Goal: Task Accomplishment & Management: Complete application form

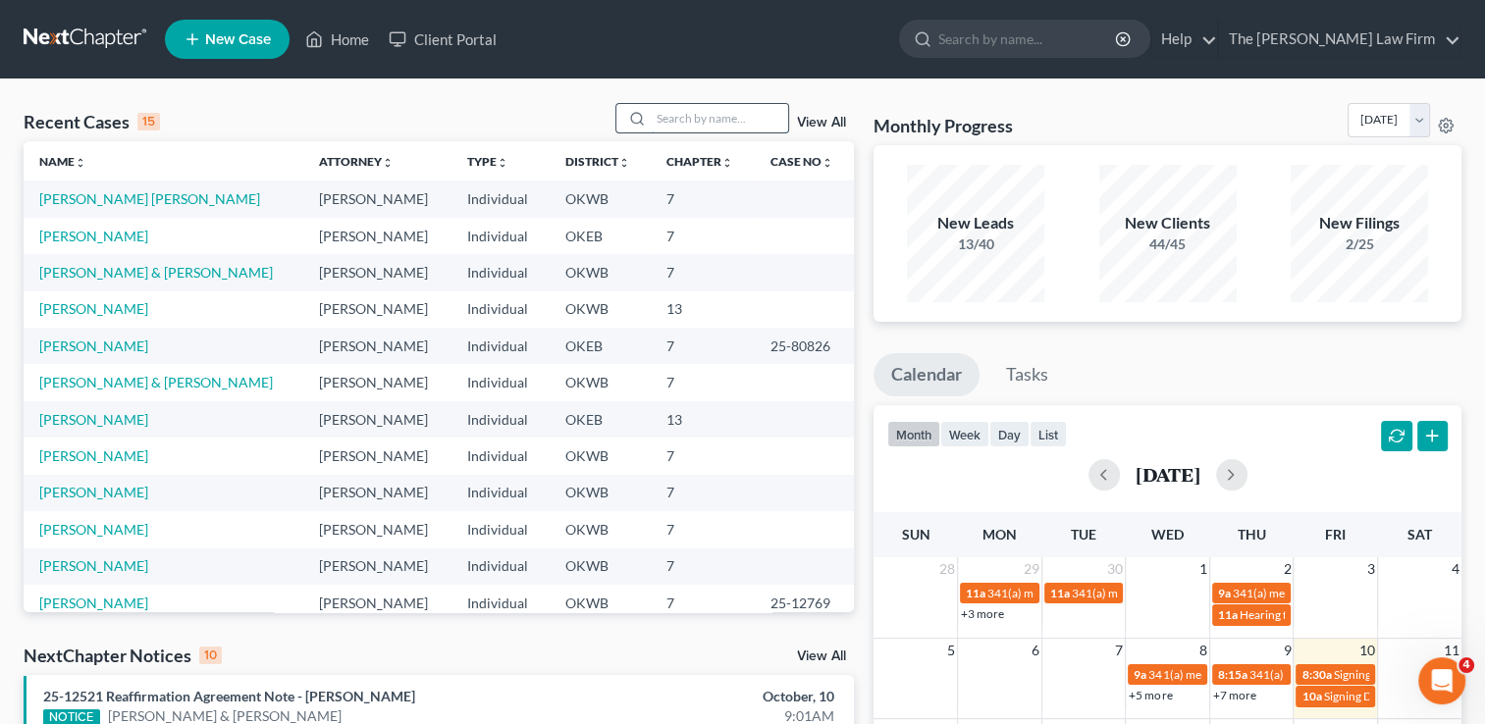
click at [712, 121] on input "search" at bounding box center [719, 118] width 137 height 28
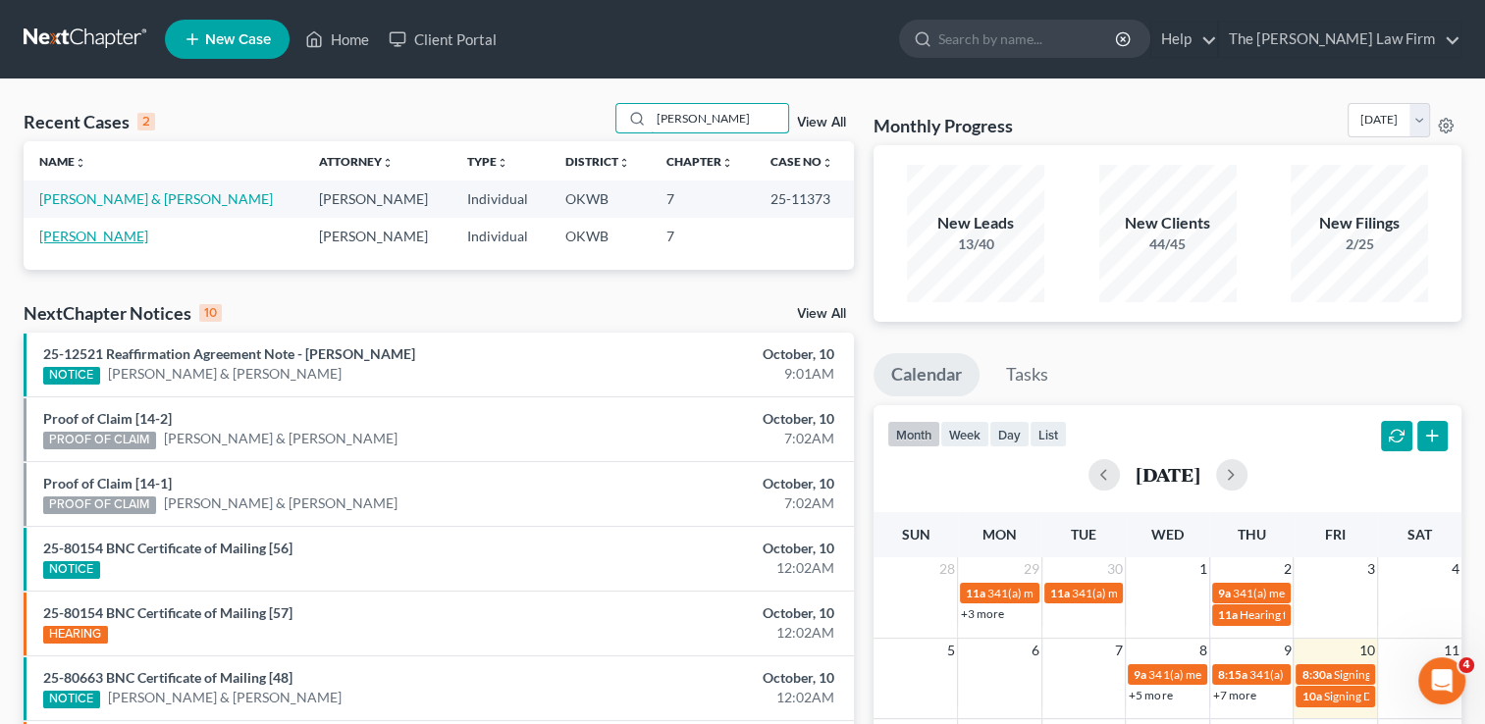
type input "stepp"
click at [91, 234] on link "[PERSON_NAME]" at bounding box center [93, 236] width 109 height 17
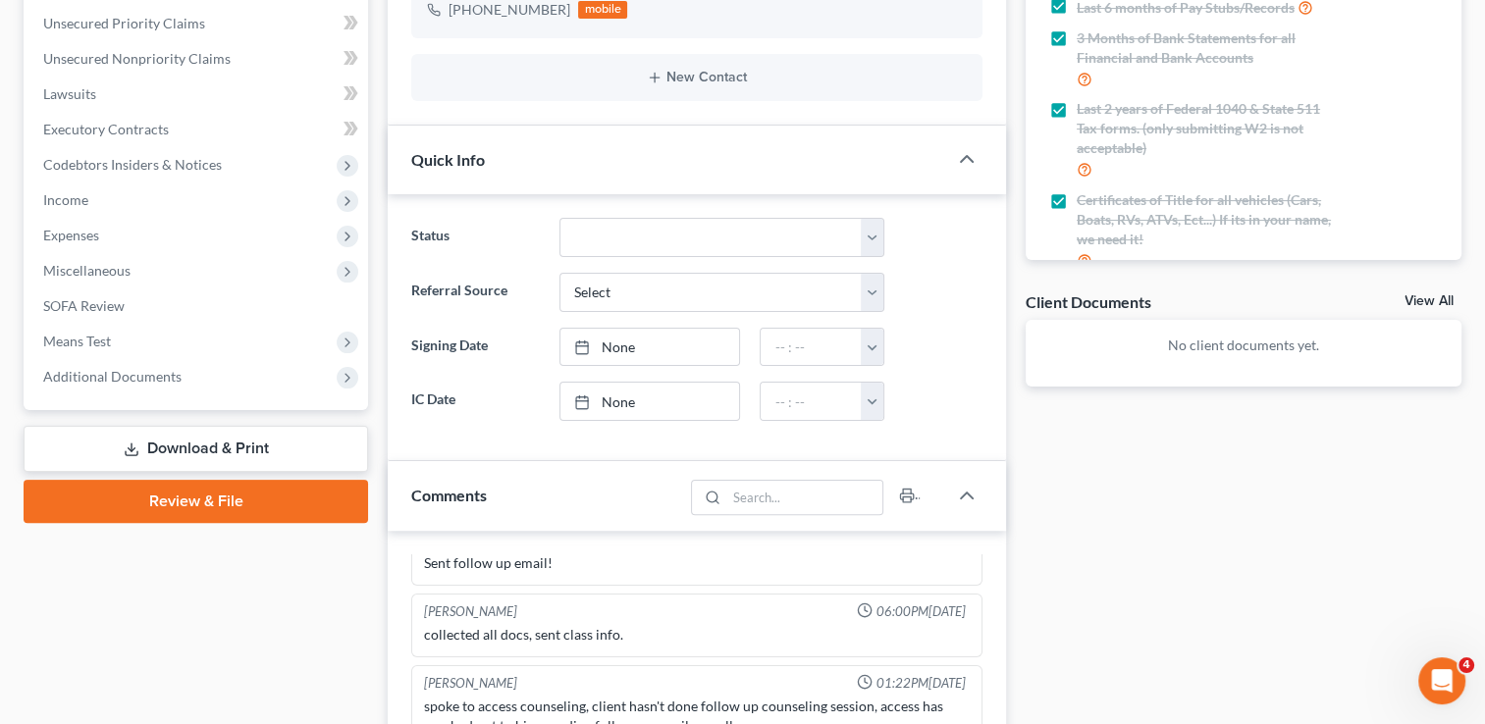
scroll to position [491, 0]
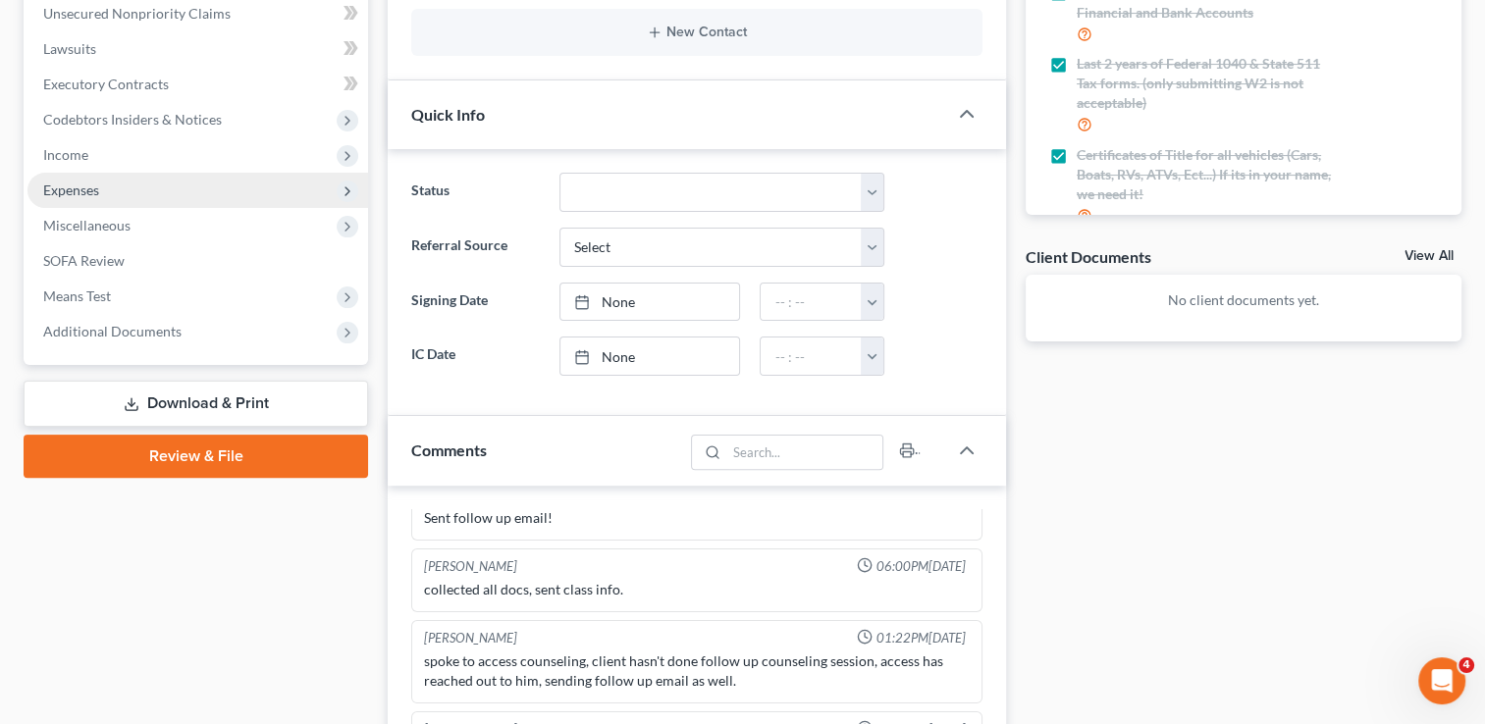
click at [113, 192] on span "Expenses" at bounding box center [197, 190] width 341 height 35
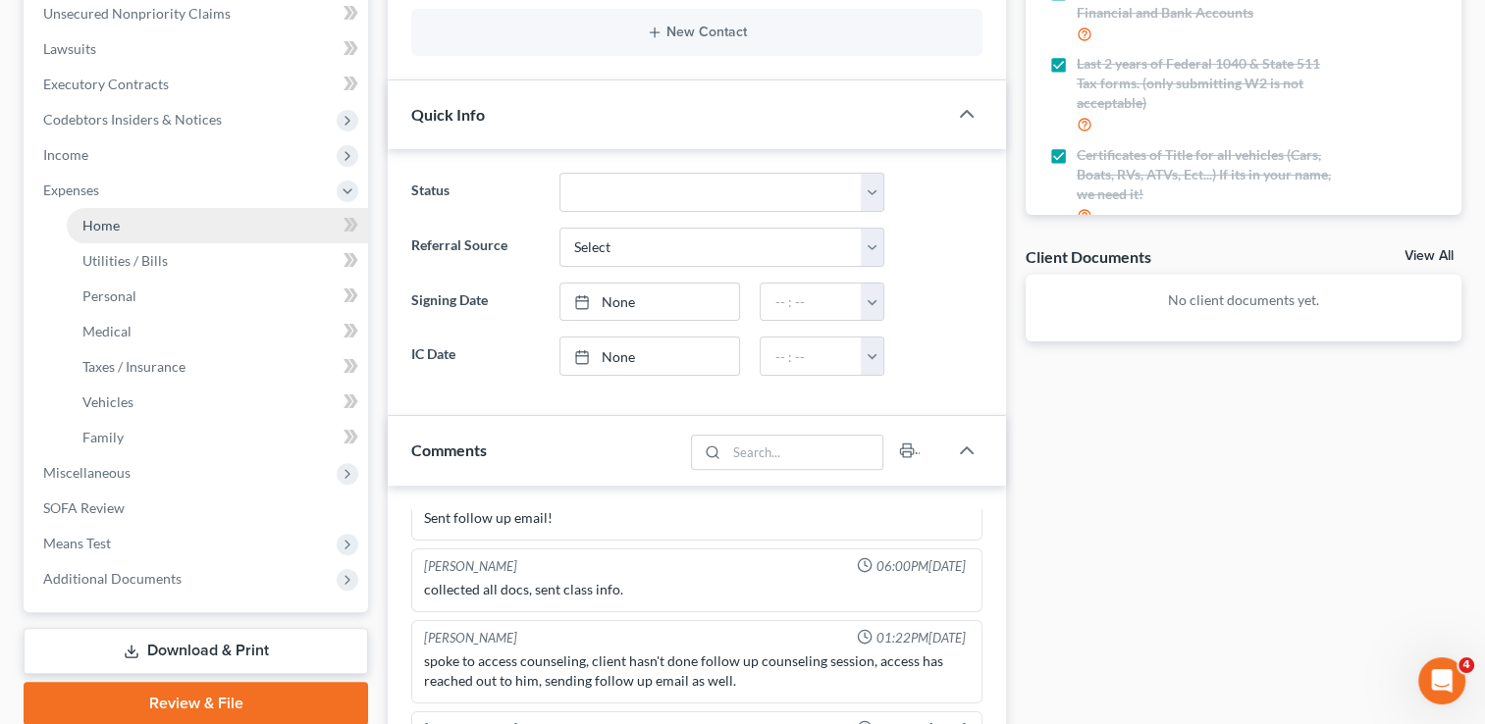
click at [121, 234] on link "Home" at bounding box center [217, 225] width 301 height 35
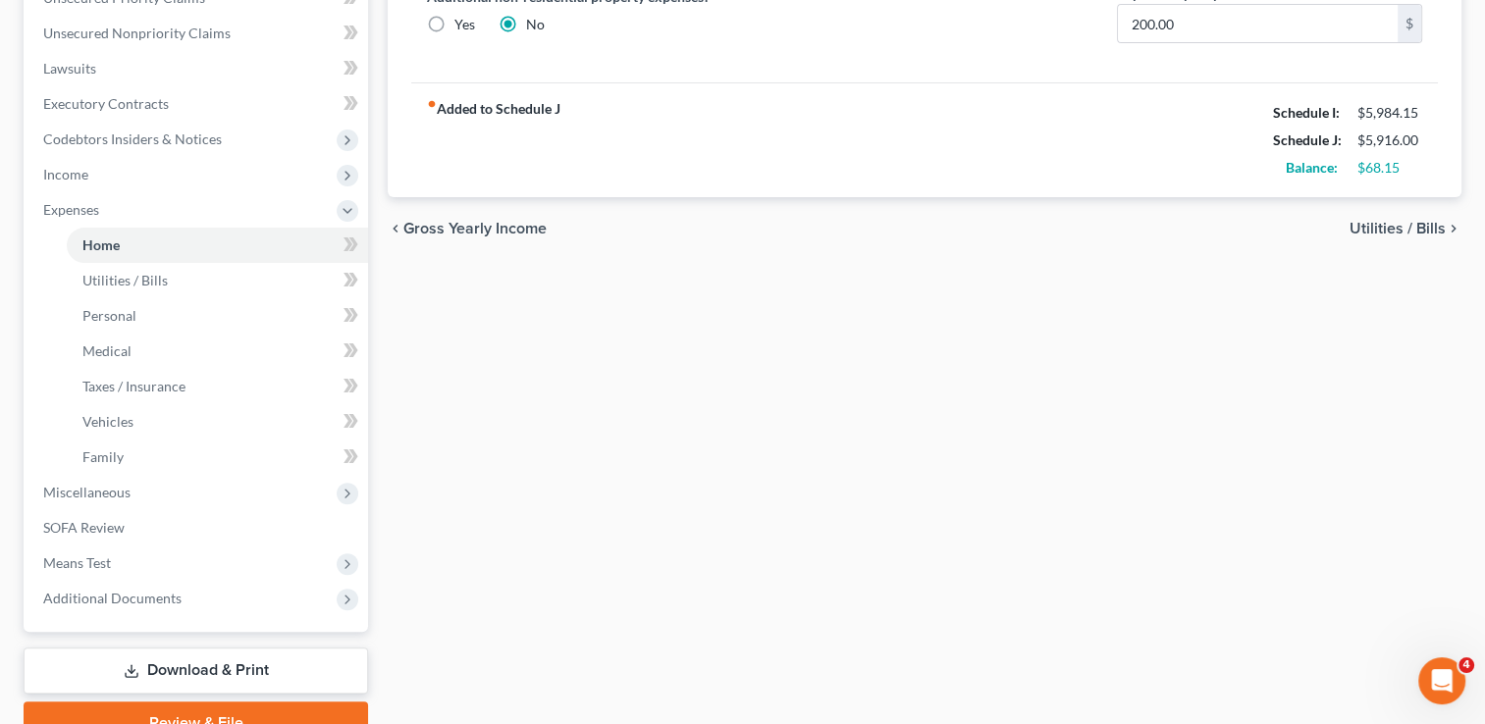
scroll to position [564, 0]
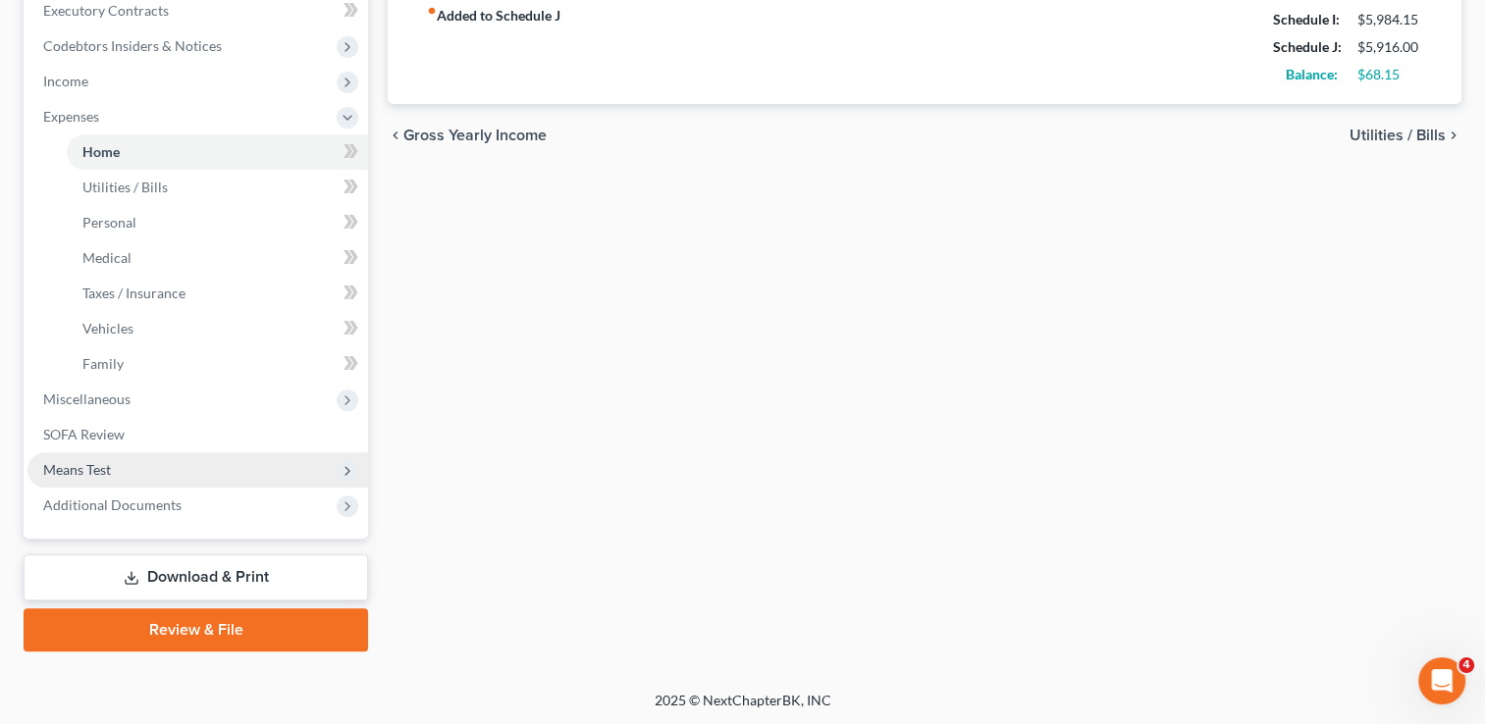
click at [97, 465] on span "Means Test" at bounding box center [77, 469] width 68 height 17
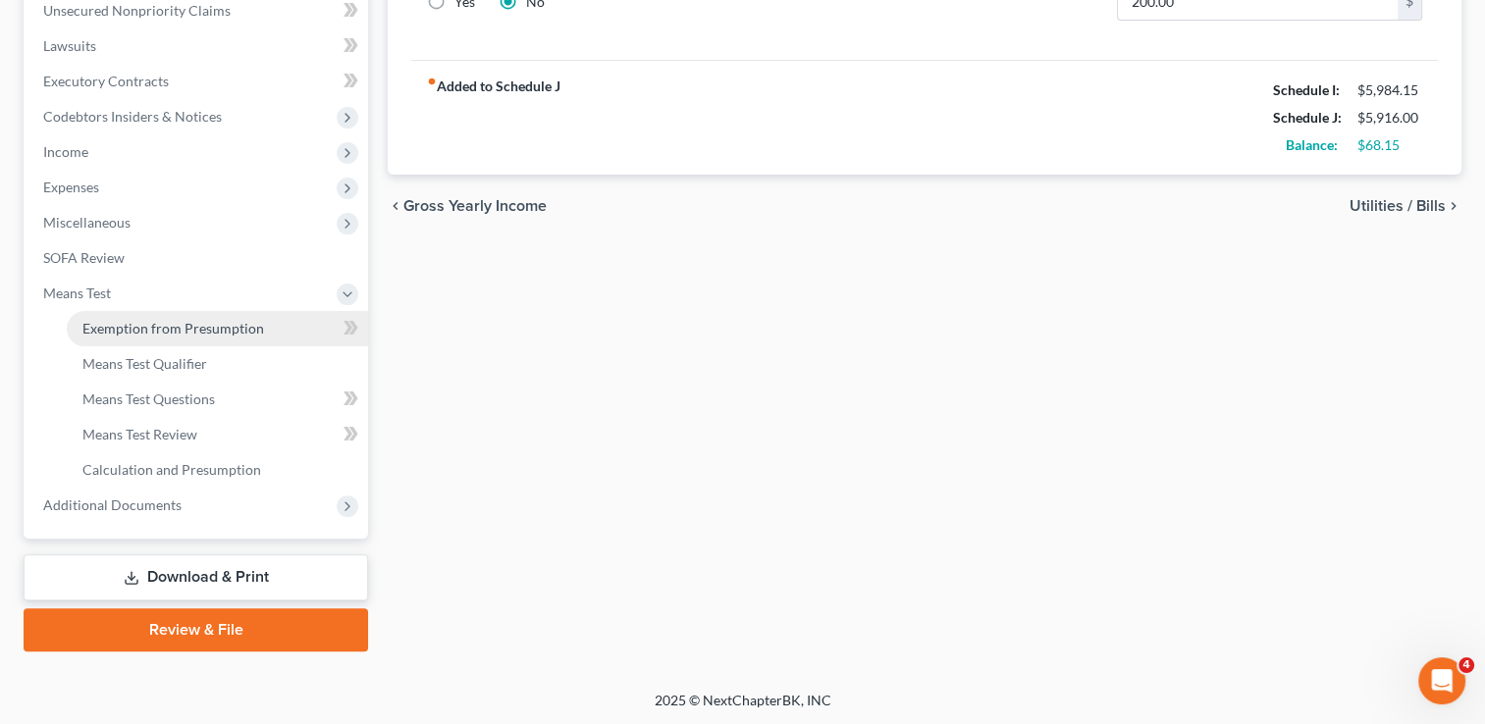
click at [194, 329] on span "Exemption from Presumption" at bounding box center [173, 328] width 182 height 17
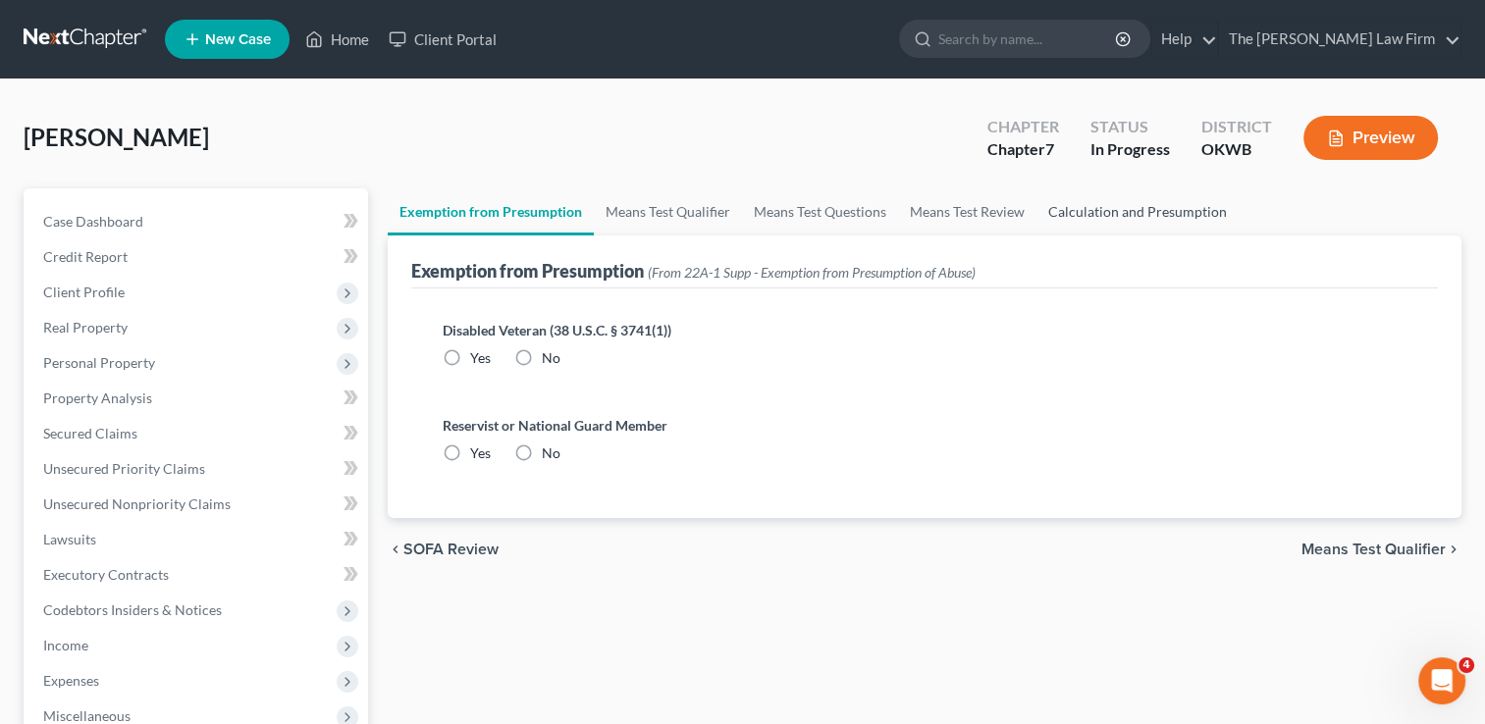
click at [1158, 211] on link "Calculation and Presumption" at bounding box center [1137, 211] width 202 height 47
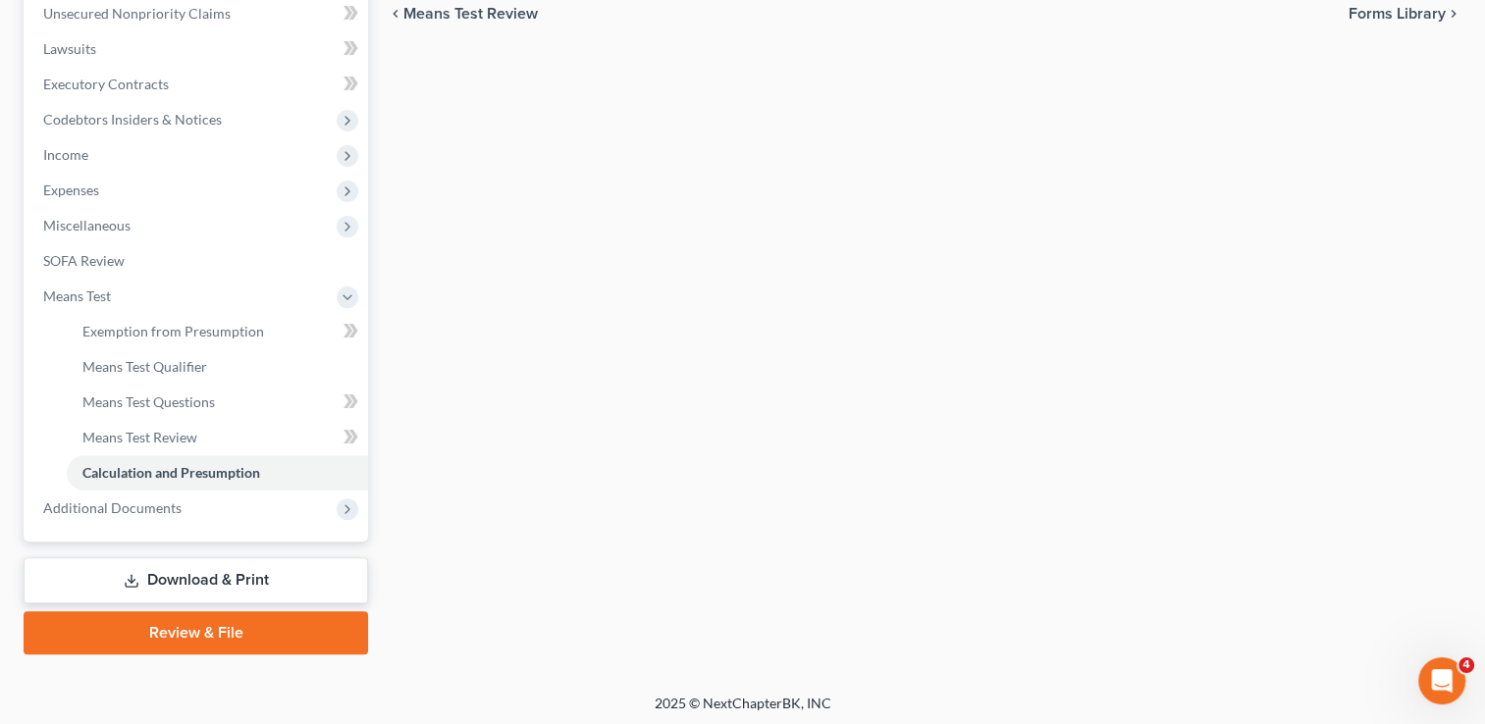
scroll to position [494, 0]
click at [167, 634] on link "Review & File" at bounding box center [196, 629] width 344 height 43
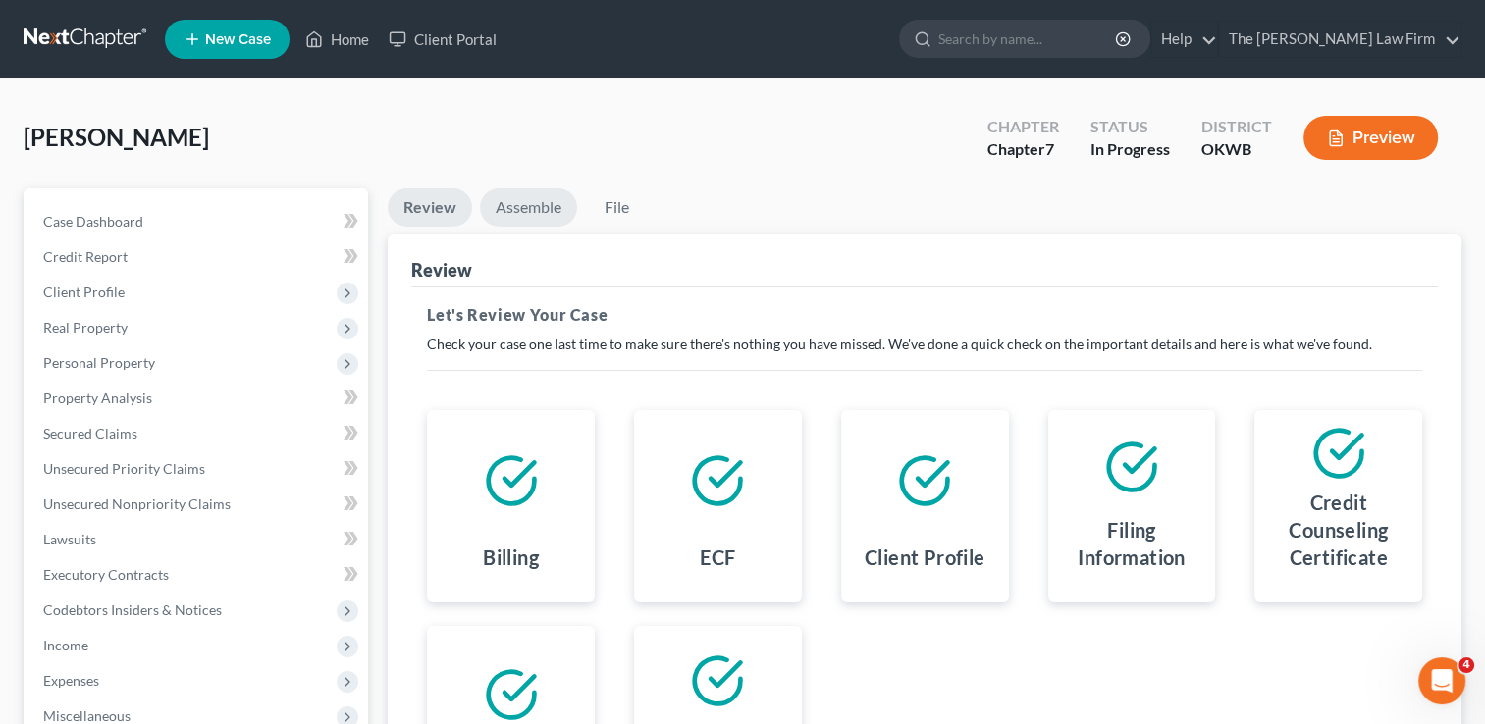
click at [542, 201] on link "Assemble" at bounding box center [528, 207] width 97 height 38
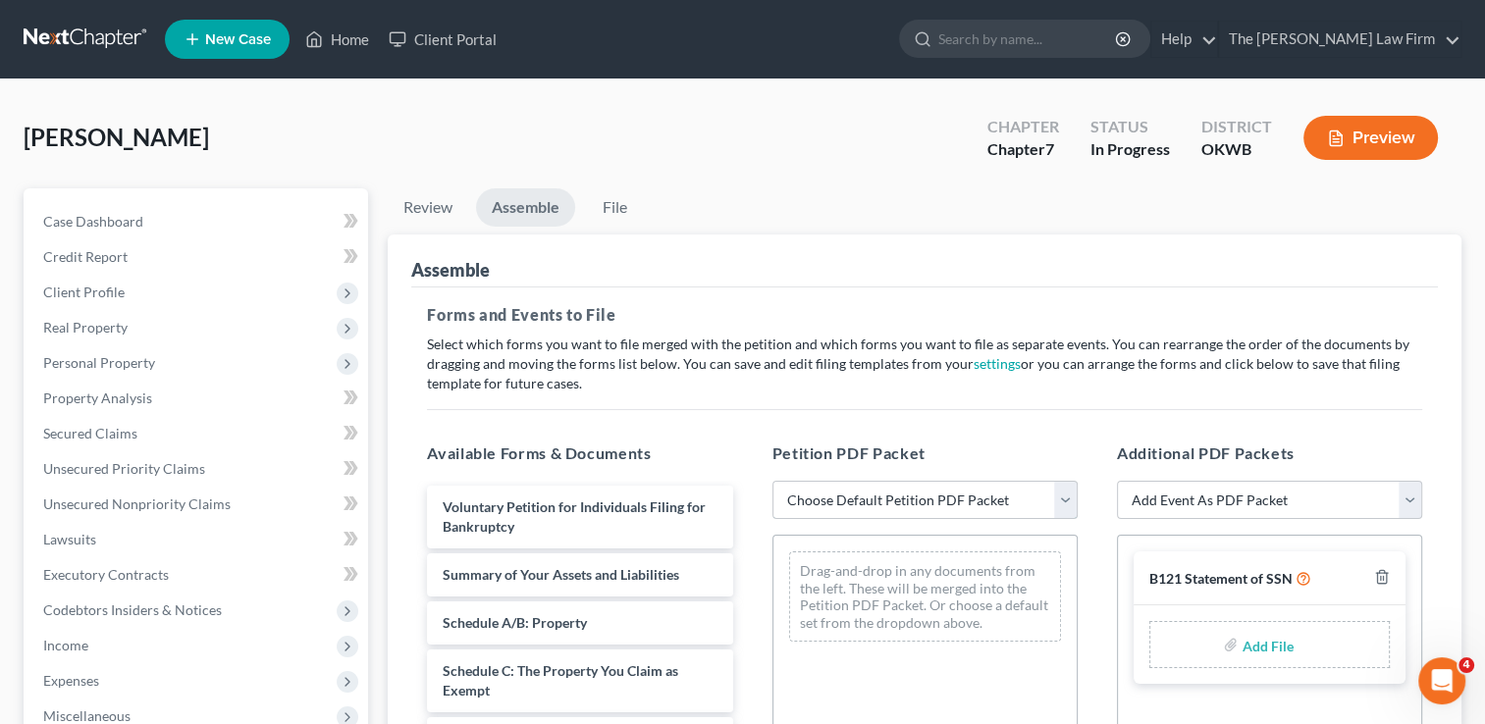
click at [907, 500] on select "Choose Default Petition PDF Packet Complete Bankruptcy Petition (all forms and …" at bounding box center [924, 500] width 305 height 39
select select "0"
click at [772, 481] on select "Choose Default Petition PDF Packet Complete Bankruptcy Petition (all forms and …" at bounding box center [924, 500] width 305 height 39
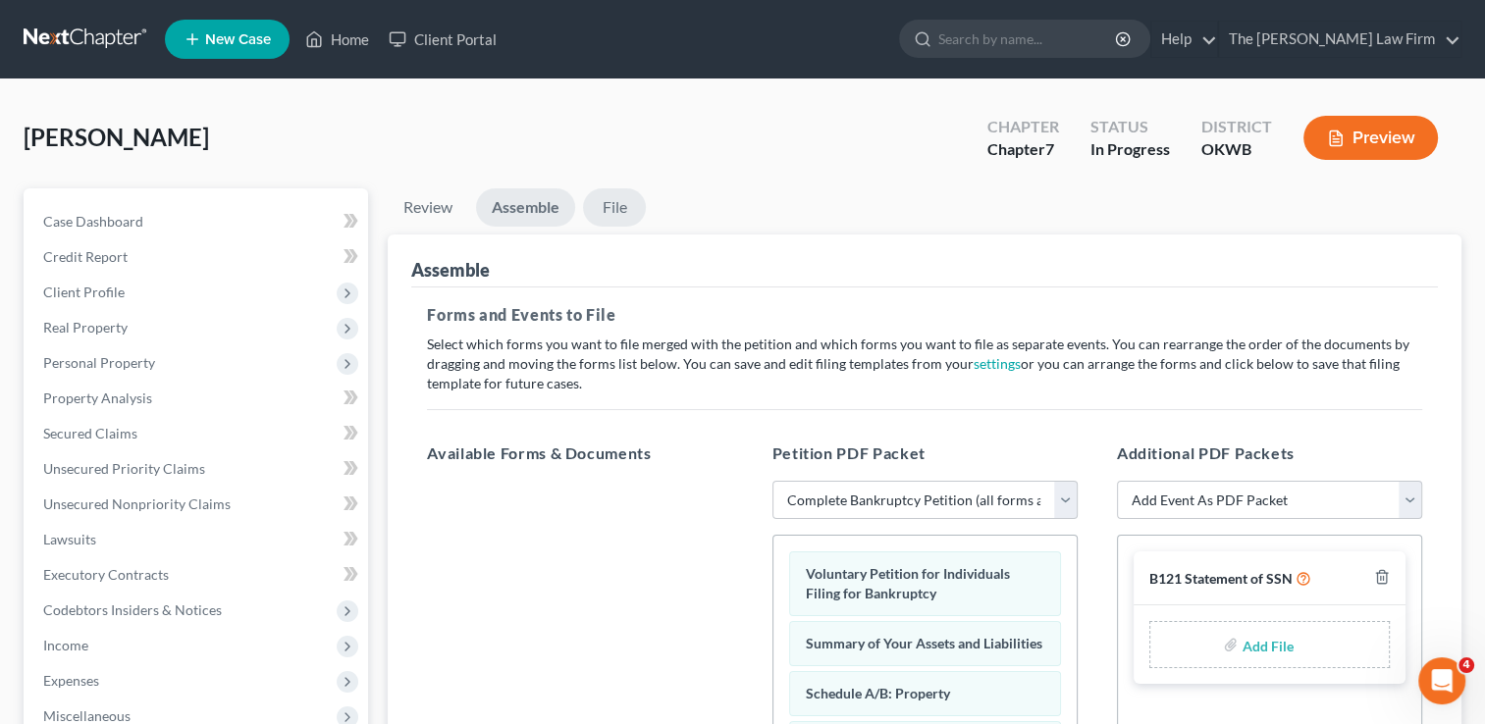
click at [613, 199] on link "File" at bounding box center [614, 207] width 63 height 38
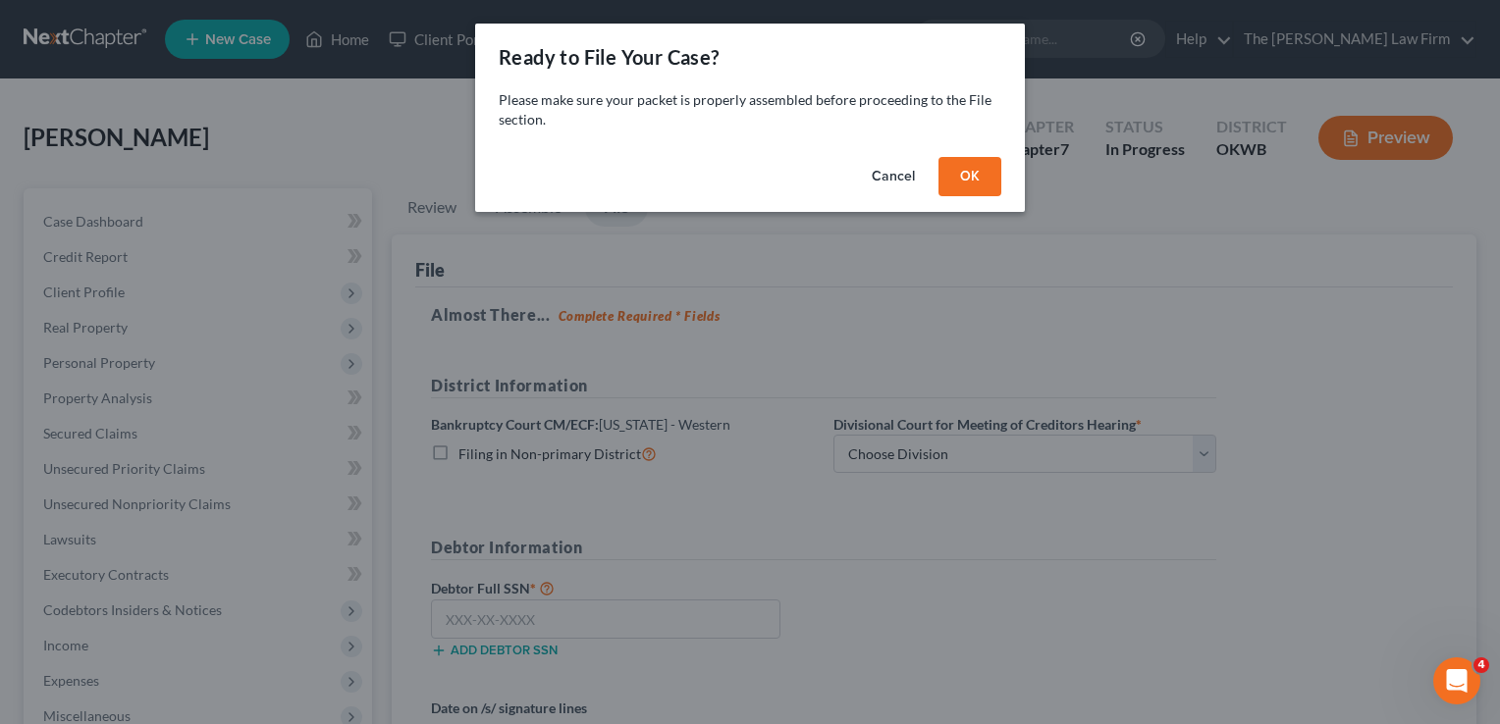
click at [883, 175] on button "Cancel" at bounding box center [893, 176] width 75 height 39
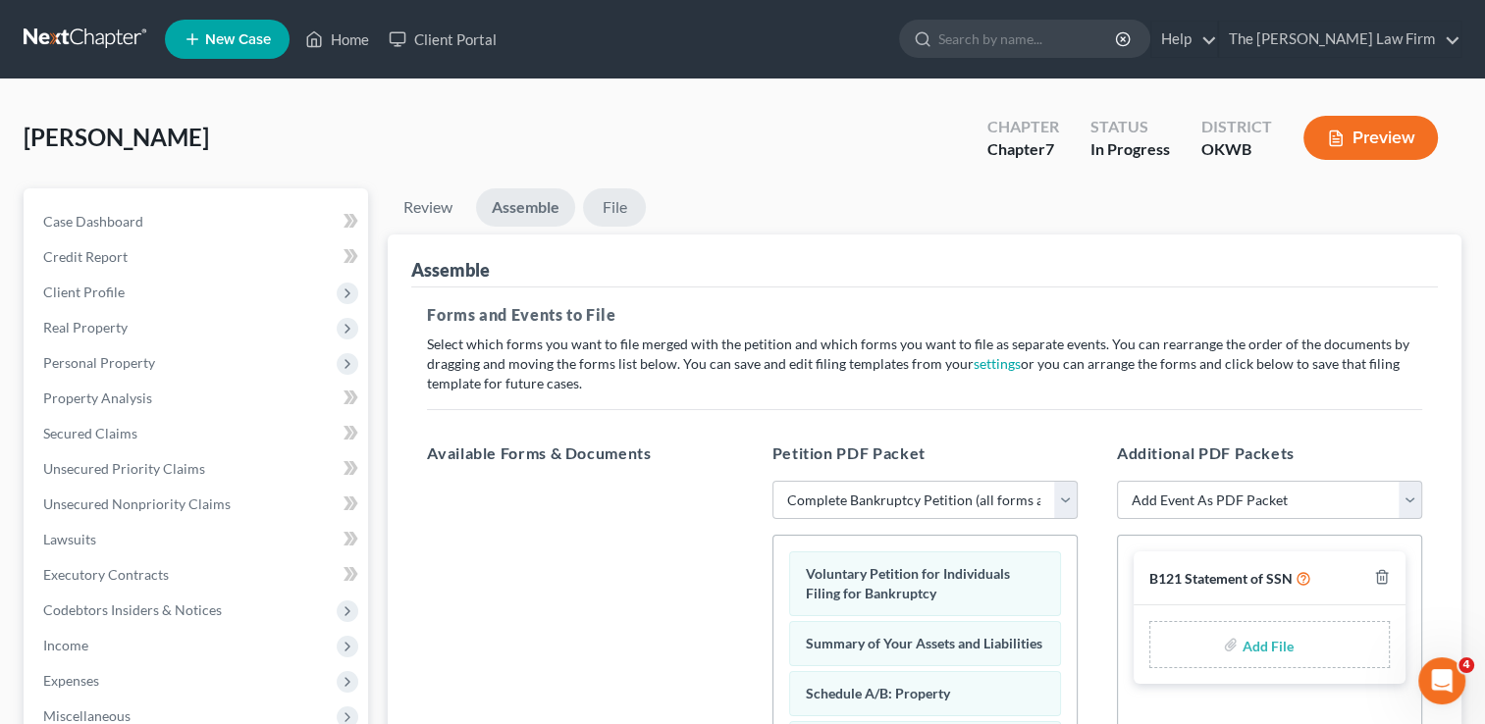
click at [616, 210] on link "File" at bounding box center [614, 207] width 63 height 38
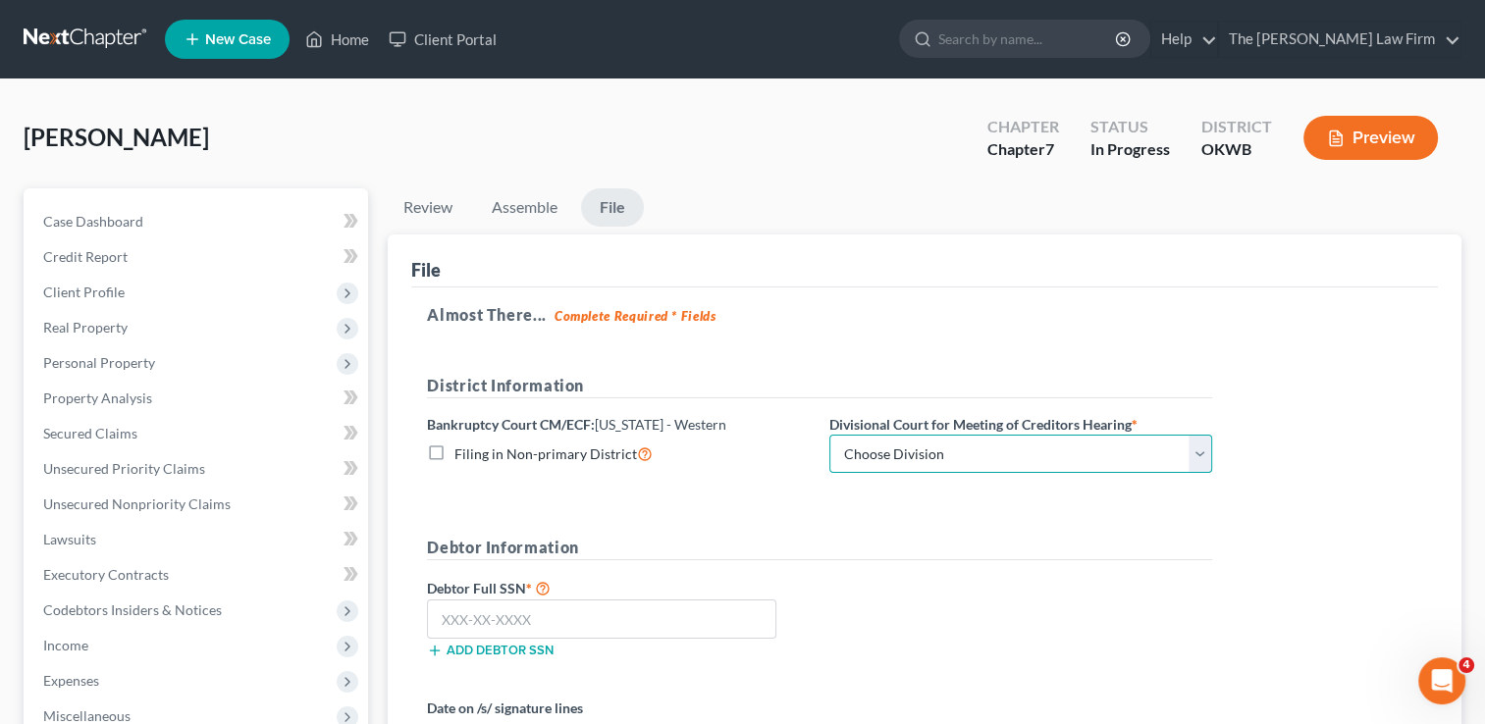
click at [919, 449] on select "Choose Division Oklahoma City" at bounding box center [1020, 454] width 383 height 39
select select "0"
click at [829, 435] on select "Choose Division Oklahoma City" at bounding box center [1020, 454] width 383 height 39
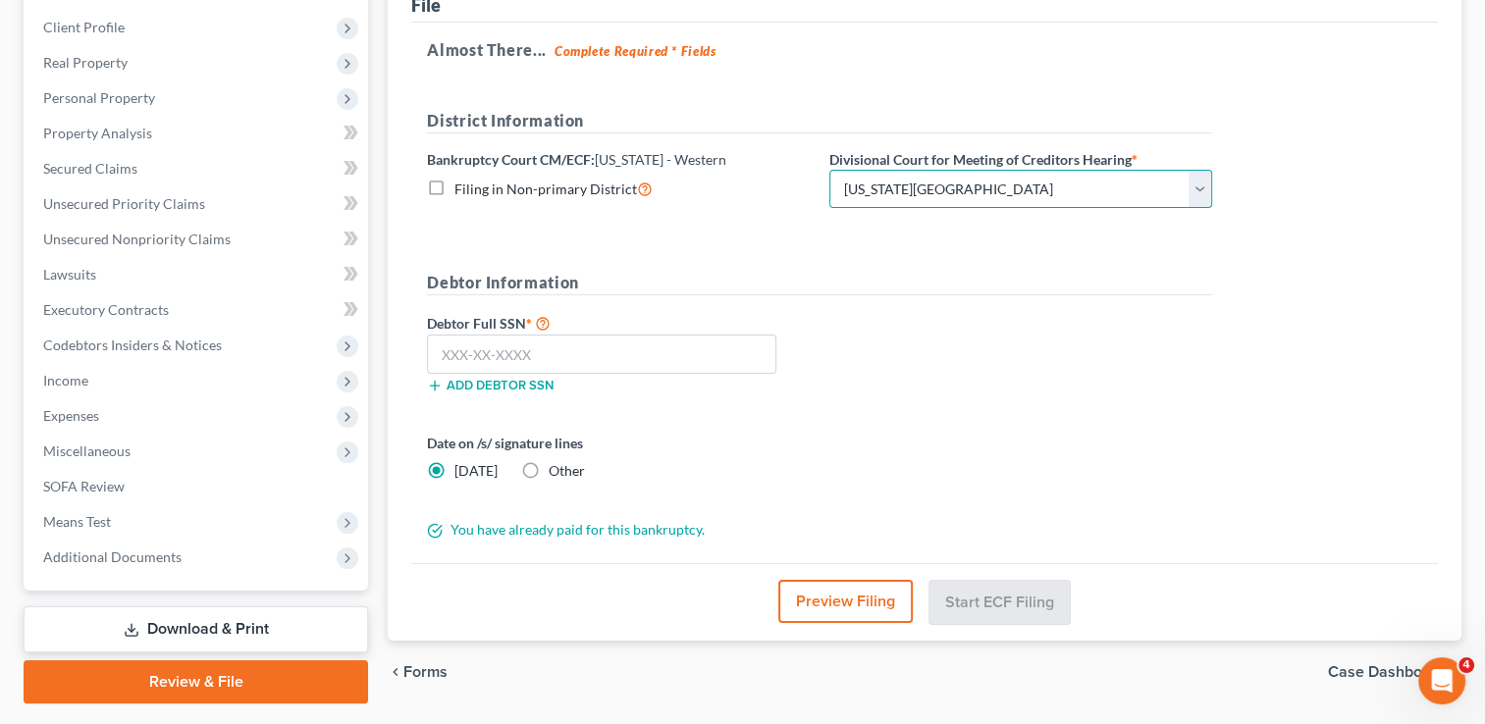
scroll to position [294, 0]
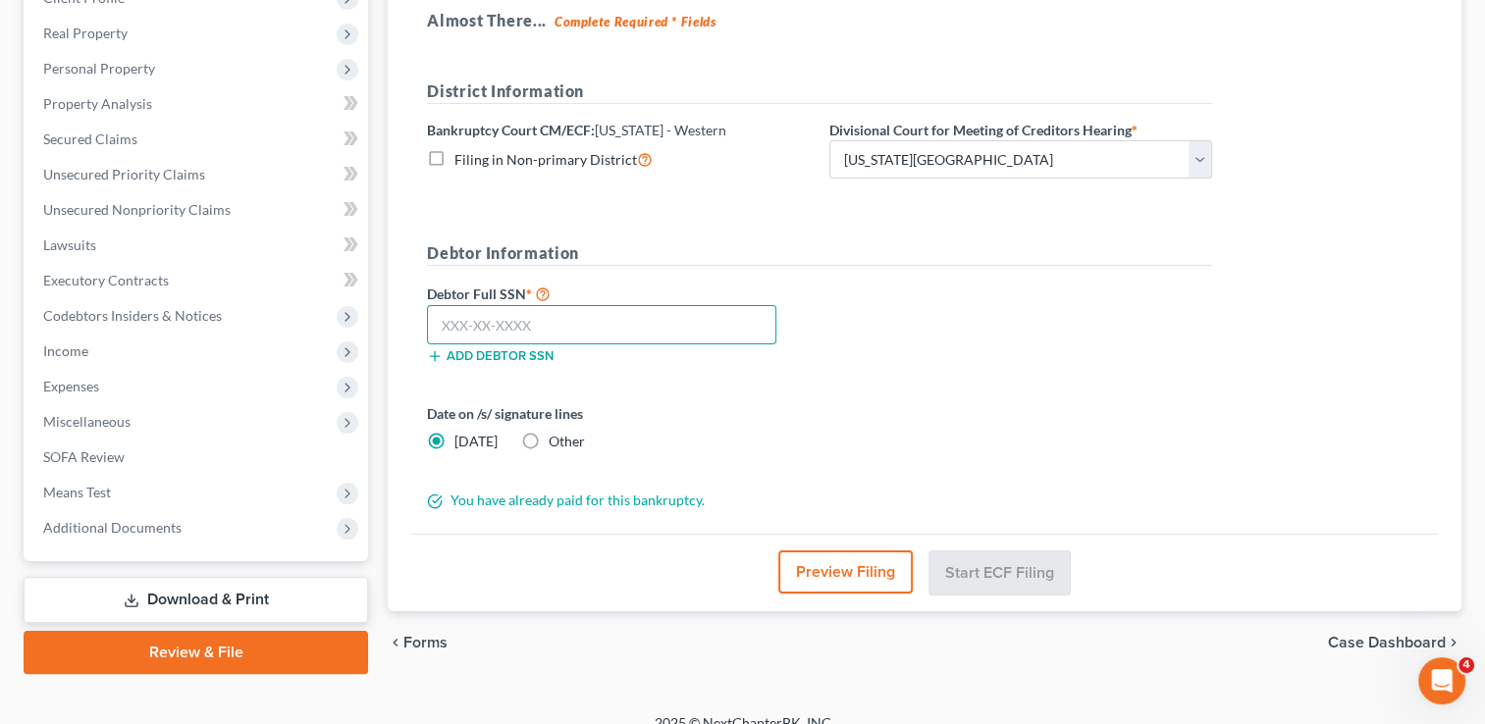
click at [578, 321] on input "text" at bounding box center [601, 324] width 349 height 39
type input "550-08-3004"
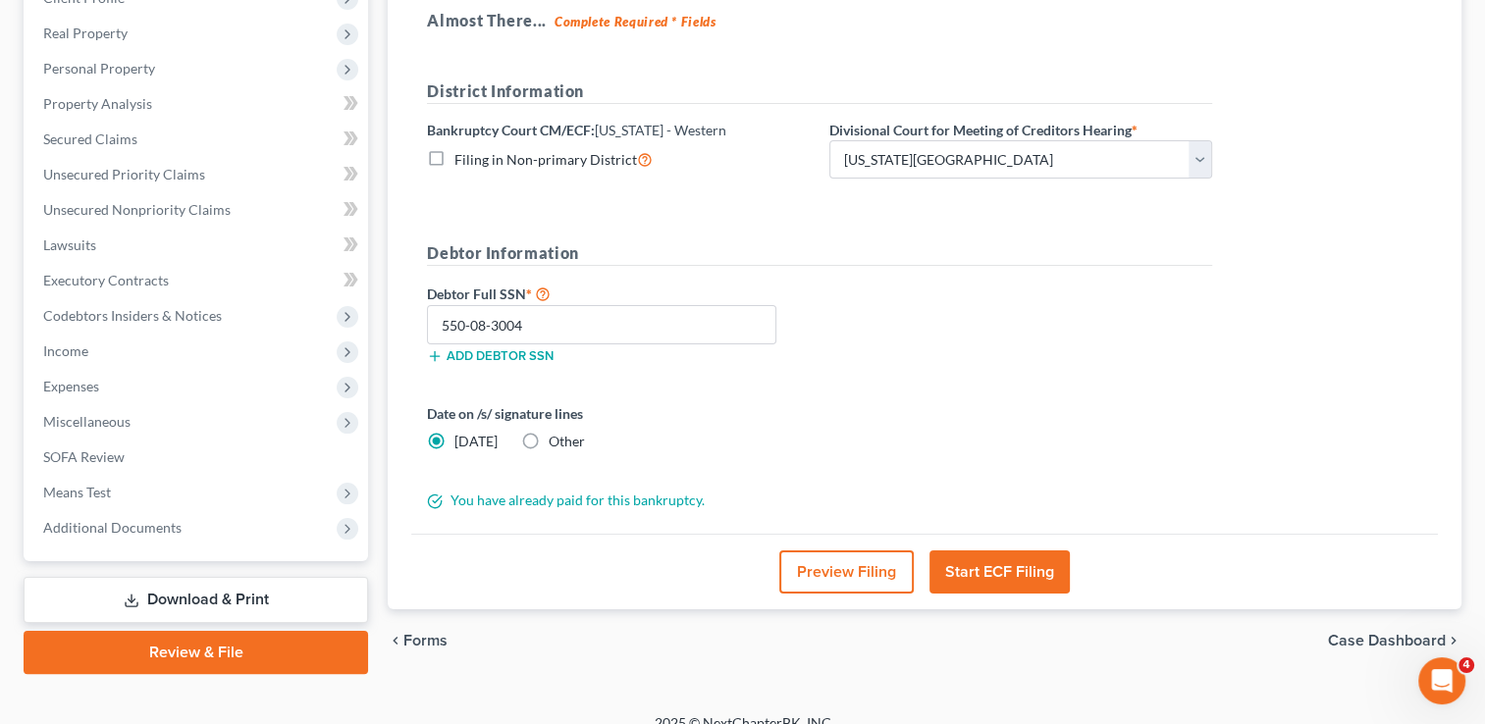
click at [549, 438] on label "Other" at bounding box center [567, 442] width 36 height 20
click at [556, 438] on input "Other" at bounding box center [562, 438] width 13 height 13
radio input "true"
radio input "false"
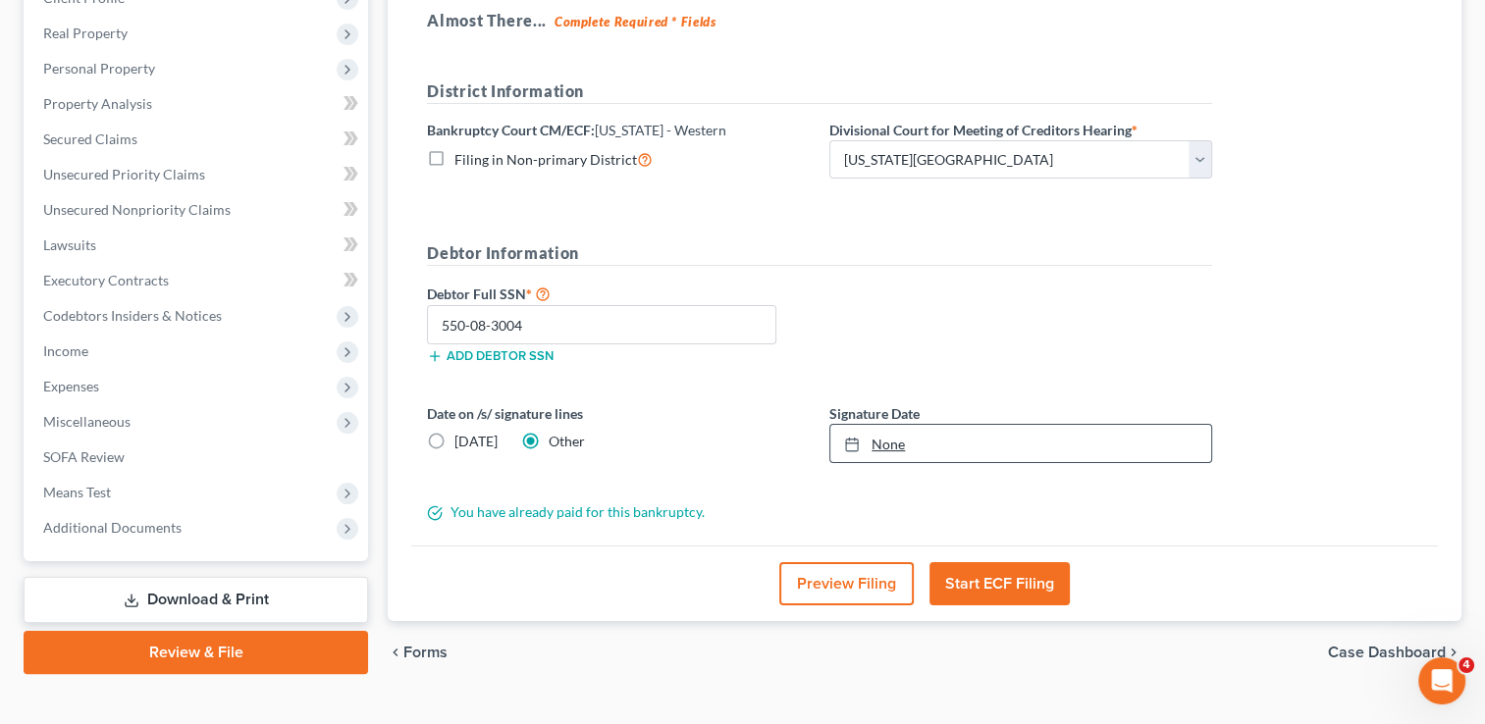
click at [892, 444] on link "None" at bounding box center [1020, 443] width 381 height 37
type input "10/10/2025"
click at [977, 317] on div "Debtor Full SSN * 550-08-3004 Add debtor SSN" at bounding box center [819, 331] width 805 height 98
click at [995, 582] on button "Start ECF Filing" at bounding box center [999, 583] width 140 height 43
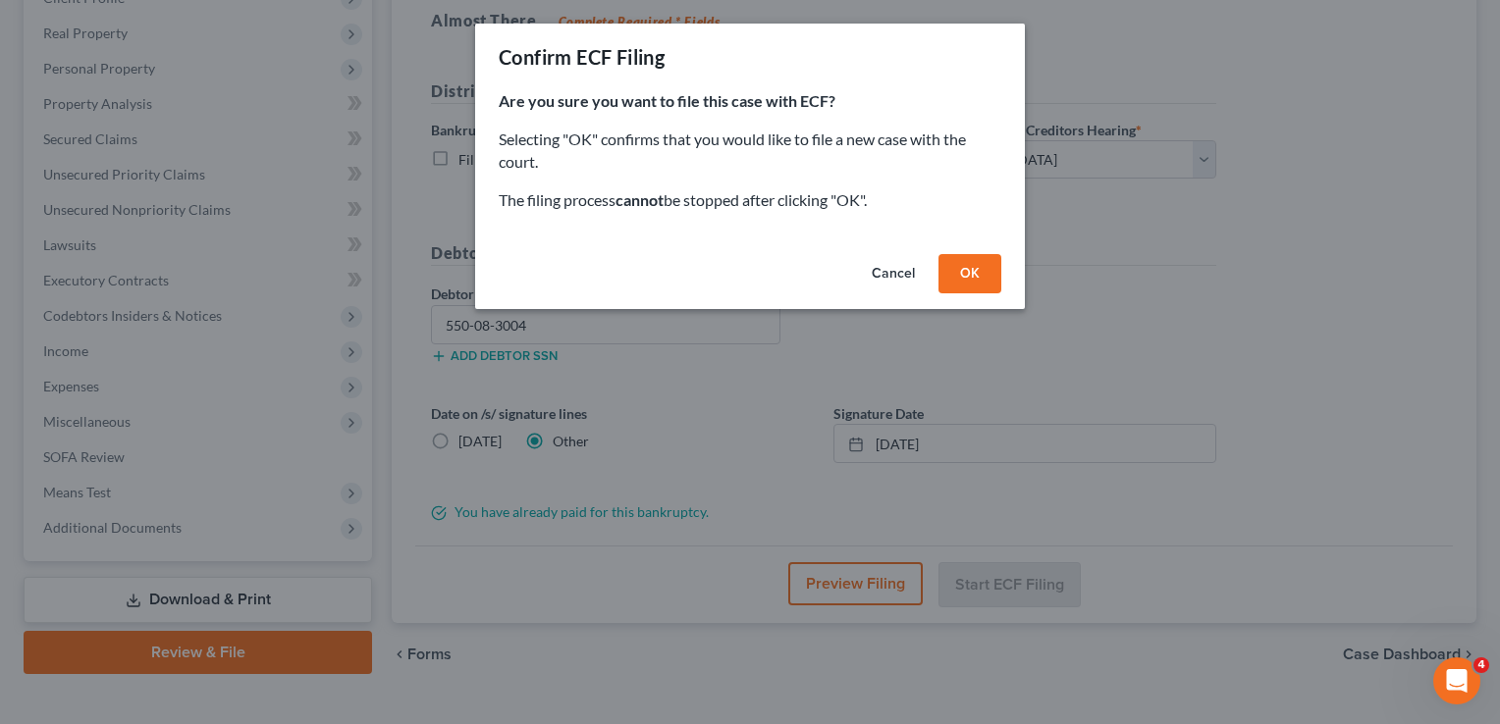
click at [977, 273] on button "OK" at bounding box center [969, 273] width 63 height 39
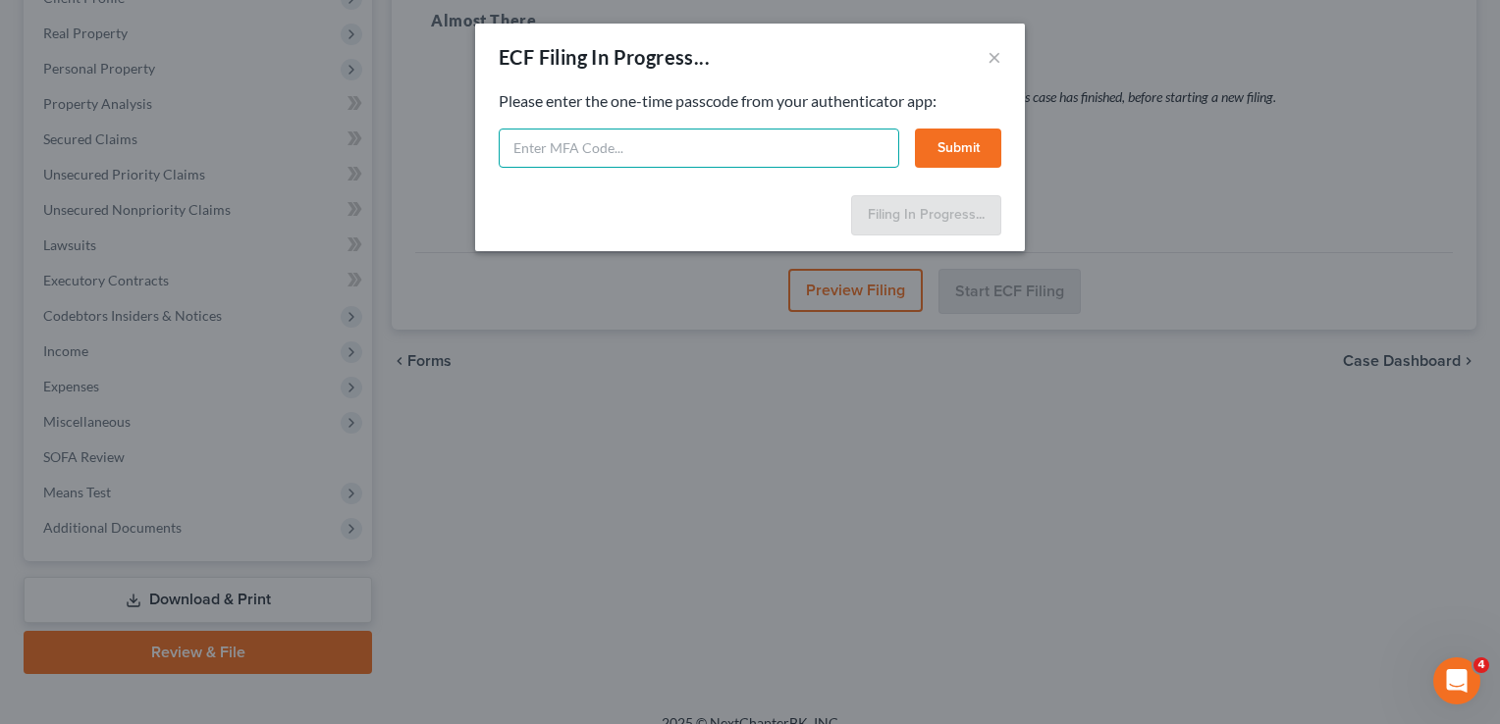
click at [626, 151] on input "text" at bounding box center [699, 148] width 400 height 39
type input "781867"
click at [960, 151] on button "Submit" at bounding box center [958, 148] width 86 height 39
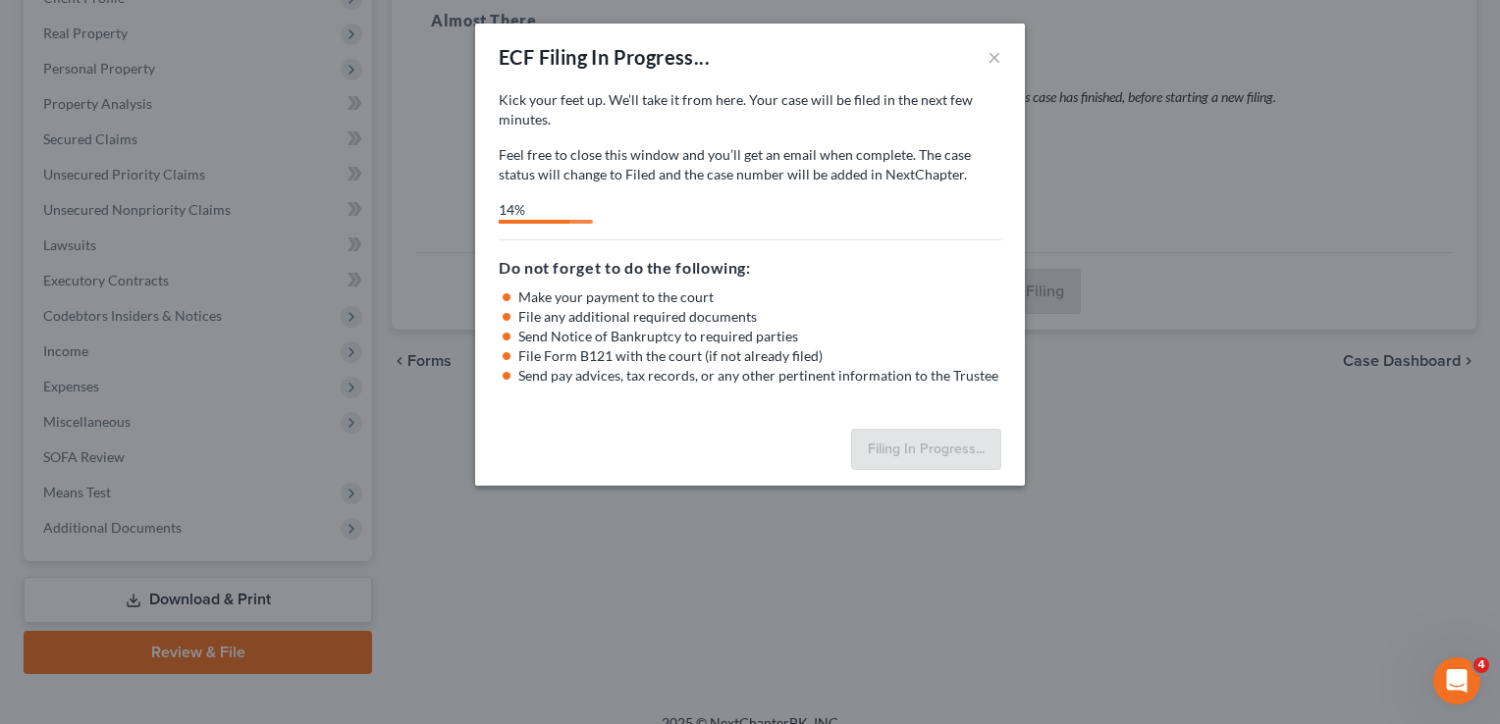
select select "0"
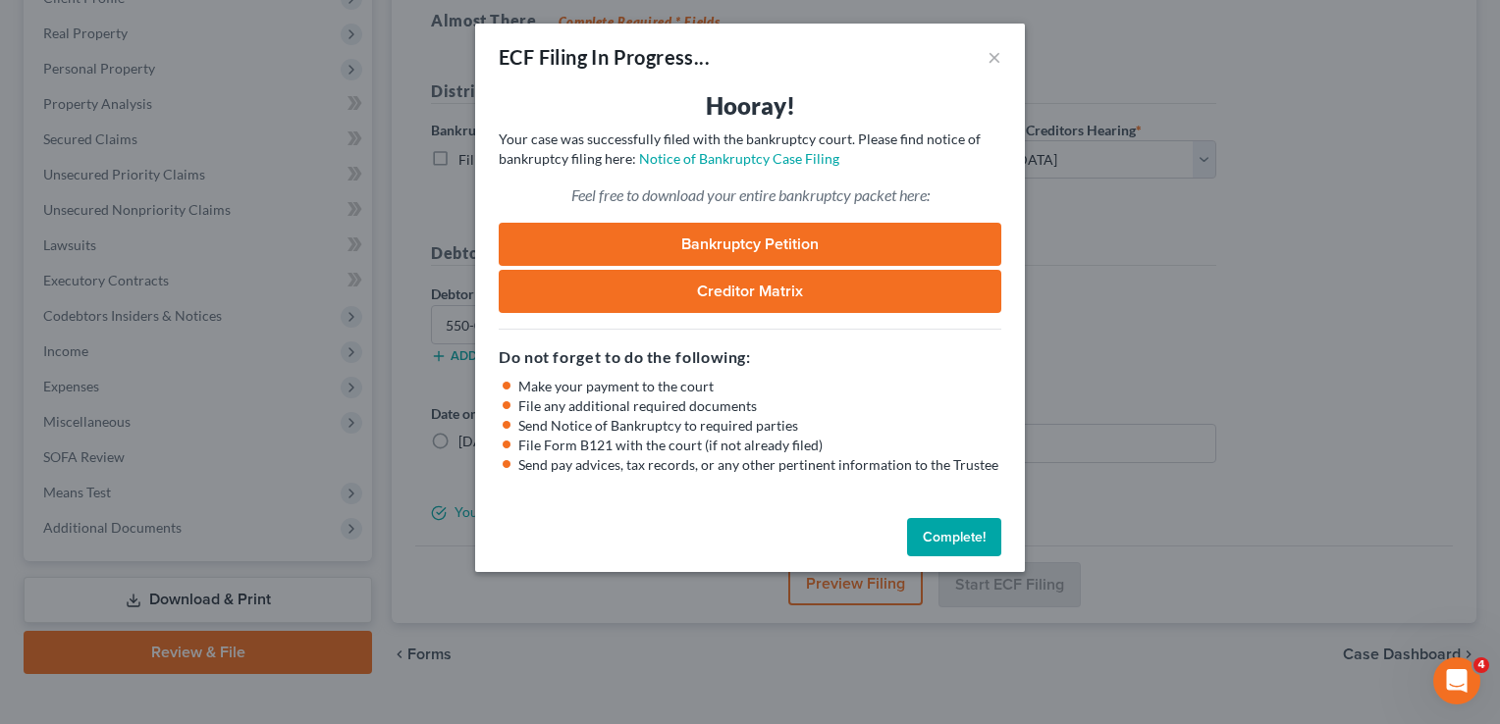
click at [966, 536] on button "Complete!" at bounding box center [954, 537] width 94 height 39
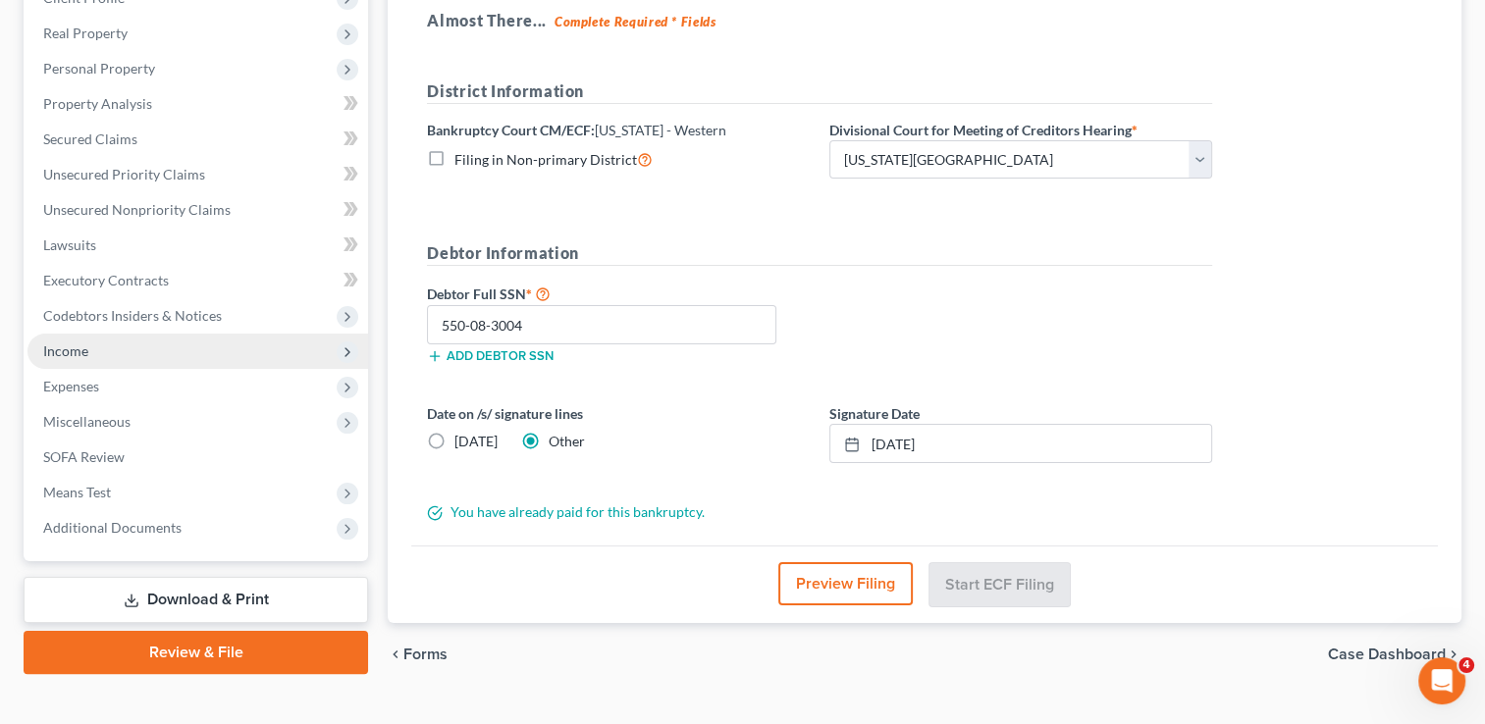
click at [71, 345] on span "Income" at bounding box center [65, 351] width 45 height 17
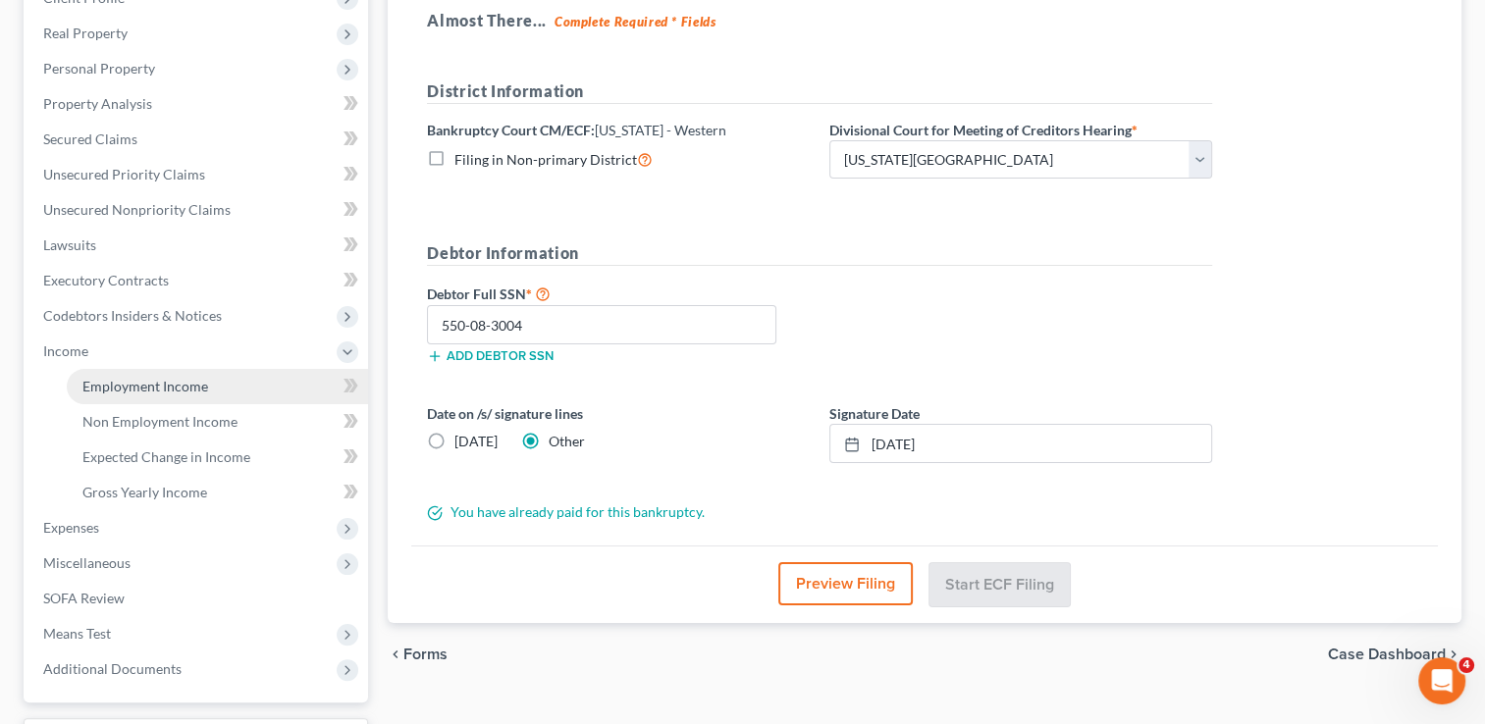
click at [137, 386] on span "Employment Income" at bounding box center [145, 386] width 126 height 17
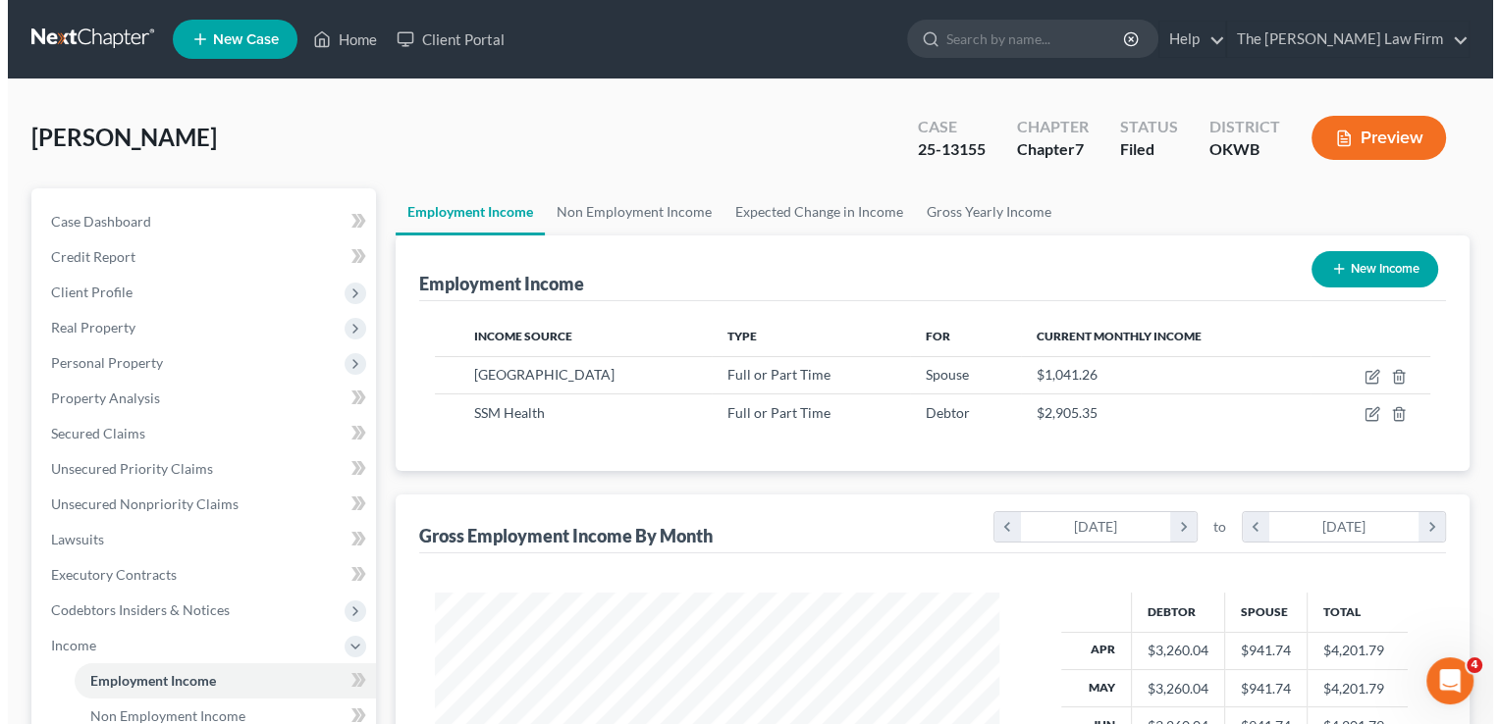
scroll to position [349, 604]
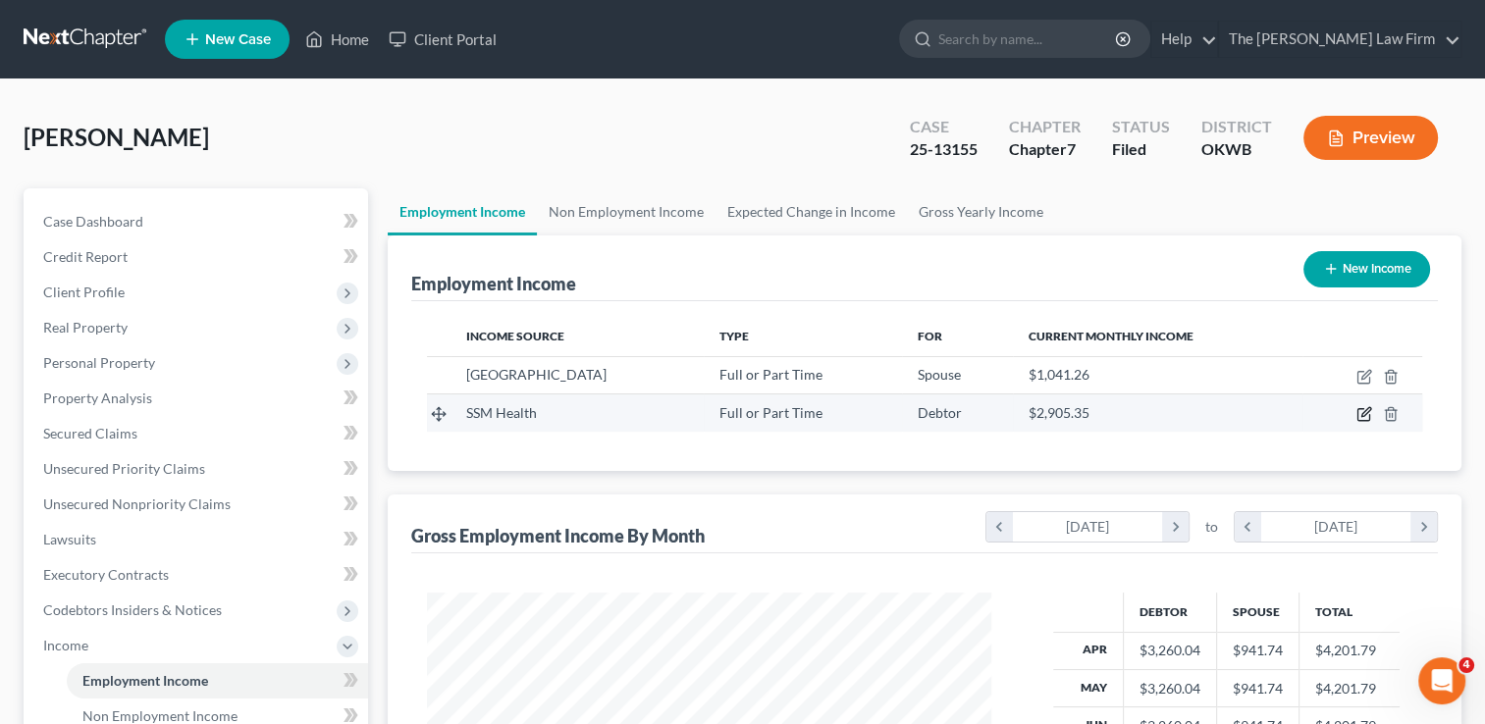
click at [1366, 410] on icon "button" at bounding box center [1365, 412] width 9 height 9
select select "0"
select select "26"
select select "2"
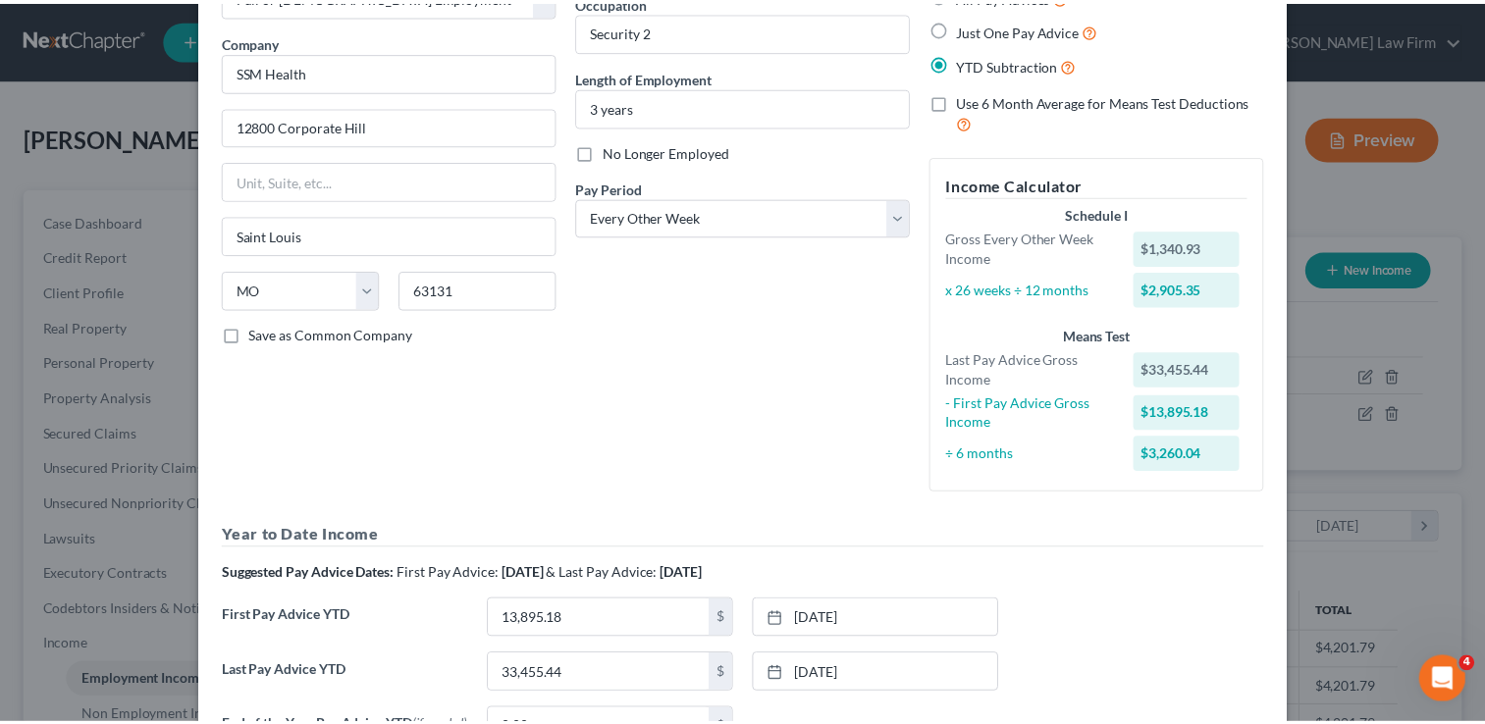
scroll to position [353, 0]
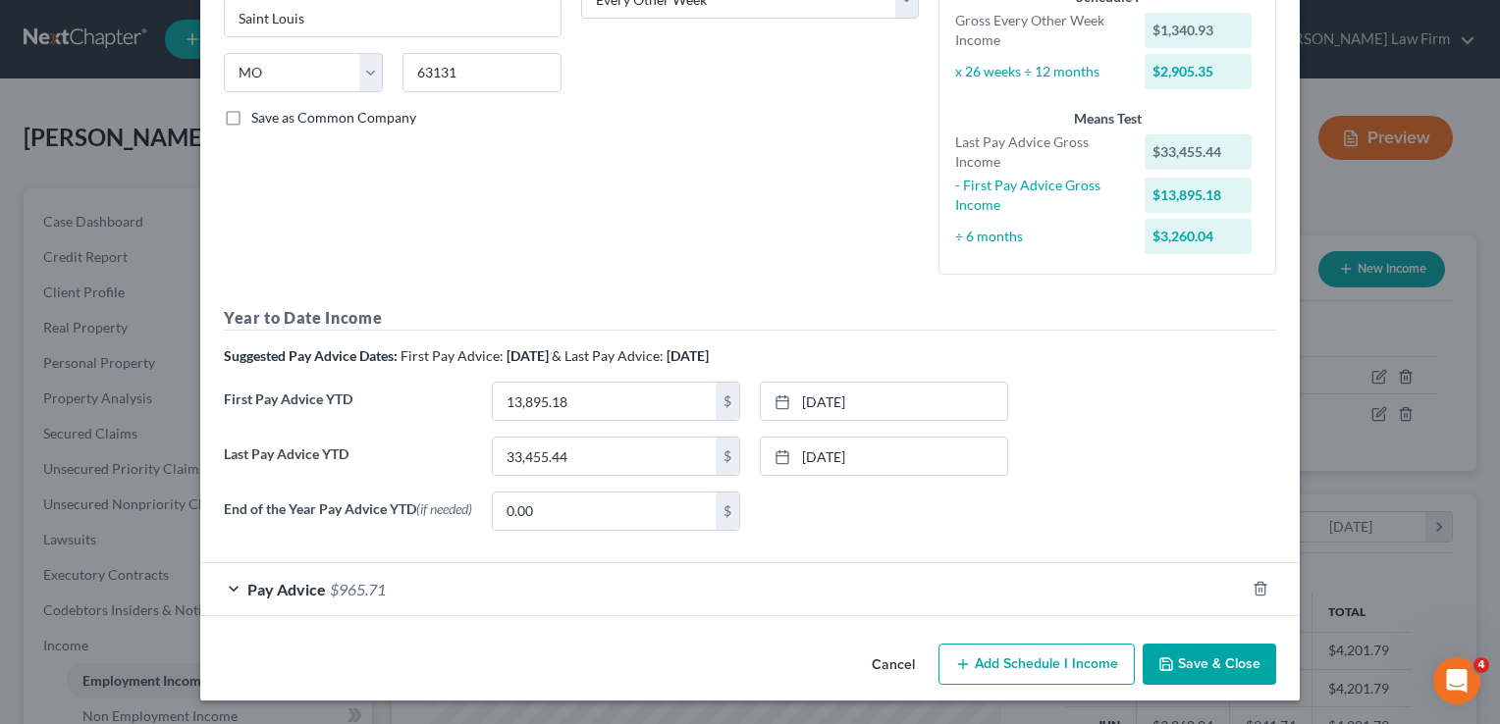
click at [879, 665] on button "Cancel" at bounding box center [893, 665] width 75 height 39
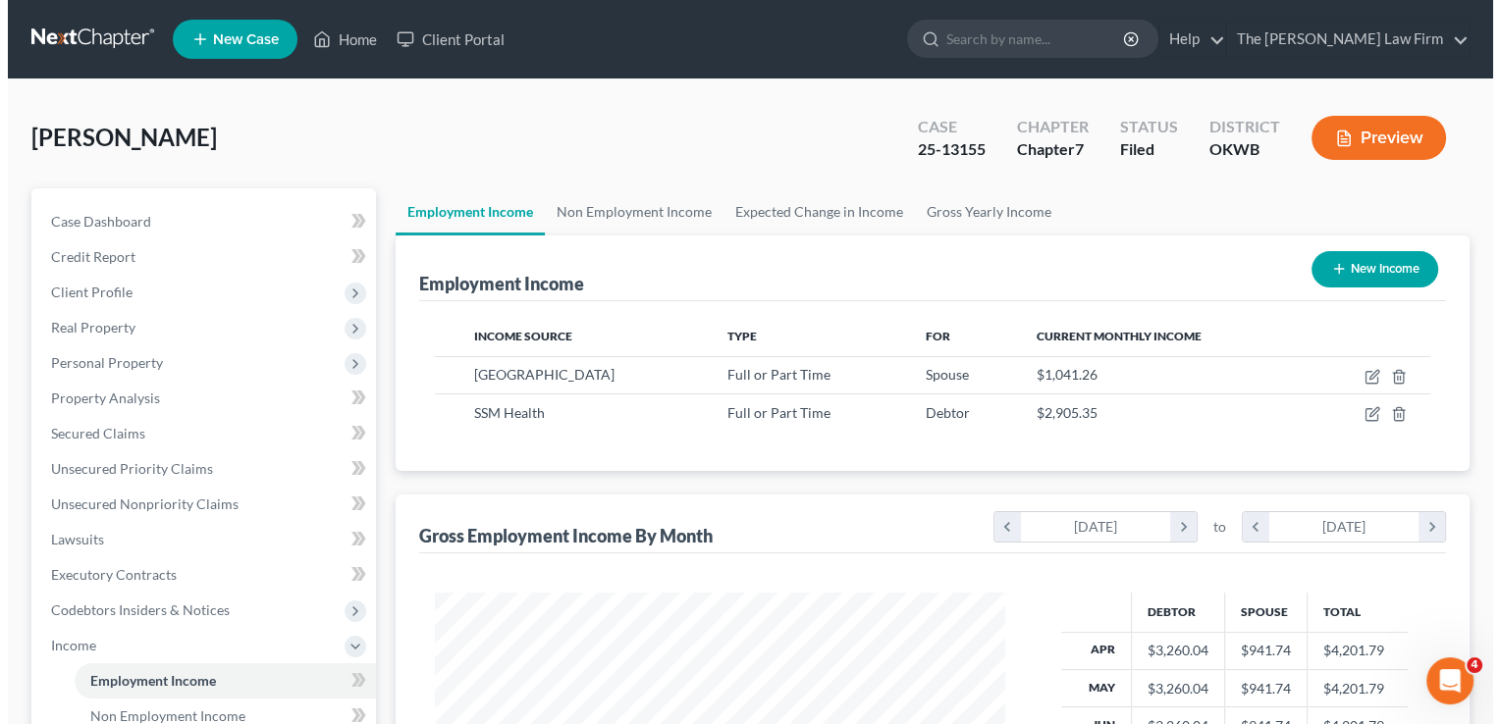
scroll to position [981033, 980780]
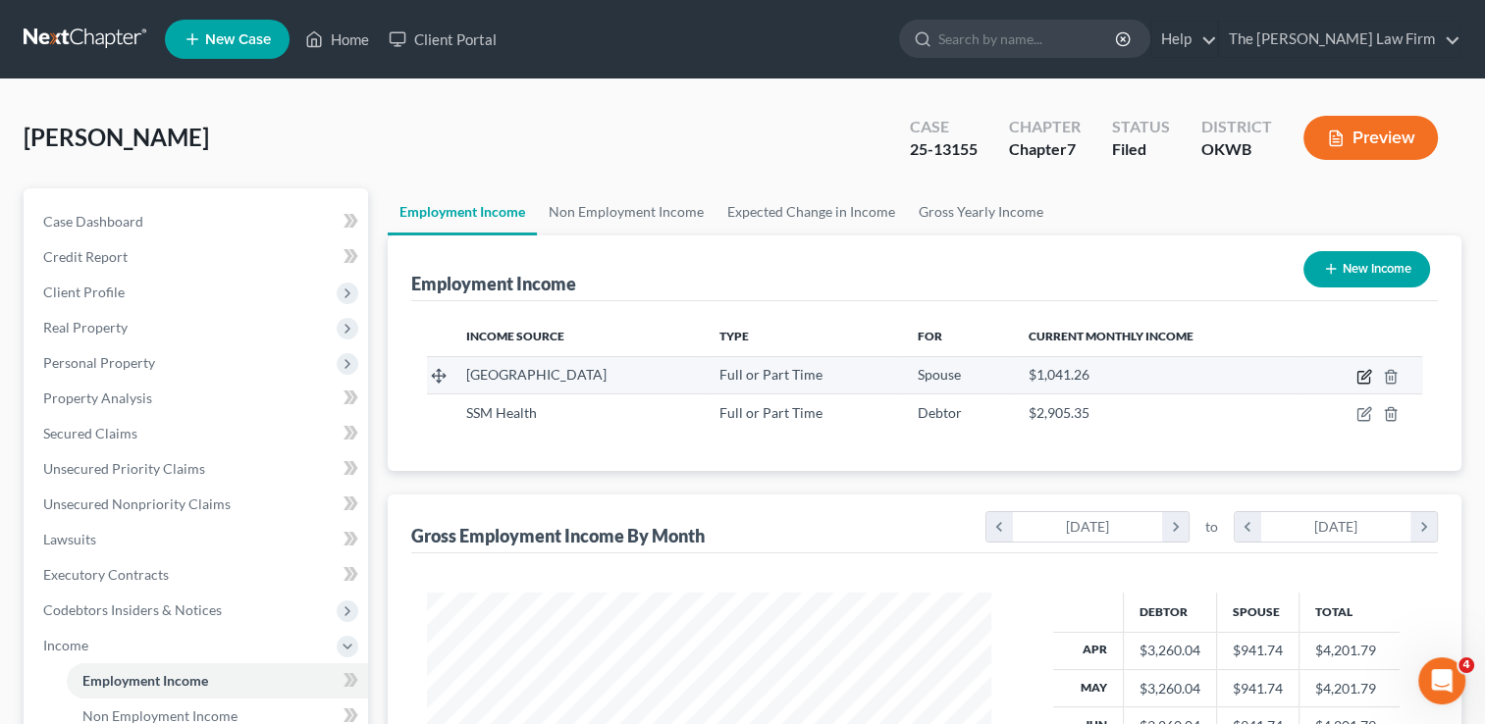
click at [1362, 375] on icon "button" at bounding box center [1364, 377] width 16 height 16
select select "0"
select select "37"
select select "1"
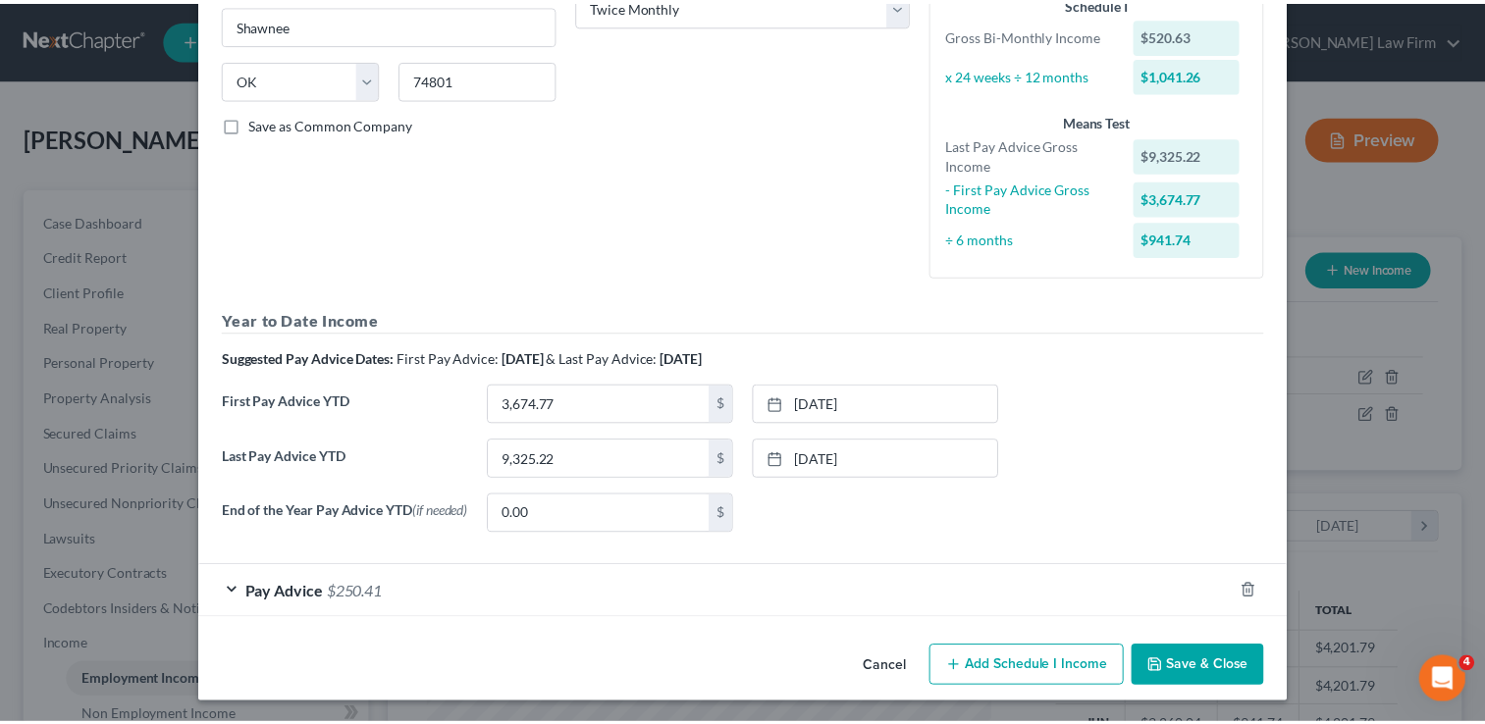
scroll to position [349, 0]
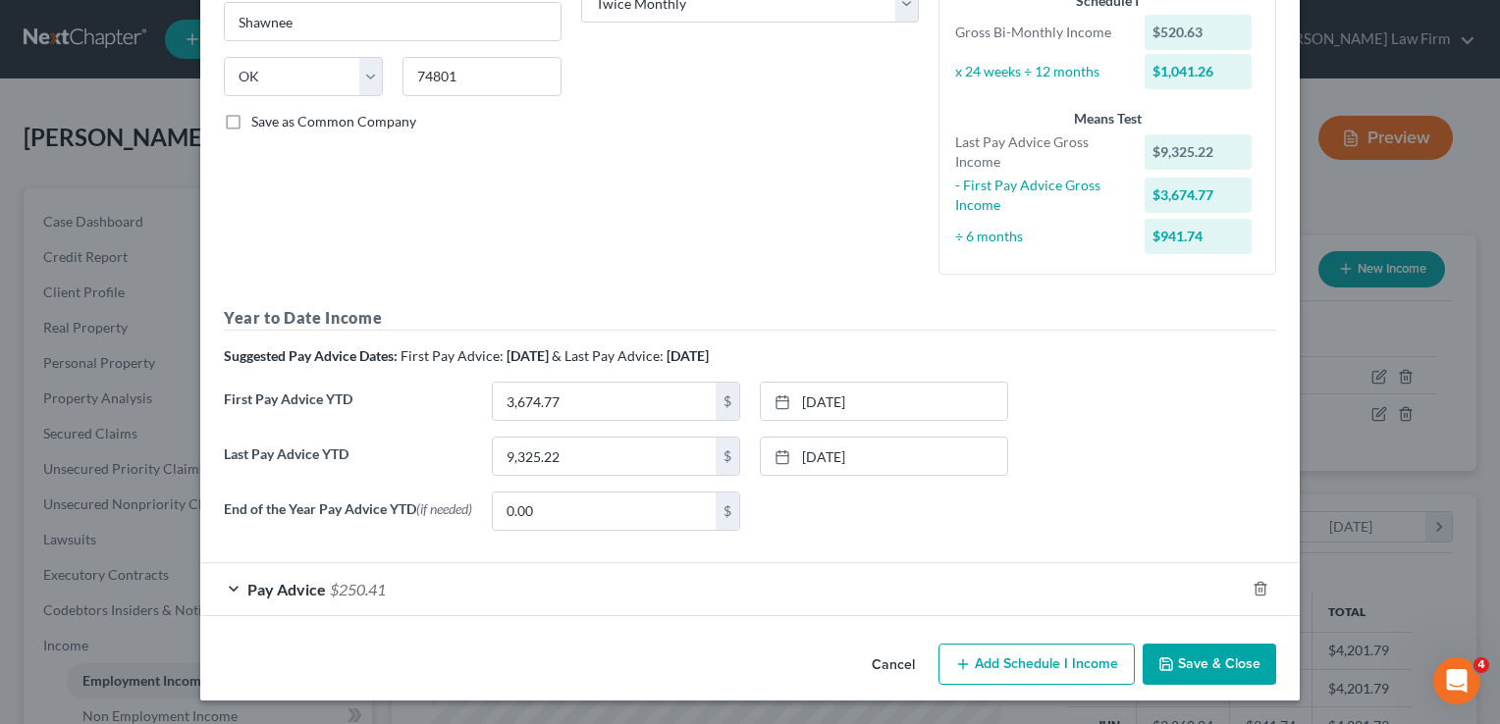
click at [887, 665] on button "Cancel" at bounding box center [893, 665] width 75 height 39
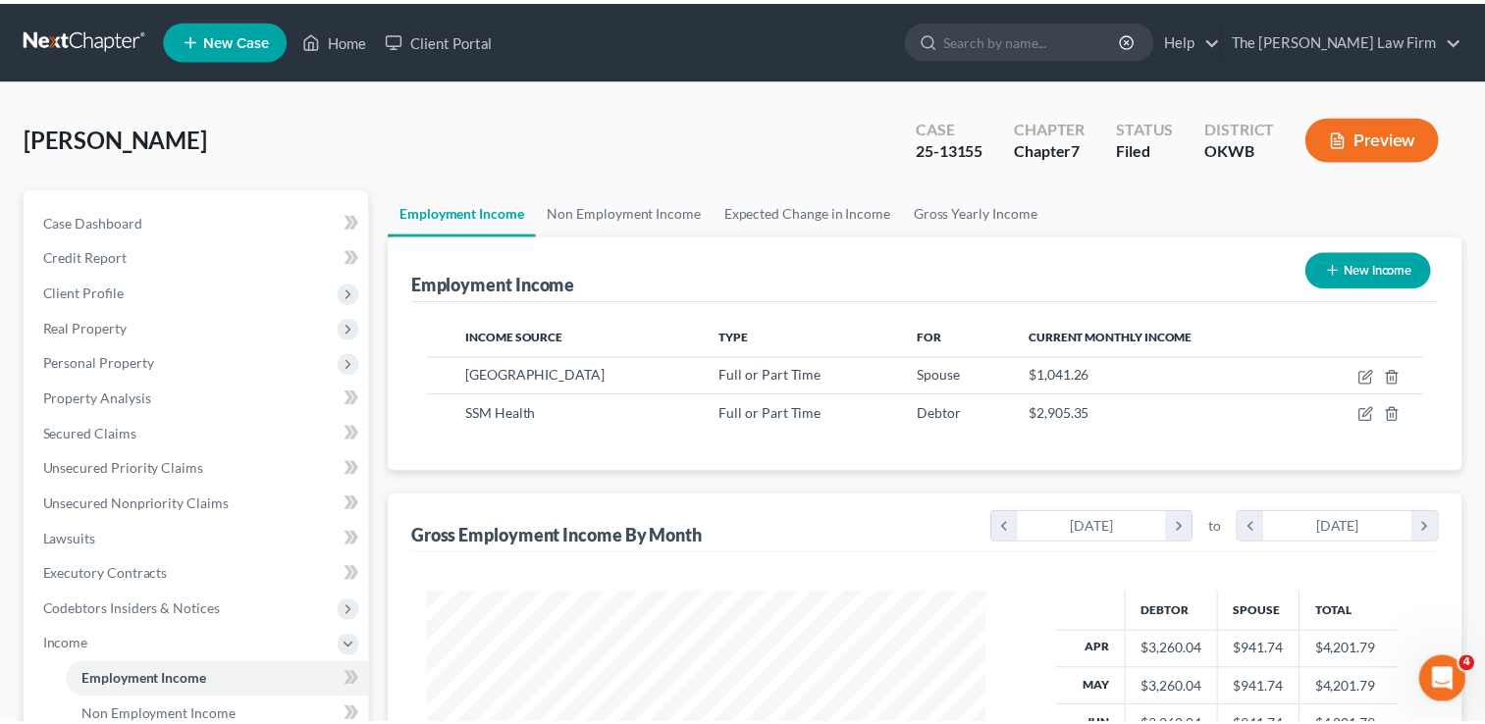
scroll to position [981033, 980780]
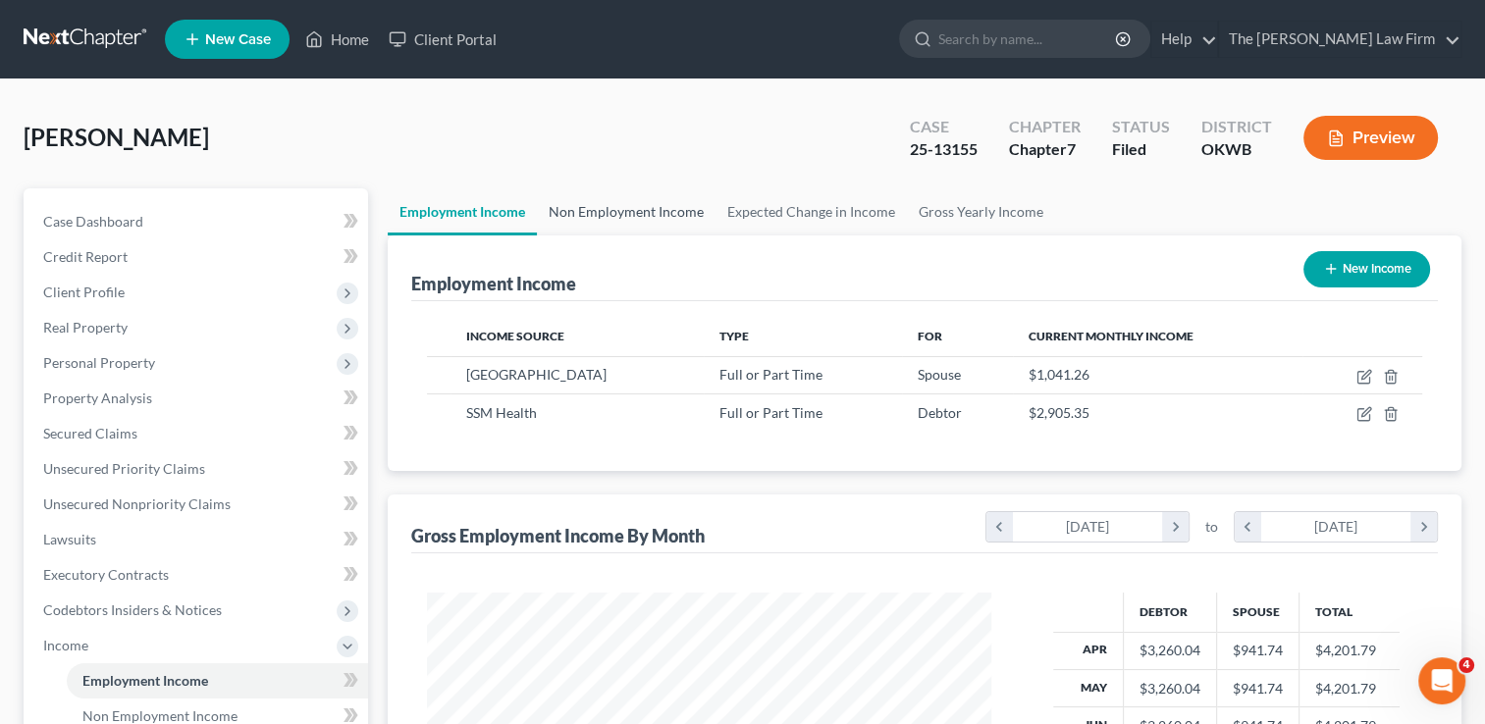
click at [620, 205] on link "Non Employment Income" at bounding box center [626, 211] width 179 height 47
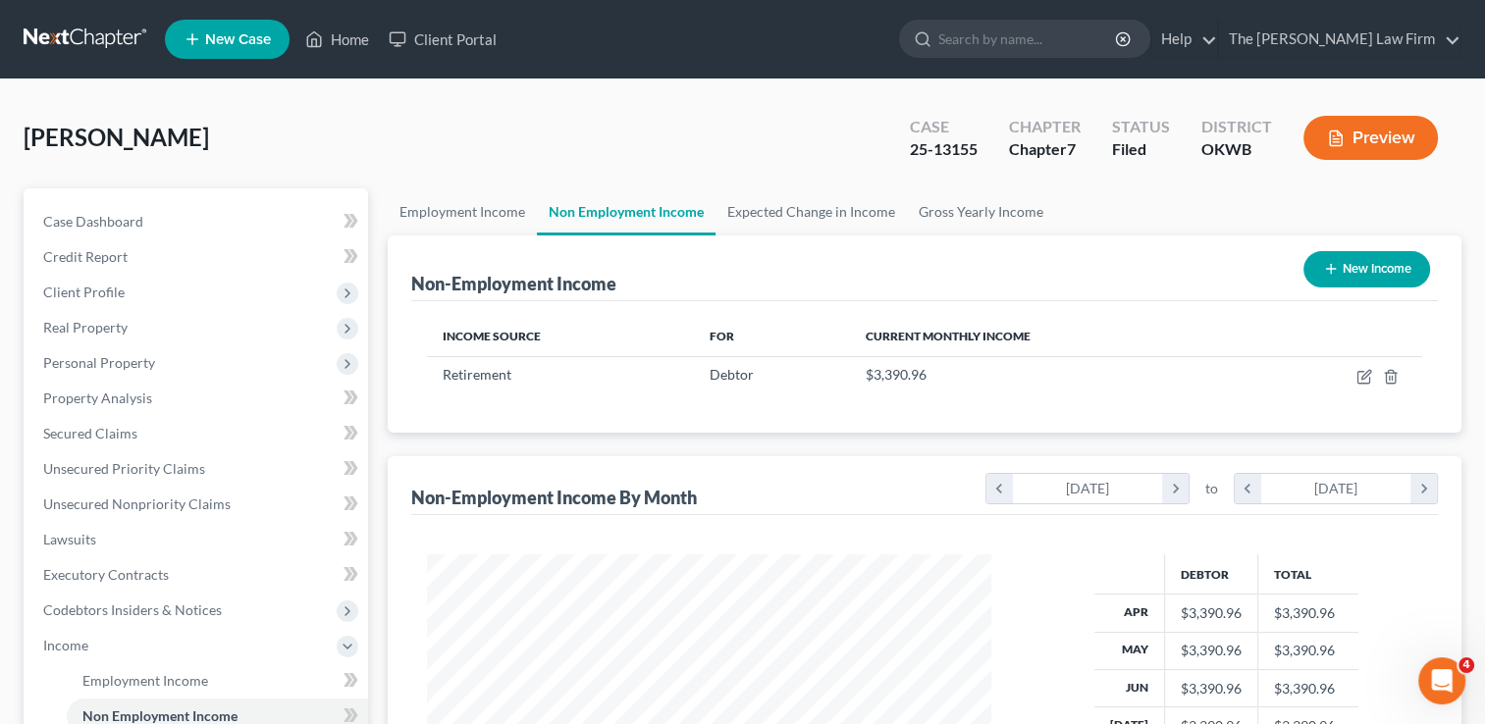
scroll to position [349, 604]
click at [98, 40] on link at bounding box center [87, 39] width 126 height 35
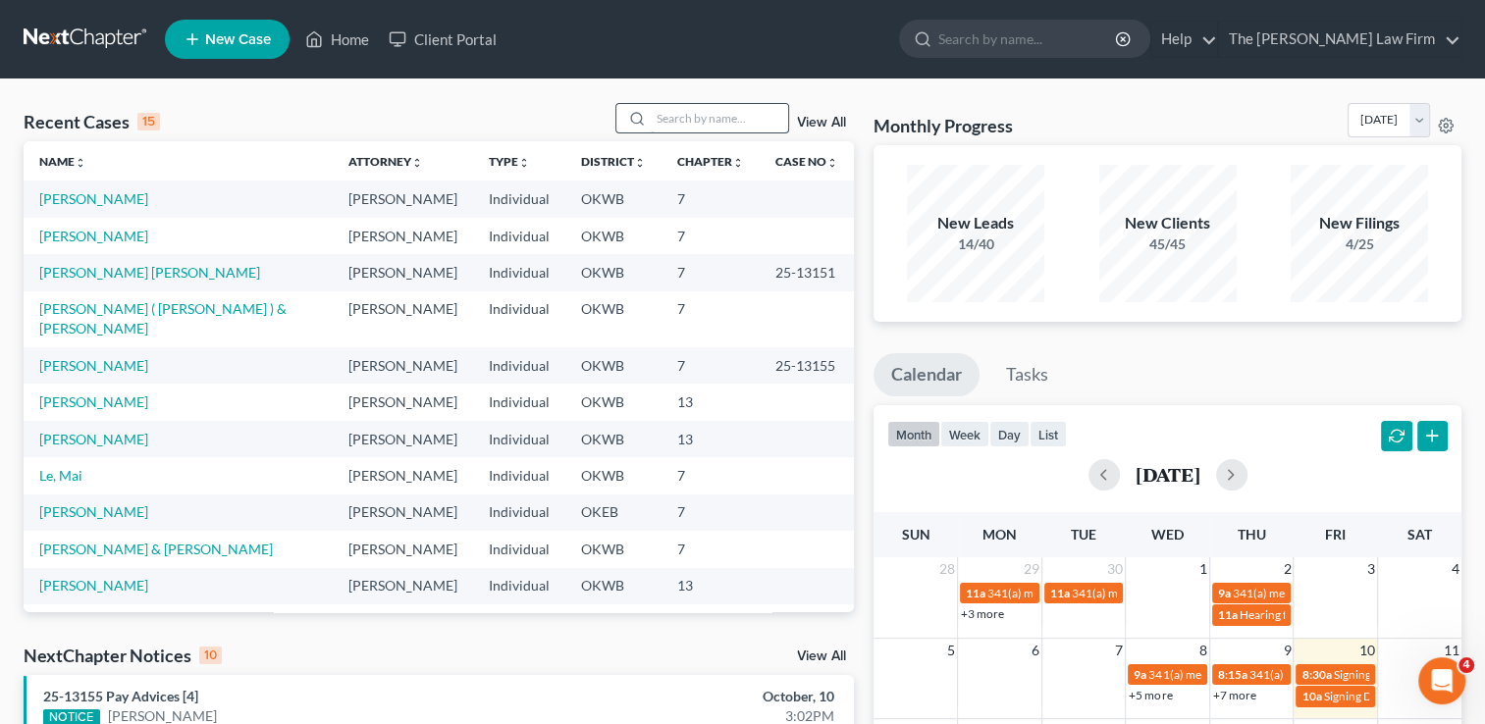
click at [718, 120] on input "search" at bounding box center [719, 118] width 137 height 28
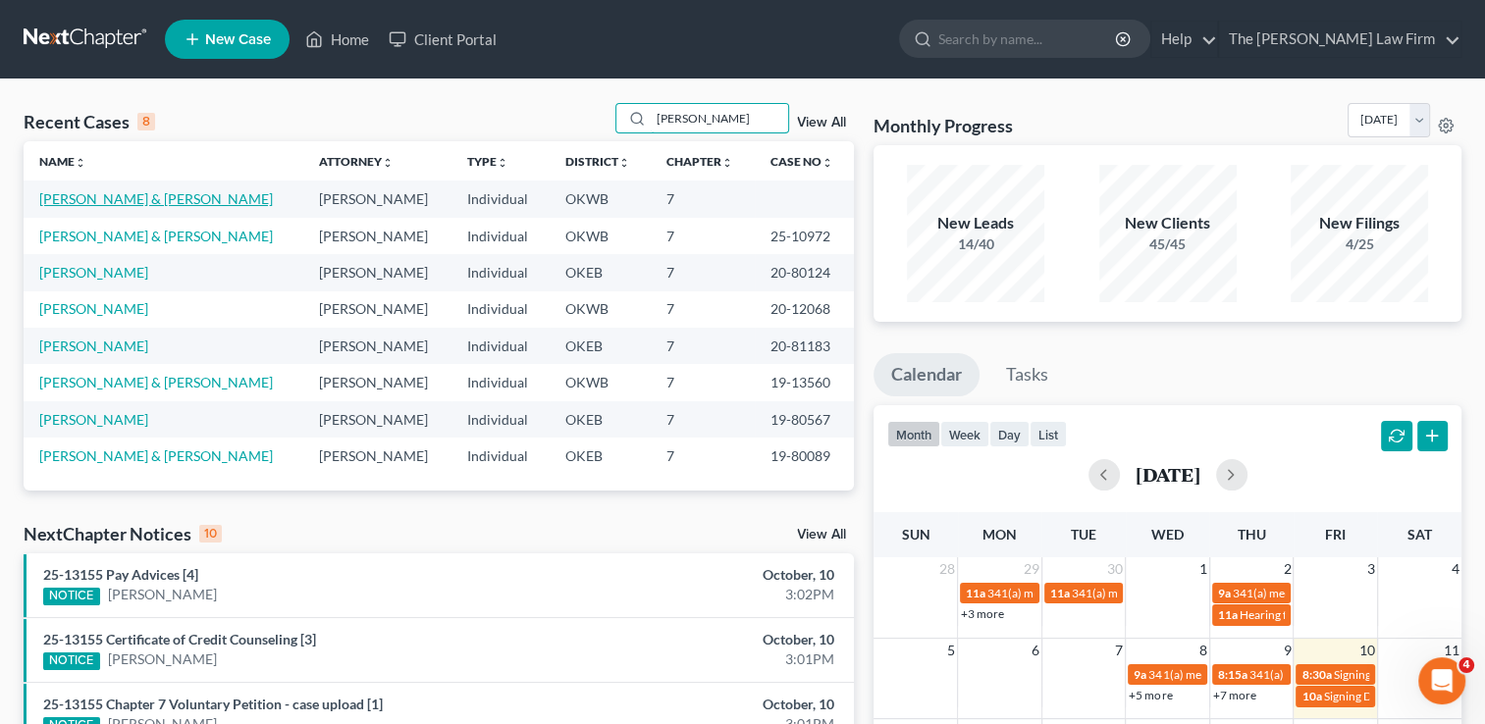
type input "[PERSON_NAME]"
click at [140, 198] on link "[PERSON_NAME] & [PERSON_NAME]" at bounding box center [156, 198] width 234 height 17
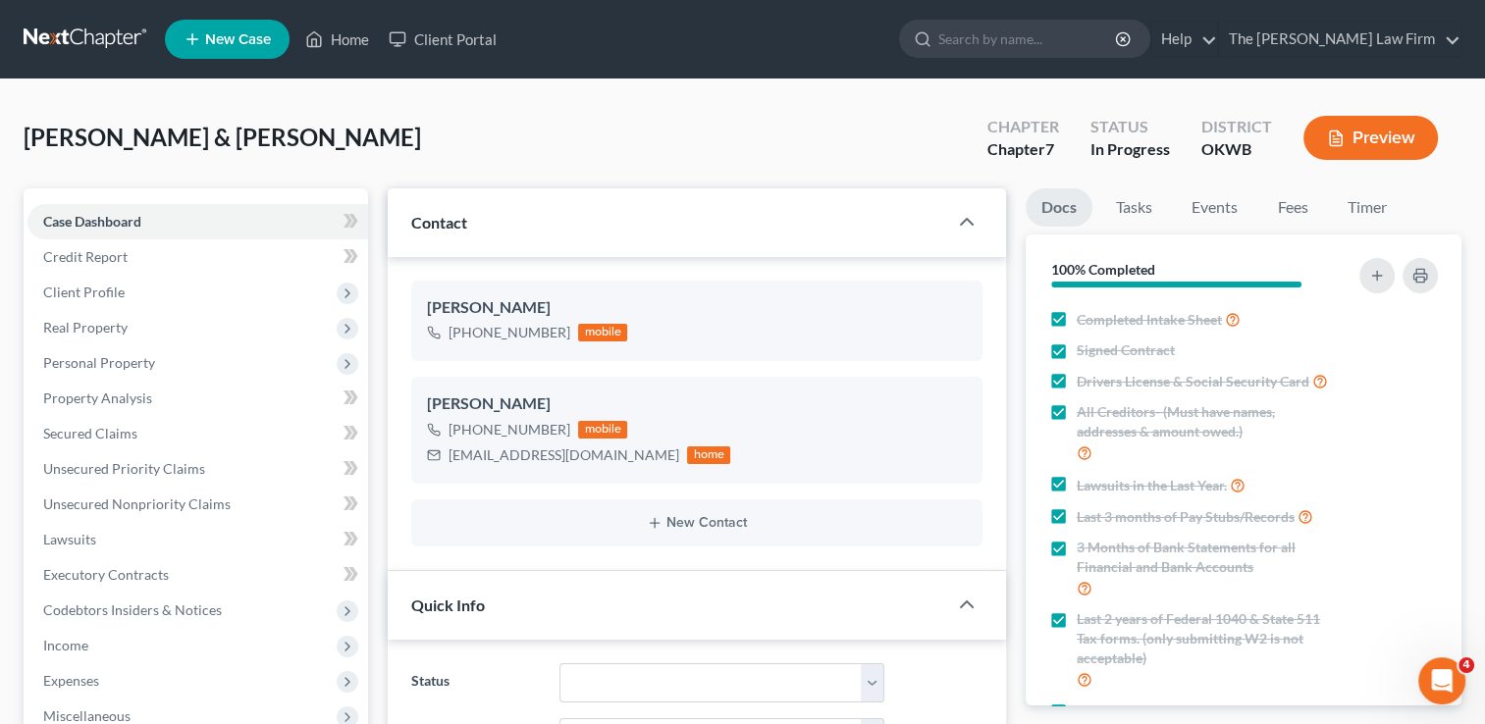
scroll to position [697, 0]
click at [85, 682] on span "Expenses" at bounding box center [71, 680] width 56 height 17
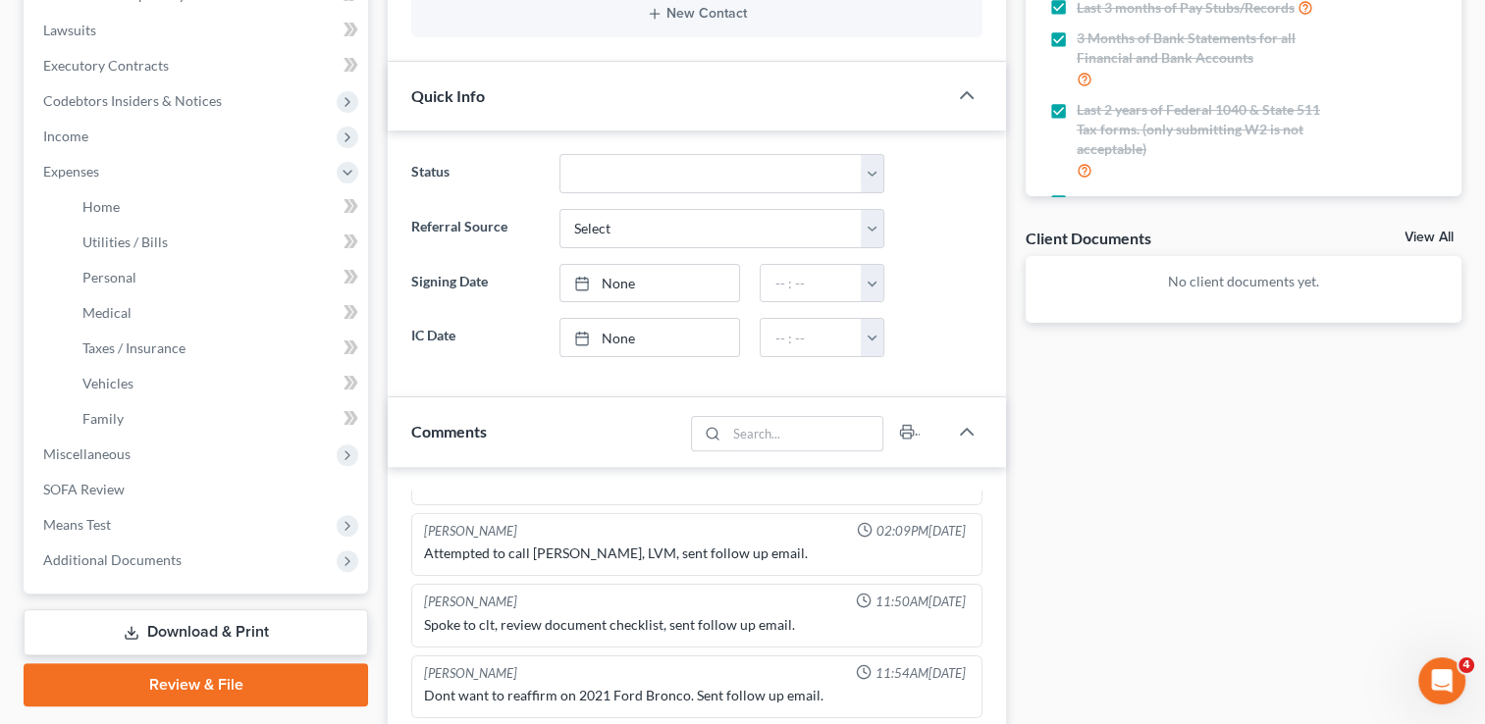
scroll to position [512, 0]
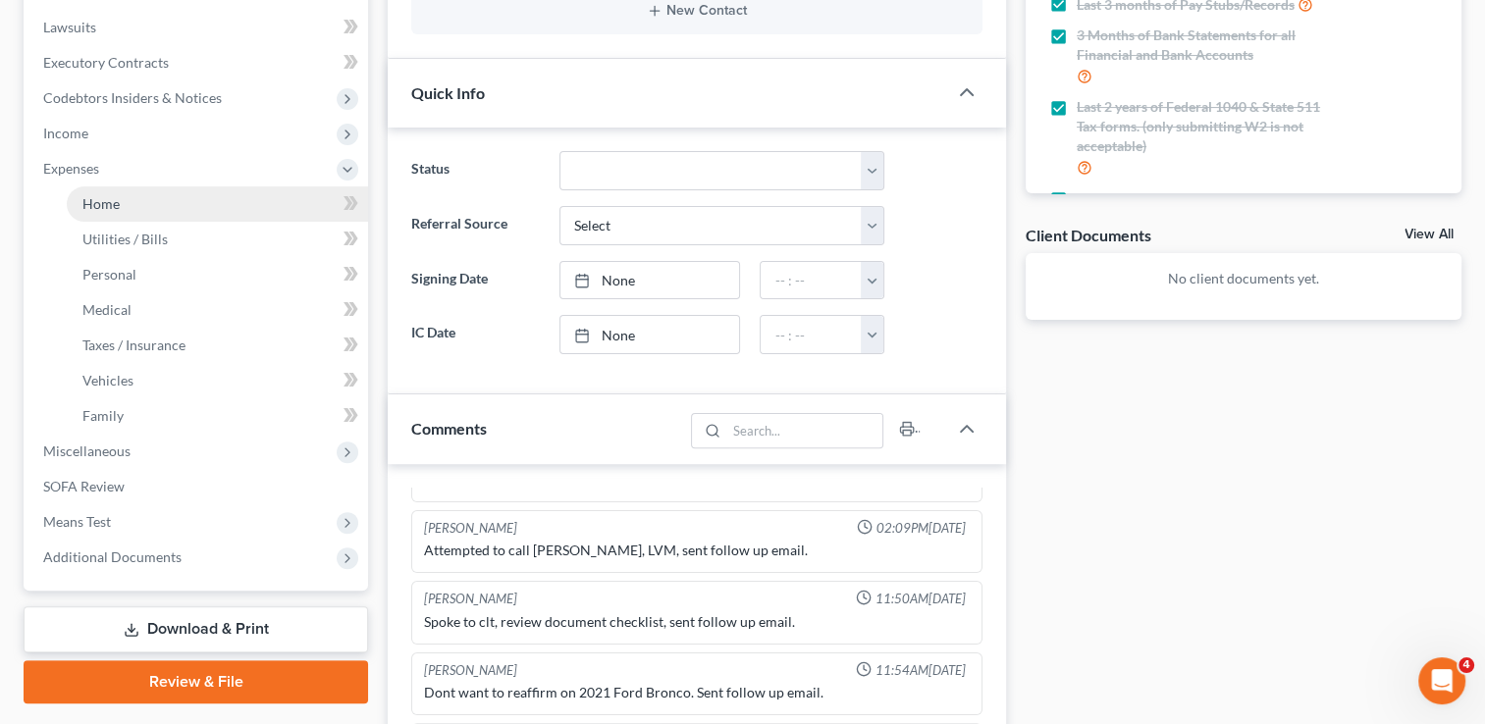
click at [110, 199] on span "Home" at bounding box center [100, 203] width 37 height 17
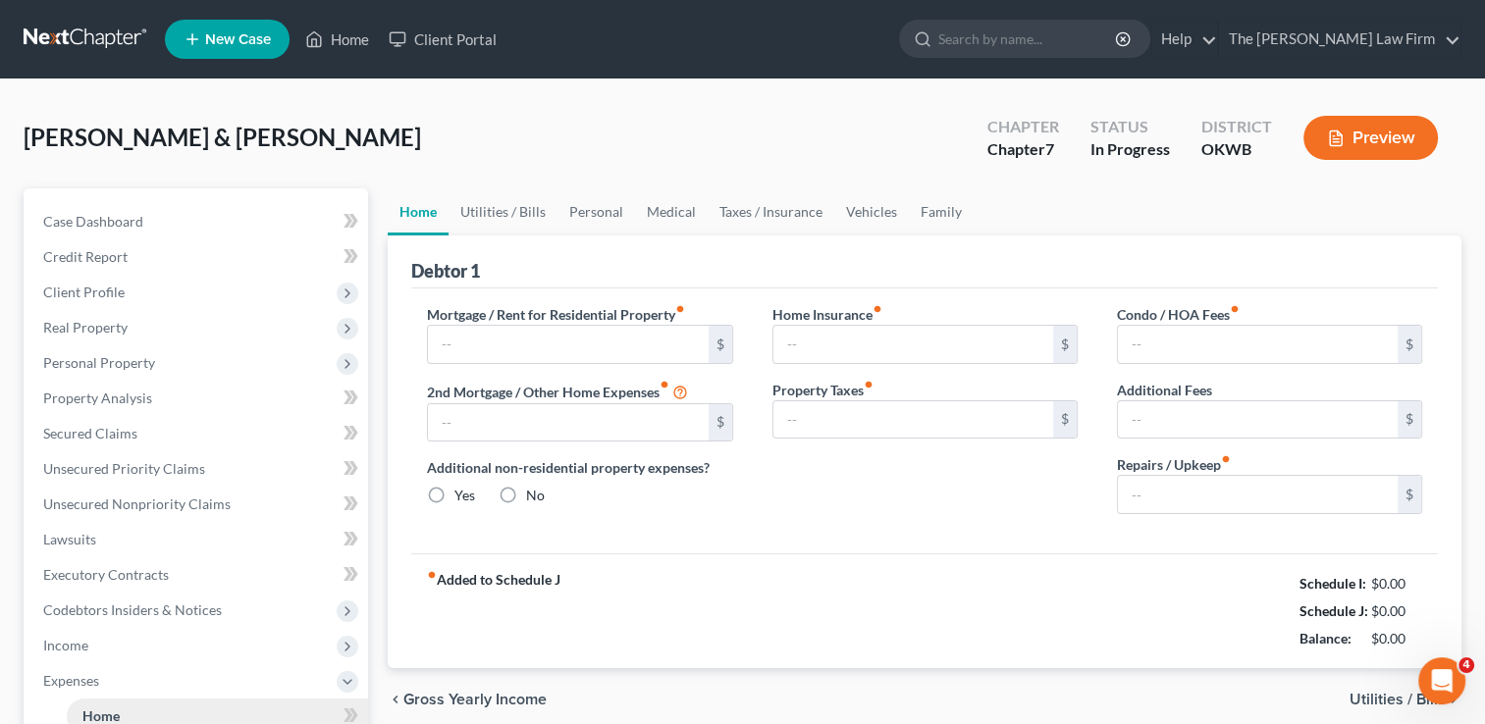
type input "700.00"
type input "0.00"
radio input "true"
type input "0.00"
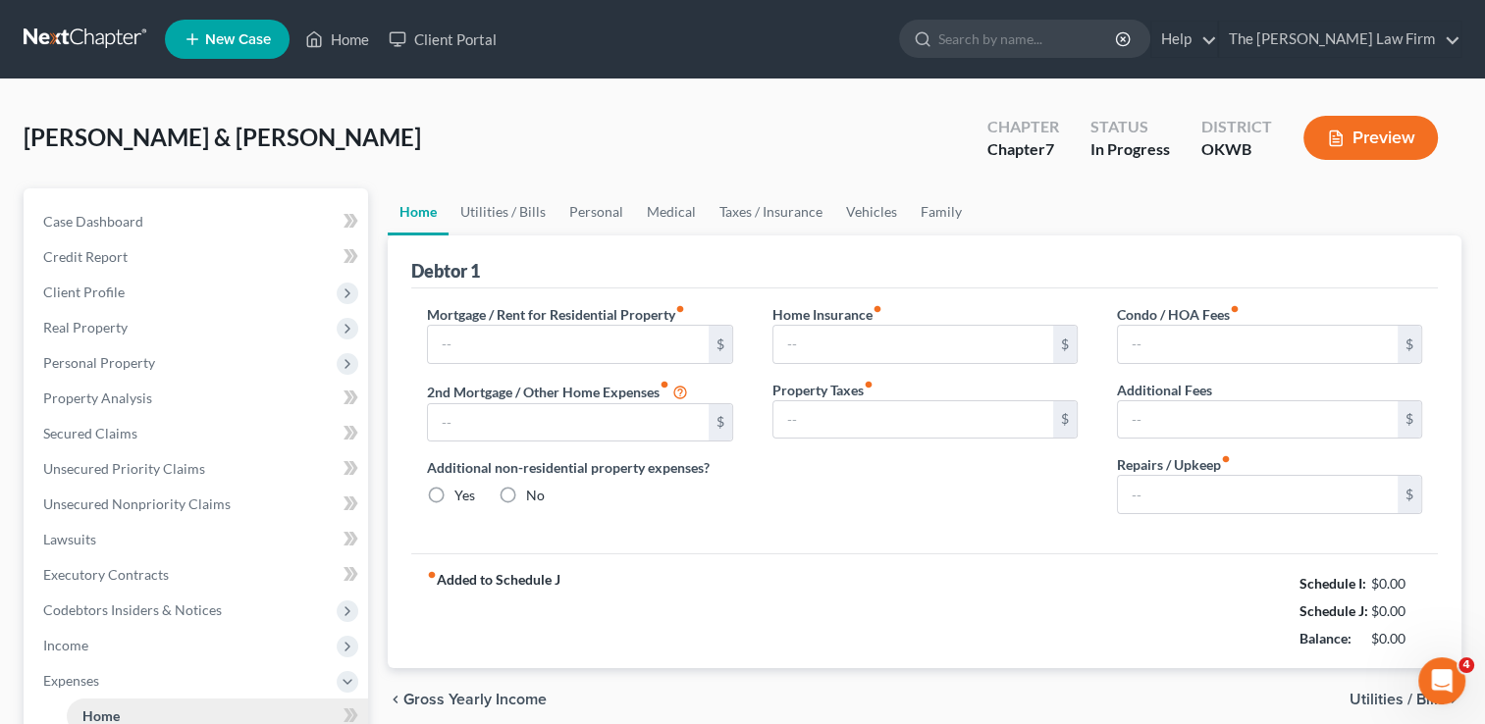
type input "0.00"
click at [929, 210] on link "Family" at bounding box center [941, 211] width 65 height 47
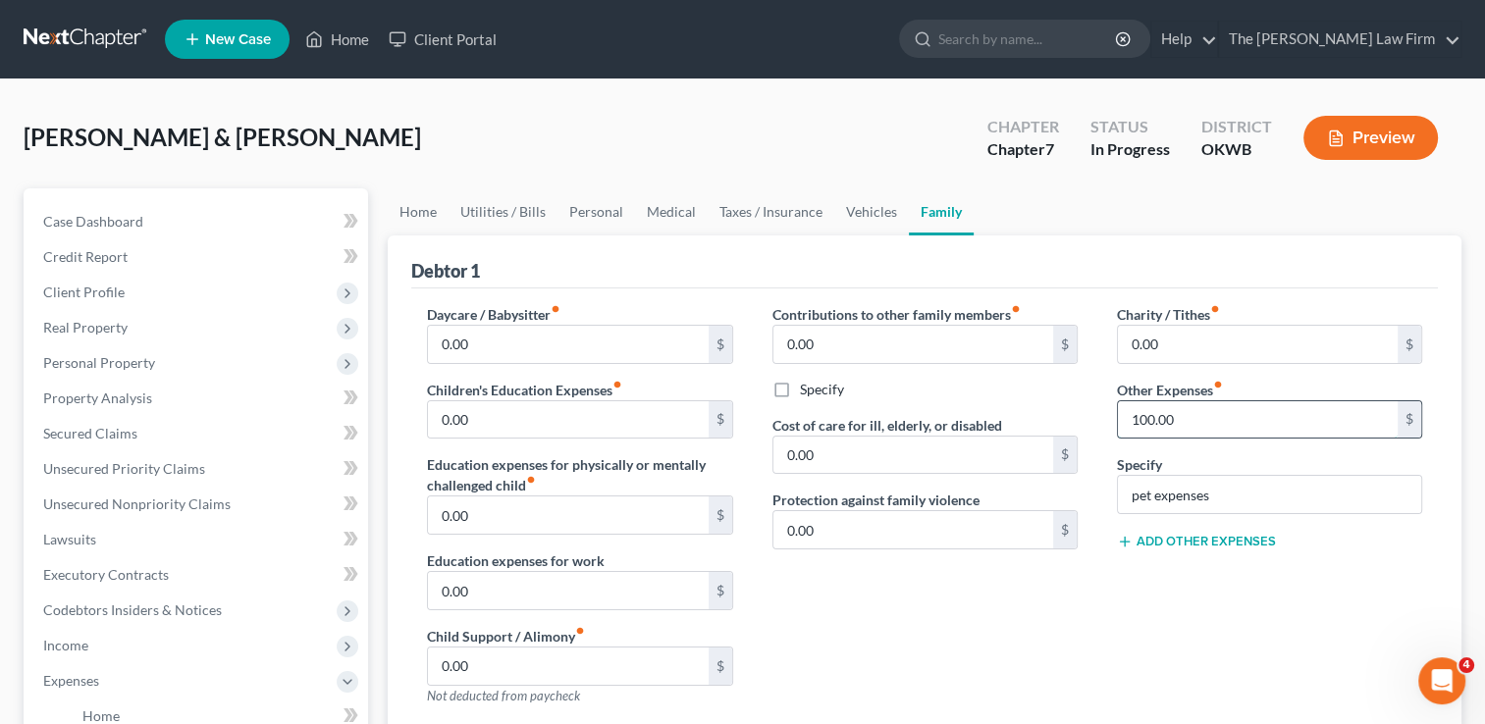
click at [1202, 413] on input "100.00" at bounding box center [1258, 419] width 280 height 37
type input "175.00"
click at [605, 210] on link "Personal" at bounding box center [596, 211] width 78 height 47
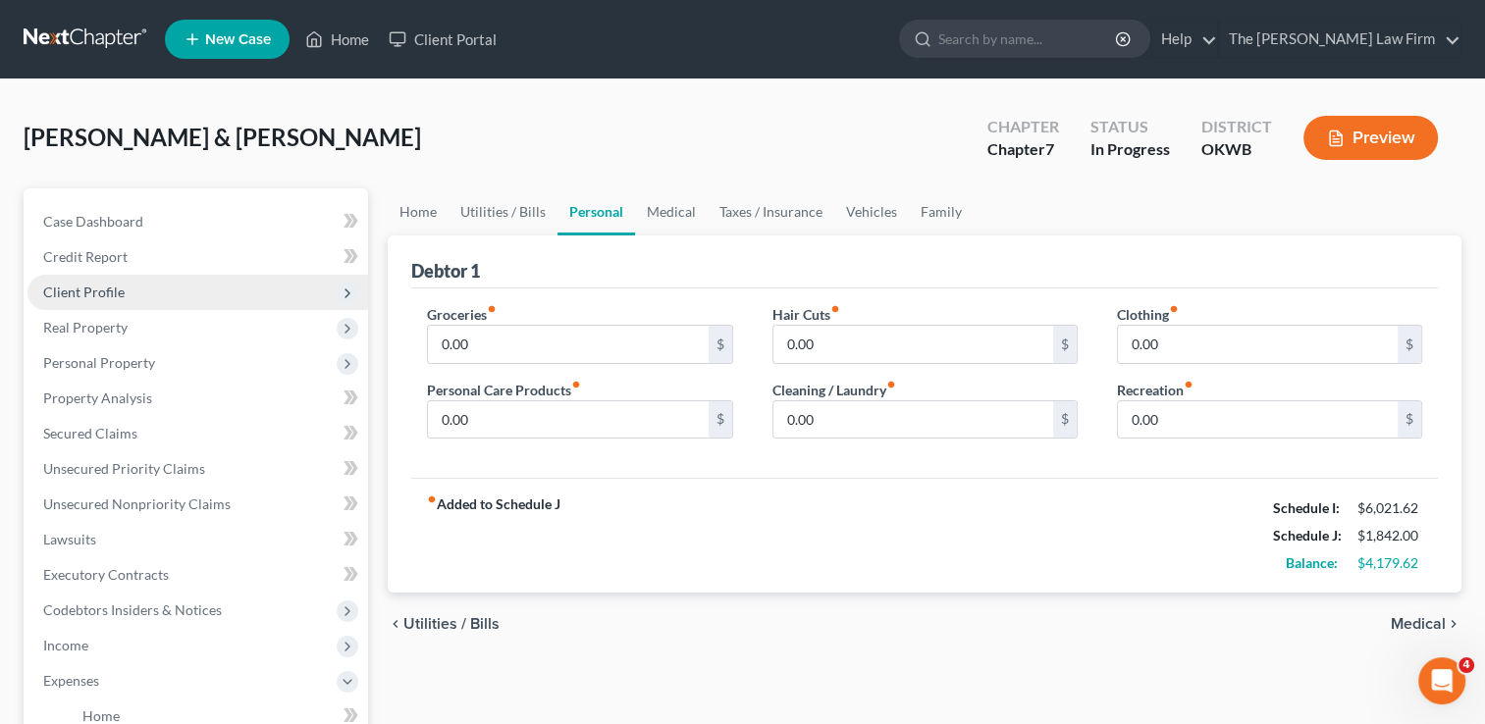
click at [94, 293] on span "Client Profile" at bounding box center [83, 292] width 81 height 17
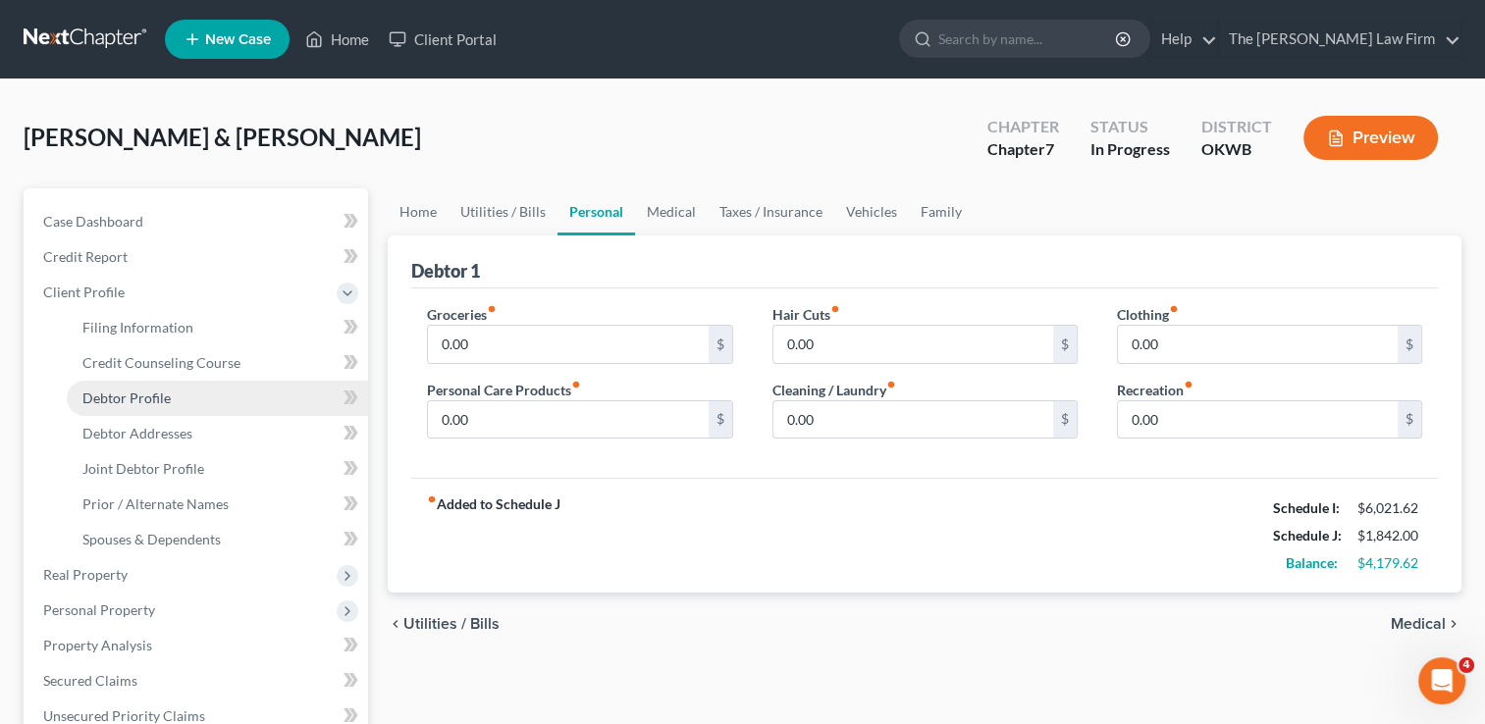
click at [193, 390] on link "Debtor Profile" at bounding box center [217, 398] width 301 height 35
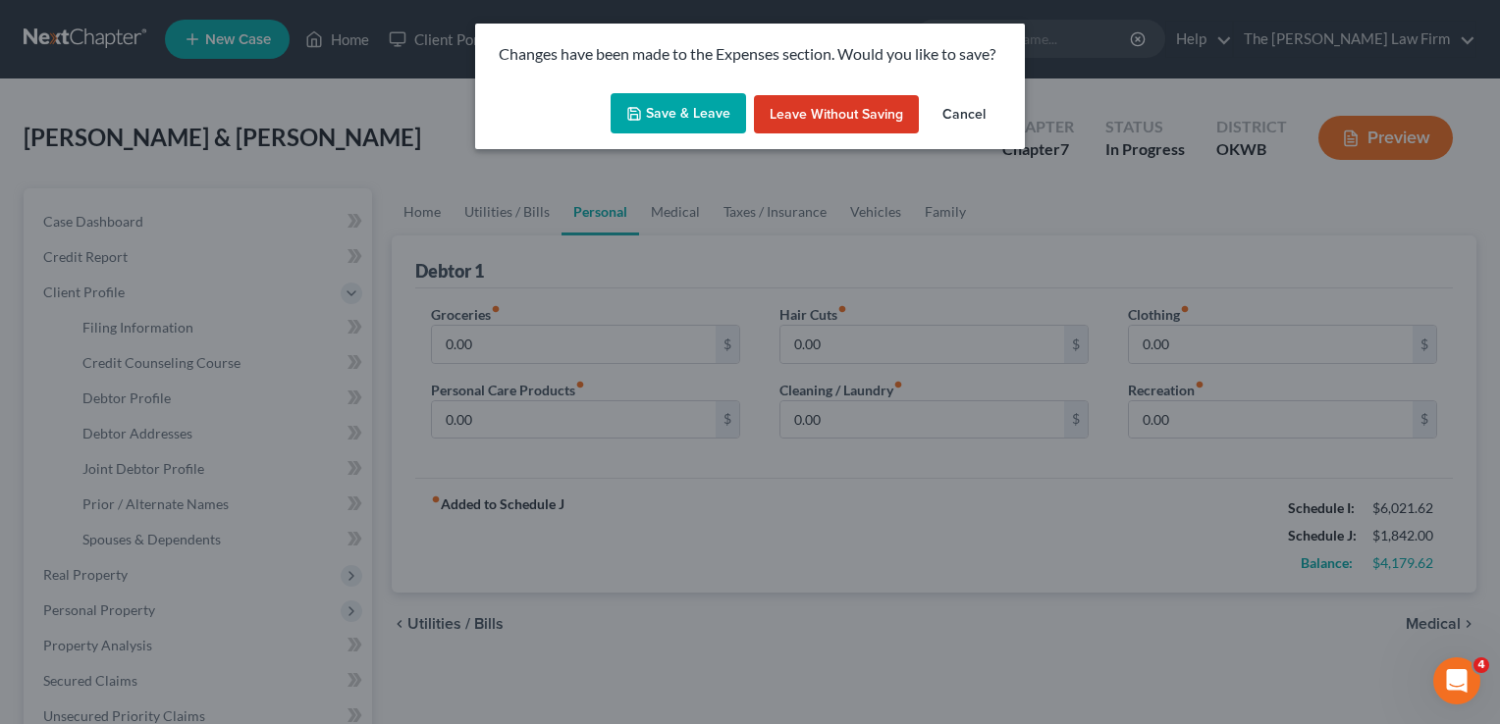
click at [651, 127] on button "Save & Leave" at bounding box center [677, 113] width 135 height 41
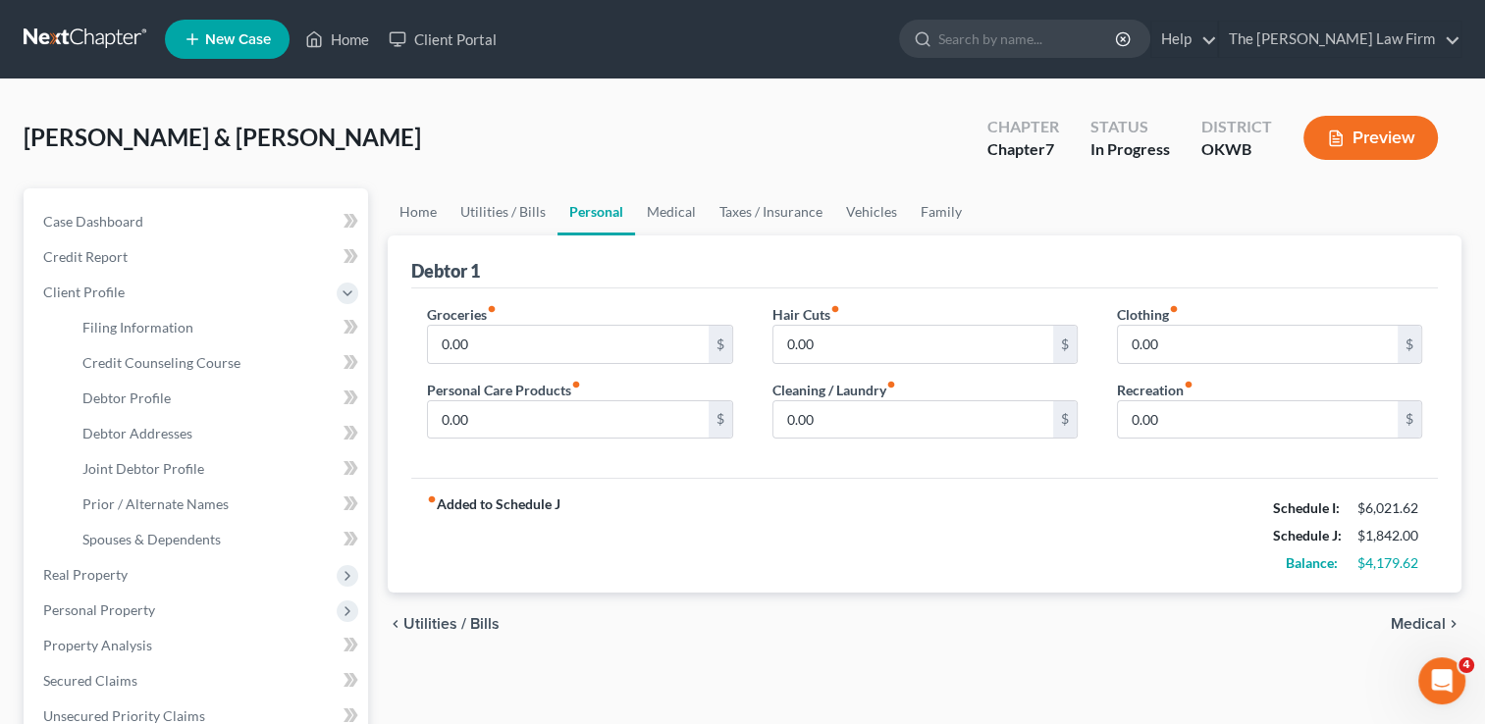
select select "1"
select select "3"
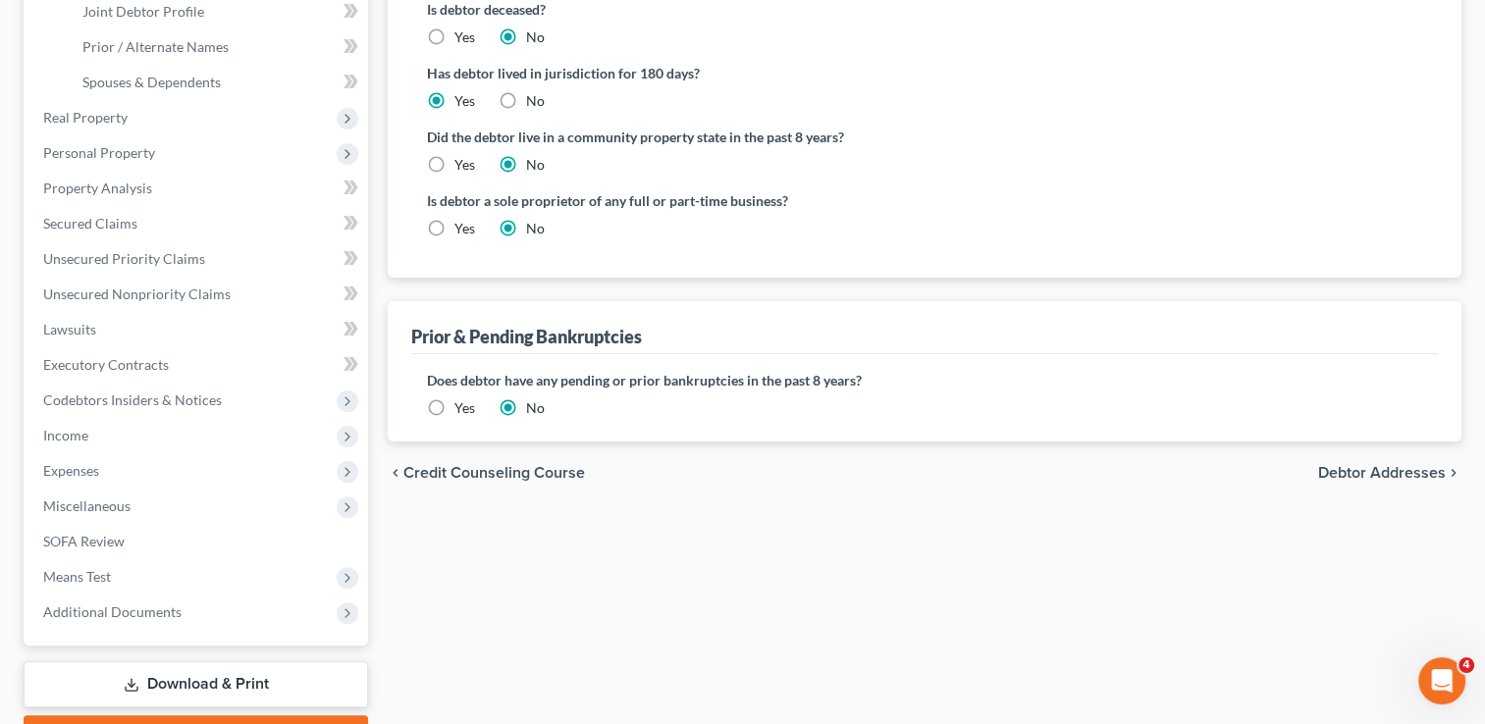
scroll to position [474, 0]
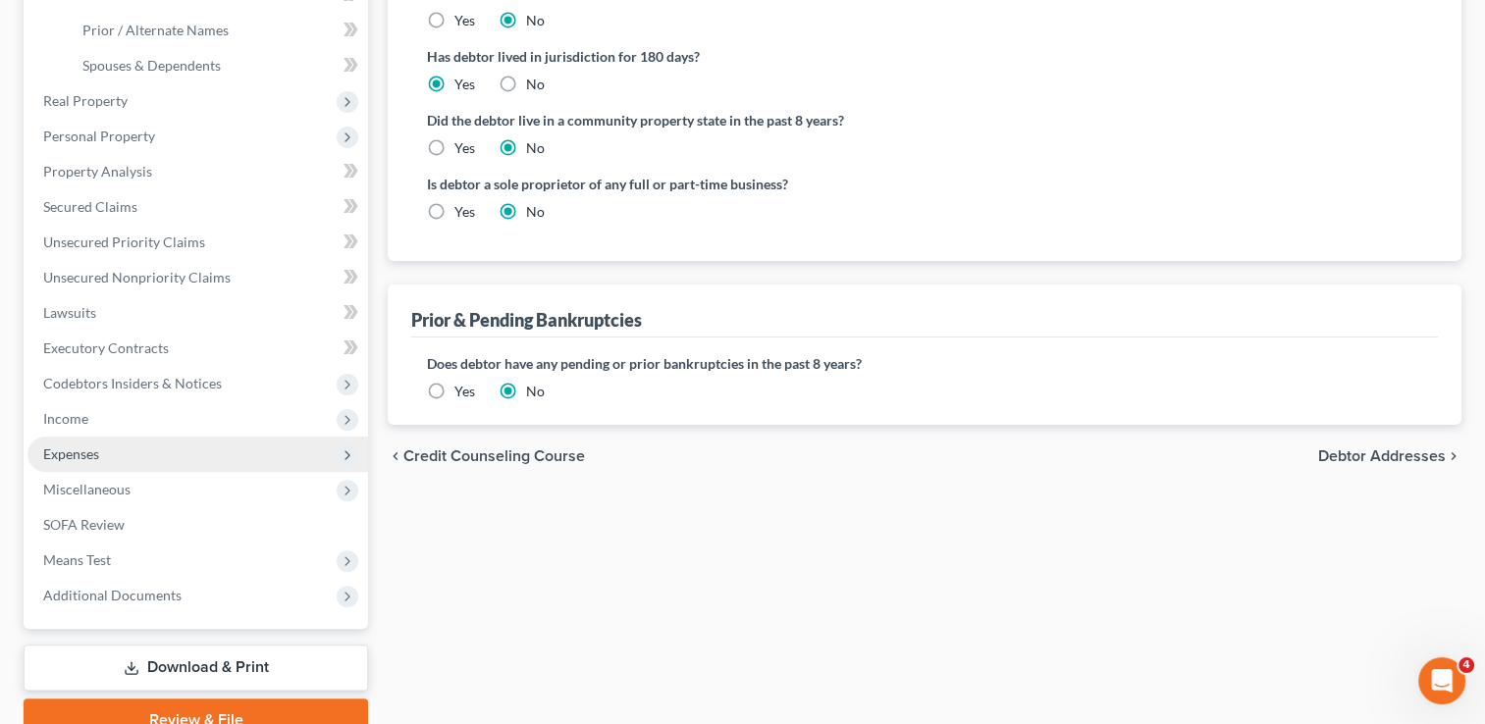
click at [110, 453] on span "Expenses" at bounding box center [197, 454] width 341 height 35
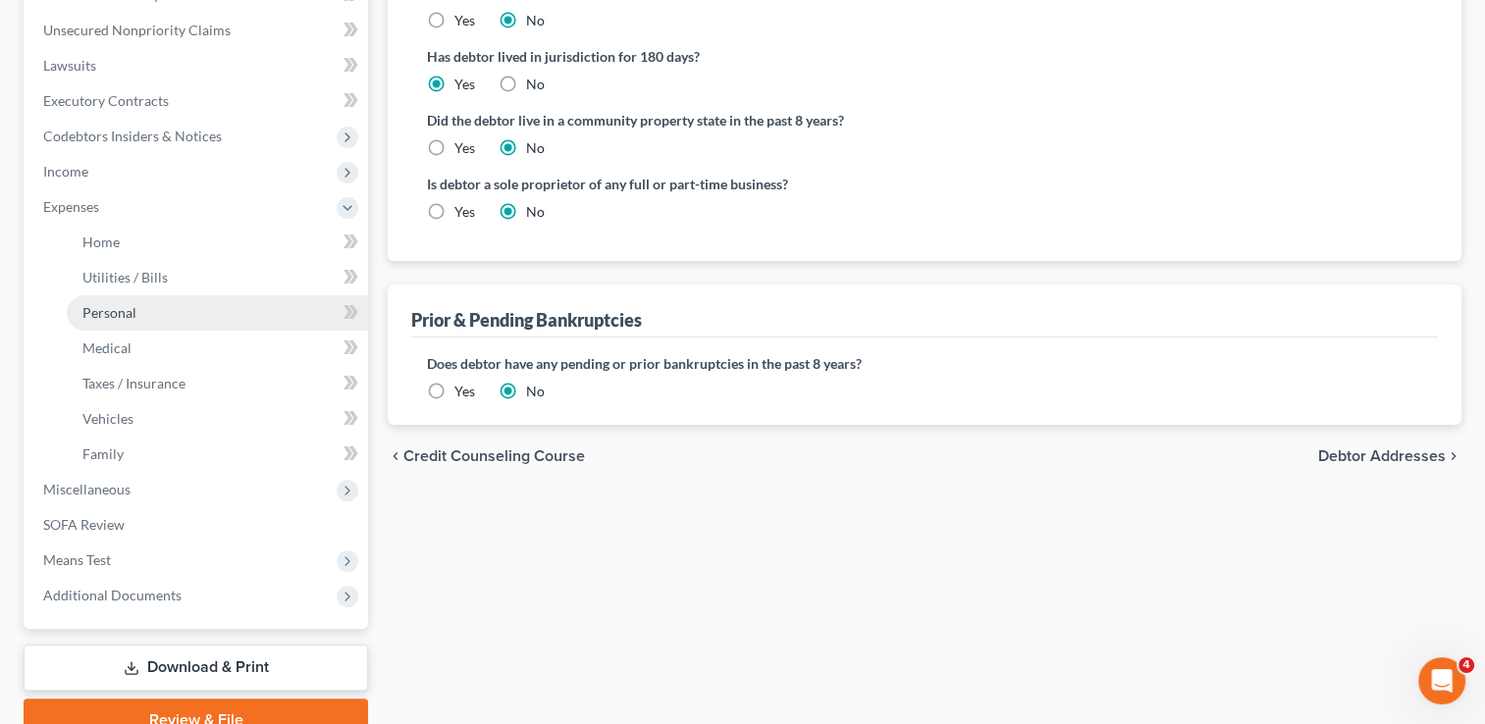
click at [157, 311] on link "Personal" at bounding box center [217, 312] width 301 height 35
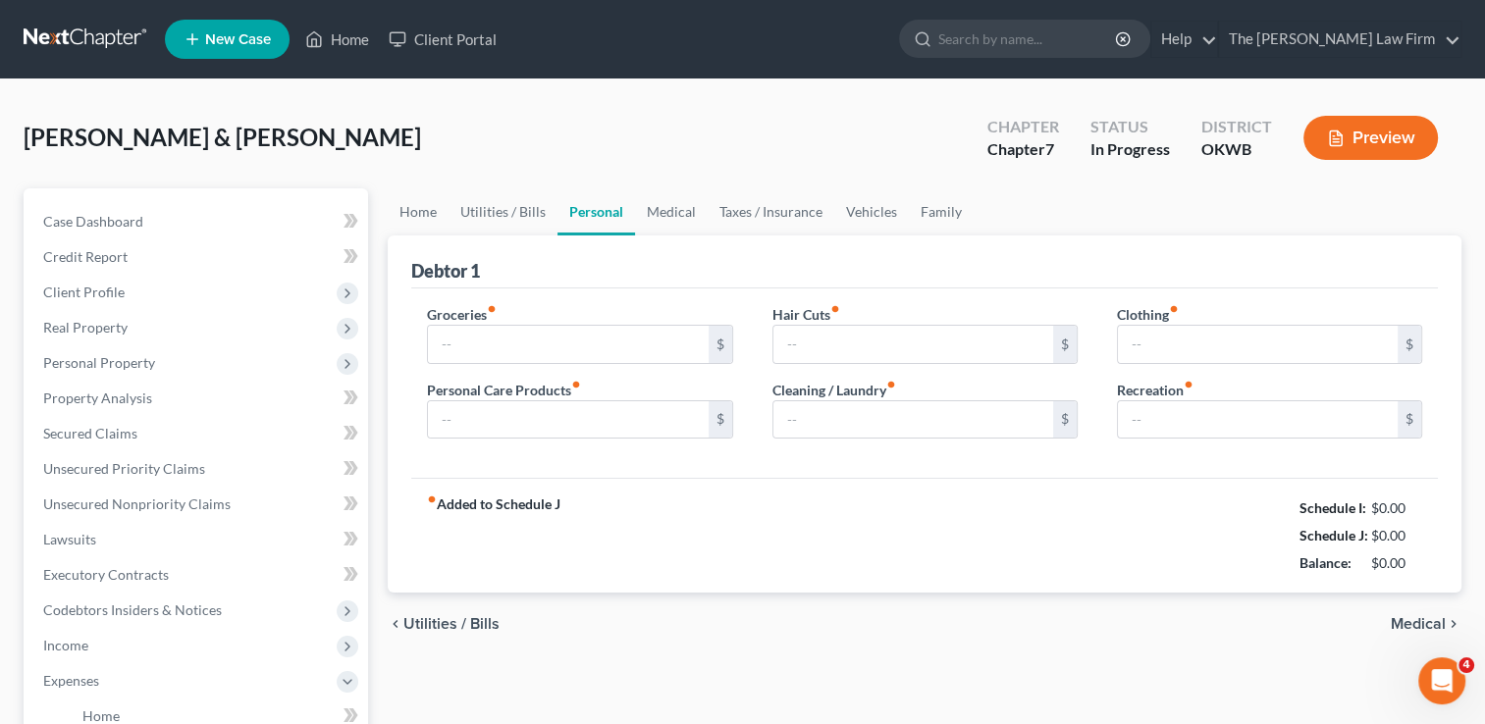
type input "0.00"
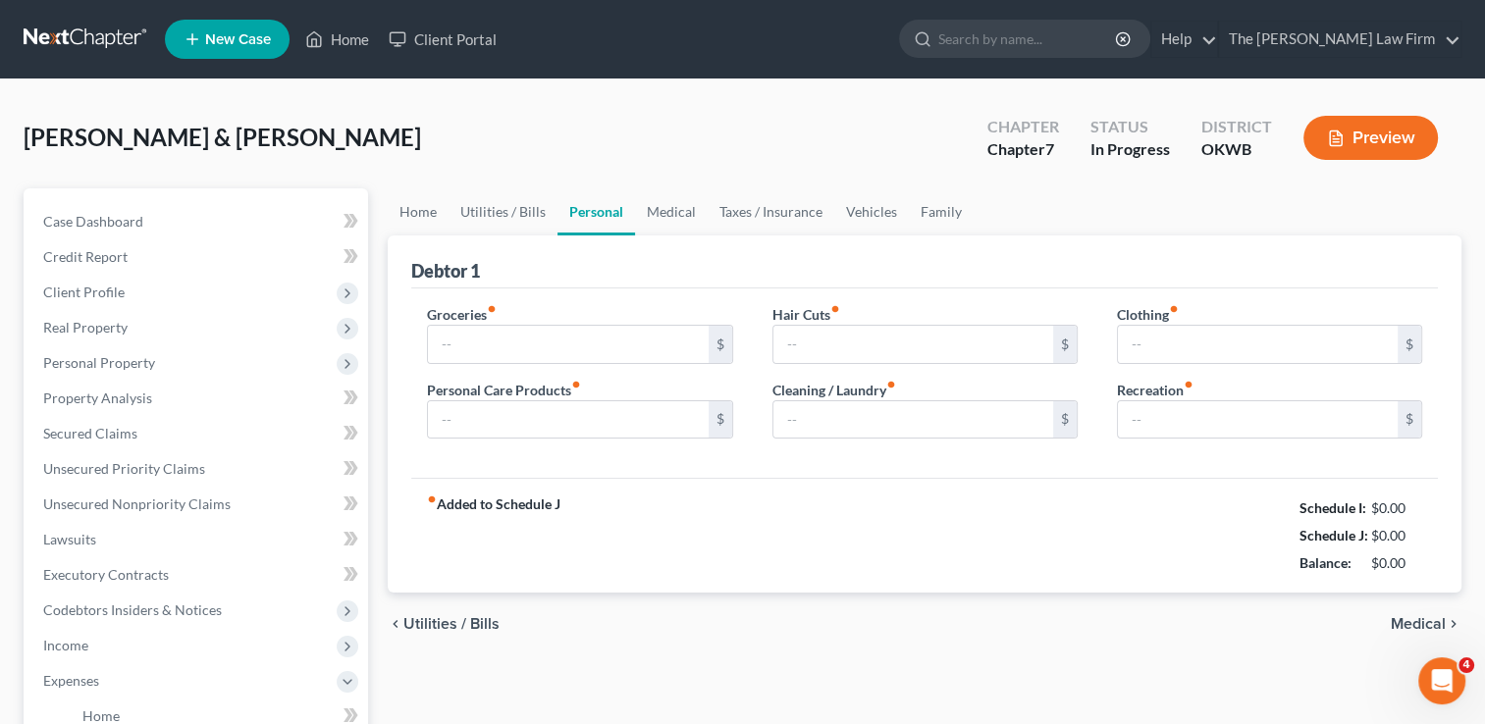
type input "0.00"
click at [502, 341] on input "0.00" at bounding box center [568, 344] width 280 height 37
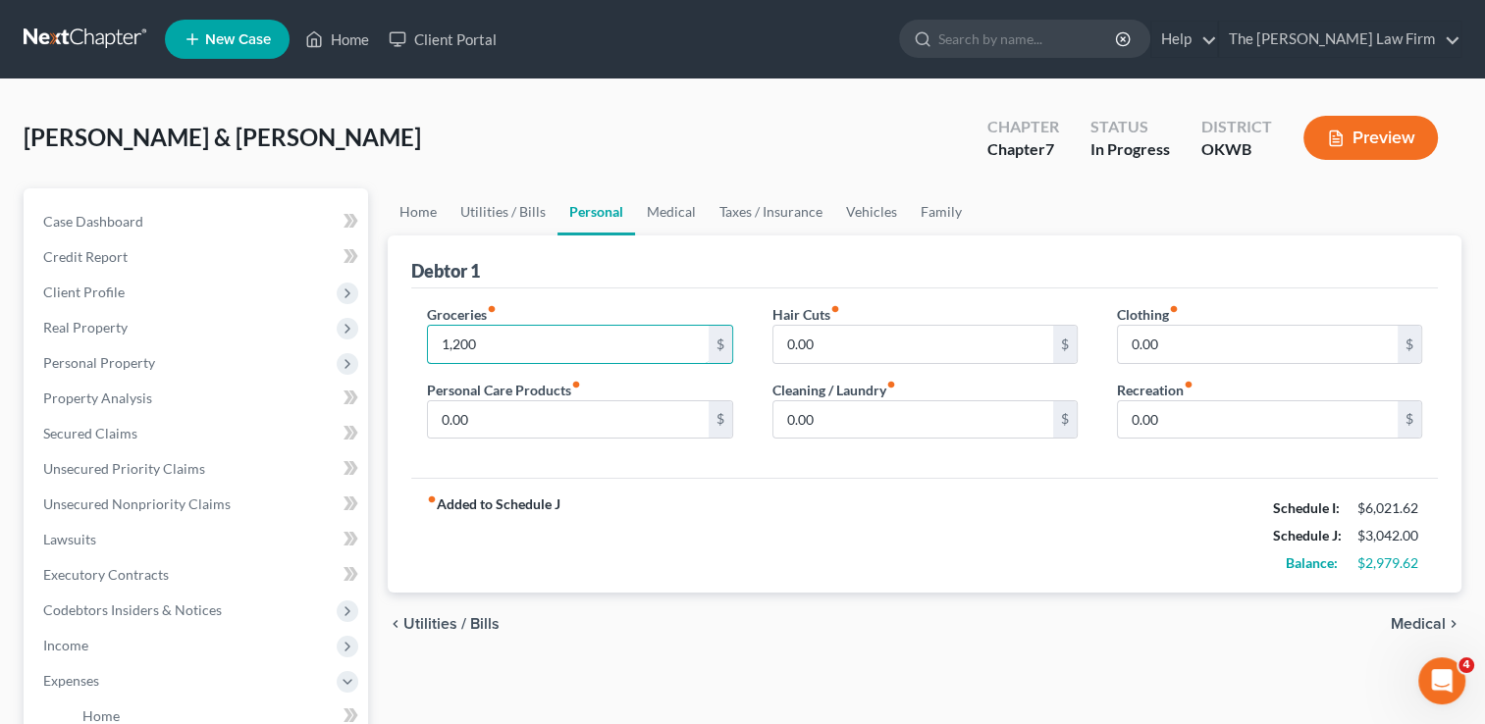
type input "1,200"
click at [687, 269] on div "Debtor 1" at bounding box center [924, 262] width 1027 height 53
click at [429, 212] on link "Home" at bounding box center [418, 211] width 61 height 47
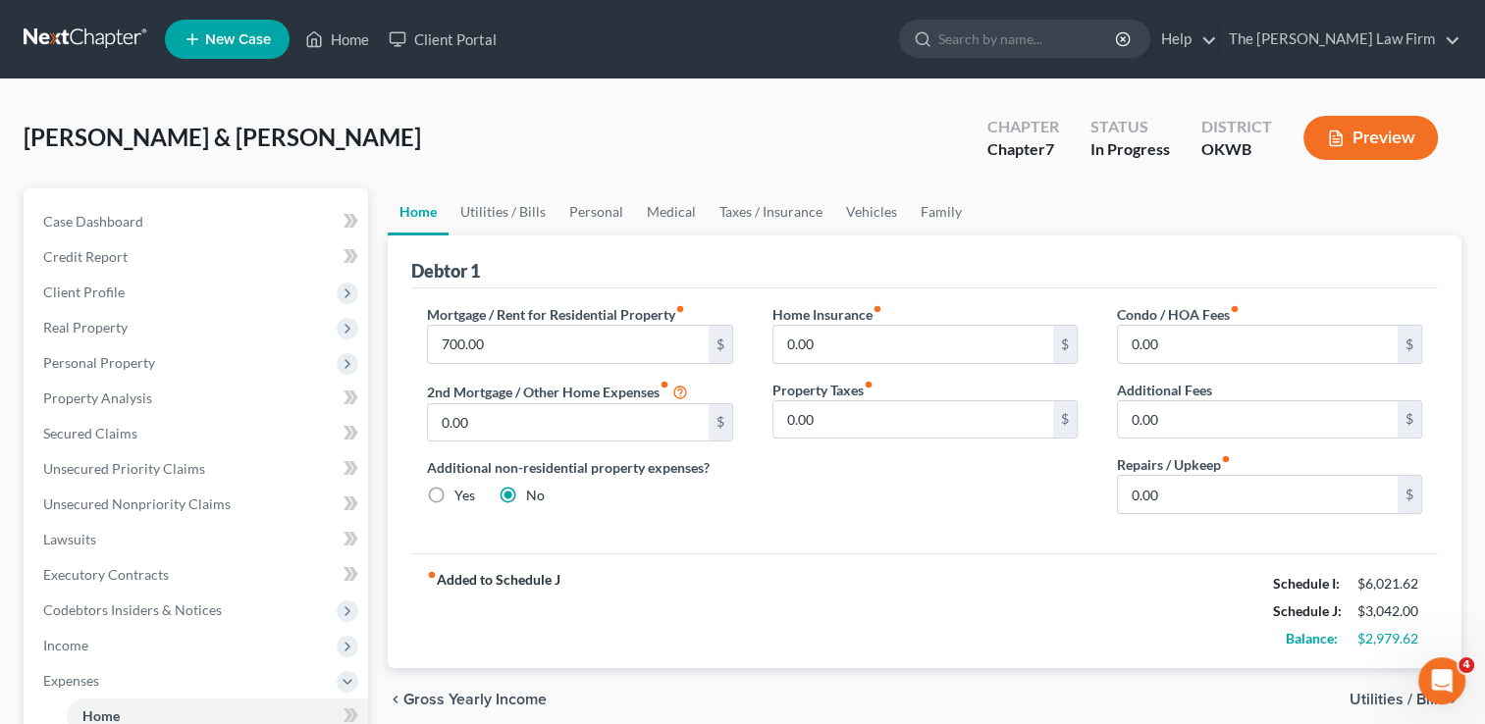
click at [84, 43] on link at bounding box center [87, 39] width 126 height 35
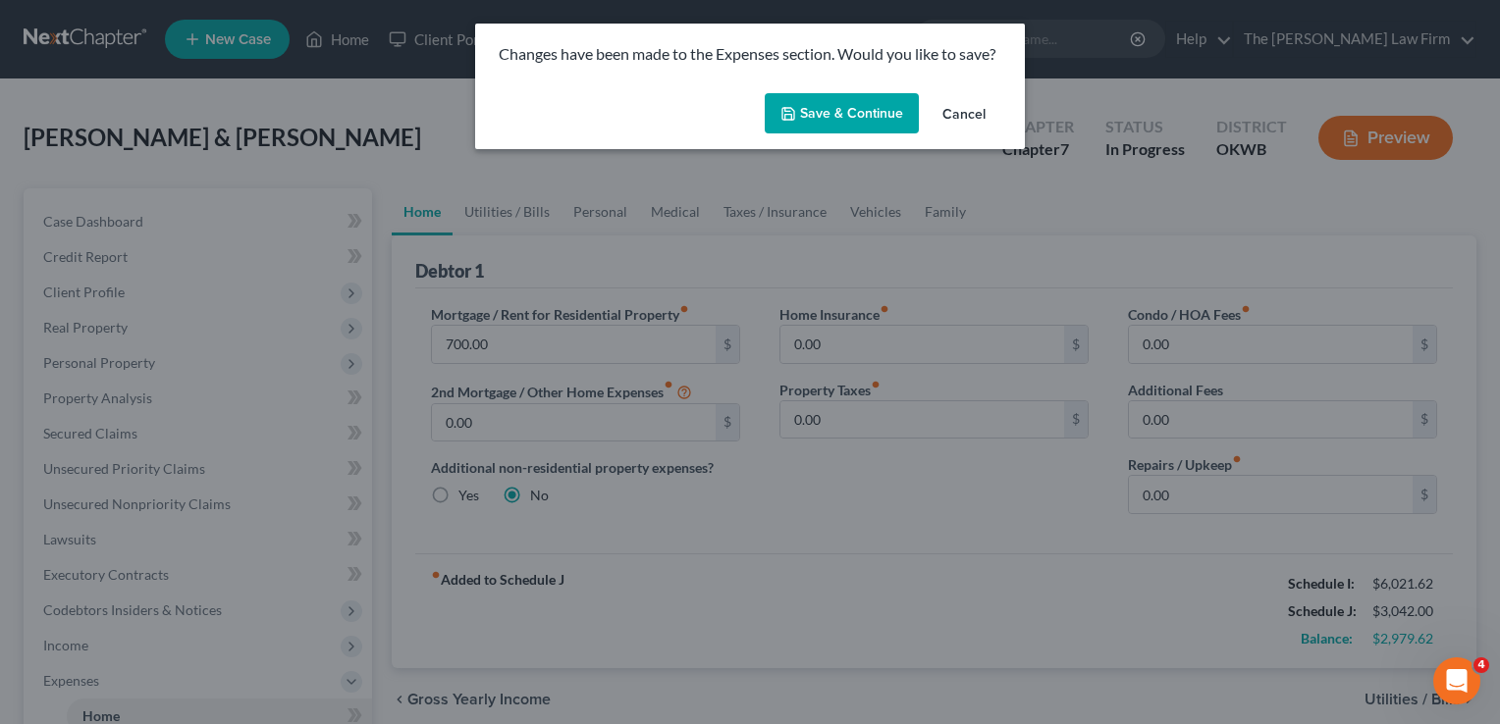
click at [975, 117] on button "Cancel" at bounding box center [963, 114] width 75 height 39
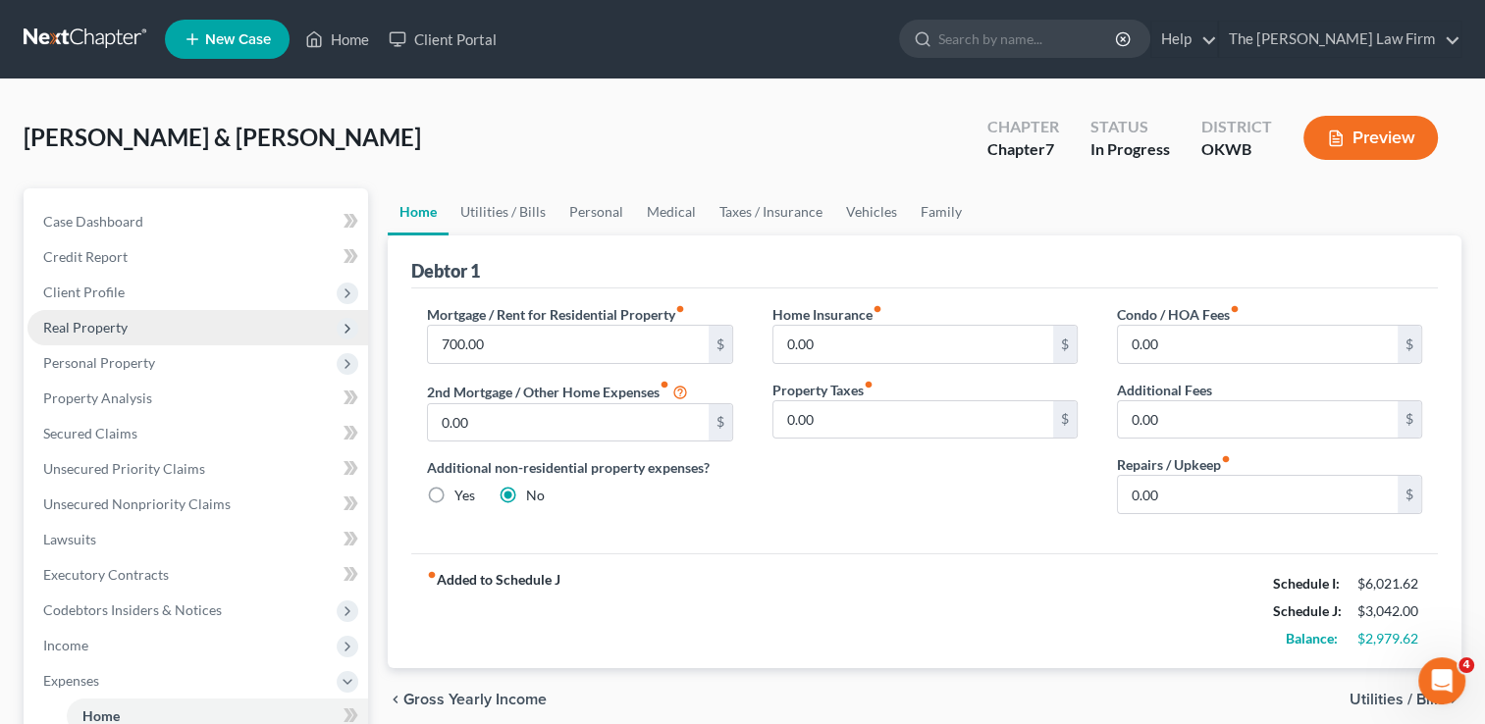
click at [109, 336] on span "Real Property" at bounding box center [197, 327] width 341 height 35
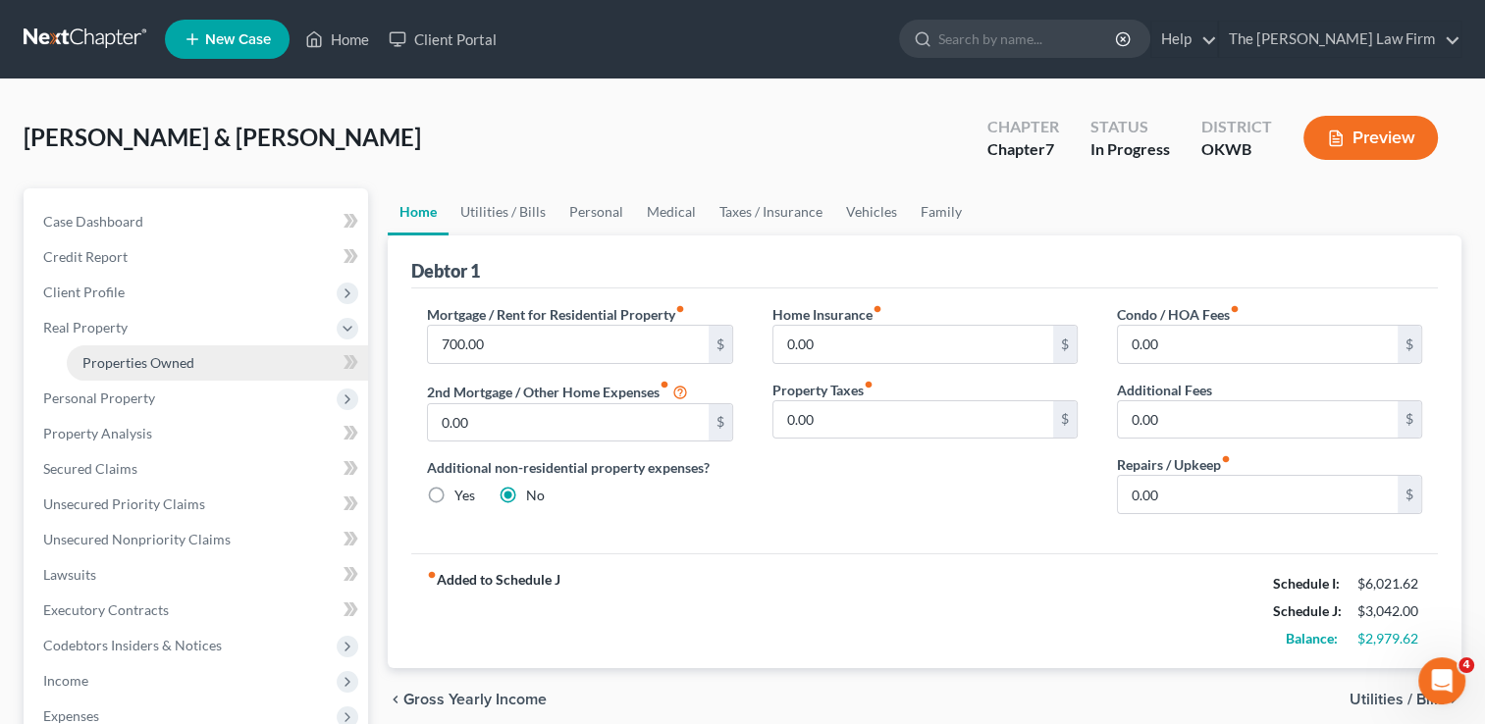
click at [145, 379] on link "Properties Owned" at bounding box center [217, 362] width 301 height 35
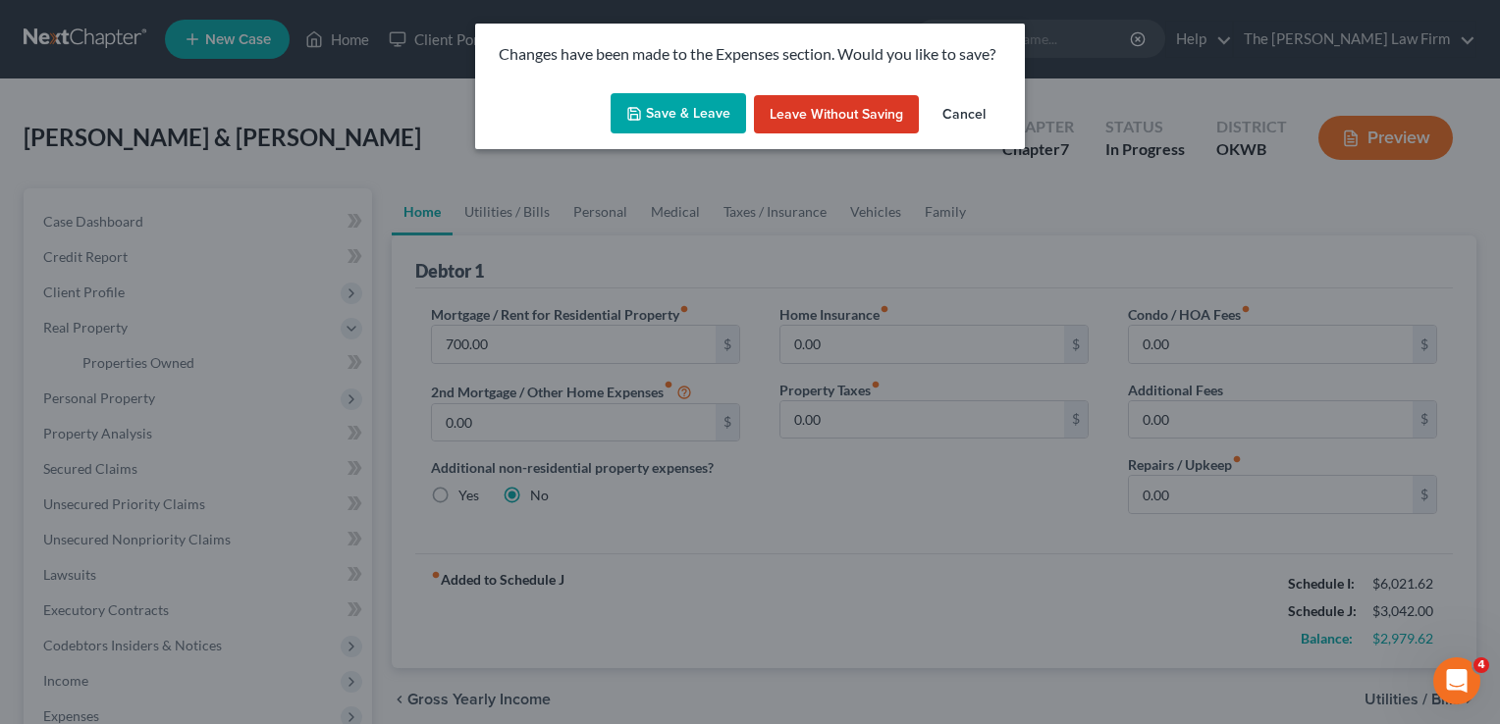
click at [667, 114] on button "Save & Leave" at bounding box center [677, 113] width 135 height 41
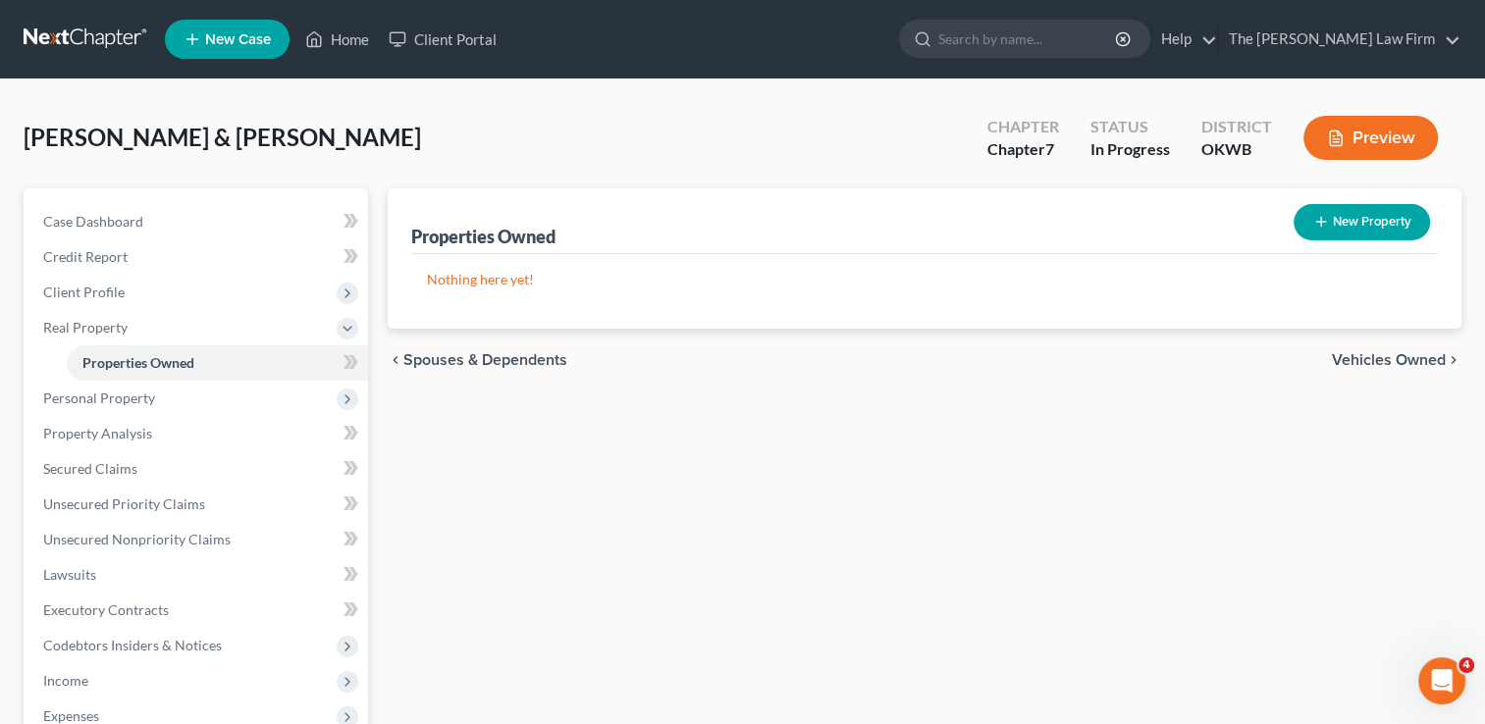
click at [119, 25] on link at bounding box center [87, 39] width 126 height 35
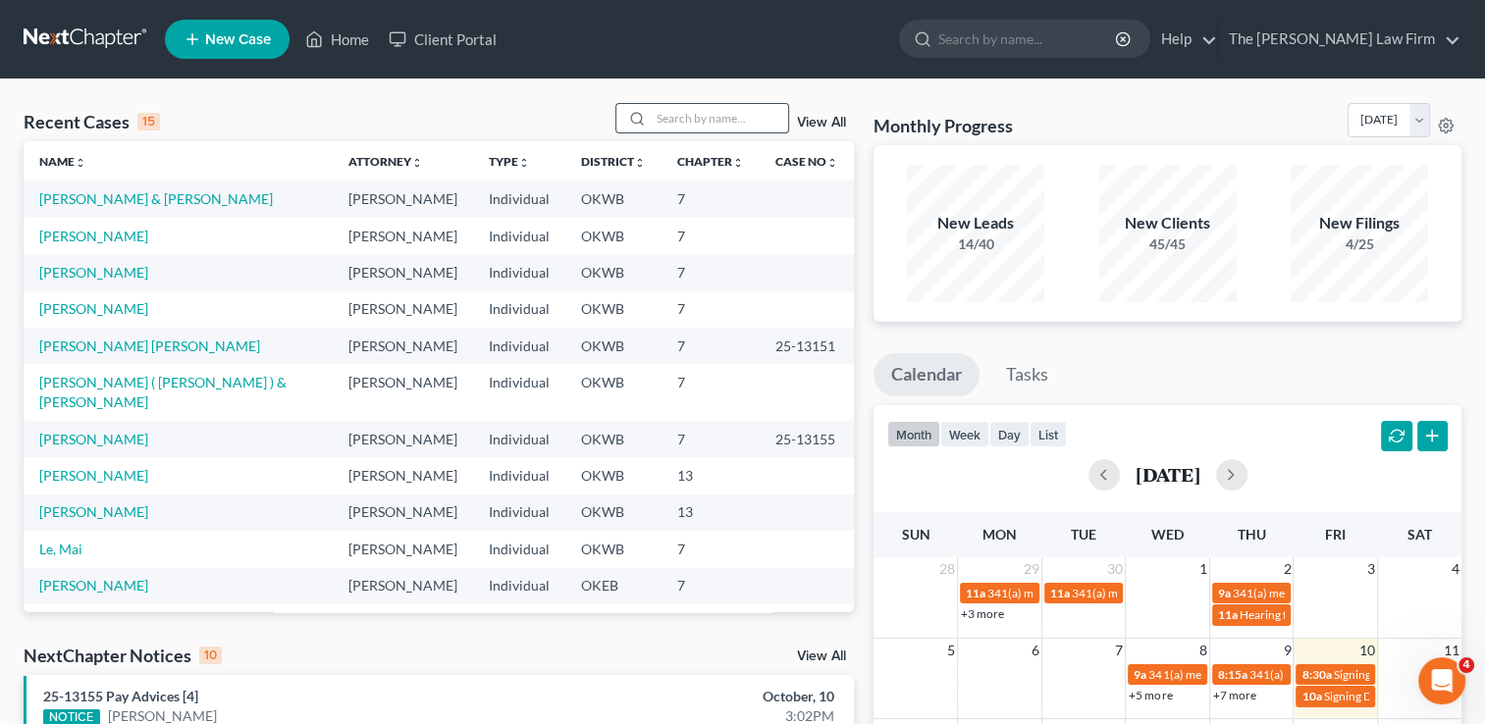
click at [715, 116] on input "search" at bounding box center [719, 118] width 137 height 28
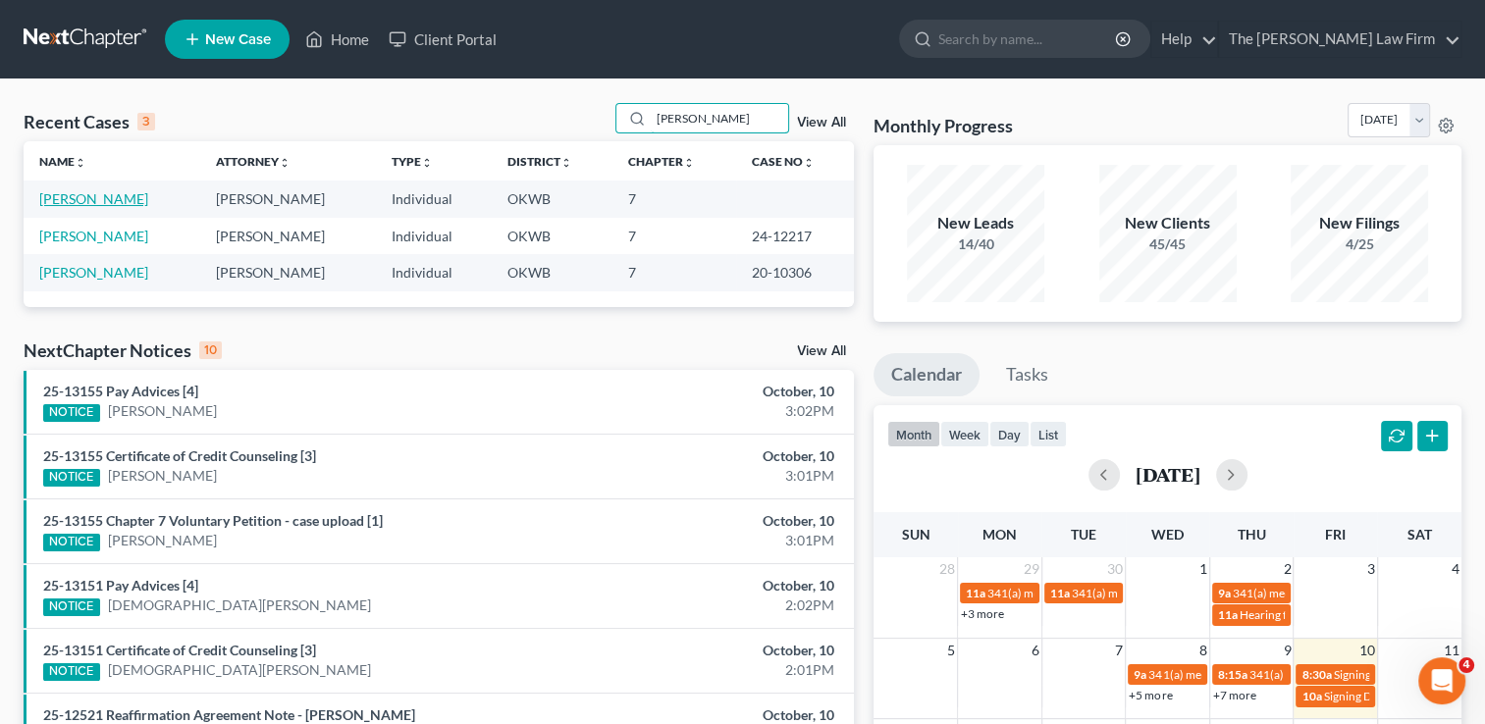
type input "craig"
click at [95, 206] on link "Steaveson, Craig" at bounding box center [93, 198] width 109 height 17
select select "1"
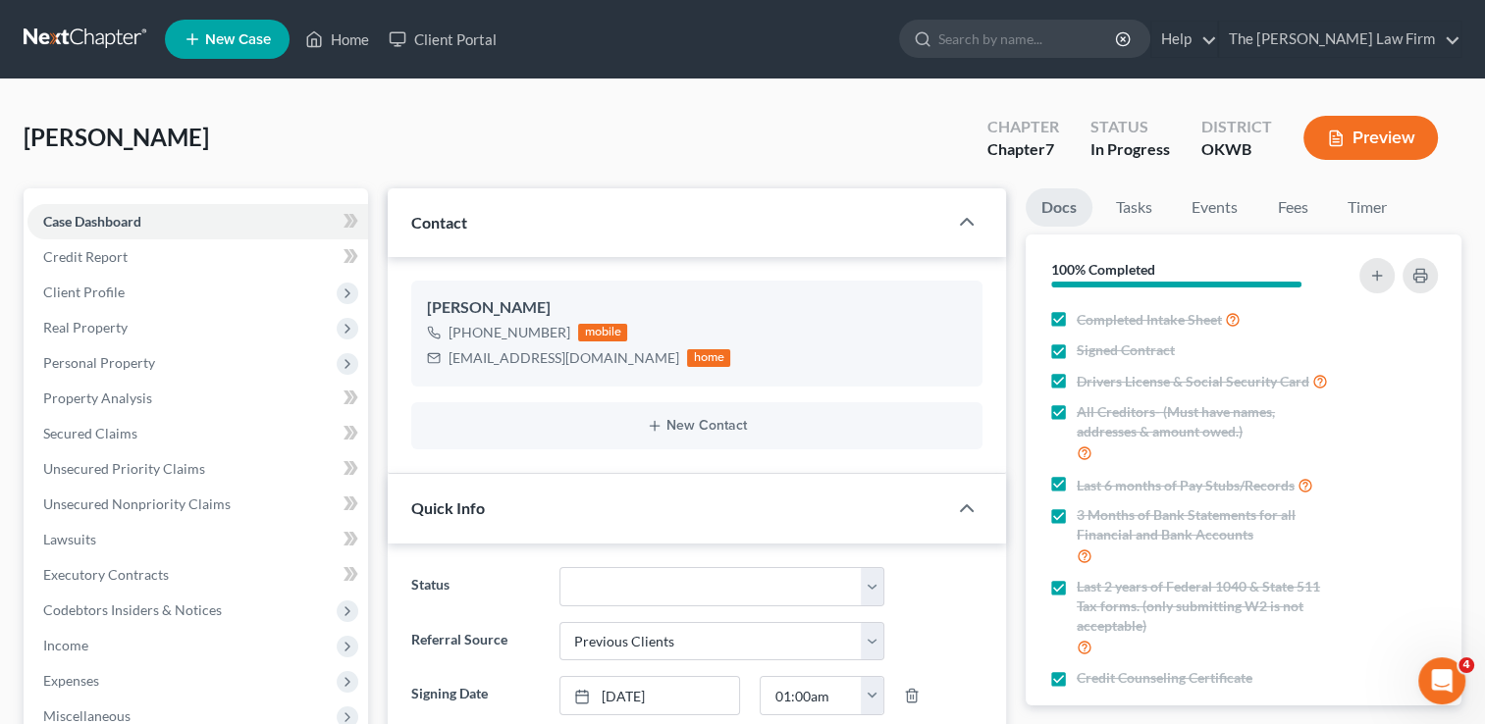
scroll to position [1638, 0]
click at [104, 678] on span "Expenses" at bounding box center [197, 680] width 341 height 35
click at [124, 712] on link "Home" at bounding box center [217, 716] width 301 height 35
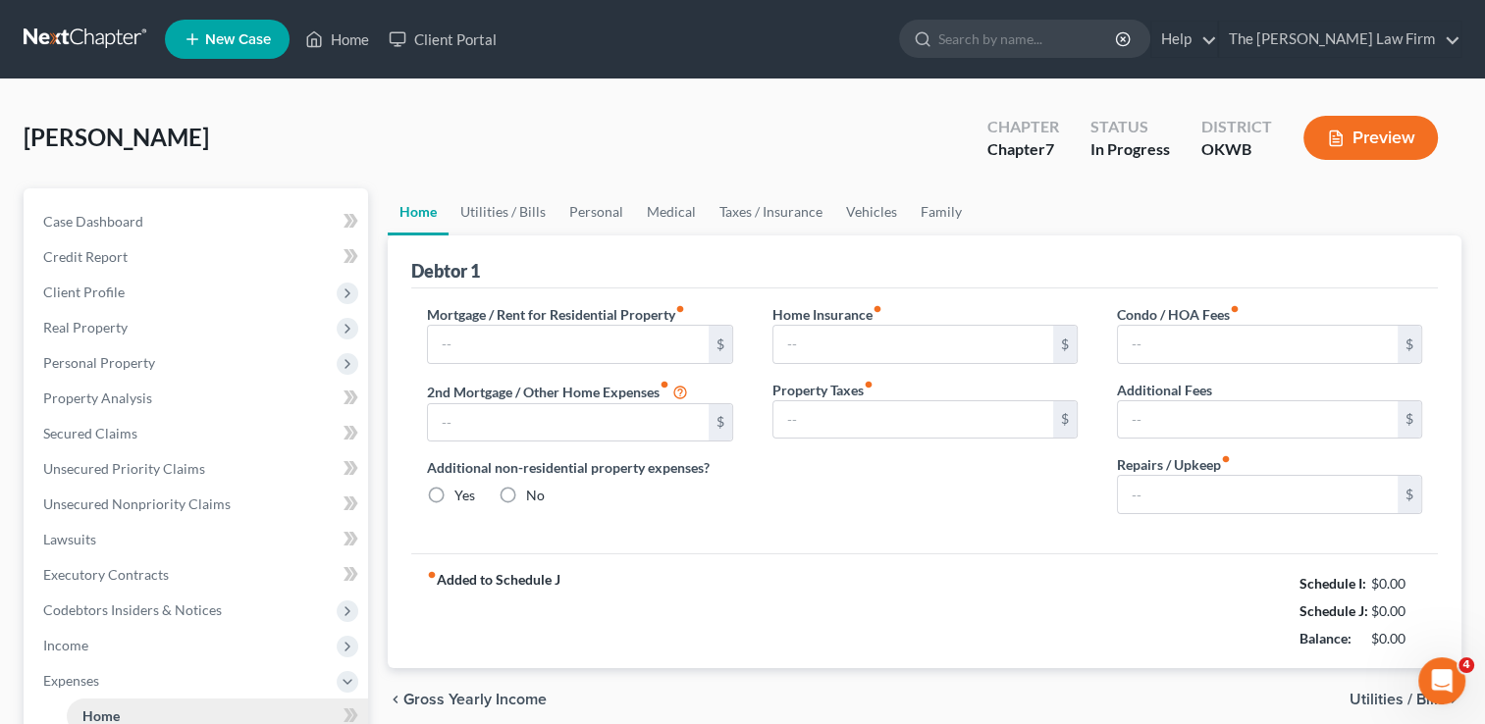
type input "912.00"
type input "0.00"
radio input "true"
type input "0.00"
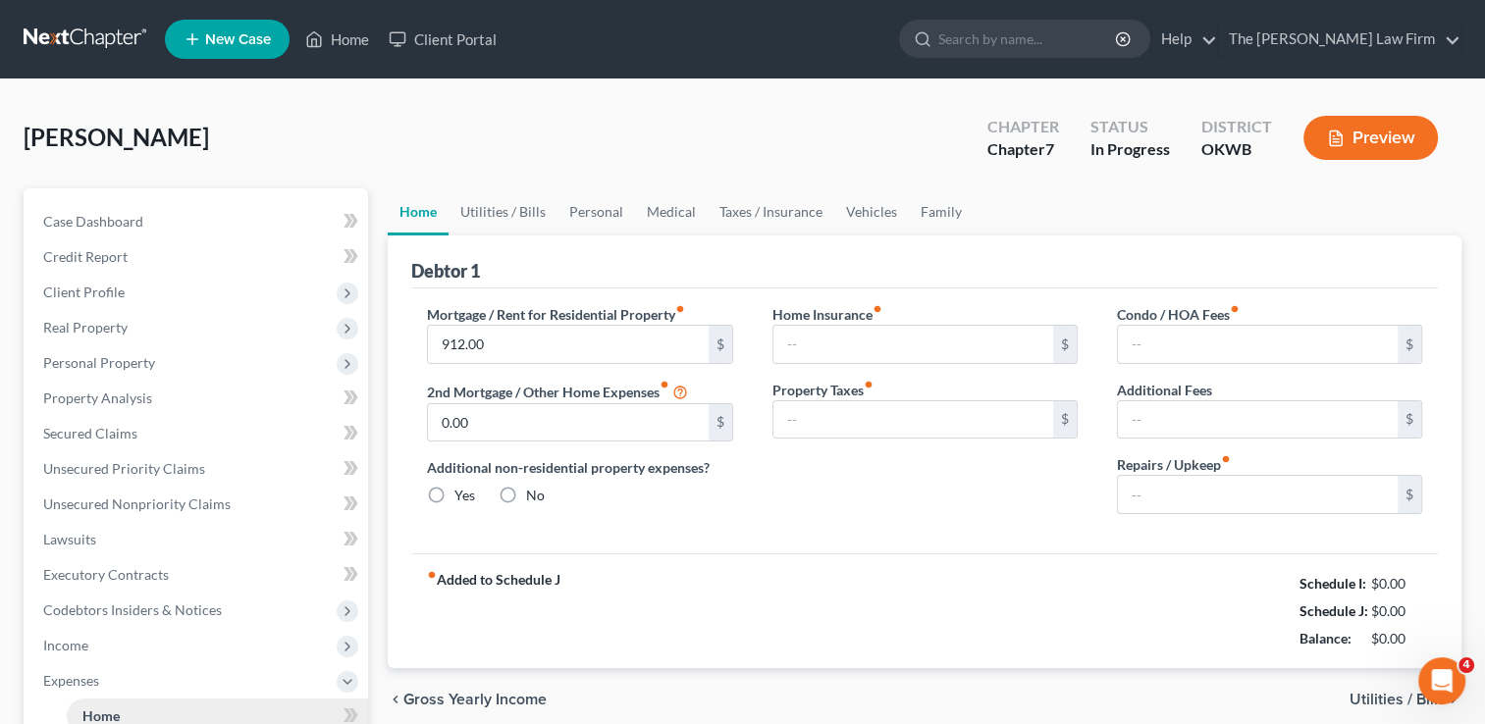
type input "0.00"
type input "700.00"
click at [601, 212] on link "Personal" at bounding box center [596, 211] width 78 height 47
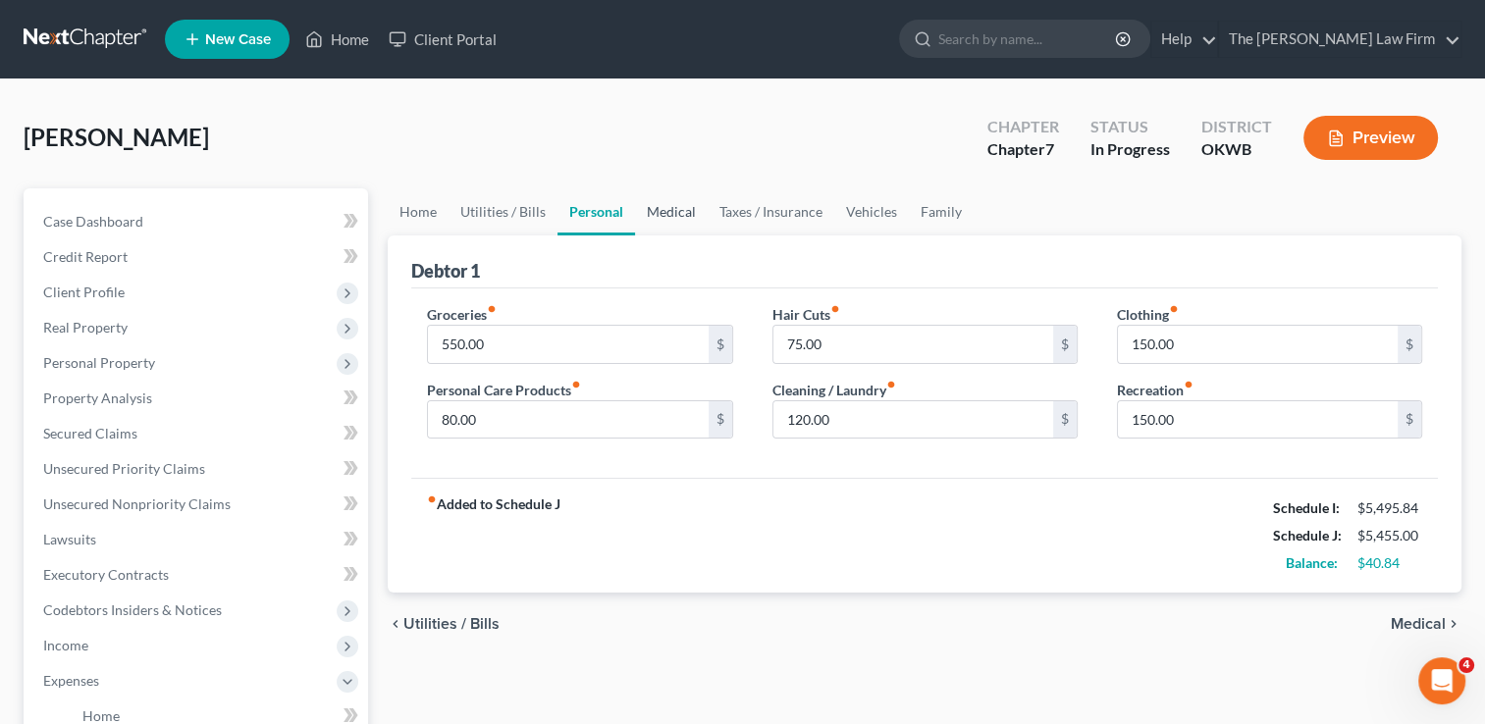
click at [669, 207] on link "Medical" at bounding box center [671, 211] width 73 height 47
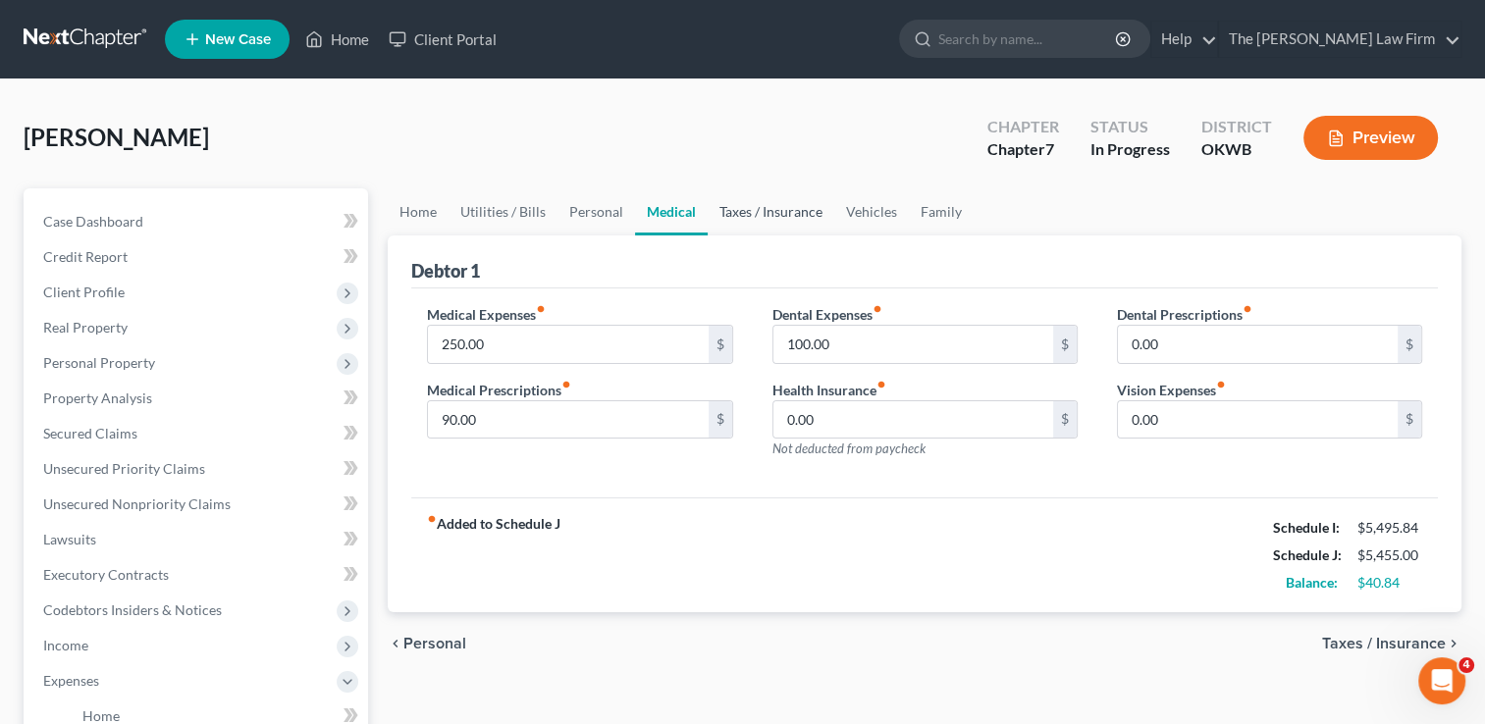
click at [757, 210] on link "Taxes / Insurance" at bounding box center [771, 211] width 127 height 47
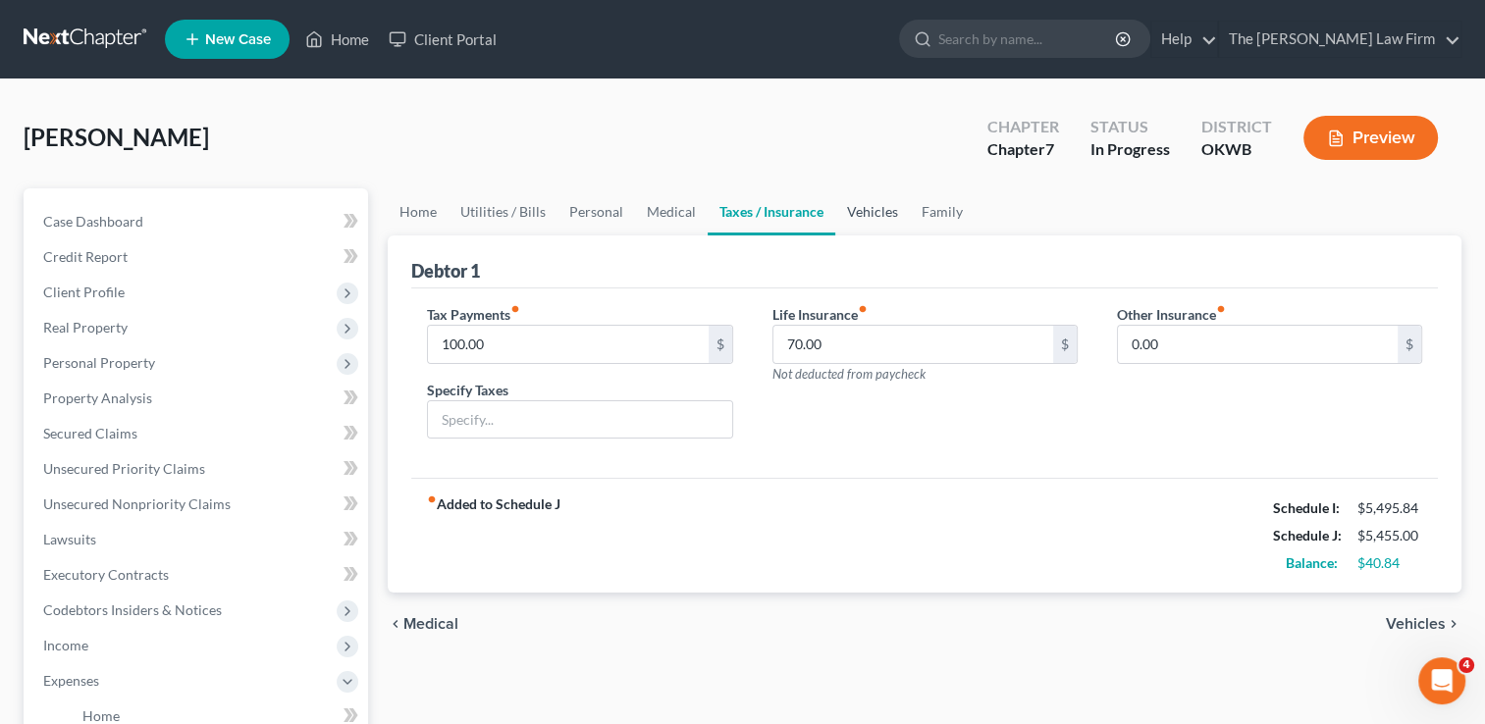
click at [864, 210] on link "Vehicles" at bounding box center [872, 211] width 75 height 47
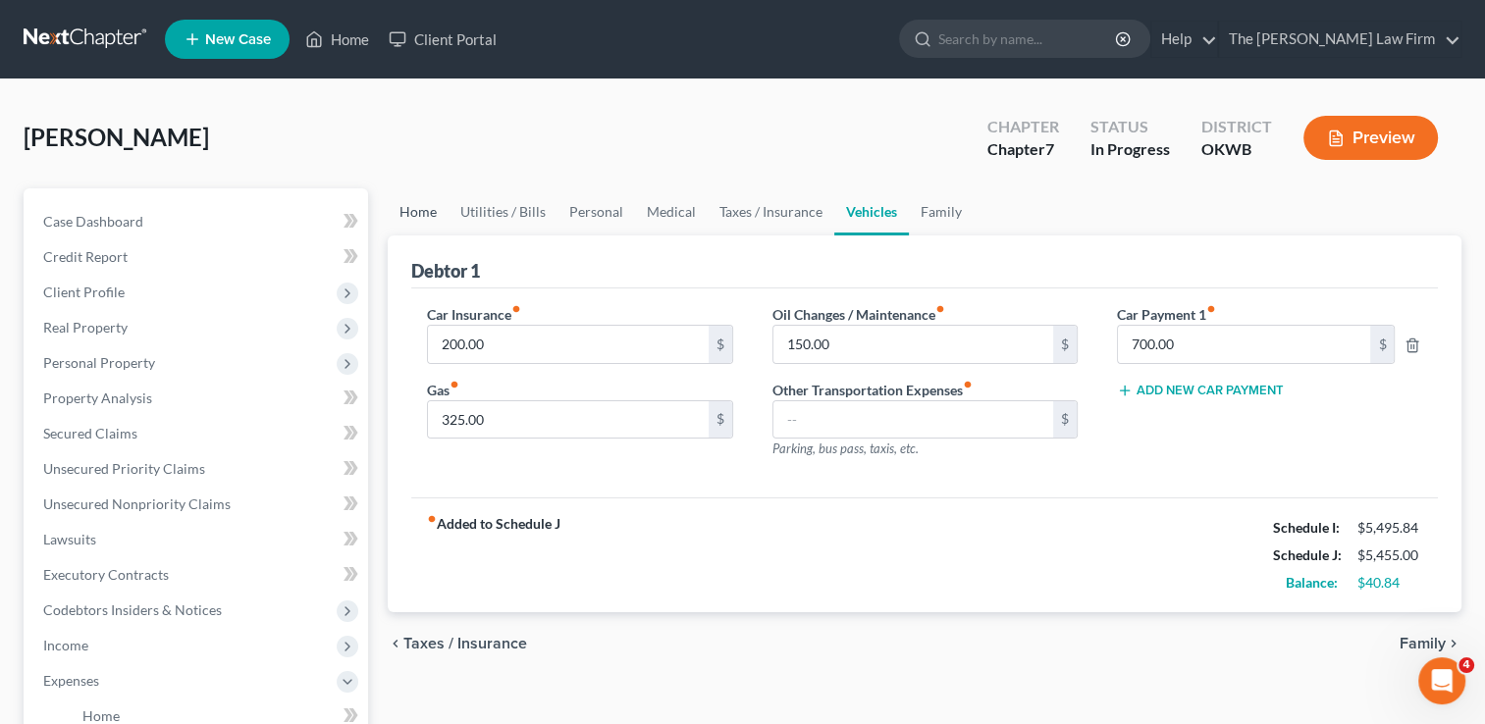
click at [420, 214] on link "Home" at bounding box center [418, 211] width 61 height 47
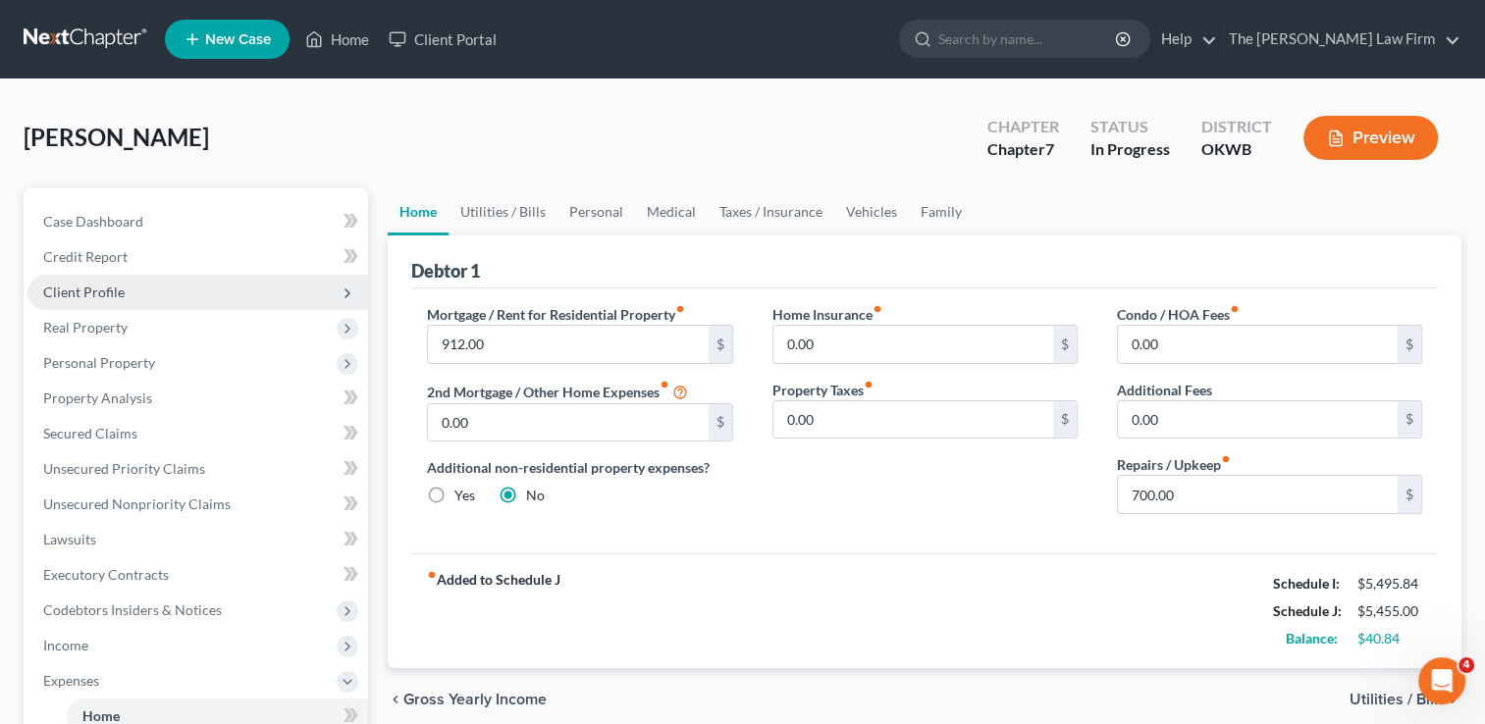
click at [88, 295] on span "Client Profile" at bounding box center [83, 292] width 81 height 17
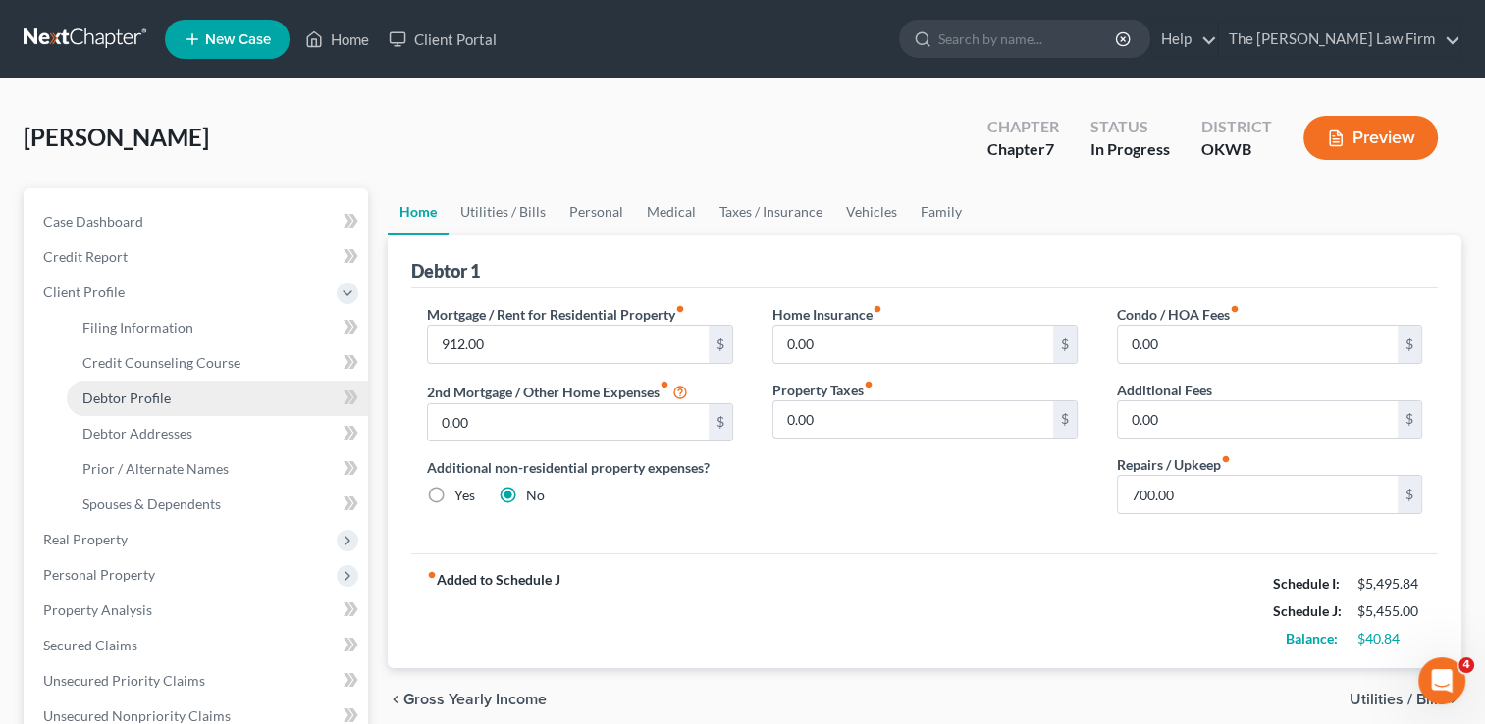
click at [158, 391] on span "Debtor Profile" at bounding box center [126, 398] width 88 height 17
select select "0"
select select "1"
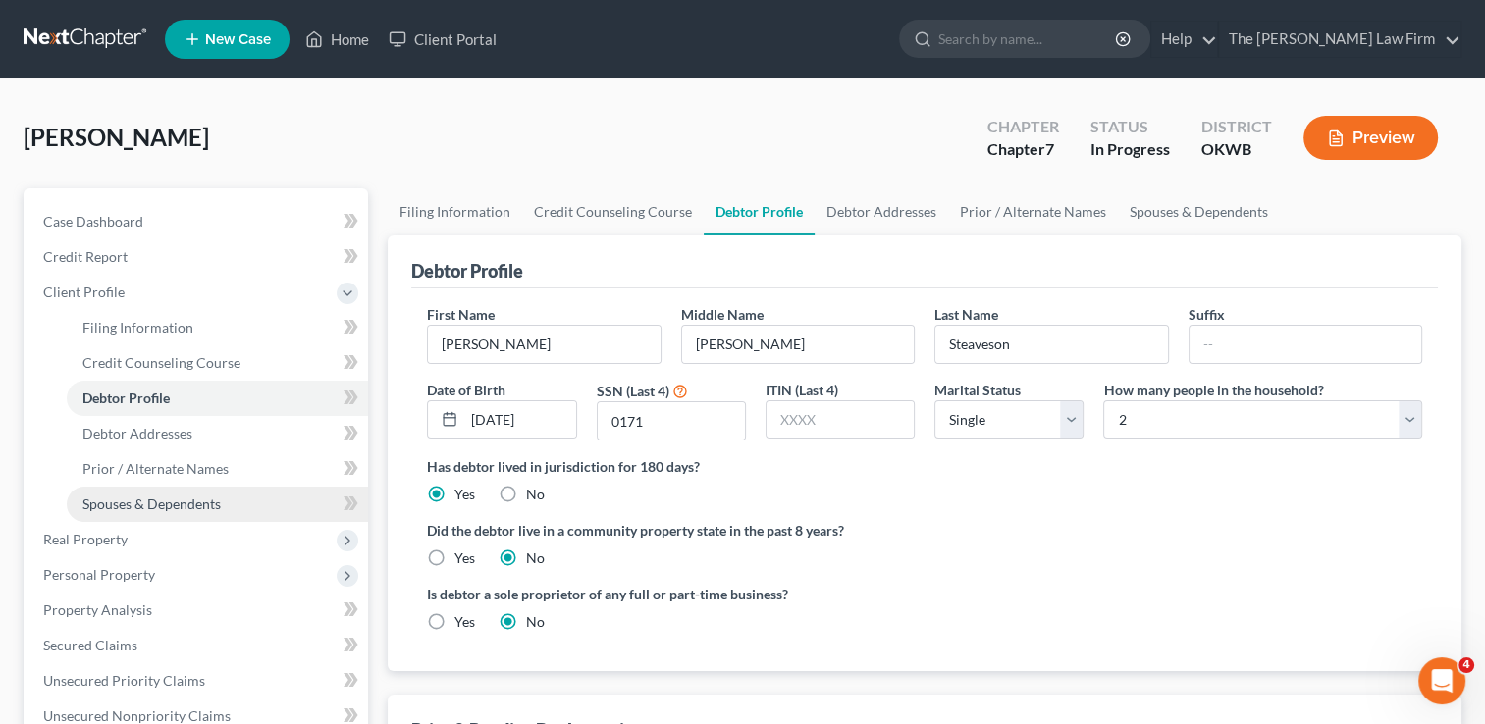
click at [188, 500] on span "Spouses & Dependents" at bounding box center [151, 504] width 138 height 17
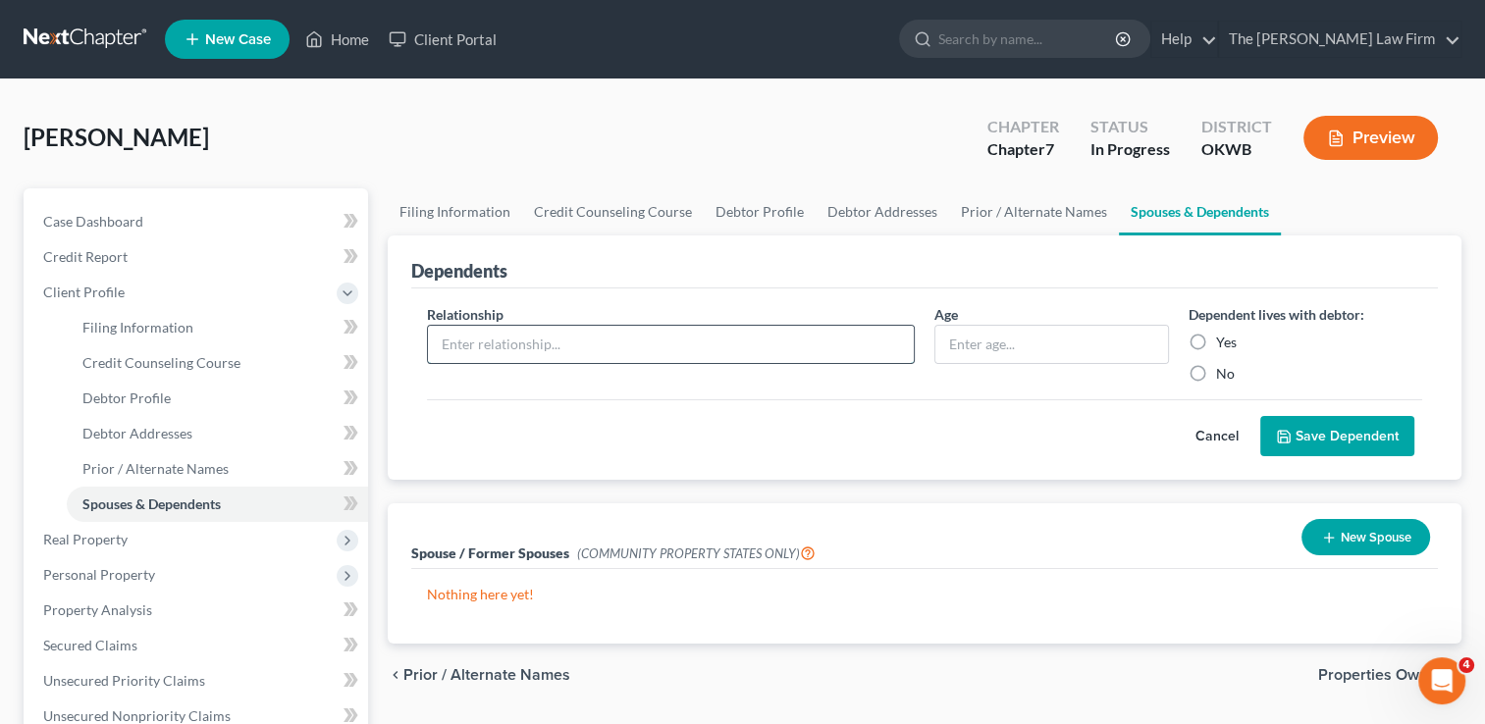
click at [644, 342] on input "text" at bounding box center [671, 344] width 486 height 37
type input "Roommate"
click at [1216, 342] on label "Yes" at bounding box center [1226, 343] width 21 height 20
click at [1224, 342] on input "Yes" at bounding box center [1230, 339] width 13 height 13
radio input "true"
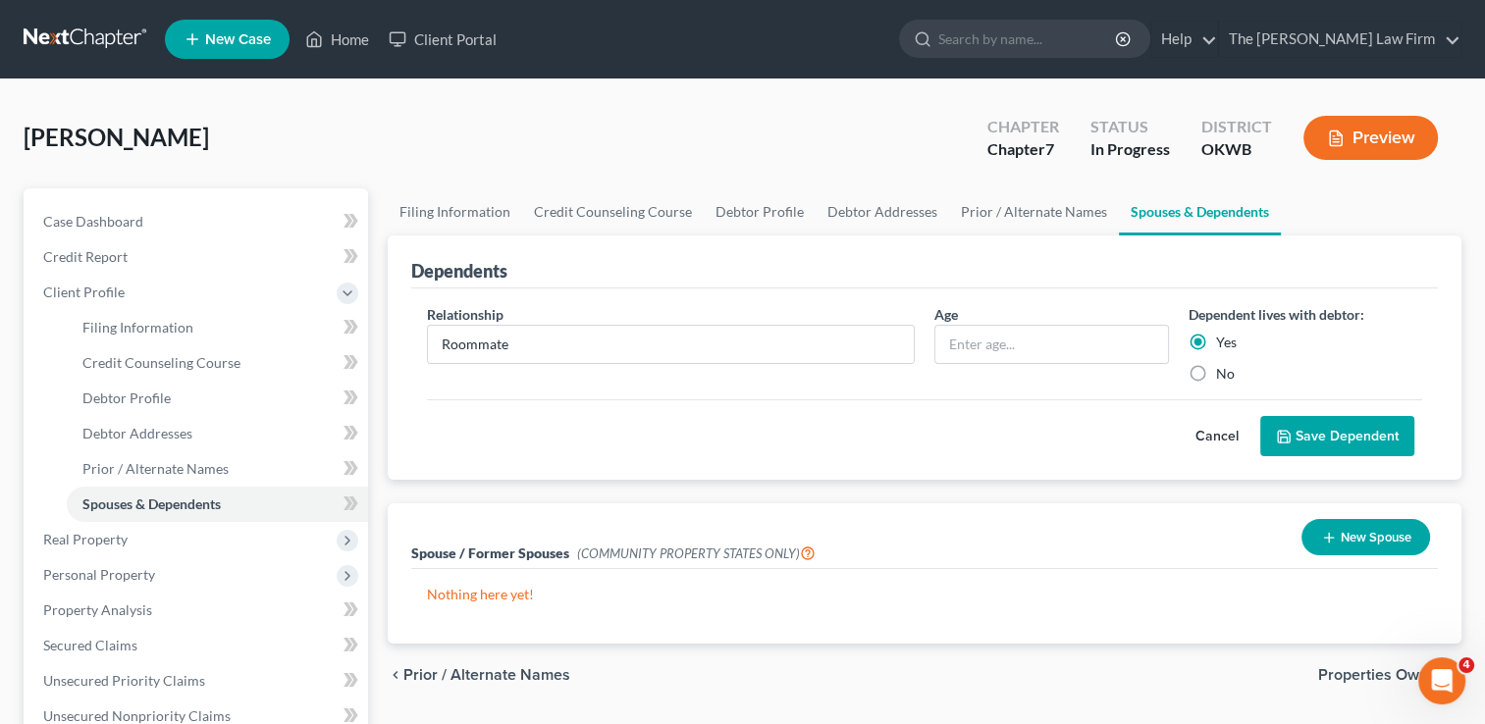
click at [1315, 433] on button "Save Dependent" at bounding box center [1337, 436] width 154 height 41
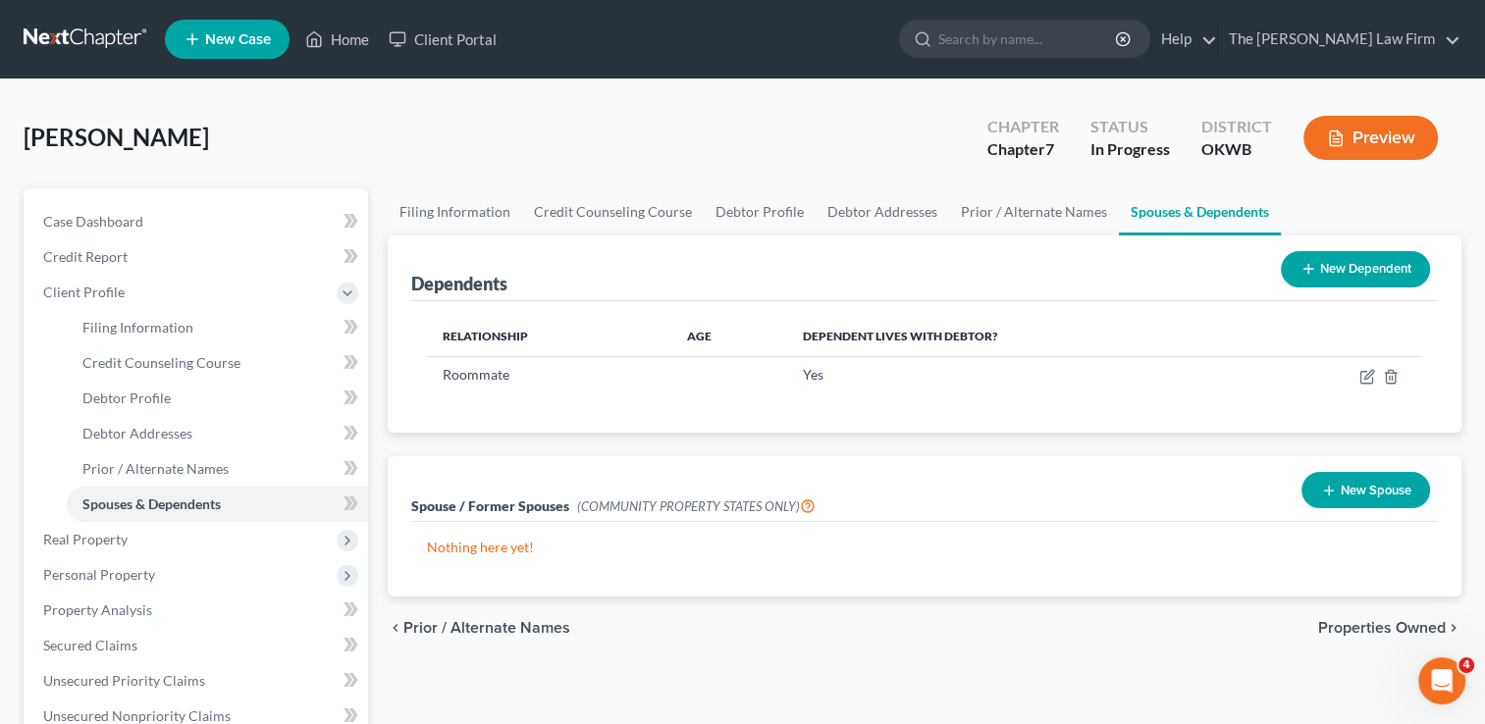
click at [113, 42] on link at bounding box center [87, 39] width 126 height 35
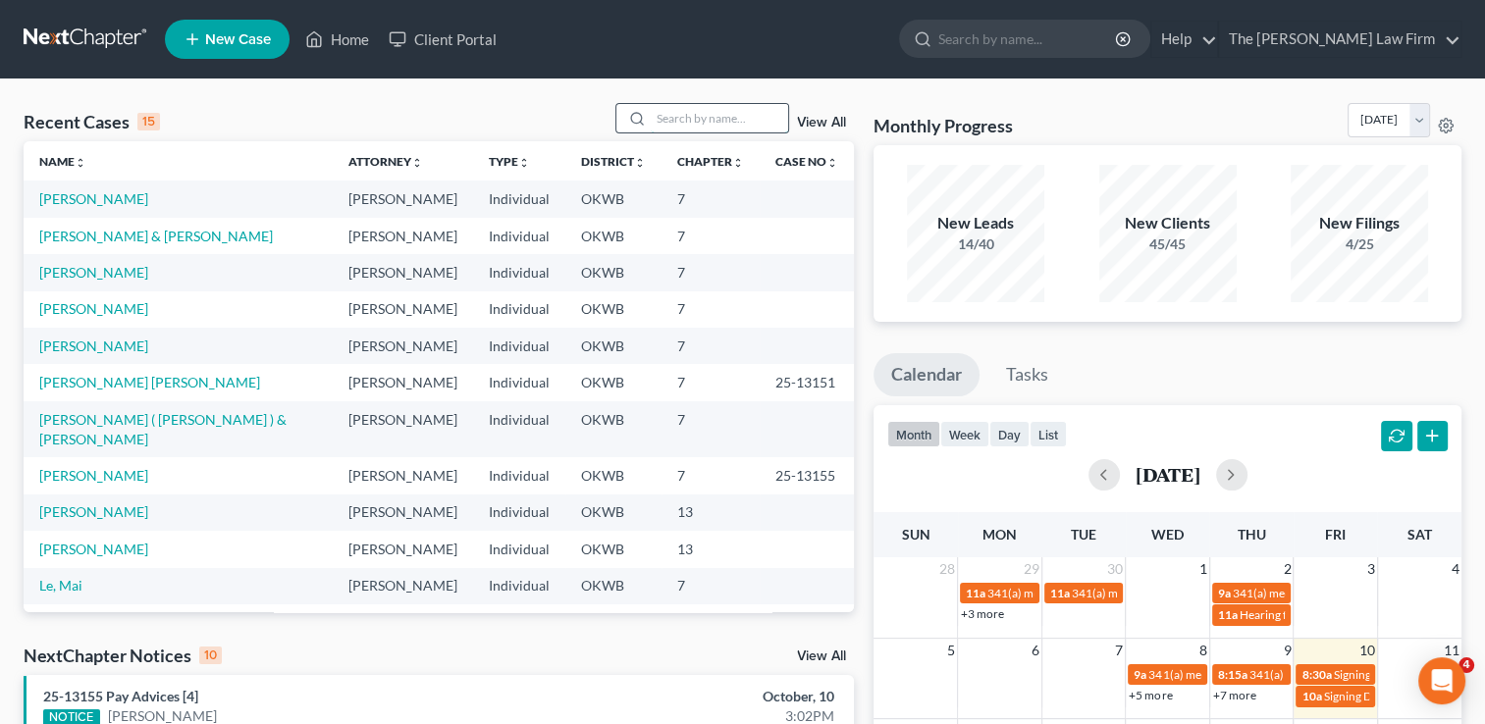
click at [692, 121] on input "search" at bounding box center [719, 118] width 137 height 28
click at [142, 231] on link "[PERSON_NAME] & [PERSON_NAME]" at bounding box center [156, 236] width 234 height 17
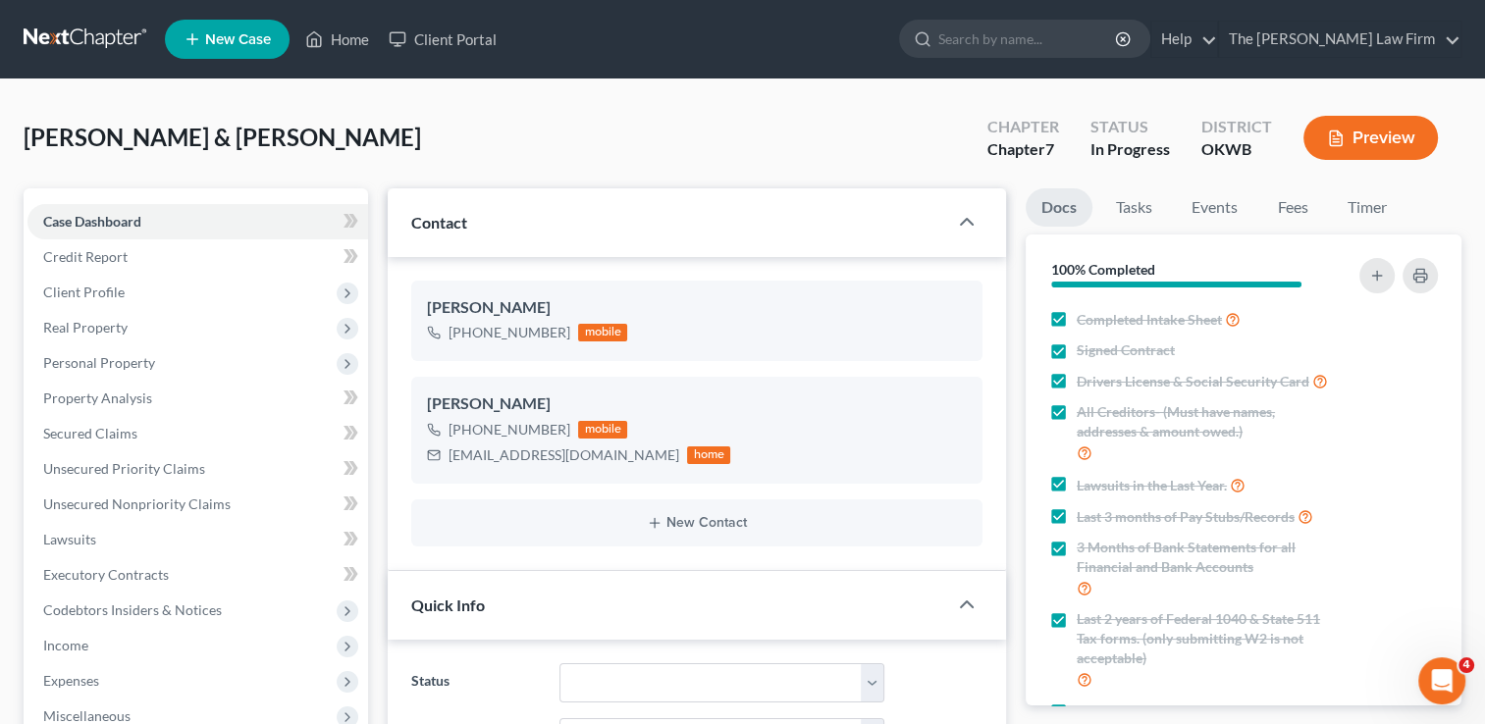
scroll to position [697, 0]
click at [145, 502] on span "Unsecured Nonpriority Claims" at bounding box center [136, 504] width 187 height 17
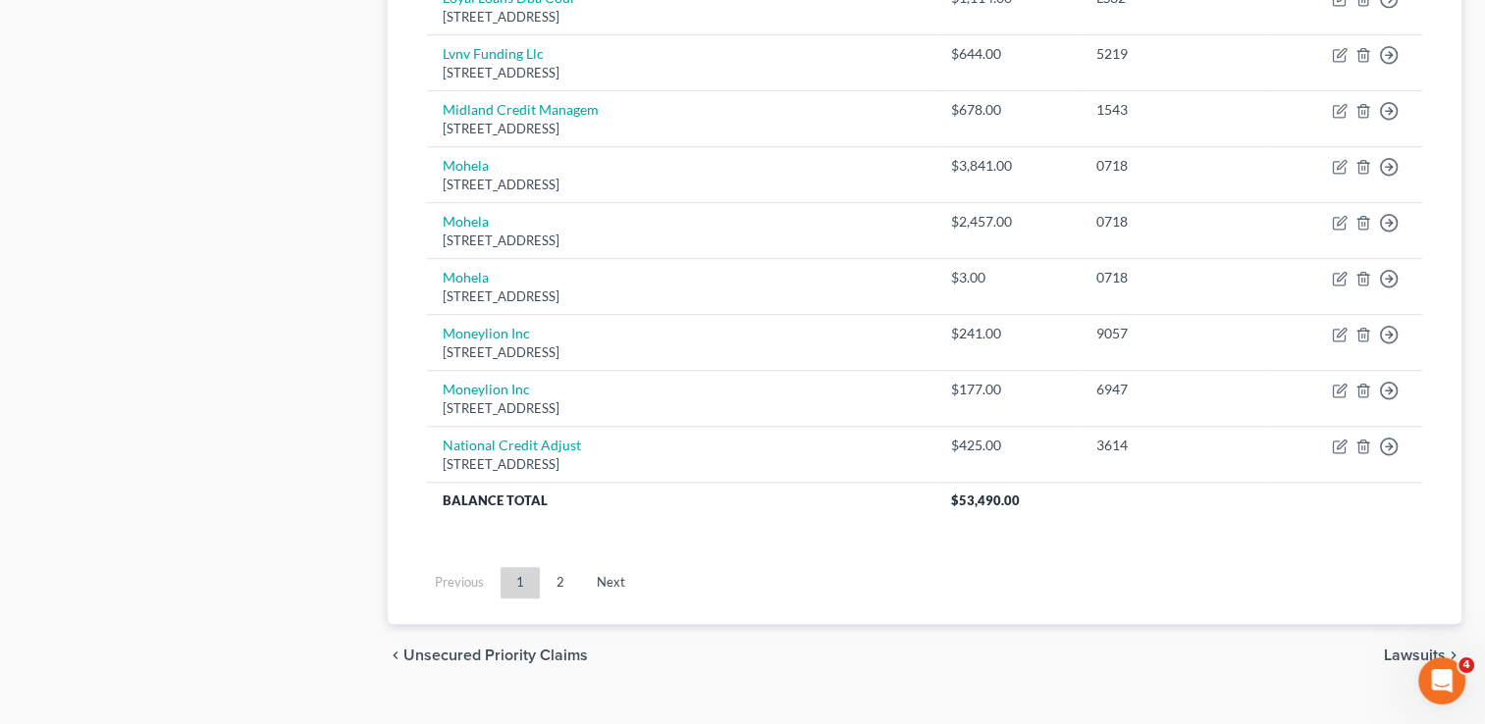
scroll to position [1507, 0]
click at [614, 570] on link "Next" at bounding box center [611, 579] width 60 height 31
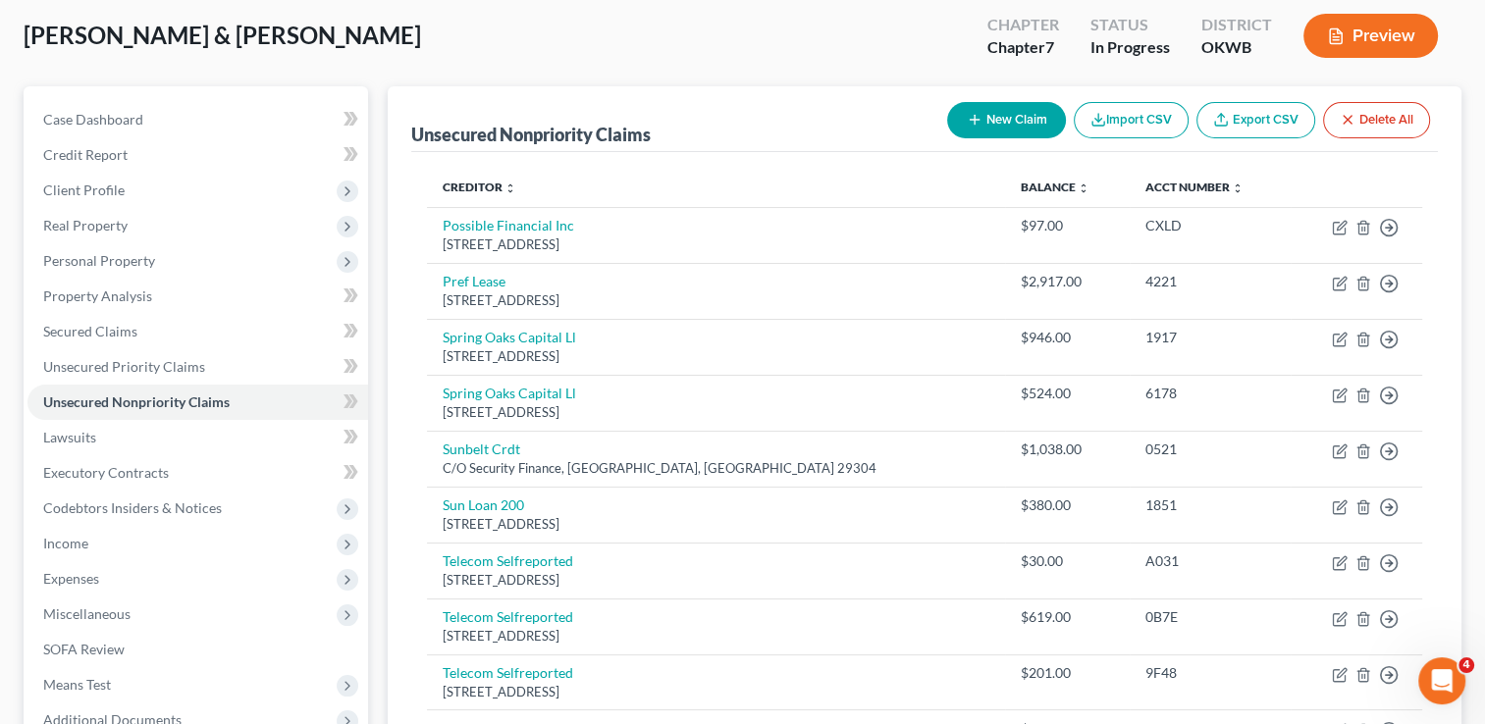
scroll to position [98, 0]
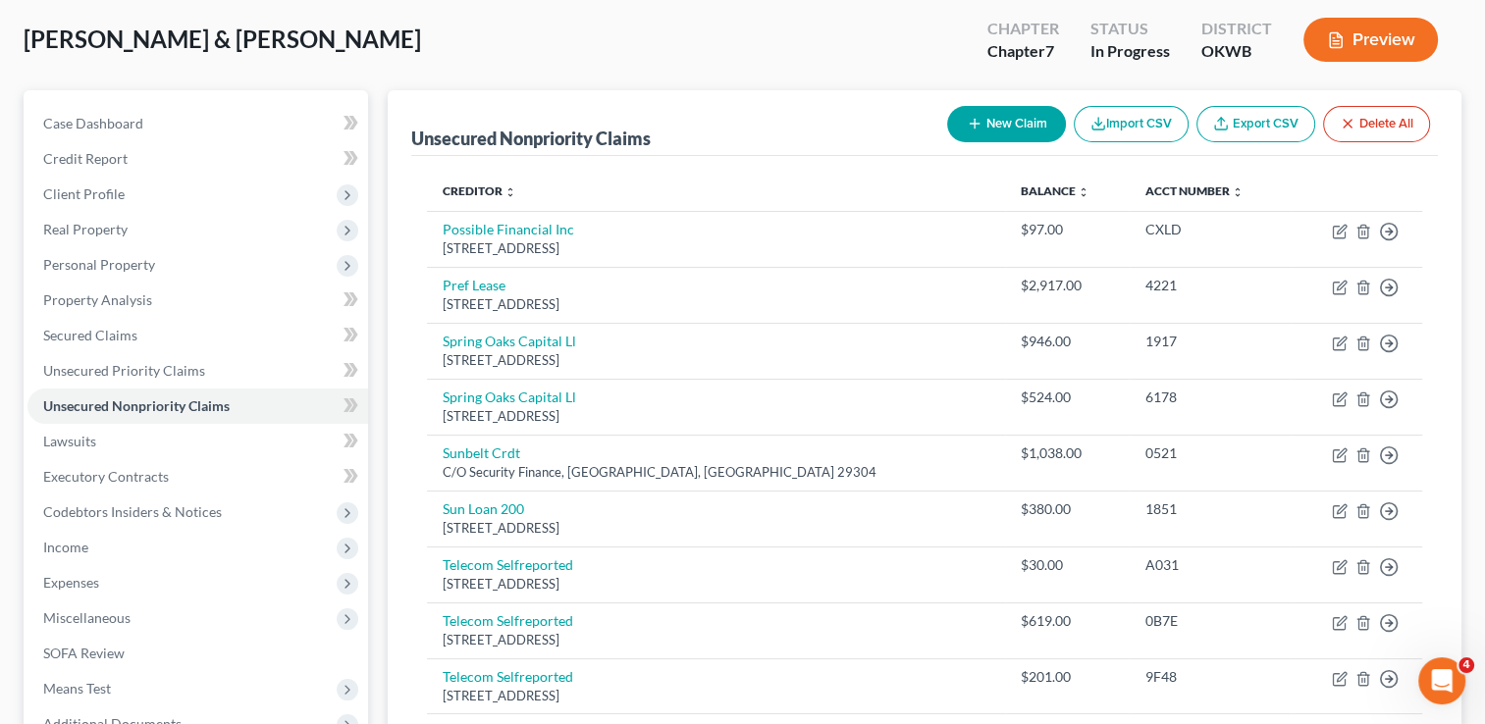
click at [1016, 132] on button "New Claim" at bounding box center [1006, 124] width 119 height 36
select select "2"
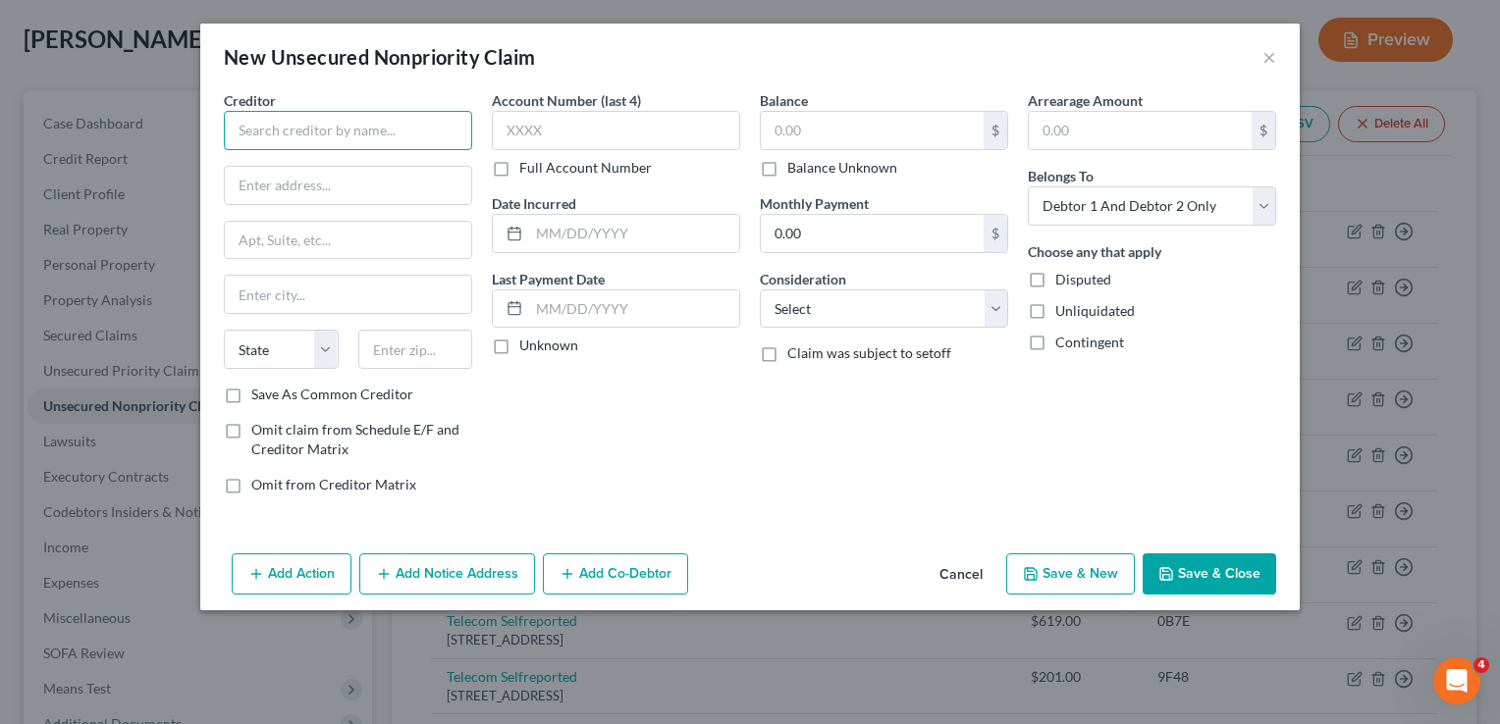
click at [404, 132] on input "text" at bounding box center [348, 130] width 248 height 39
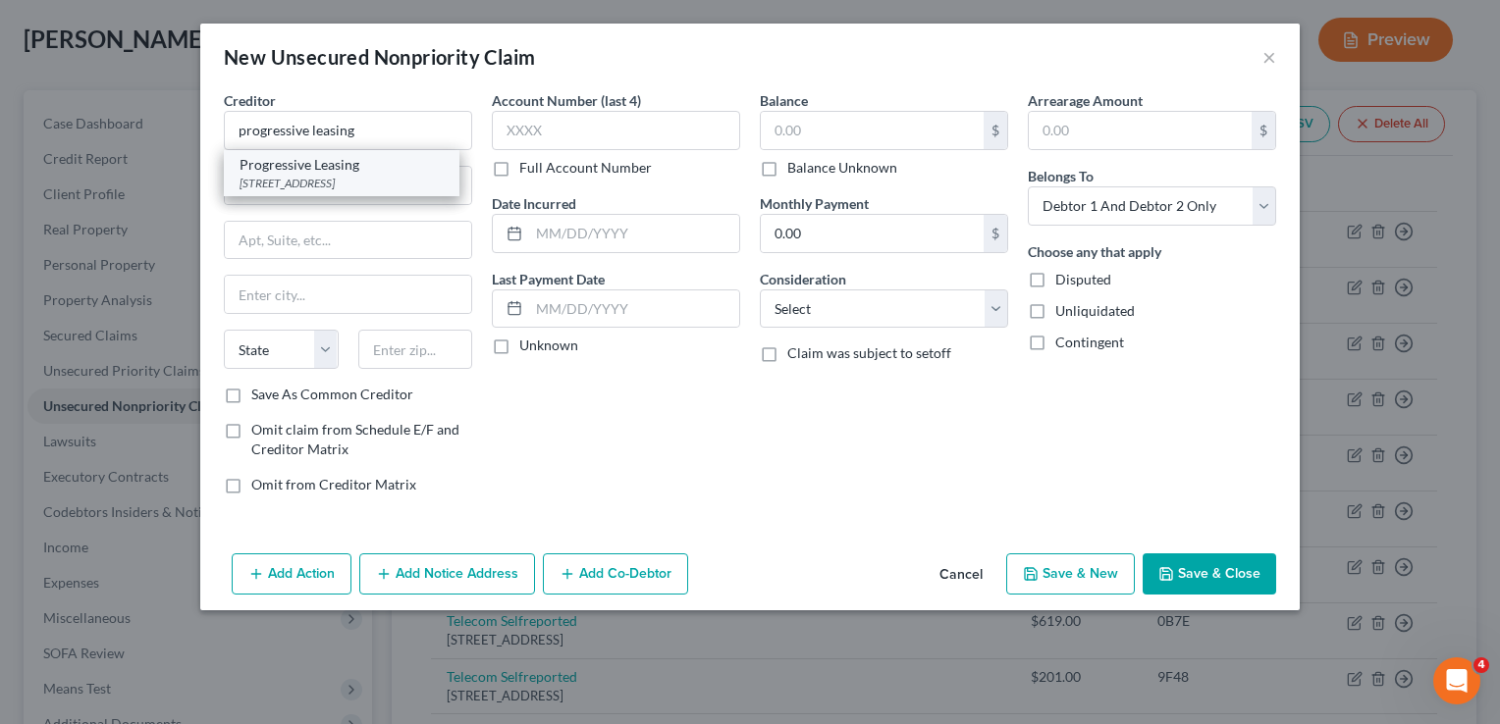
click at [361, 188] on div "PO Box 413110, Salt Lake City, UT 84141" at bounding box center [341, 183] width 204 height 17
type input "Progressive Leasing"
type input "PO Box 413110"
type input "Salt Lake City"
select select "46"
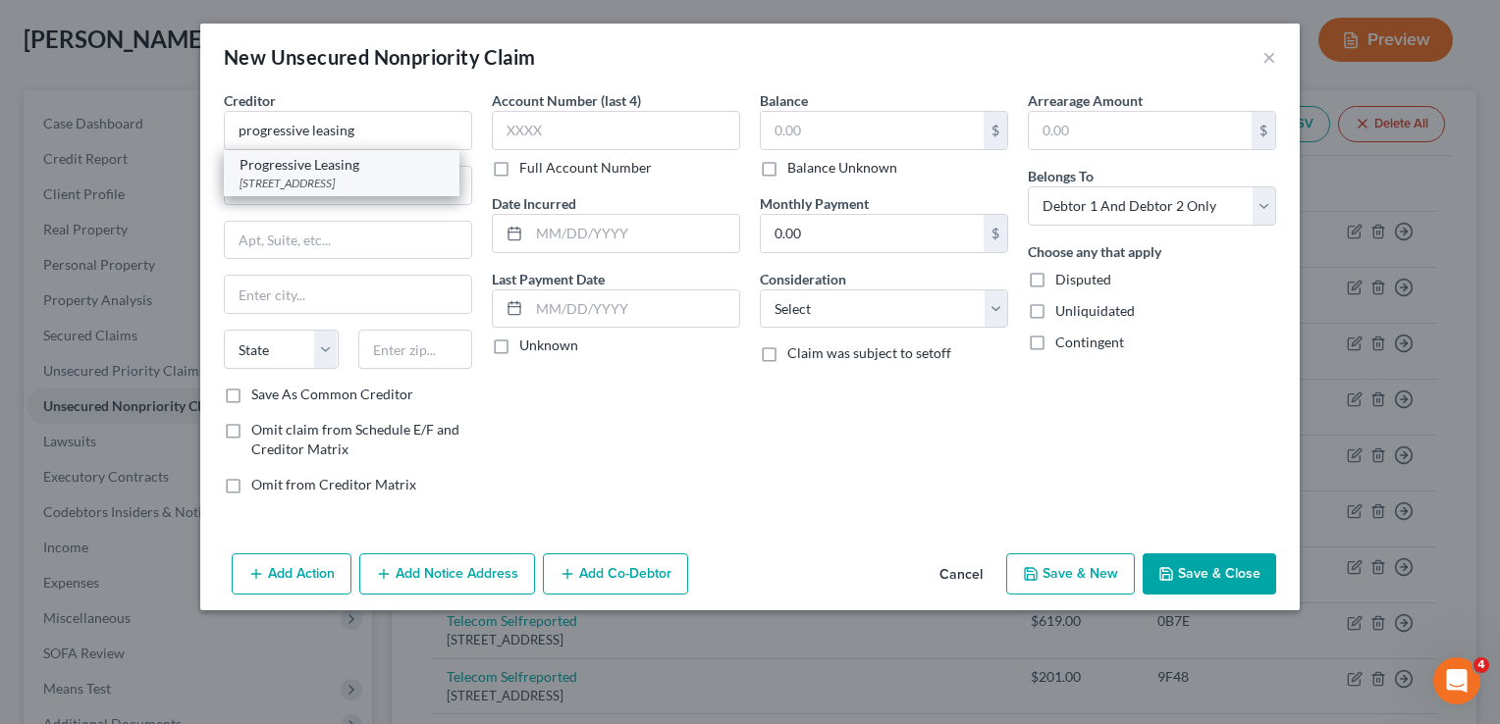
type input "84141"
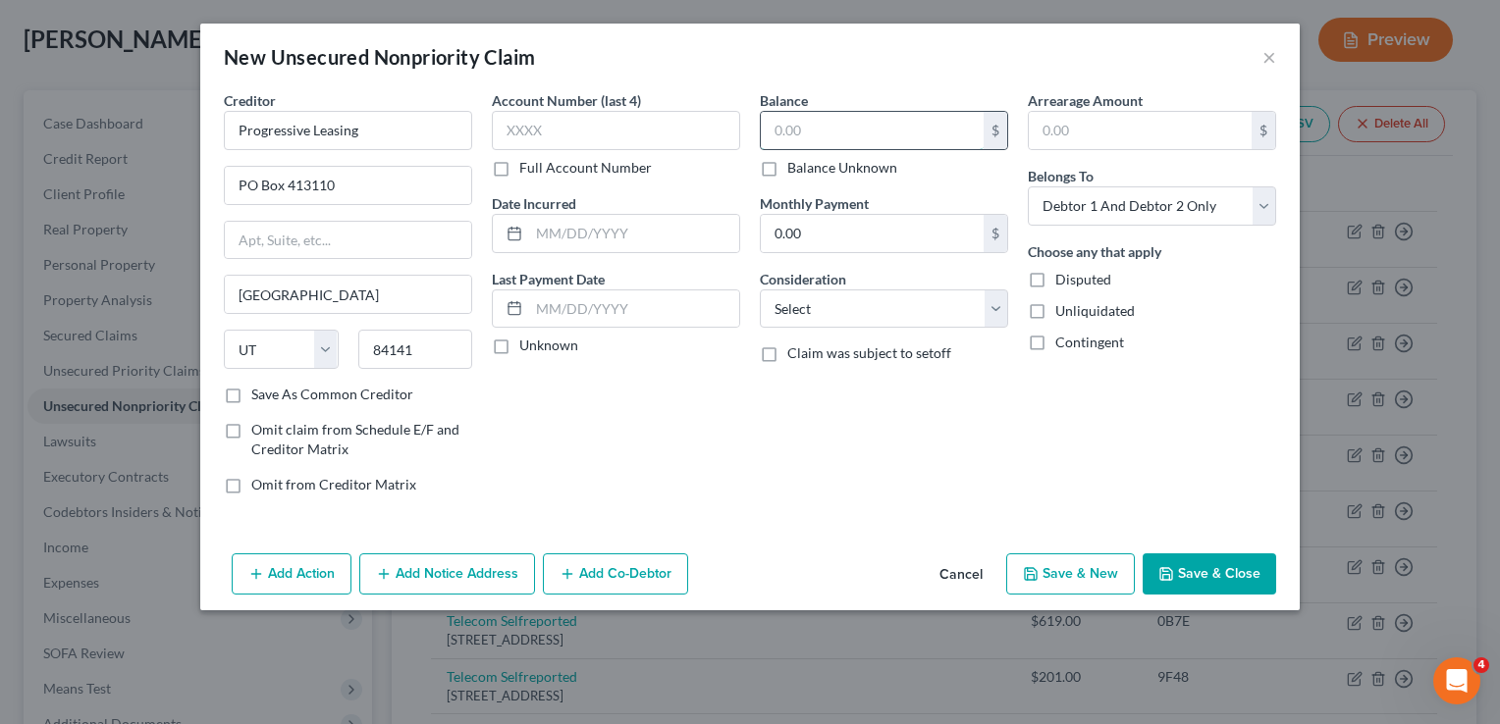
click at [810, 128] on input "text" at bounding box center [872, 130] width 223 height 37
click at [787, 171] on label "Balance Unknown" at bounding box center [842, 168] width 110 height 20
click at [795, 171] on input "Balance Unknown" at bounding box center [801, 164] width 13 height 13
checkbox input "true"
type input "0.00"
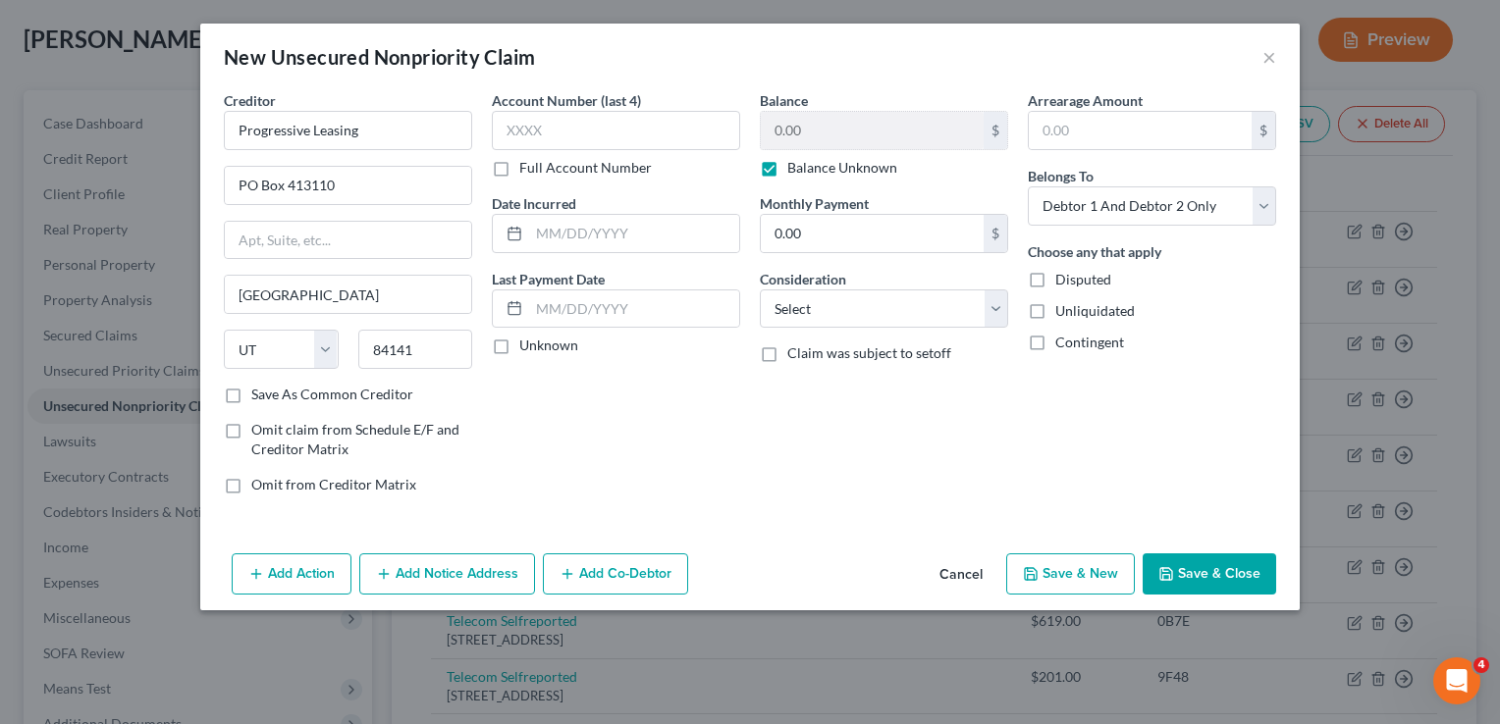
click at [1205, 567] on button "Save & Close" at bounding box center [1208, 574] width 133 height 41
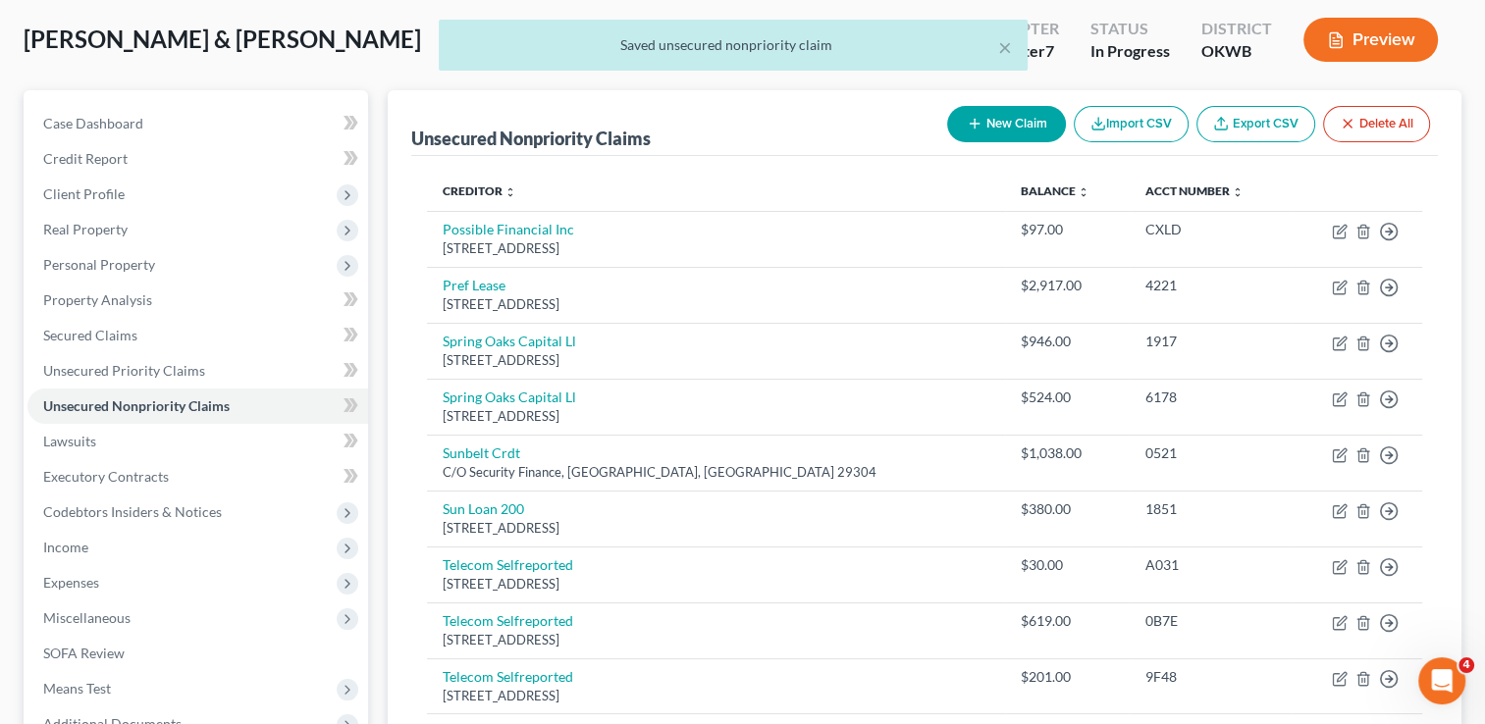
scroll to position [665, 0]
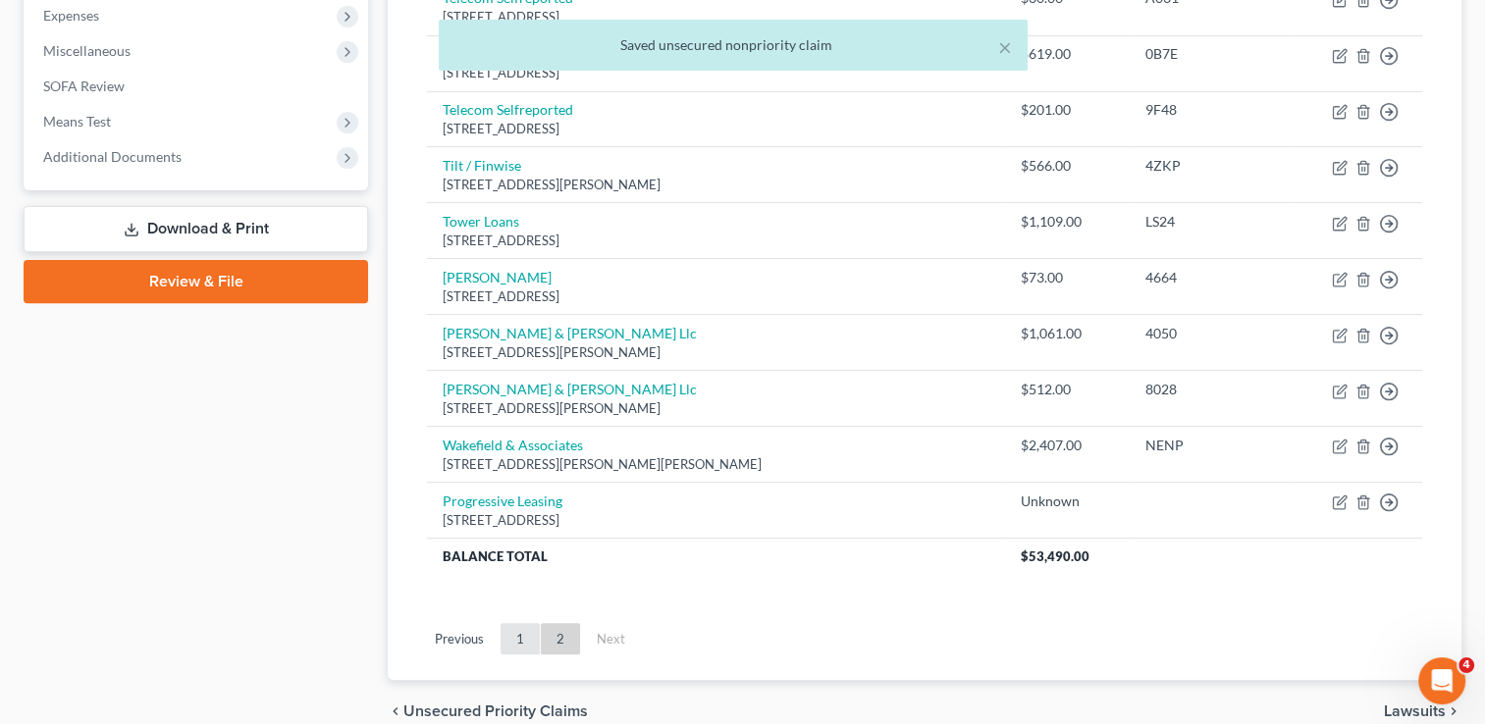
click at [518, 637] on link "1" at bounding box center [520, 638] width 39 height 31
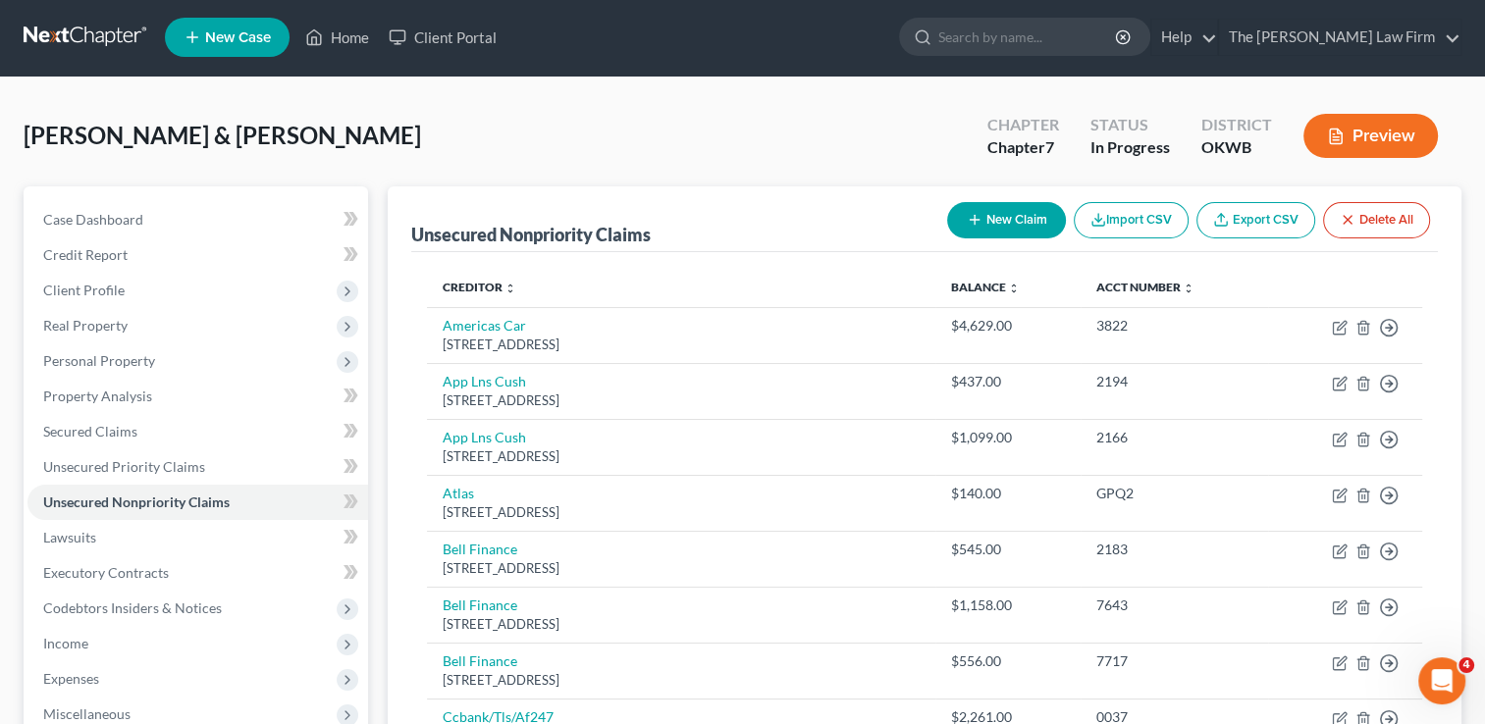
scroll to position [0, 0]
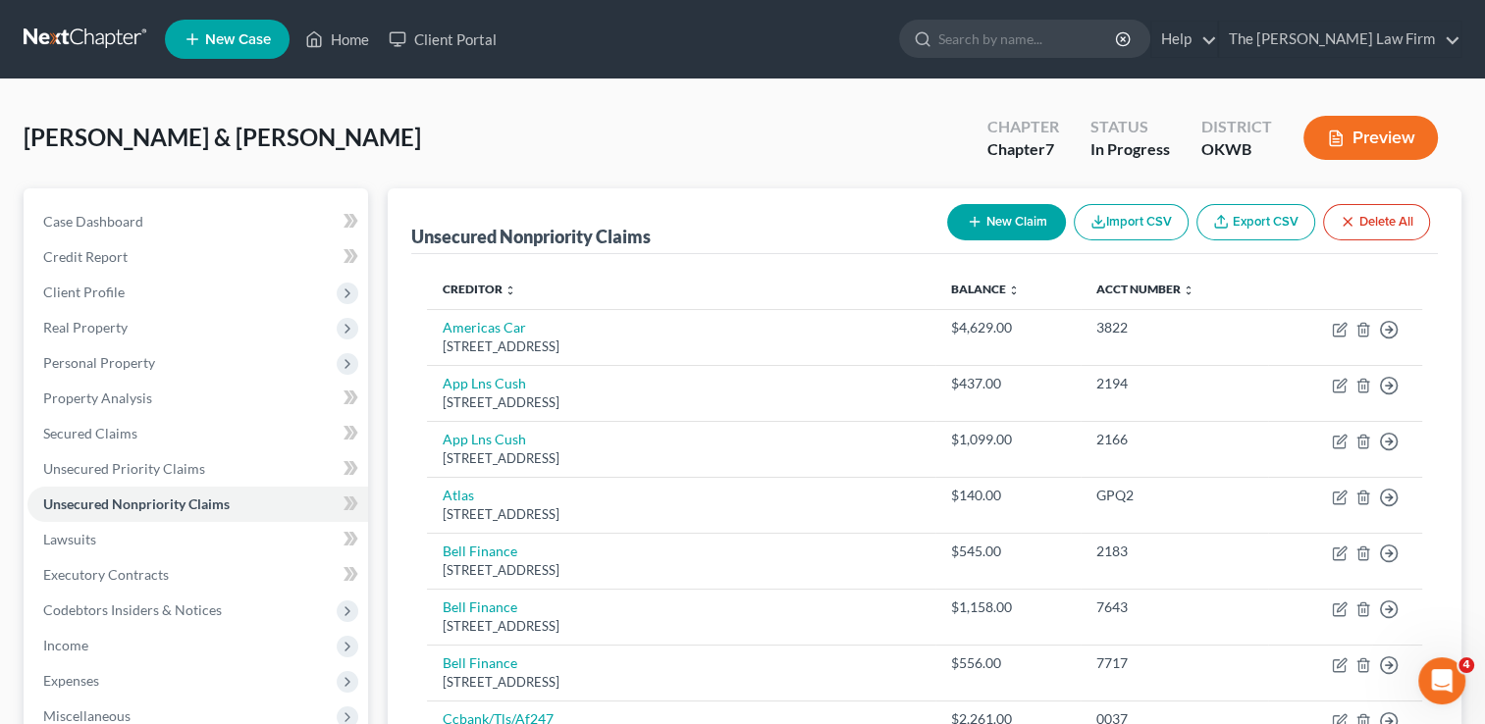
click at [993, 222] on button "New Claim" at bounding box center [1006, 222] width 119 height 36
select select "2"
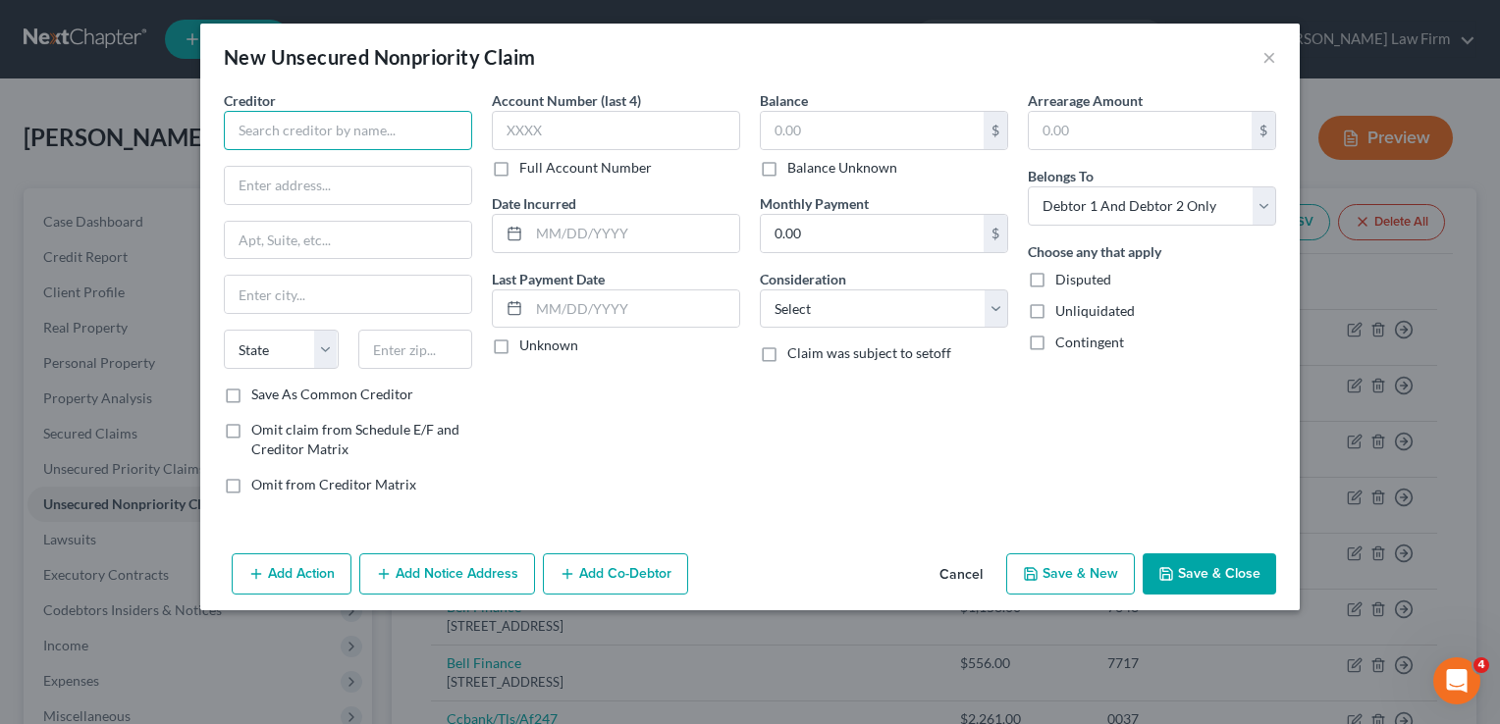
click at [397, 139] on input "text" at bounding box center [348, 130] width 248 height 39
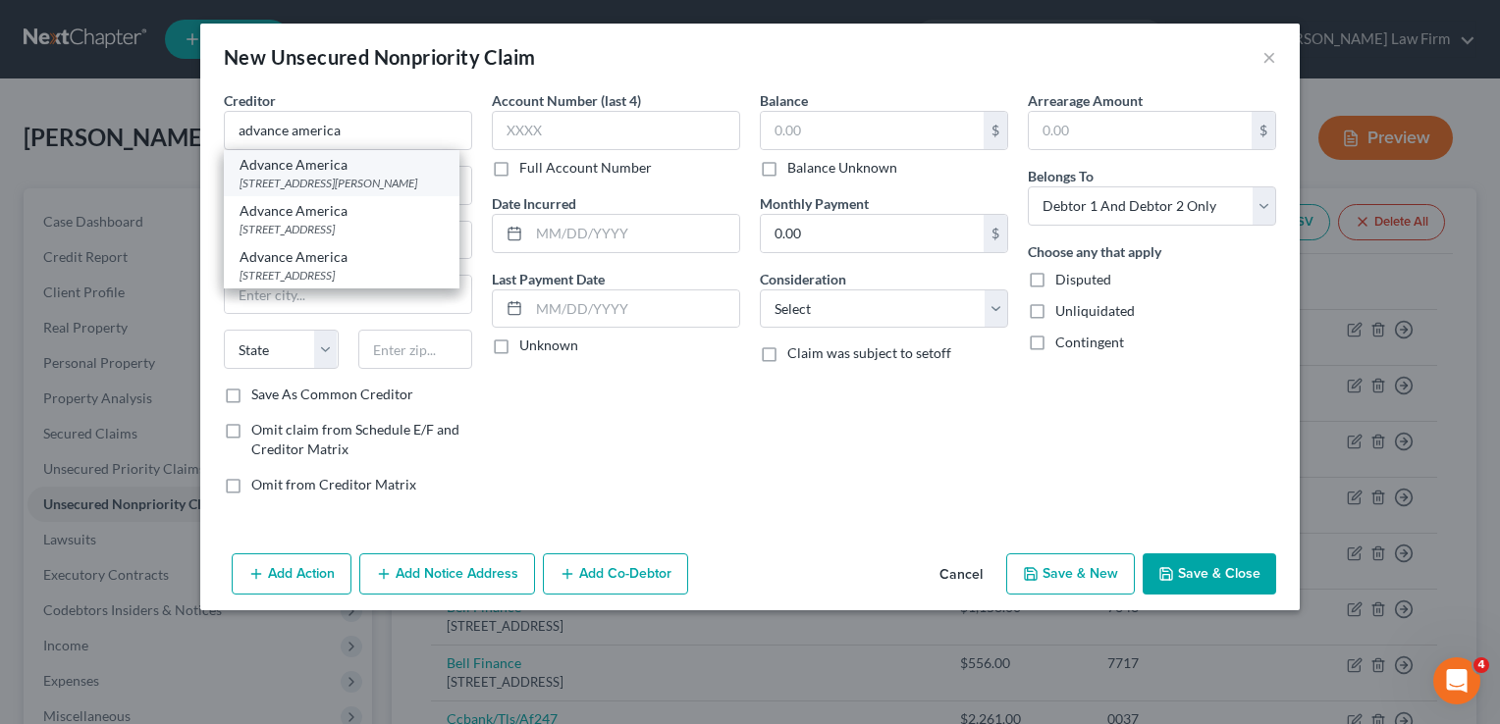
click at [343, 168] on div "Advance America" at bounding box center [341, 165] width 204 height 20
type input "Advance America"
type input "1300 W Vandament Ave, Unit 401"
type input "Yukon"
select select "37"
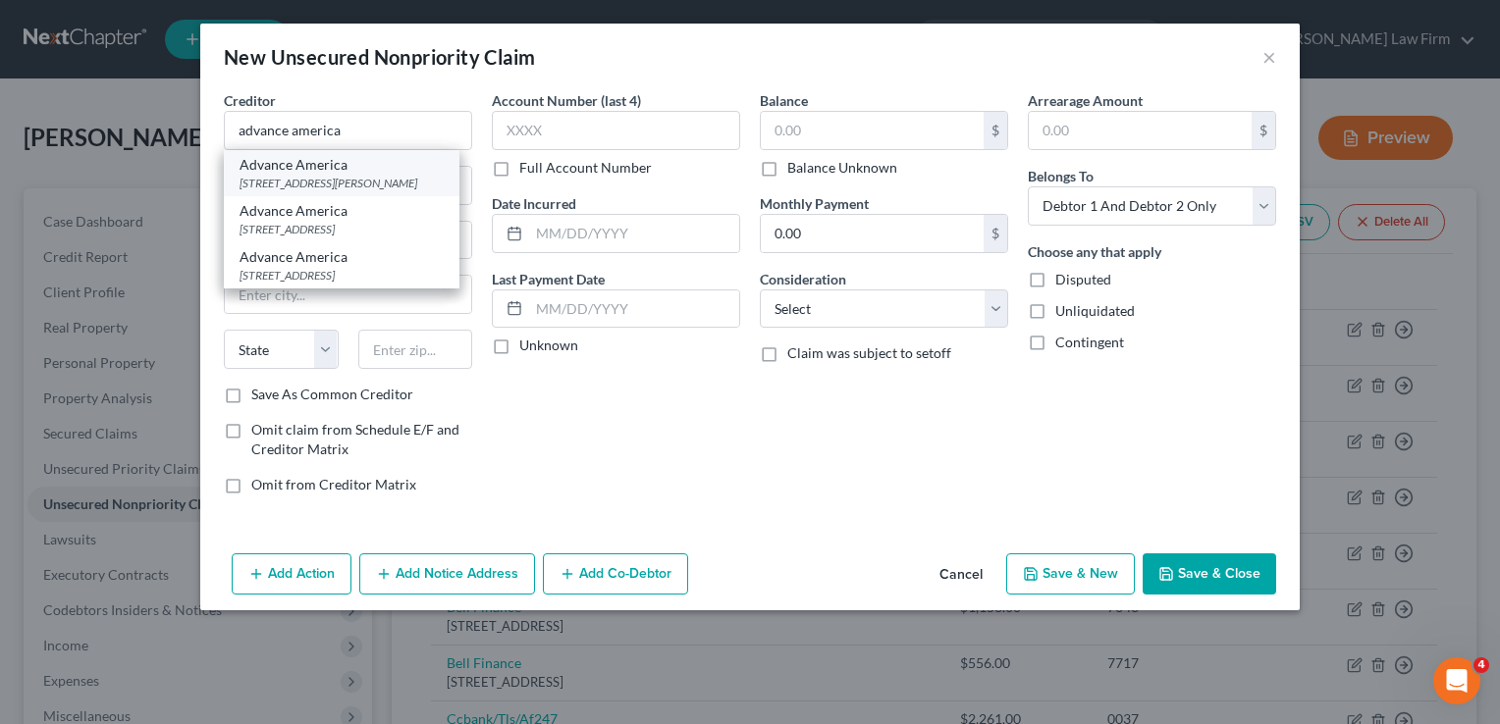
type input "73099"
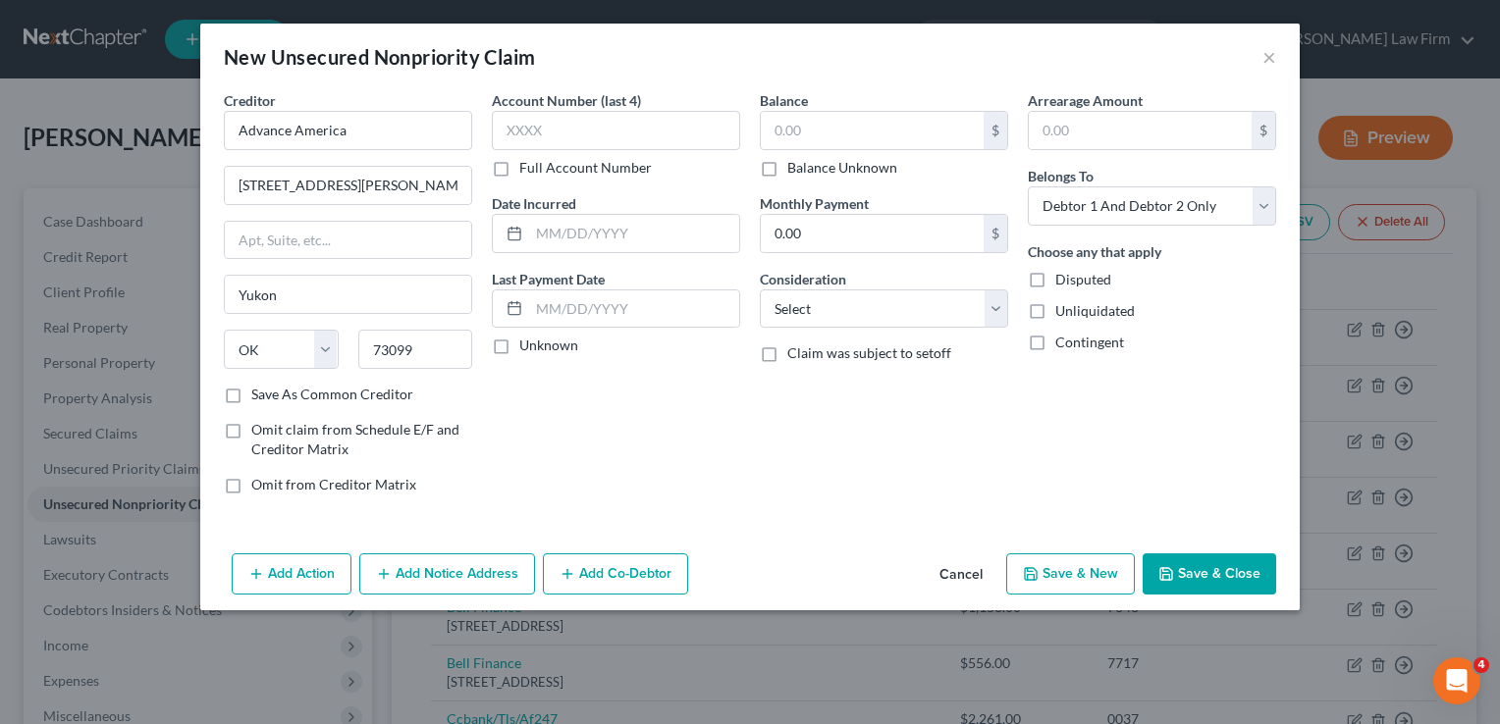
click at [787, 169] on label "Balance Unknown" at bounding box center [842, 168] width 110 height 20
click at [795, 169] on input "Balance Unknown" at bounding box center [801, 164] width 13 height 13
checkbox input "true"
type input "0.00"
click at [1212, 567] on button "Save & Close" at bounding box center [1208, 574] width 133 height 41
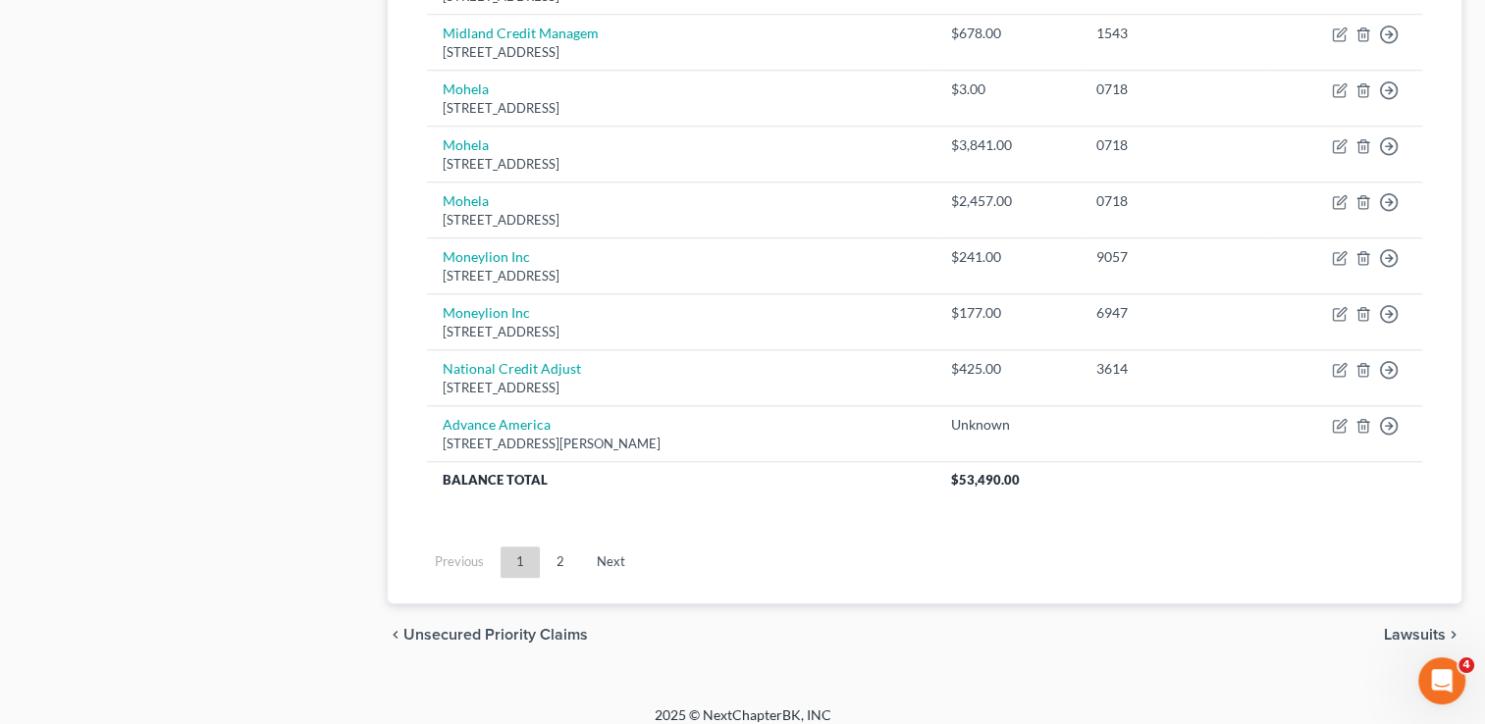
scroll to position [1590, 0]
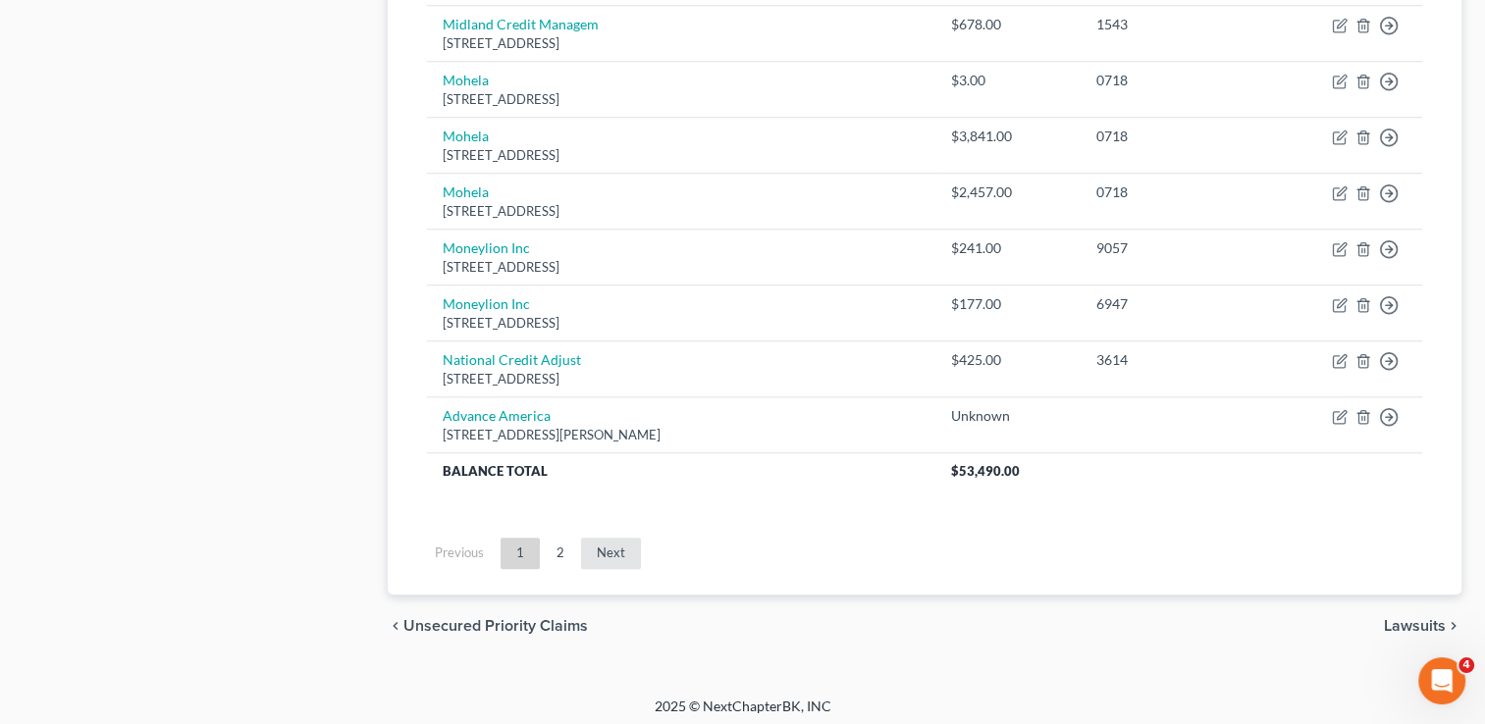
click at [608, 545] on link "Next" at bounding box center [611, 553] width 60 height 31
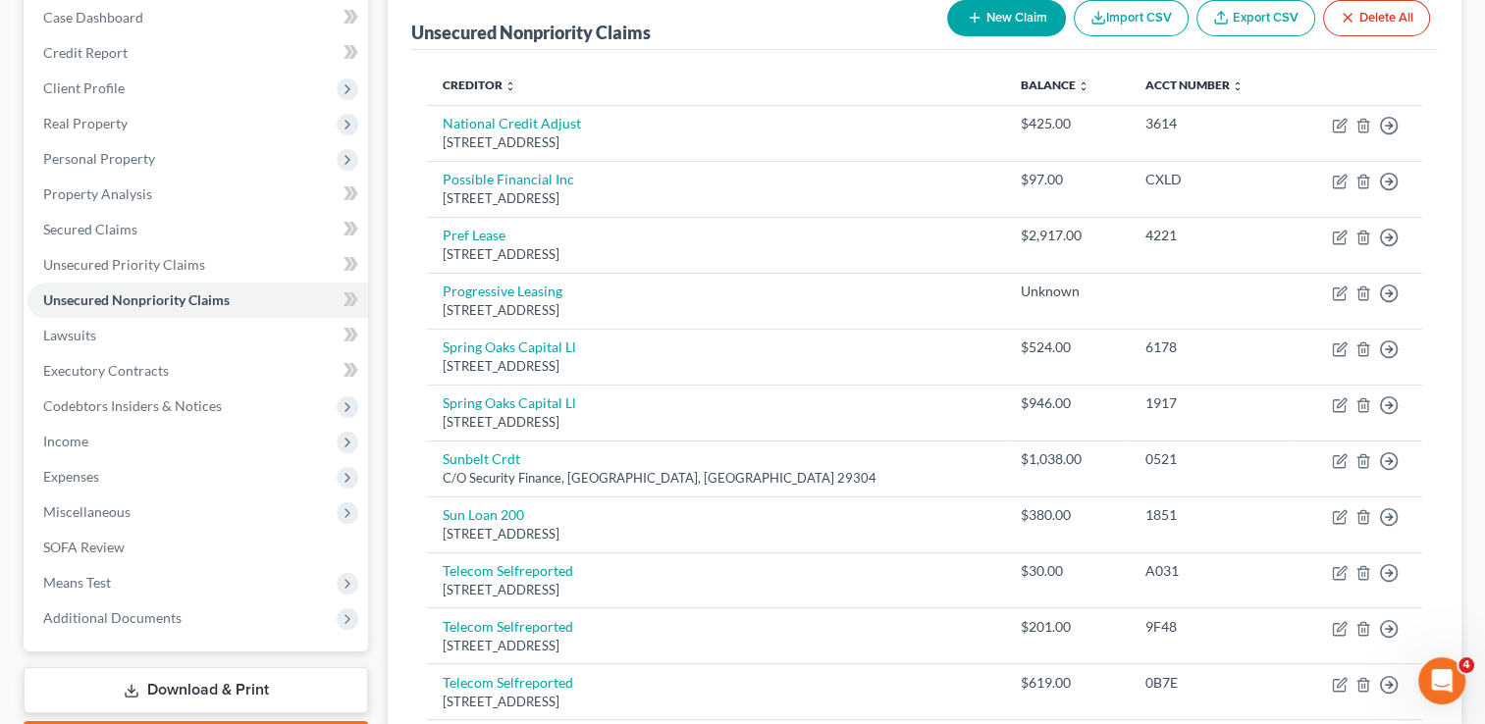
scroll to position [192, 0]
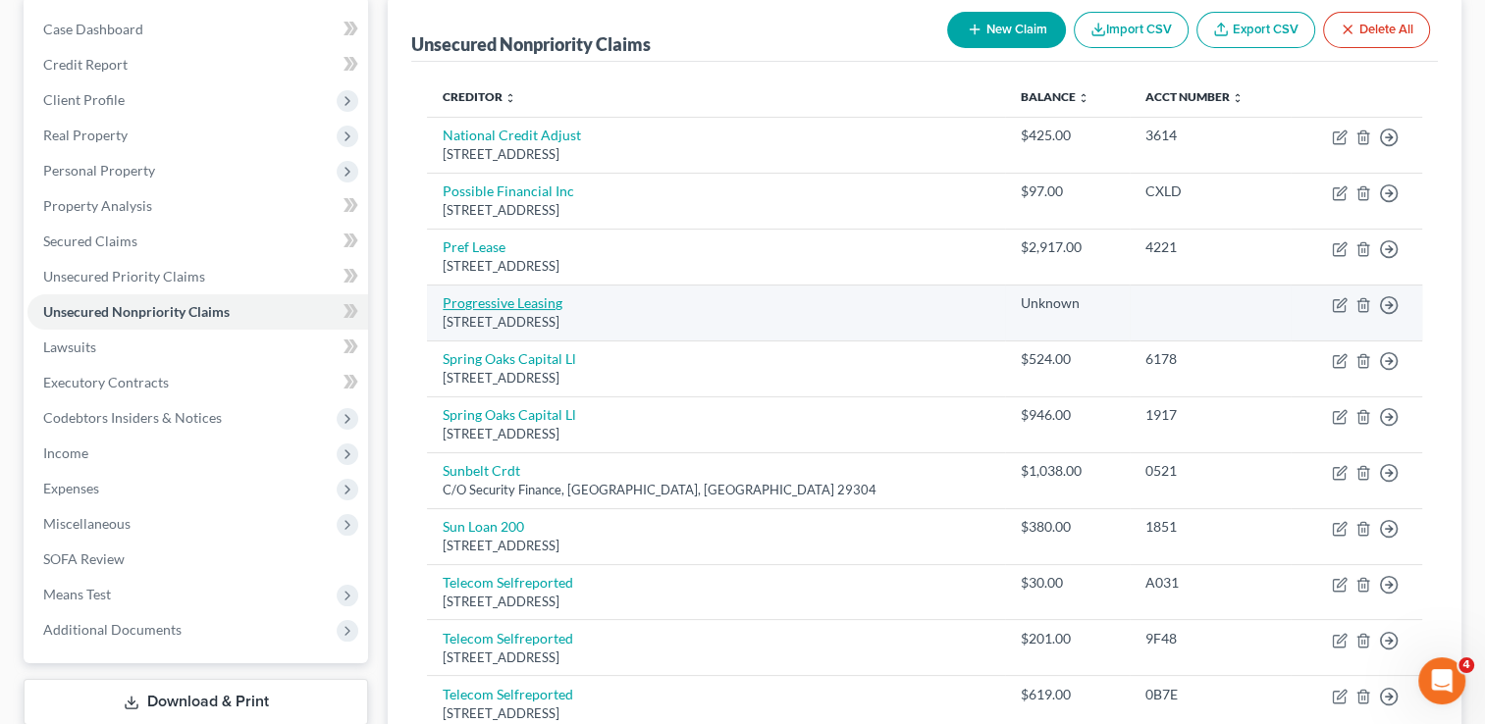
click at [490, 304] on link "Progressive Leasing" at bounding box center [503, 302] width 120 height 17
select select "46"
select select "2"
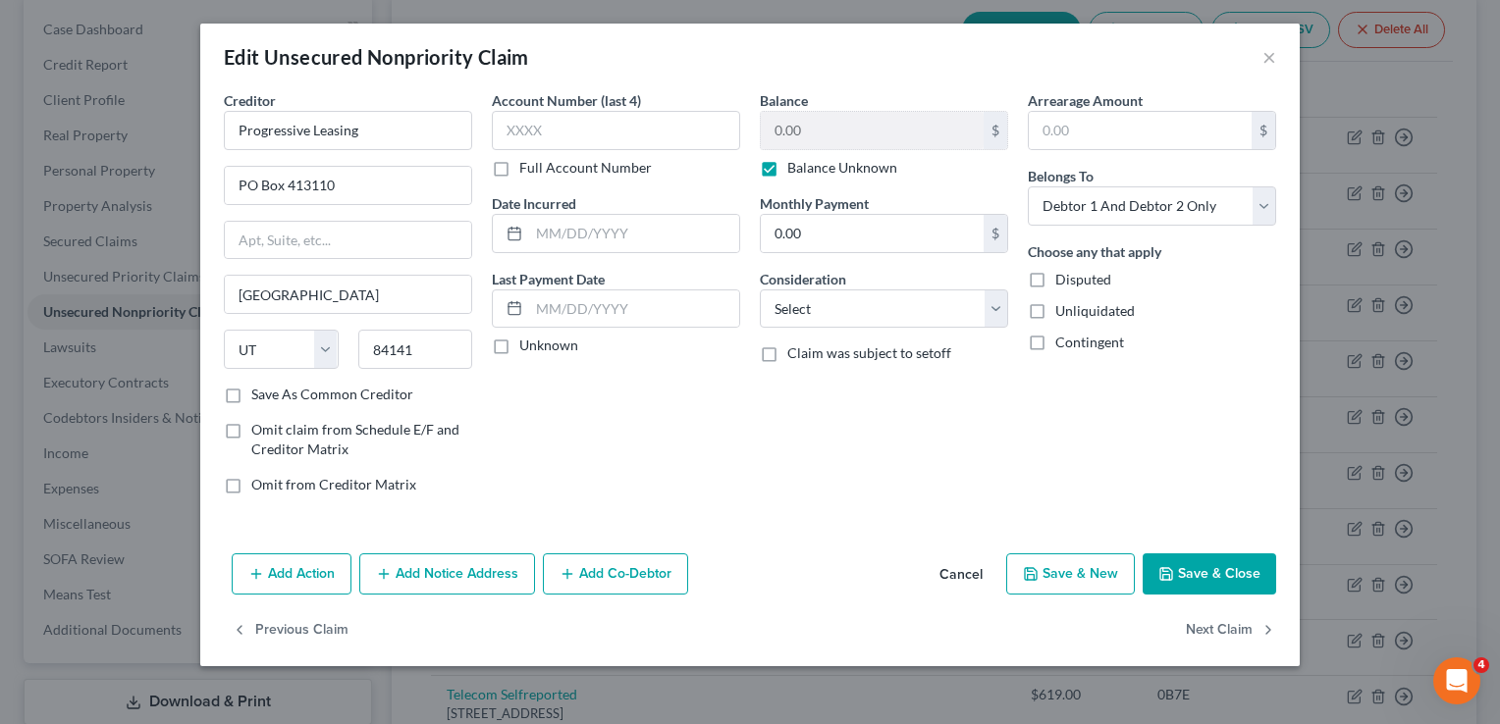
click at [787, 167] on label "Balance Unknown" at bounding box center [842, 168] width 110 height 20
click at [795, 167] on input "Balance Unknown" at bounding box center [801, 164] width 13 height 13
checkbox input "false"
click at [817, 139] on input "0.00" at bounding box center [872, 130] width 223 height 37
type input "753.36"
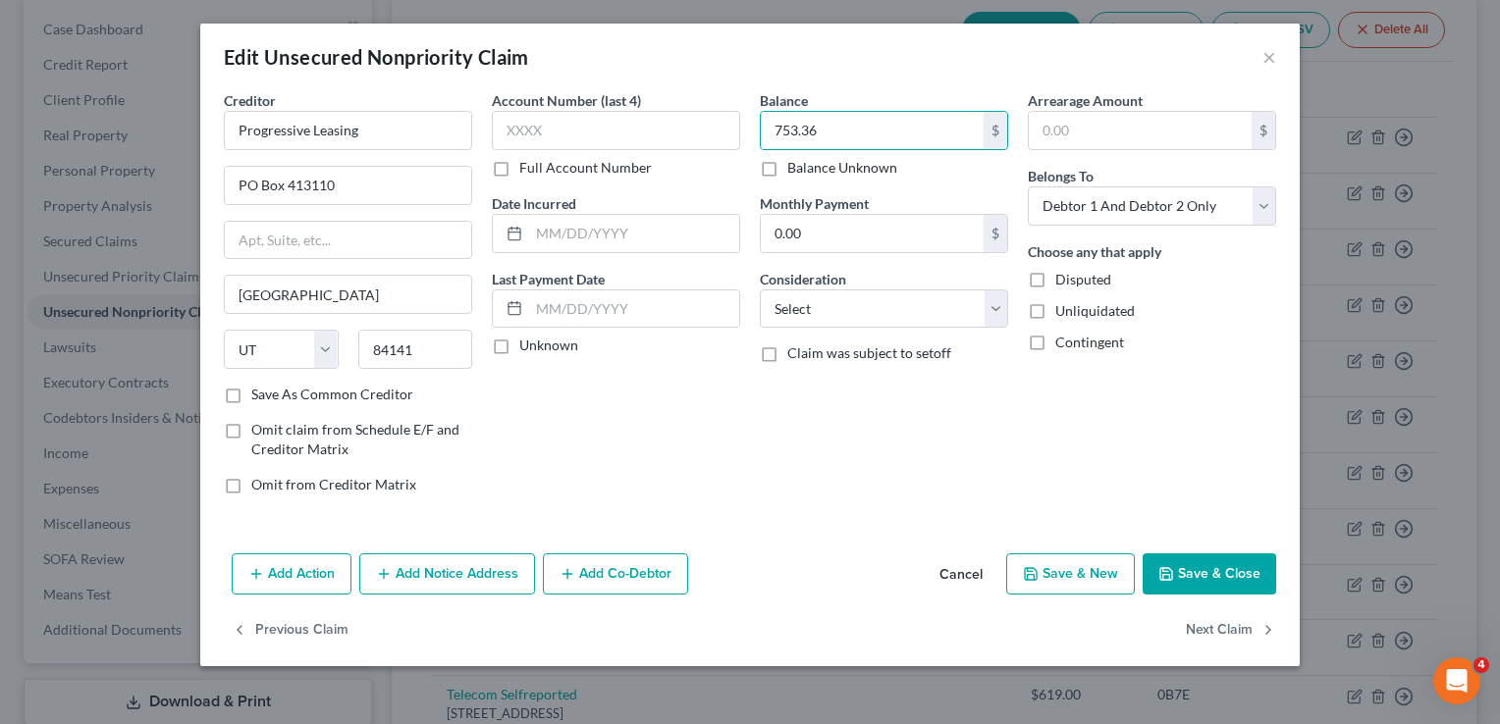
click at [1208, 561] on button "Save & Close" at bounding box center [1208, 574] width 133 height 41
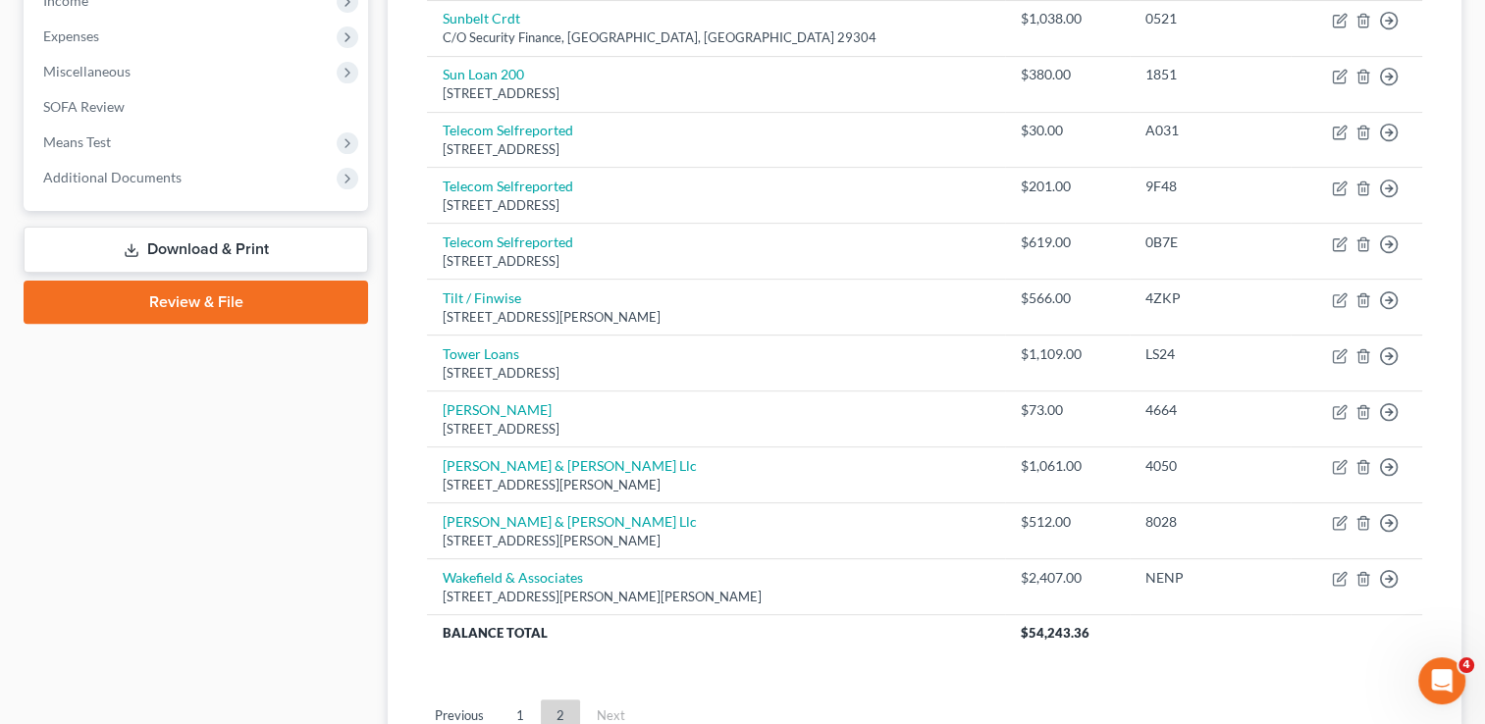
scroll to position [707, 0]
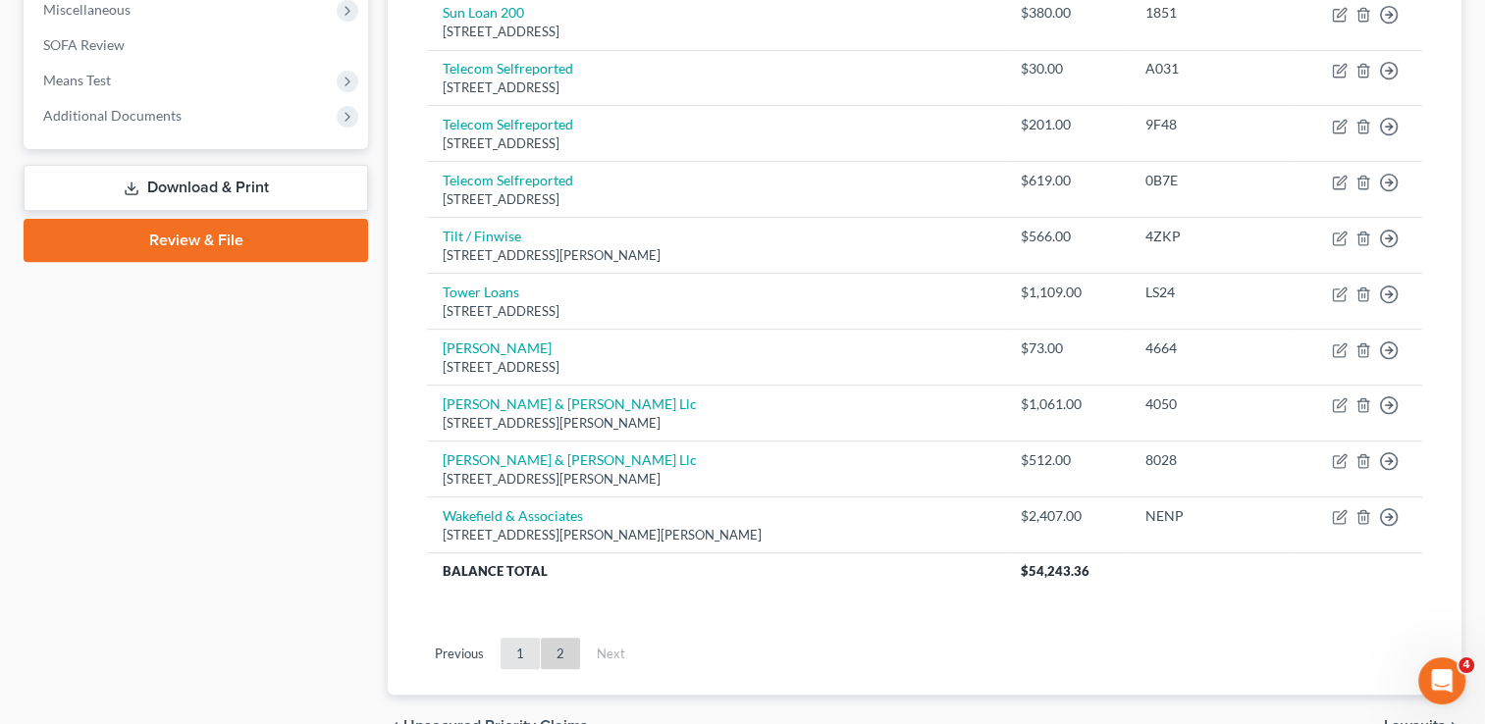
click at [512, 649] on link "1" at bounding box center [520, 653] width 39 height 31
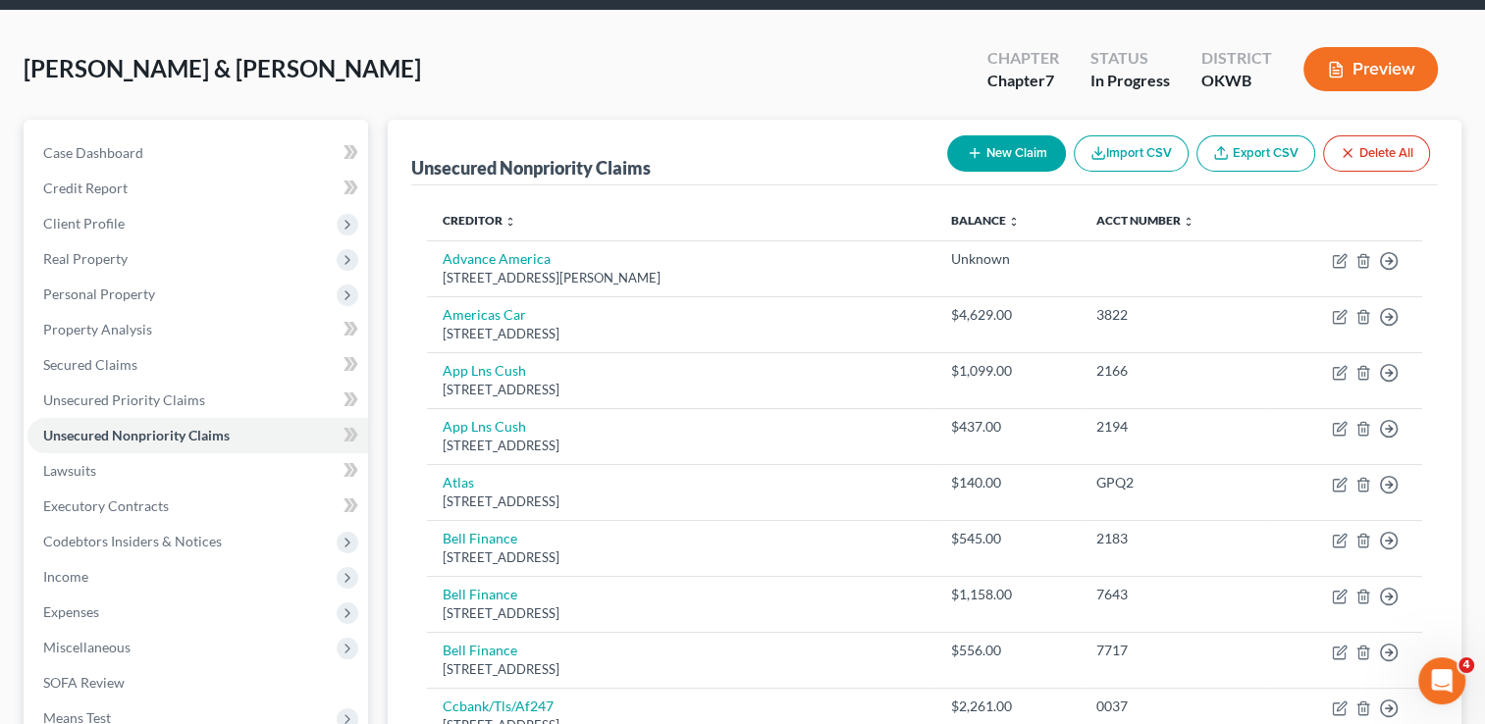
scroll to position [4, 0]
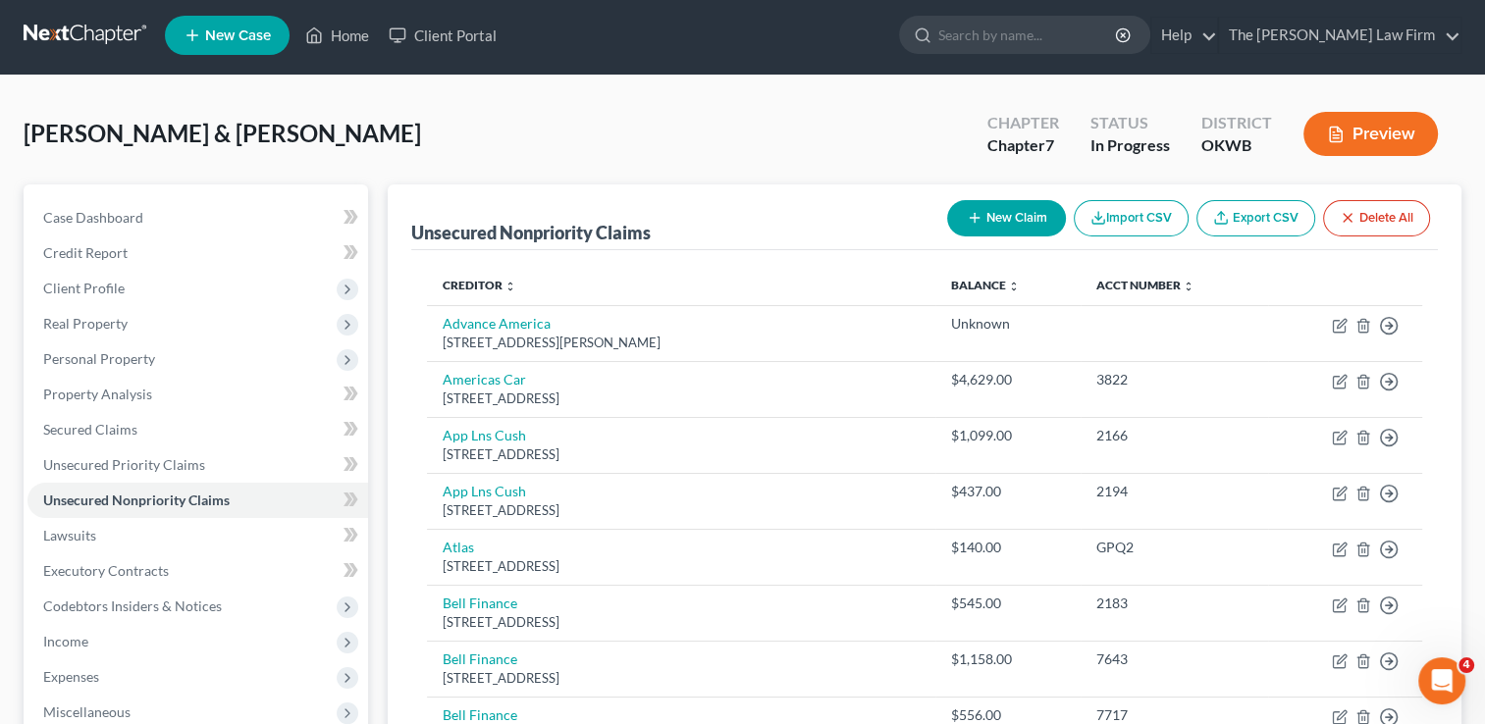
click at [1039, 216] on button "New Claim" at bounding box center [1006, 218] width 119 height 36
select select "2"
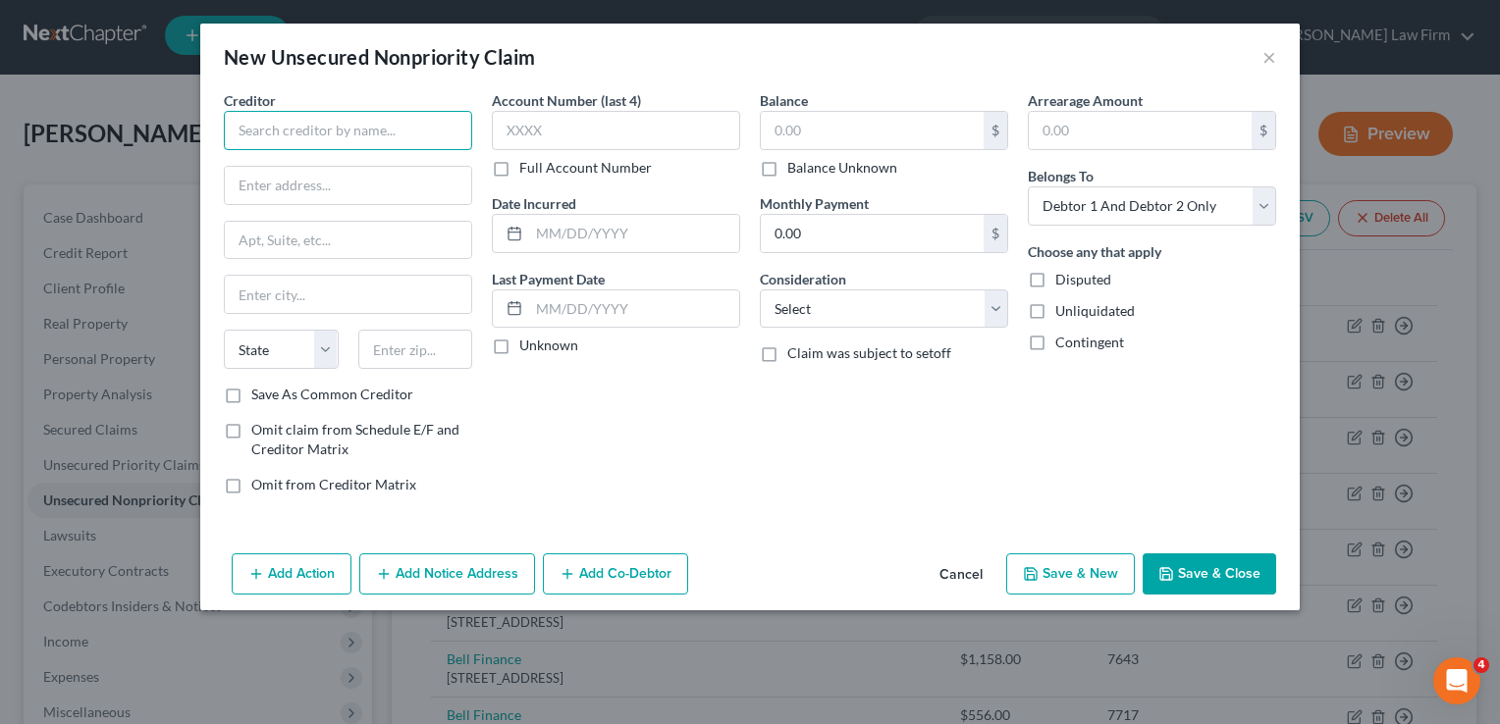
click at [420, 127] on input "text" at bounding box center [348, 130] width 248 height 39
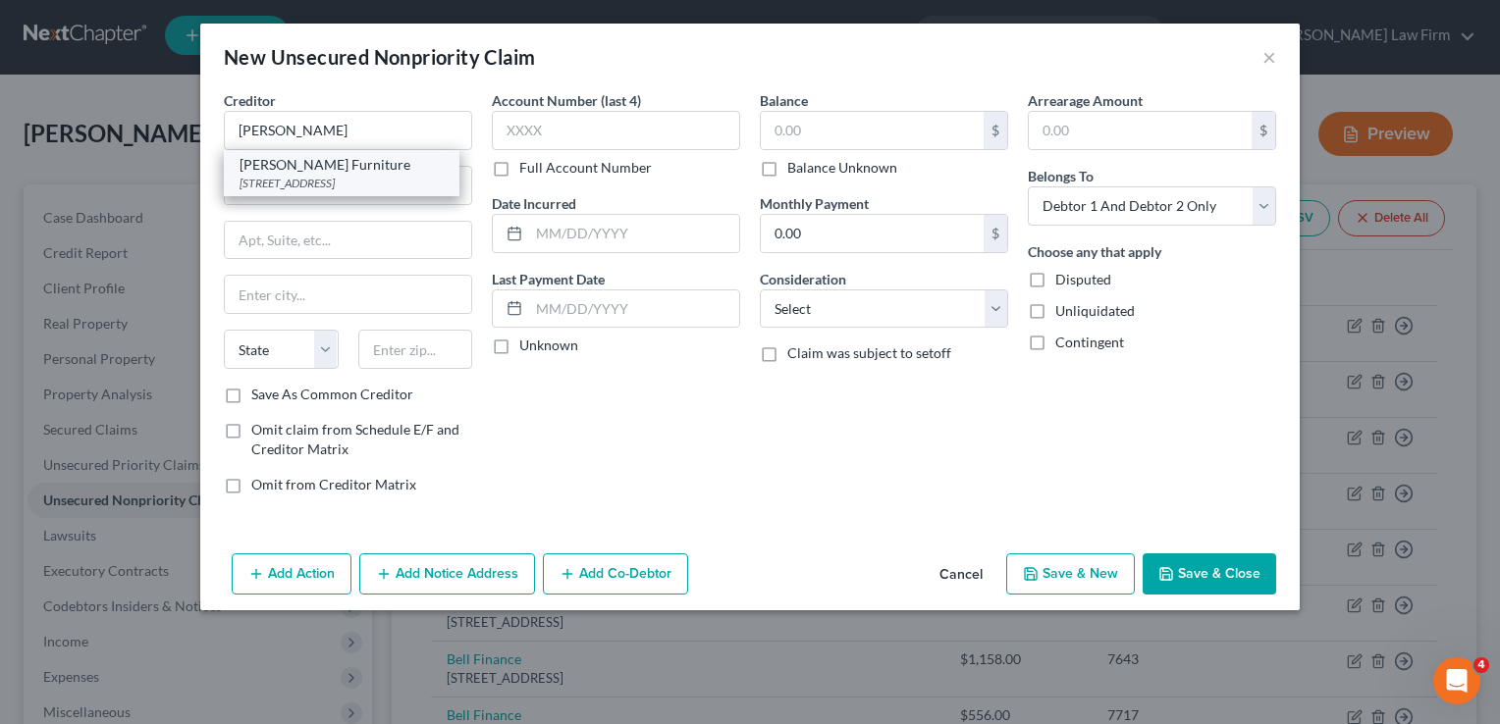
click at [307, 179] on div "220 Shawnee Mall Dr,, Shawnee, OK 74804" at bounding box center [341, 183] width 204 height 17
type input "Aarons Furniture"
type input "220 Shawnee Mall Dr,"
type input "Shawnee"
select select "37"
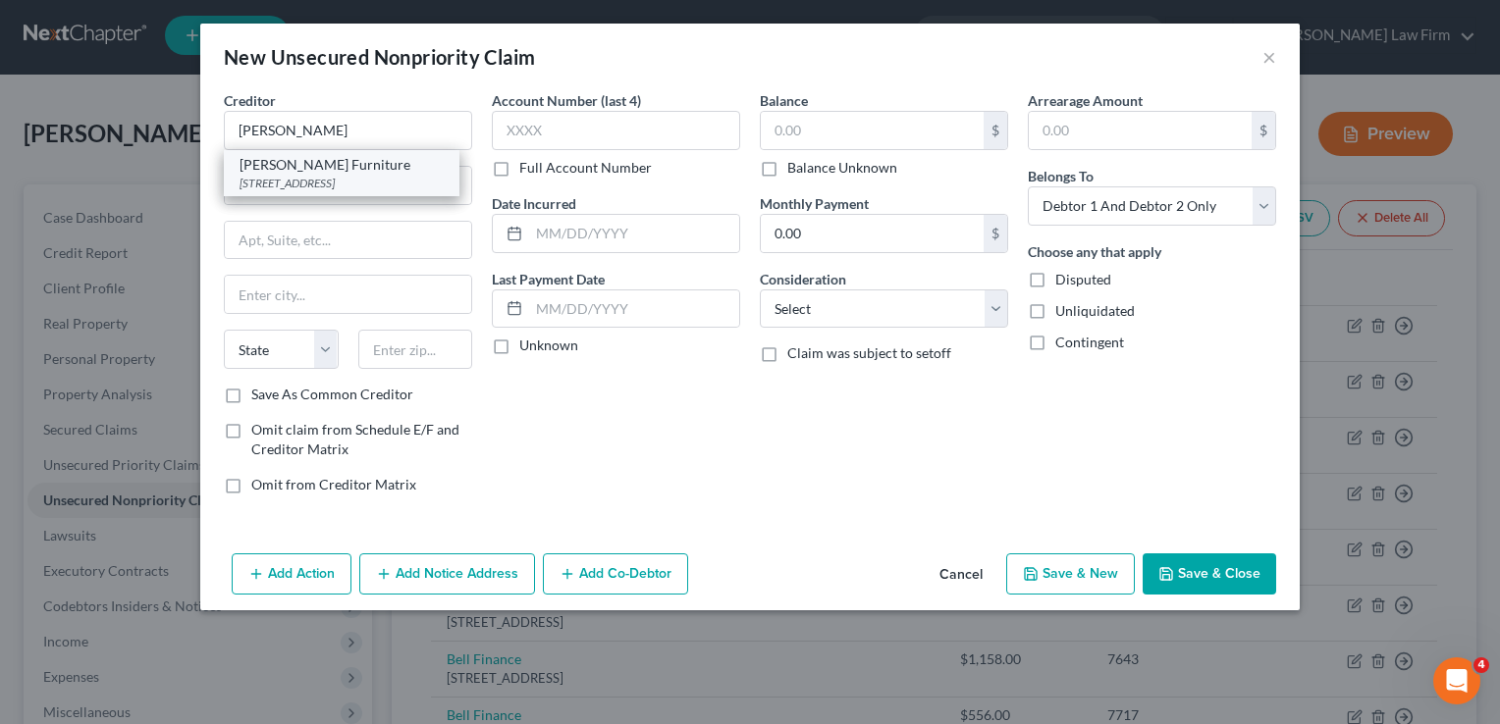
type input "74804"
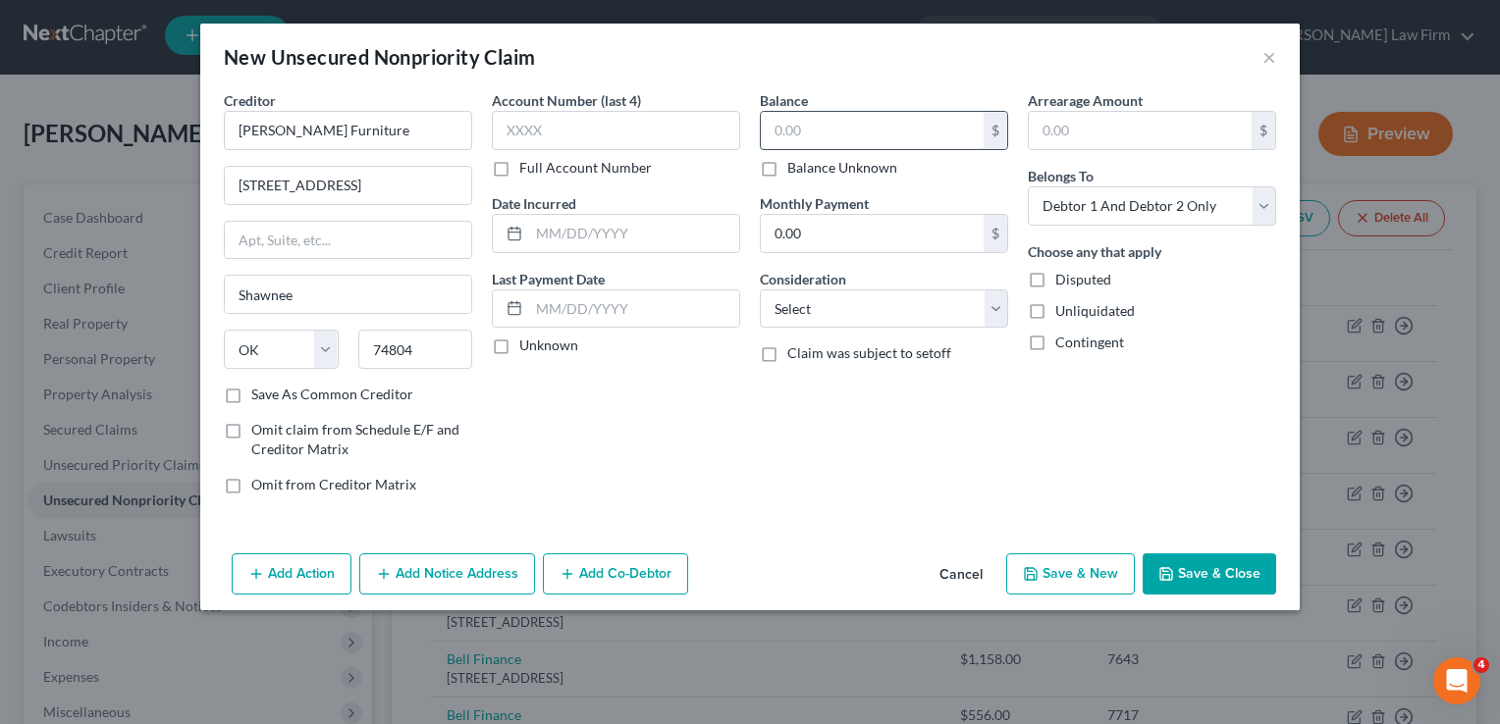
click at [830, 132] on input "text" at bounding box center [872, 130] width 223 height 37
click at [787, 169] on label "Balance Unknown" at bounding box center [842, 168] width 110 height 20
click at [795, 169] on input "Balance Unknown" at bounding box center [801, 164] width 13 height 13
checkbox input "true"
type input "0.00"
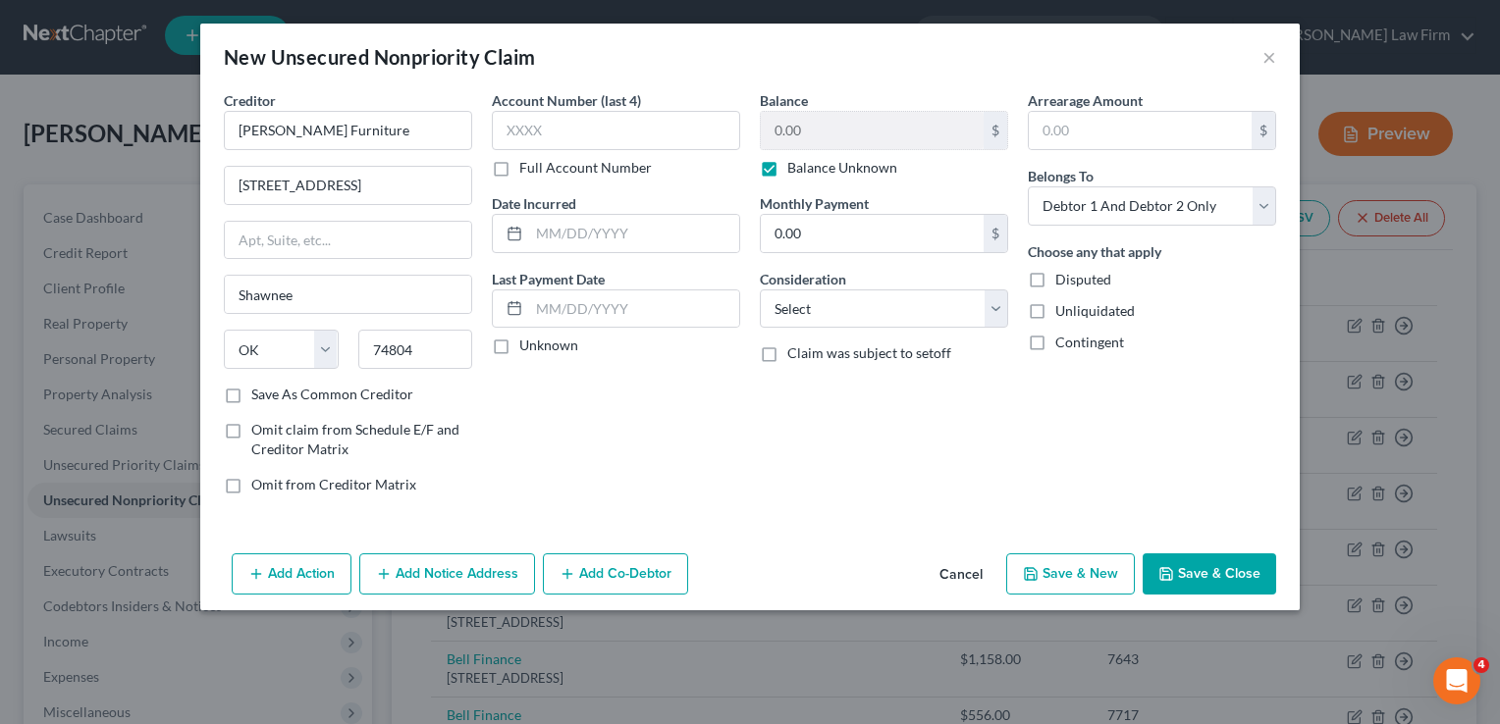
click at [1194, 562] on button "Save & Close" at bounding box center [1208, 574] width 133 height 41
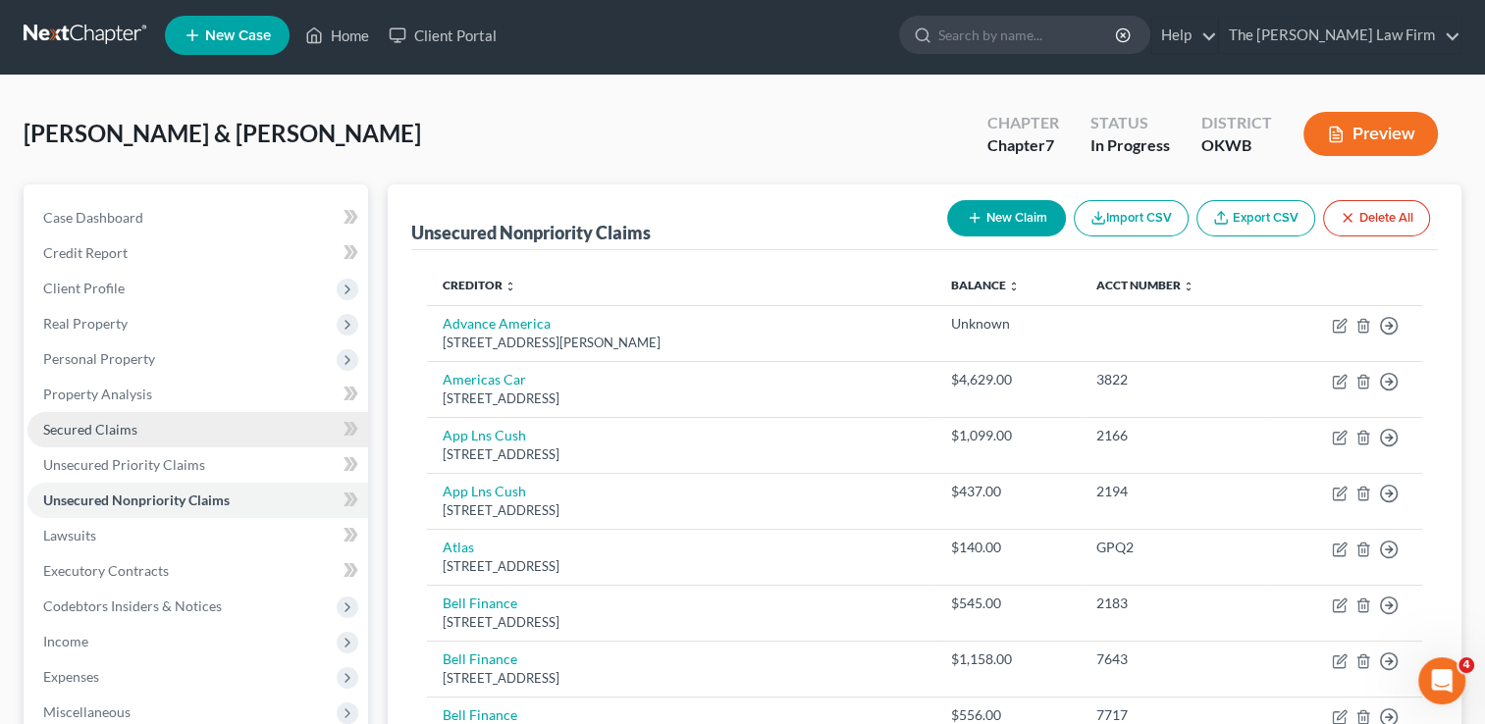
click at [98, 430] on span "Secured Claims" at bounding box center [90, 429] width 94 height 17
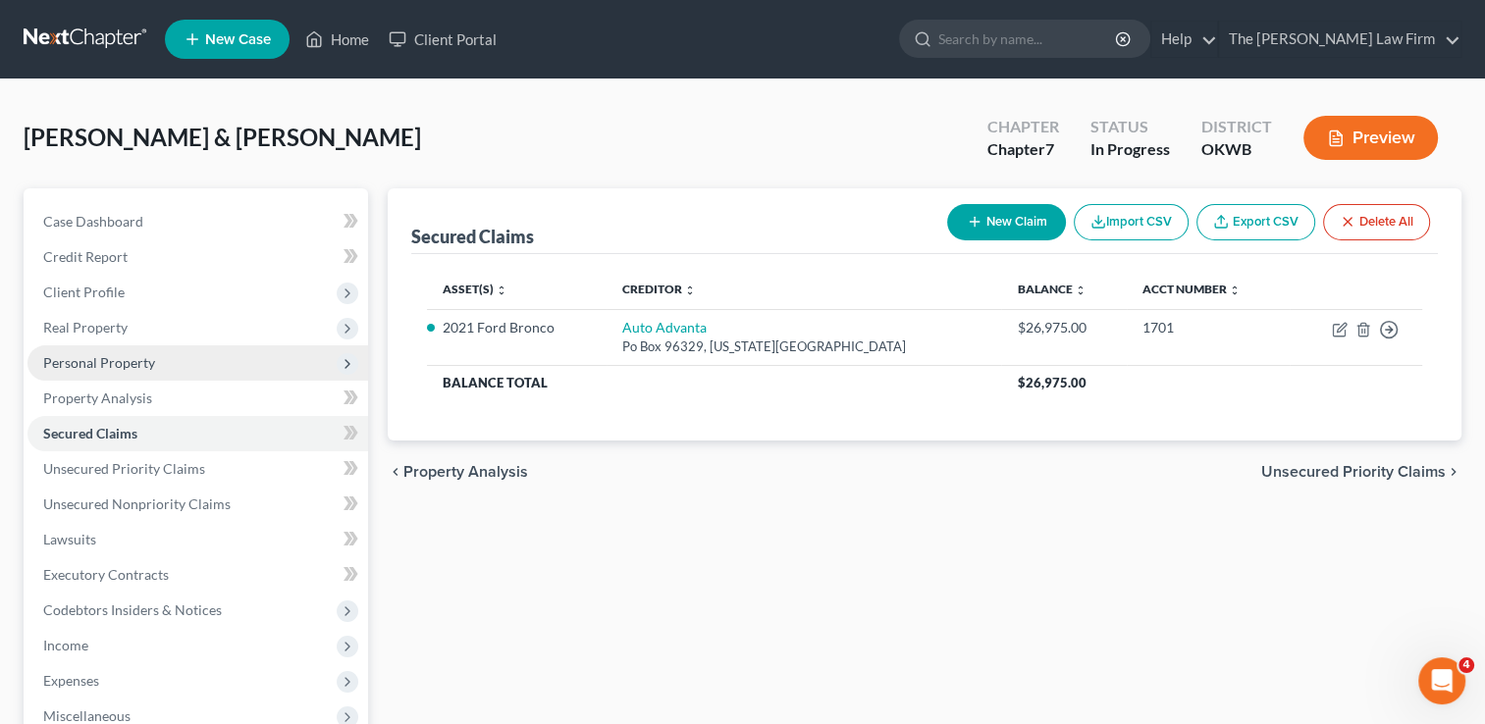
click at [143, 361] on span "Personal Property" at bounding box center [99, 362] width 112 height 17
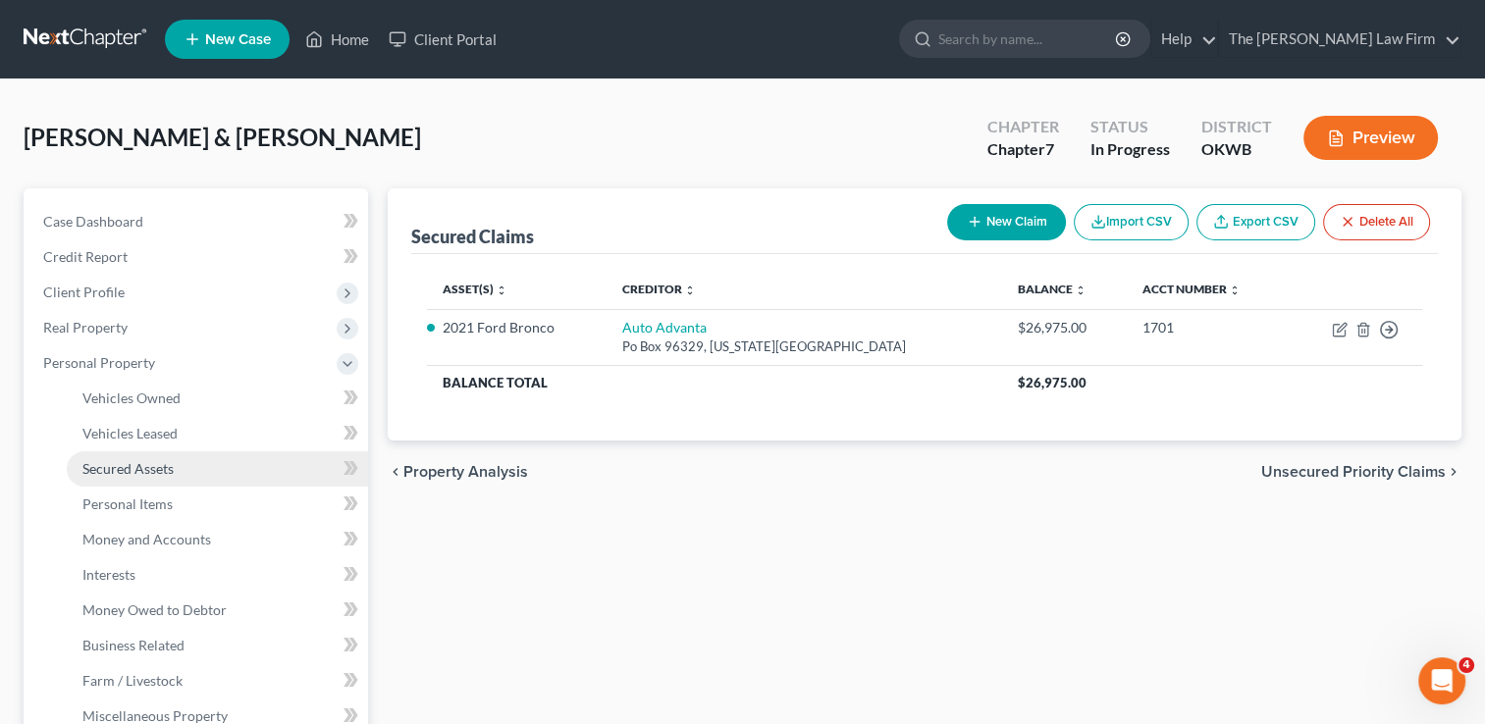
click at [165, 470] on span "Secured Assets" at bounding box center [127, 468] width 91 height 17
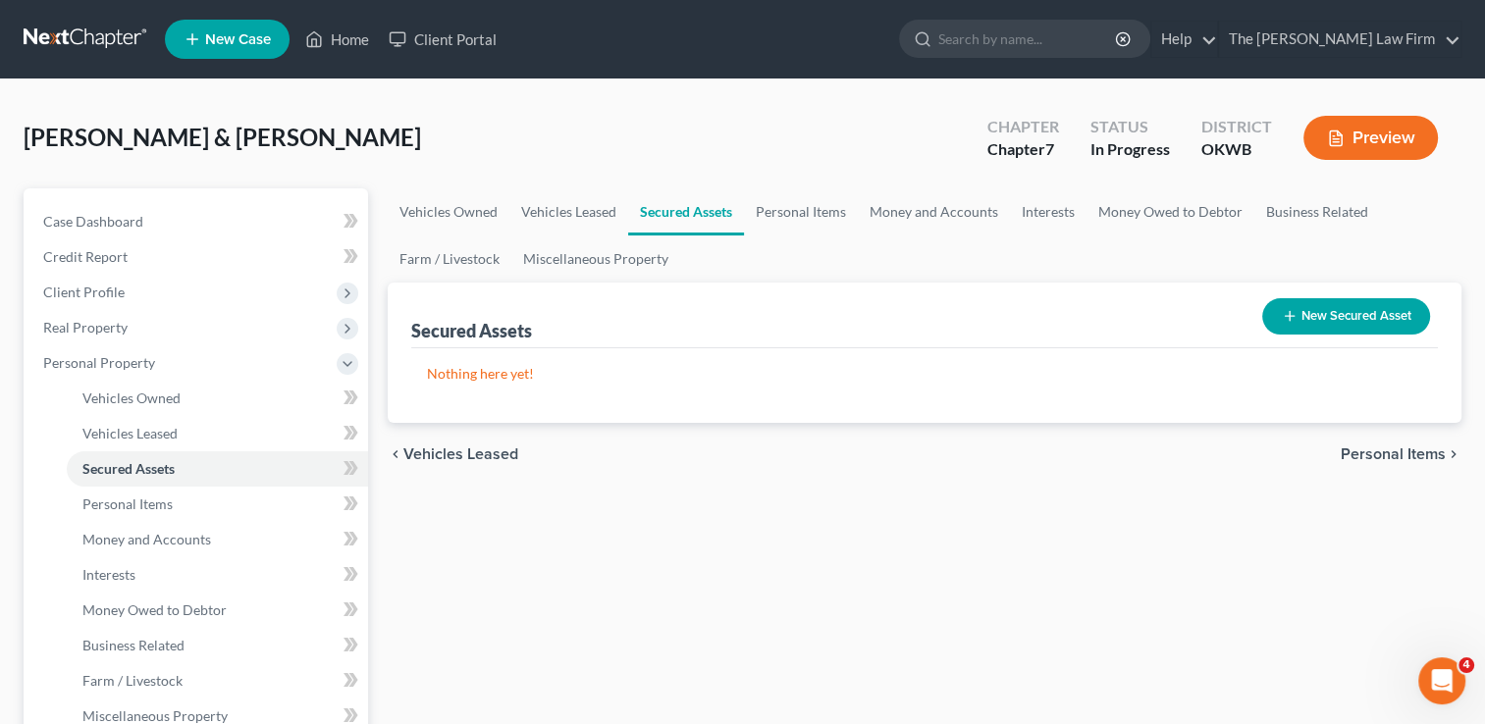
click at [1353, 298] on button "New Secured Asset" at bounding box center [1346, 316] width 168 height 36
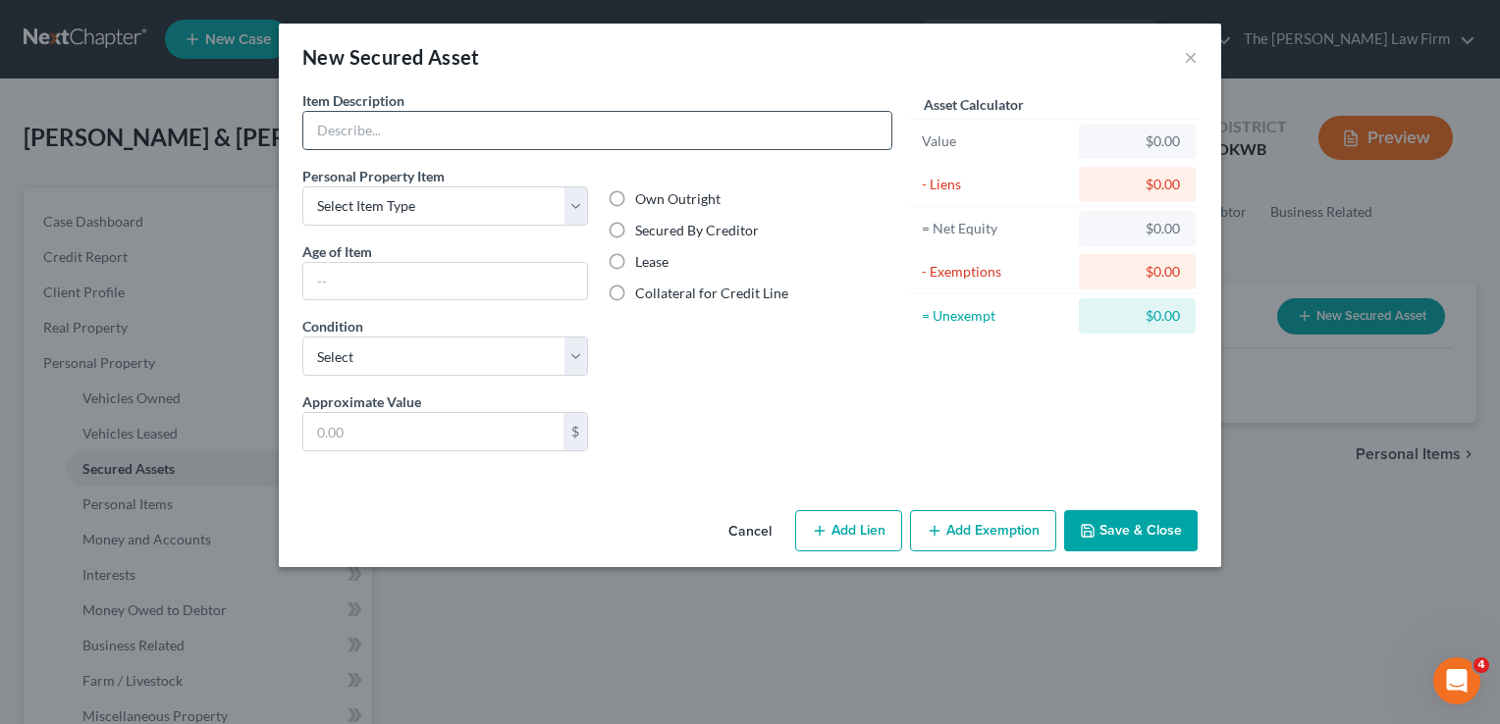
click at [501, 134] on input "text" at bounding box center [597, 130] width 588 height 37
type input "Recliner"
click at [1122, 521] on button "Save & Close" at bounding box center [1130, 530] width 133 height 41
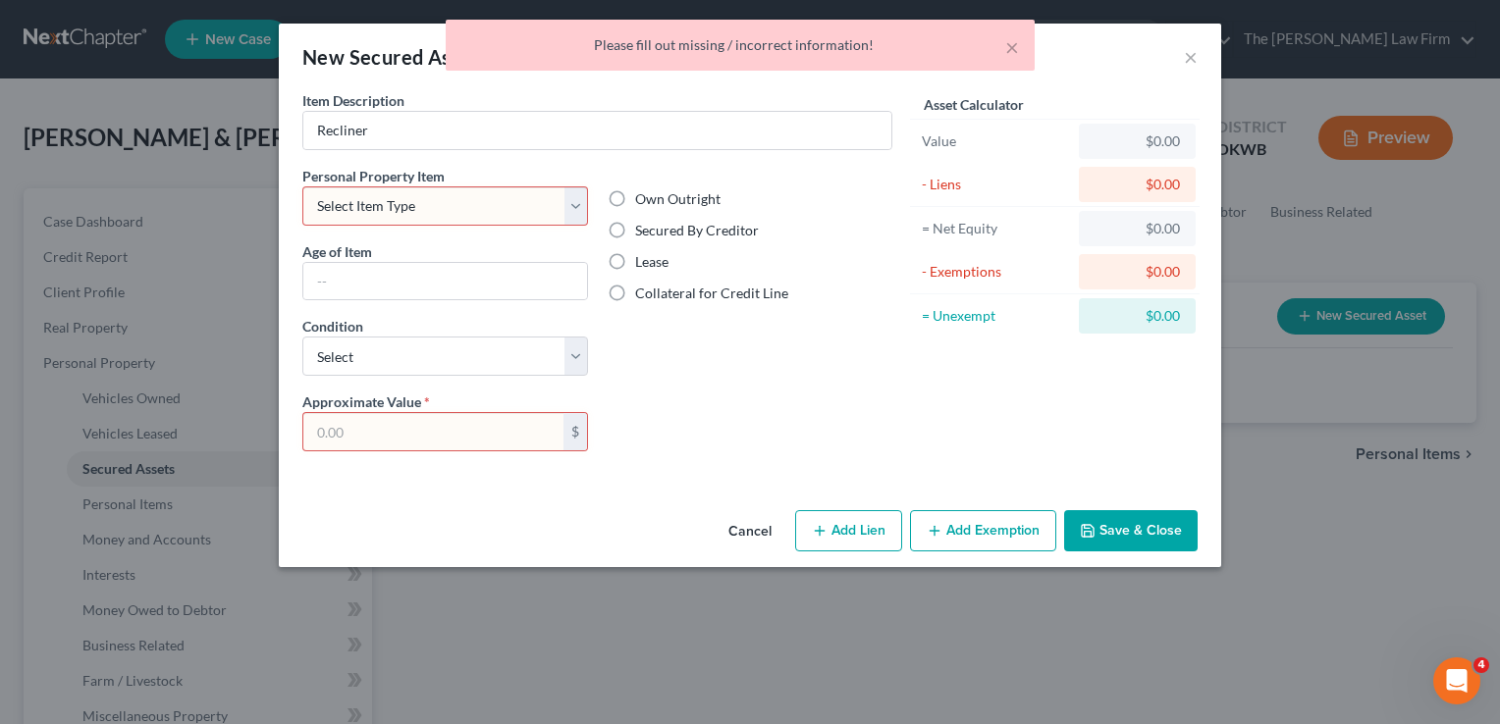
click at [574, 206] on select "Select Item Type Clothing Collectibles Of Value Electronics Firearms Household …" at bounding box center [445, 205] width 286 height 39
select select "household_goods"
click at [302, 186] on select "Select Item Type Clothing Collectibles Of Value Electronics Firearms Household …" at bounding box center [445, 205] width 286 height 39
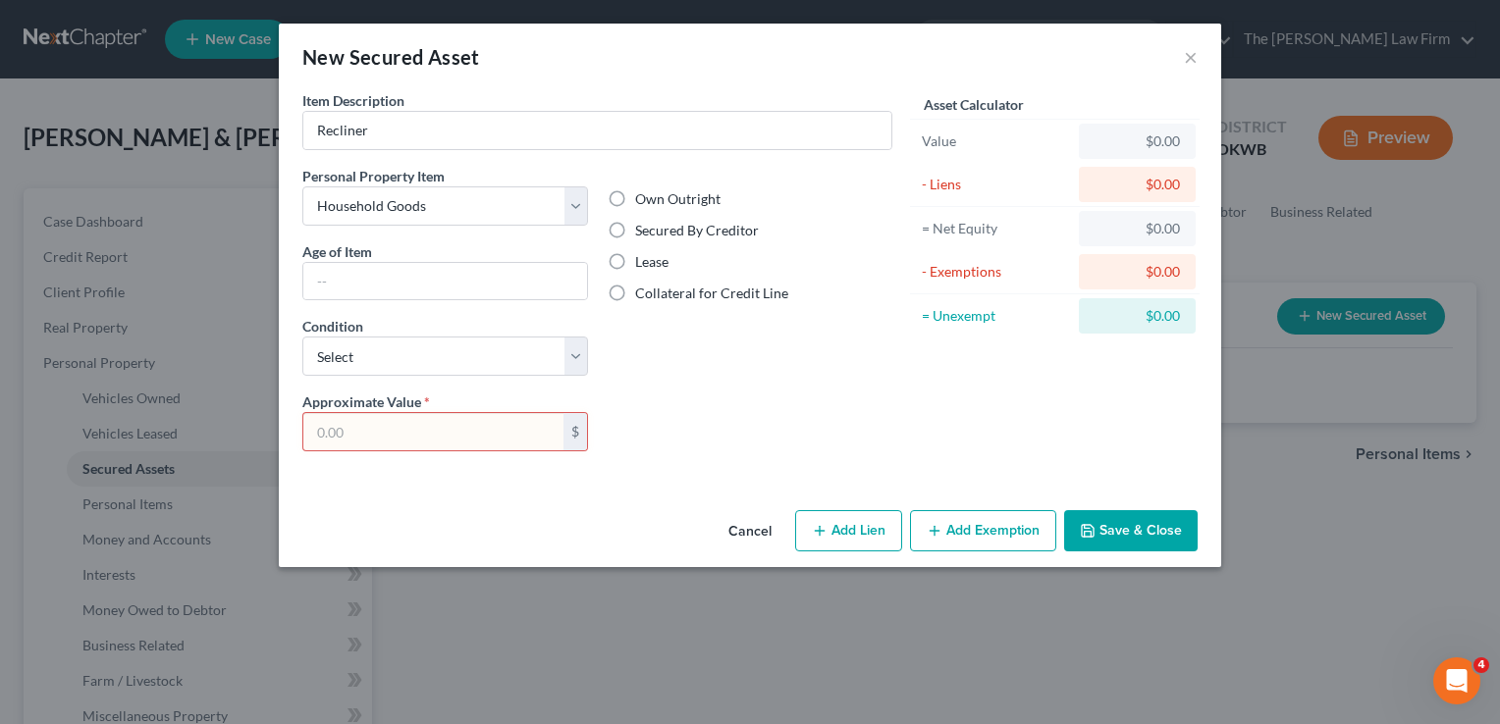
click at [538, 449] on div "Approximate Value * $ Liens Select" at bounding box center [596, 430] width 609 height 76
click at [512, 431] on input "text" at bounding box center [433, 431] width 260 height 37
click at [734, 528] on button "Cancel" at bounding box center [749, 531] width 75 height 39
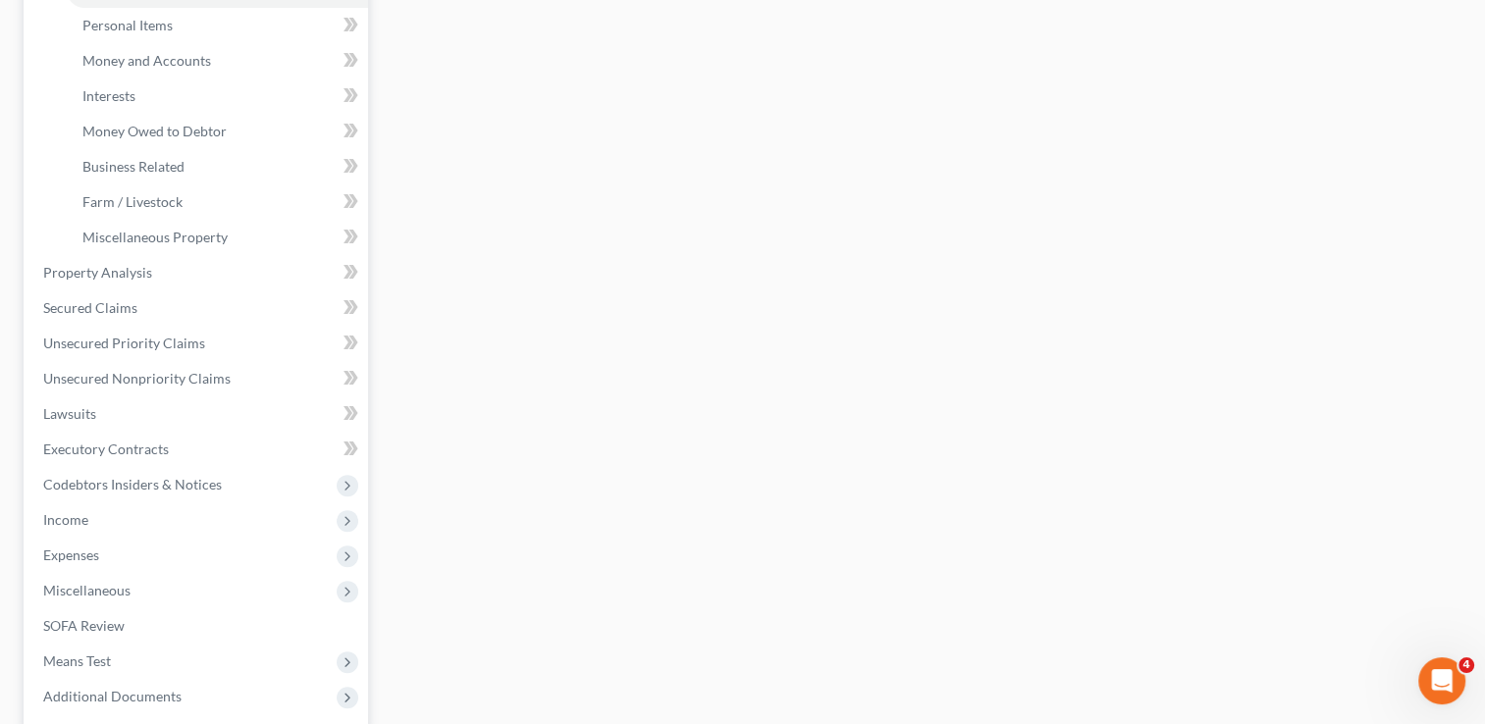
scroll to position [495, 0]
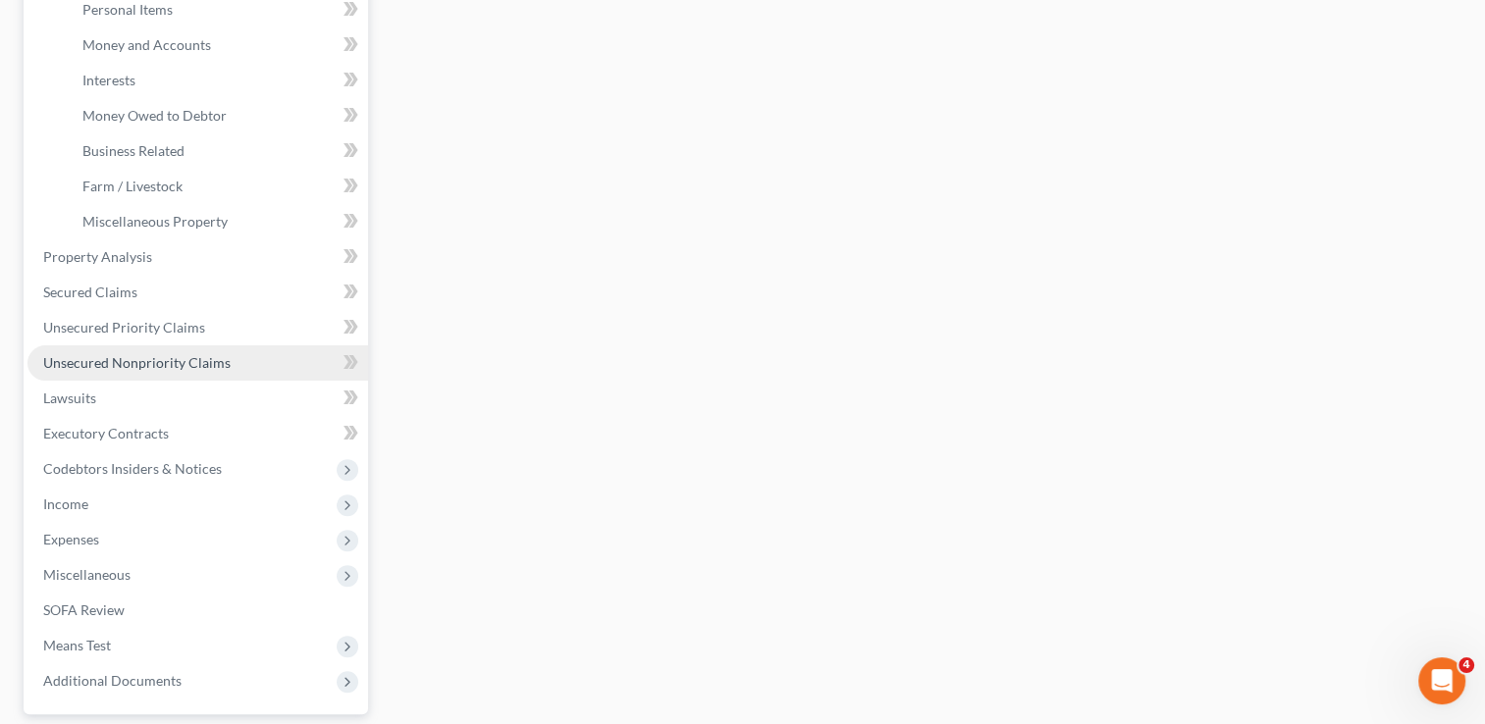
click at [189, 356] on span "Unsecured Nonpriority Claims" at bounding box center [136, 362] width 187 height 17
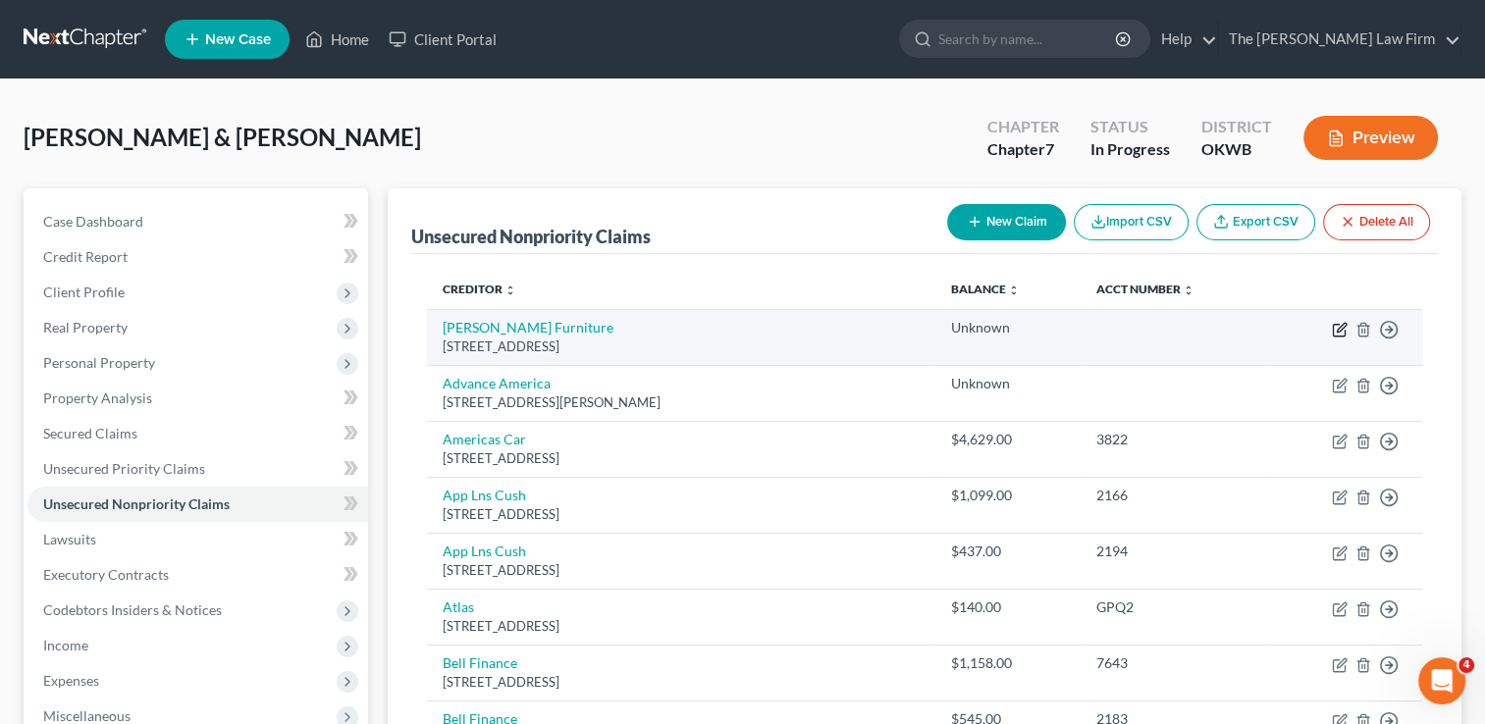
click at [1343, 327] on icon "button" at bounding box center [1341, 327] width 9 height 9
select select "37"
select select "2"
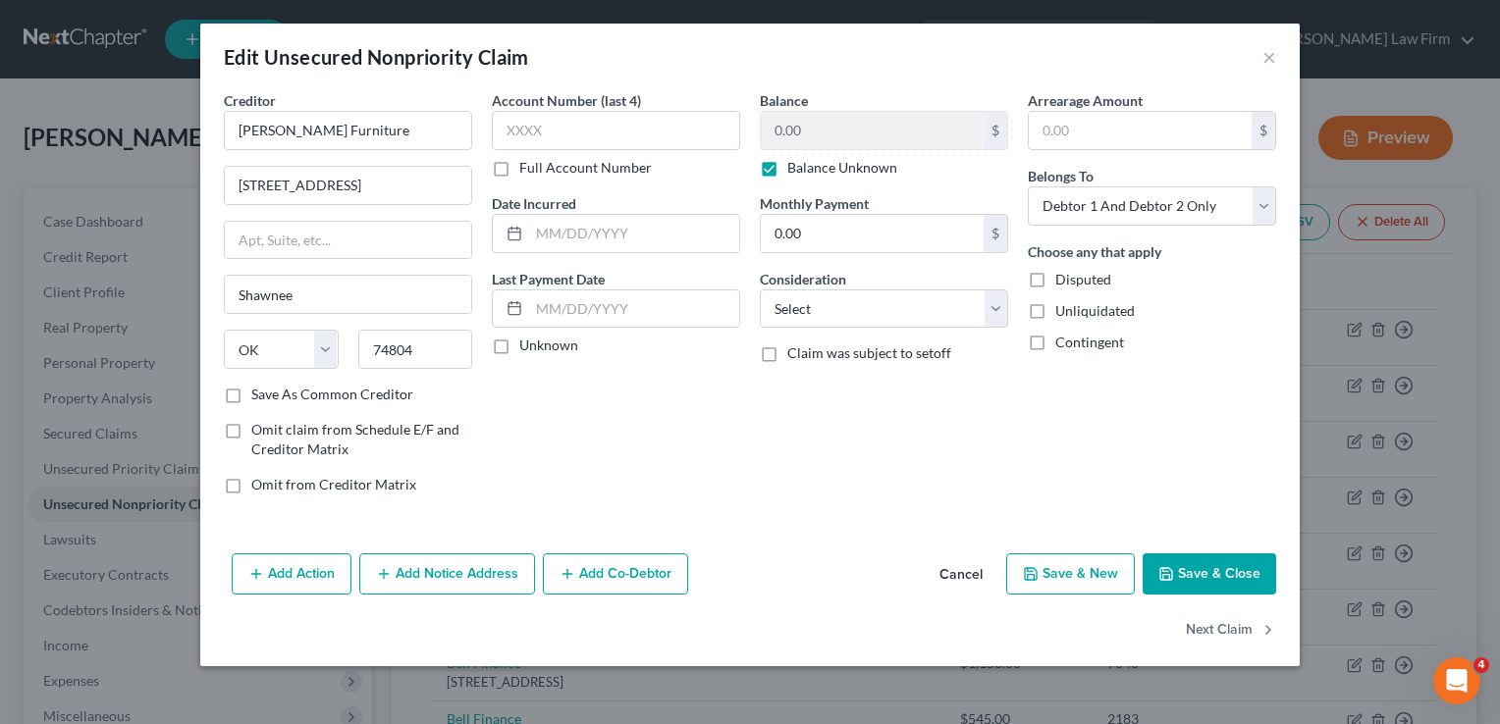
click at [787, 170] on label "Balance Unknown" at bounding box center [842, 168] width 110 height 20
click at [795, 170] on input "Balance Unknown" at bounding box center [801, 164] width 13 height 13
checkbox input "false"
click at [844, 131] on input "0.00" at bounding box center [872, 130] width 223 height 37
type input "1,269.84"
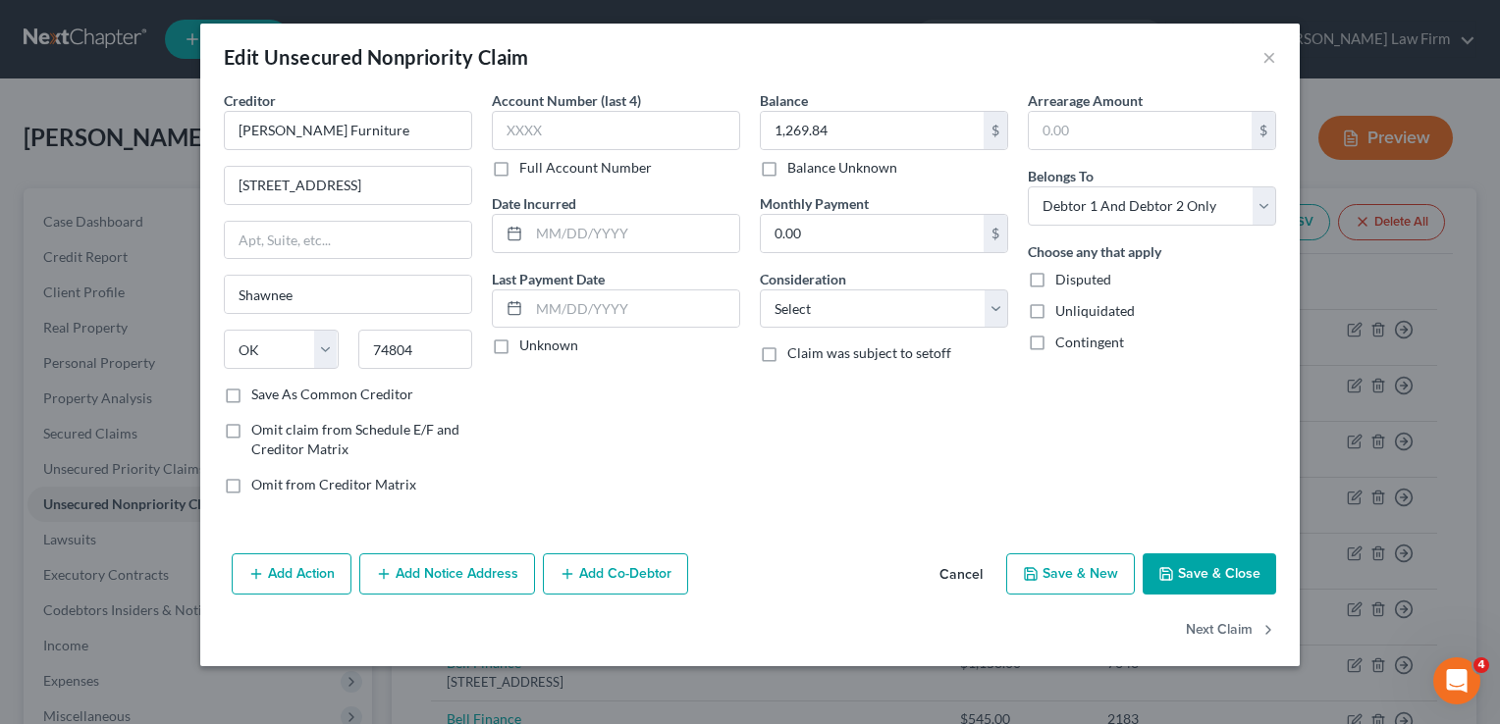
click at [1217, 565] on button "Save & Close" at bounding box center [1208, 574] width 133 height 41
type input "0"
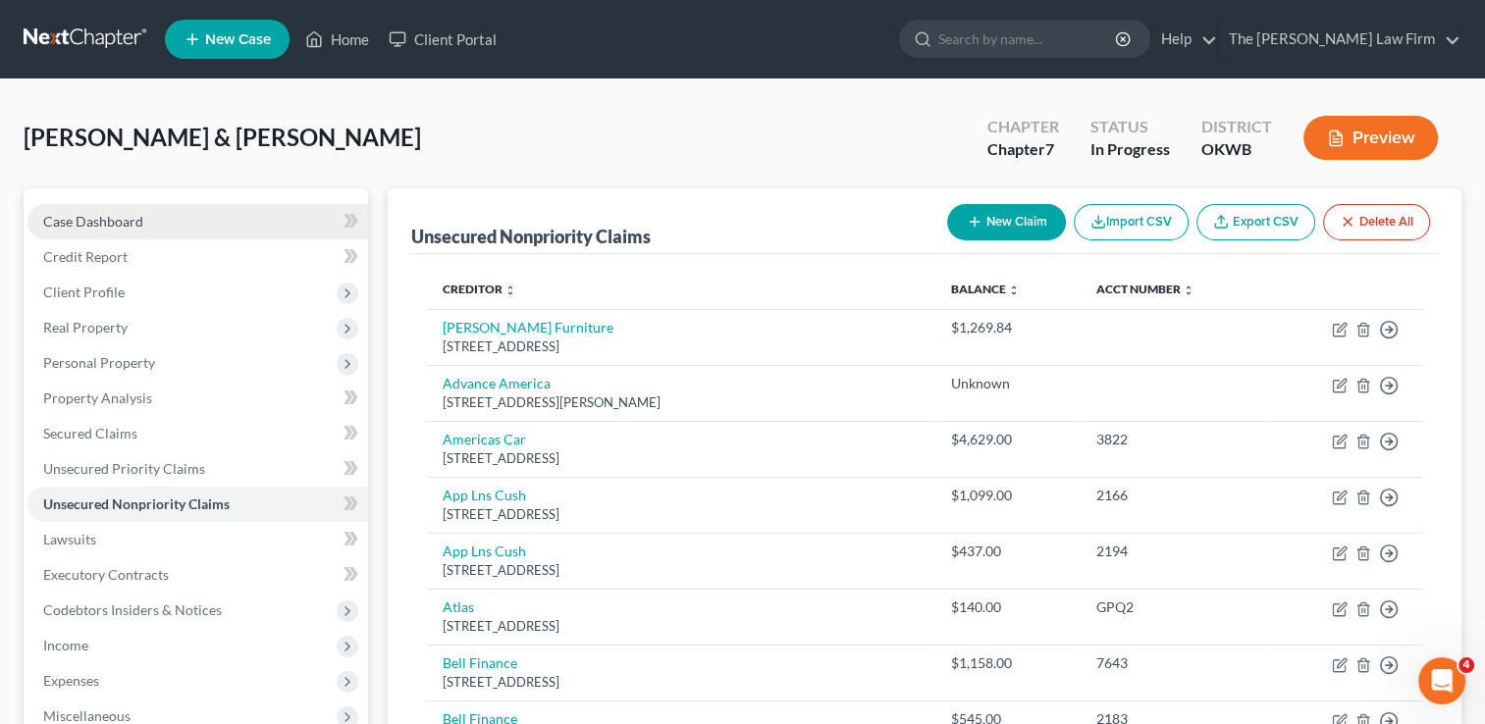
click at [87, 204] on link "Case Dashboard" at bounding box center [197, 221] width 341 height 35
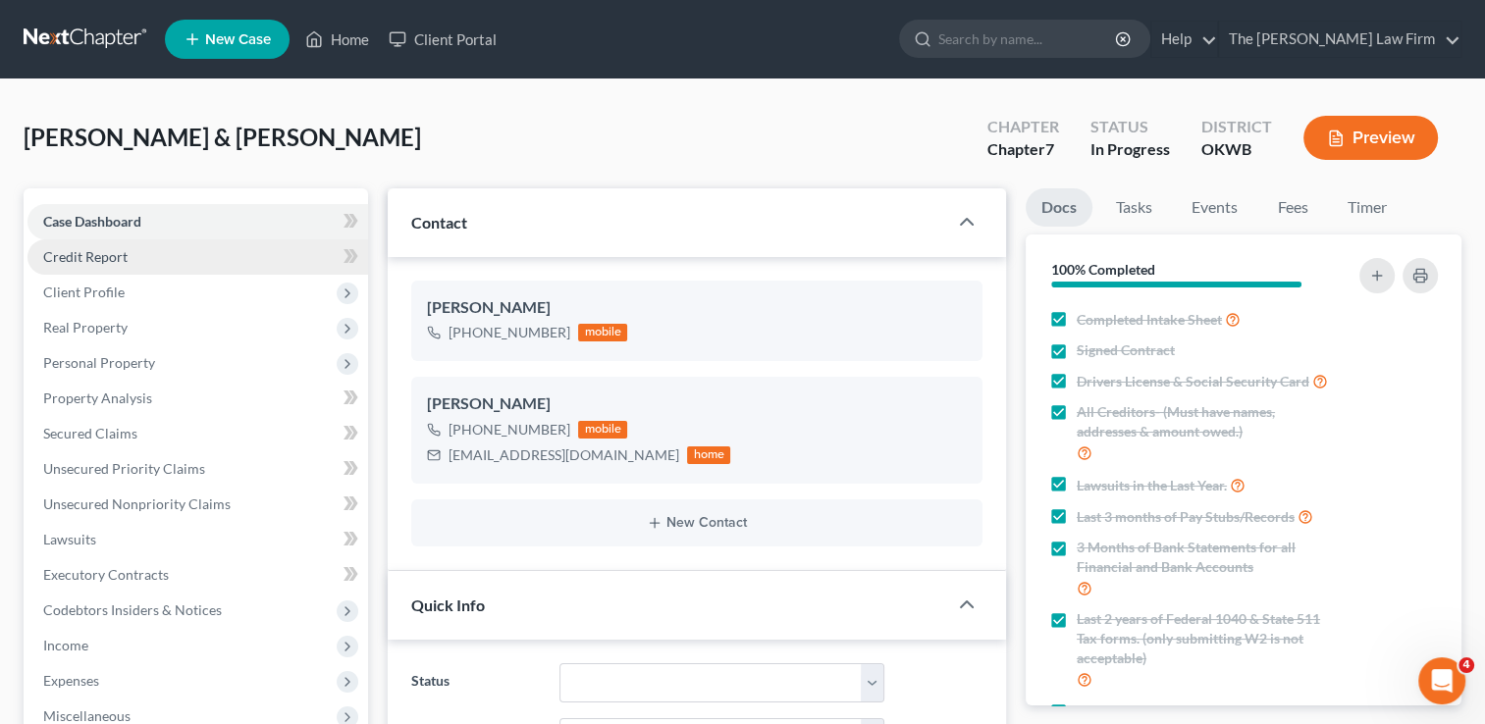
scroll to position [697, 0]
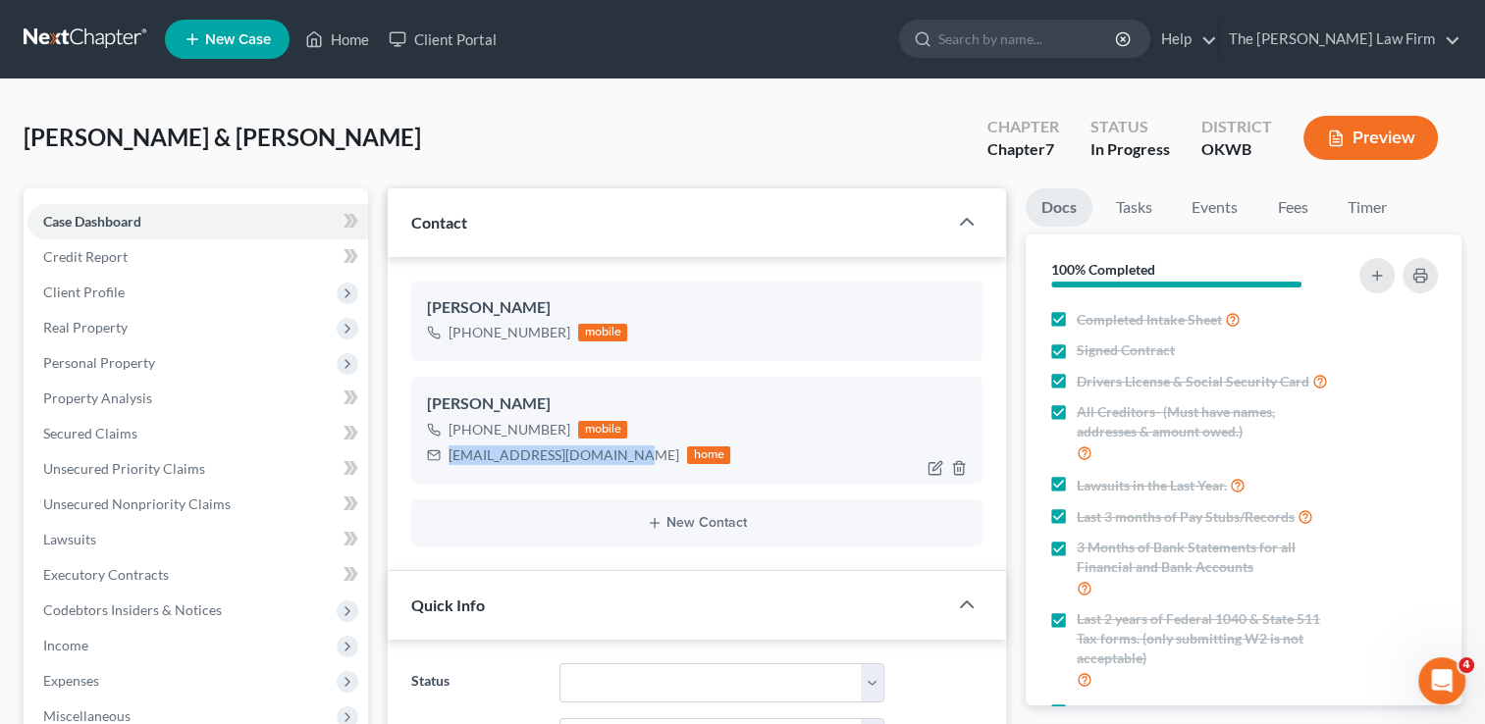
drag, startPoint x: 448, startPoint y: 453, endPoint x: 616, endPoint y: 465, distance: 168.2
click at [620, 466] on div "lewisfamily0510@gmail.com home" at bounding box center [578, 456] width 303 height 26
drag, startPoint x: 616, startPoint y: 465, endPoint x: 586, endPoint y: 451, distance: 33.4
copy div "[EMAIL_ADDRESS][DOMAIN_NAME]"
click at [414, 130] on div "Lewis, Darren & Jenifer Upgraded Chapter Chapter 7 Status In Progress District …" at bounding box center [743, 145] width 1438 height 85
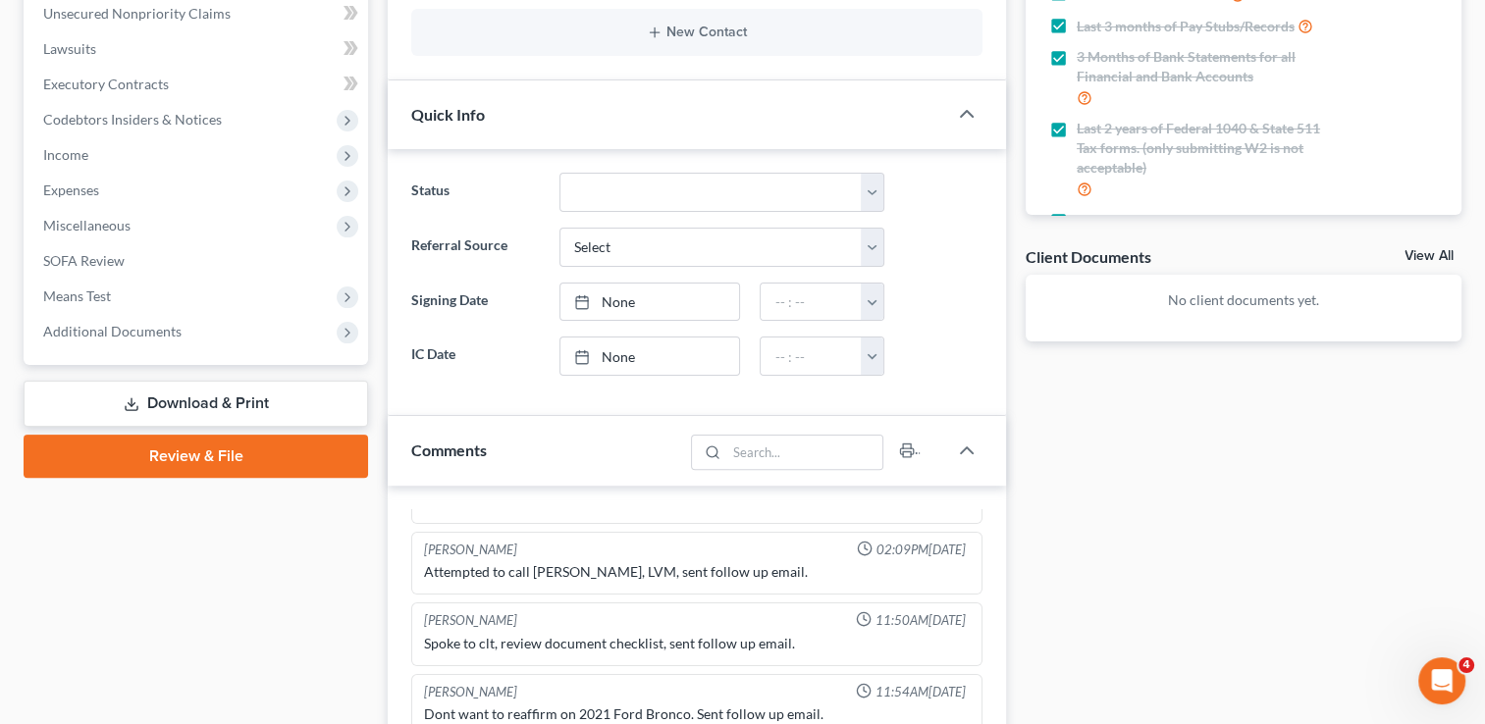
click at [167, 398] on link "Download & Print" at bounding box center [196, 404] width 344 height 46
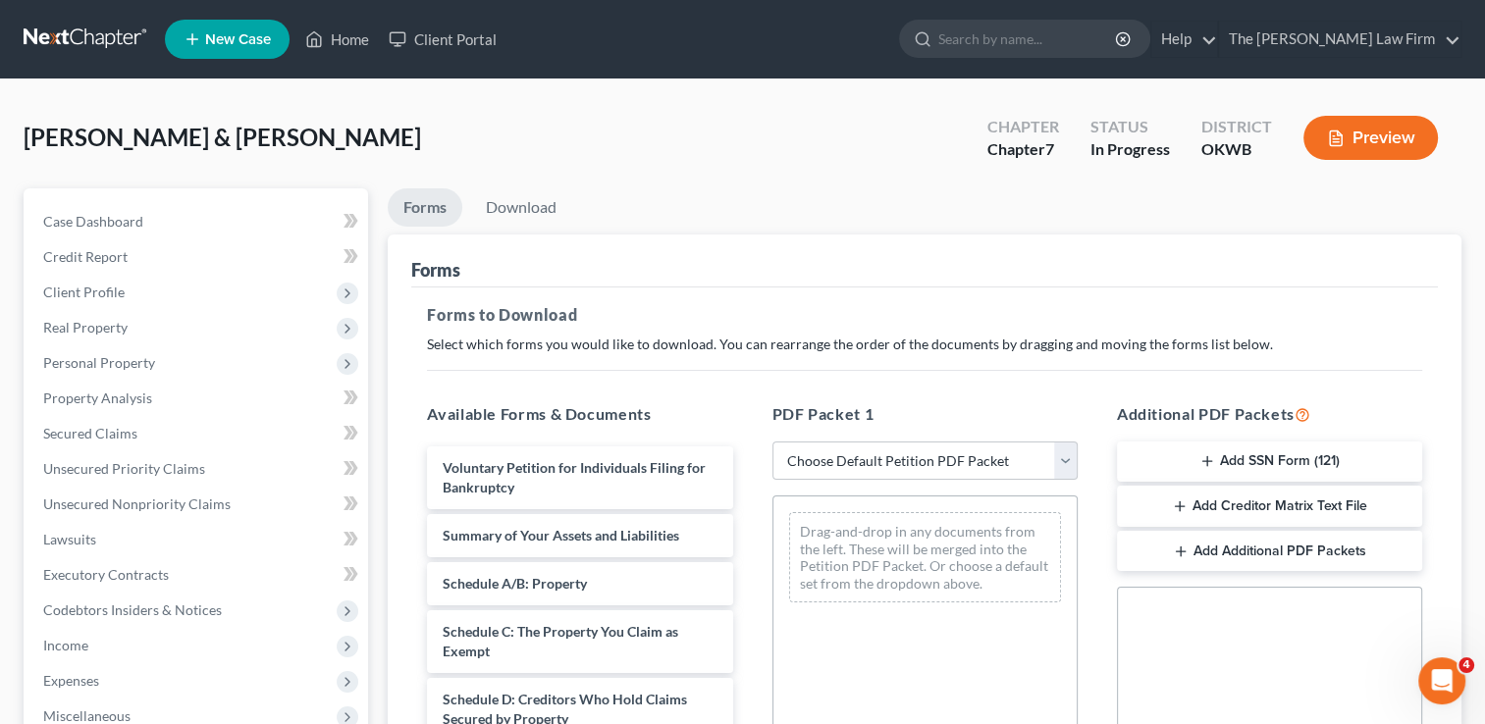
click at [1260, 505] on button "Add Creditor Matrix Text File" at bounding box center [1269, 506] width 305 height 41
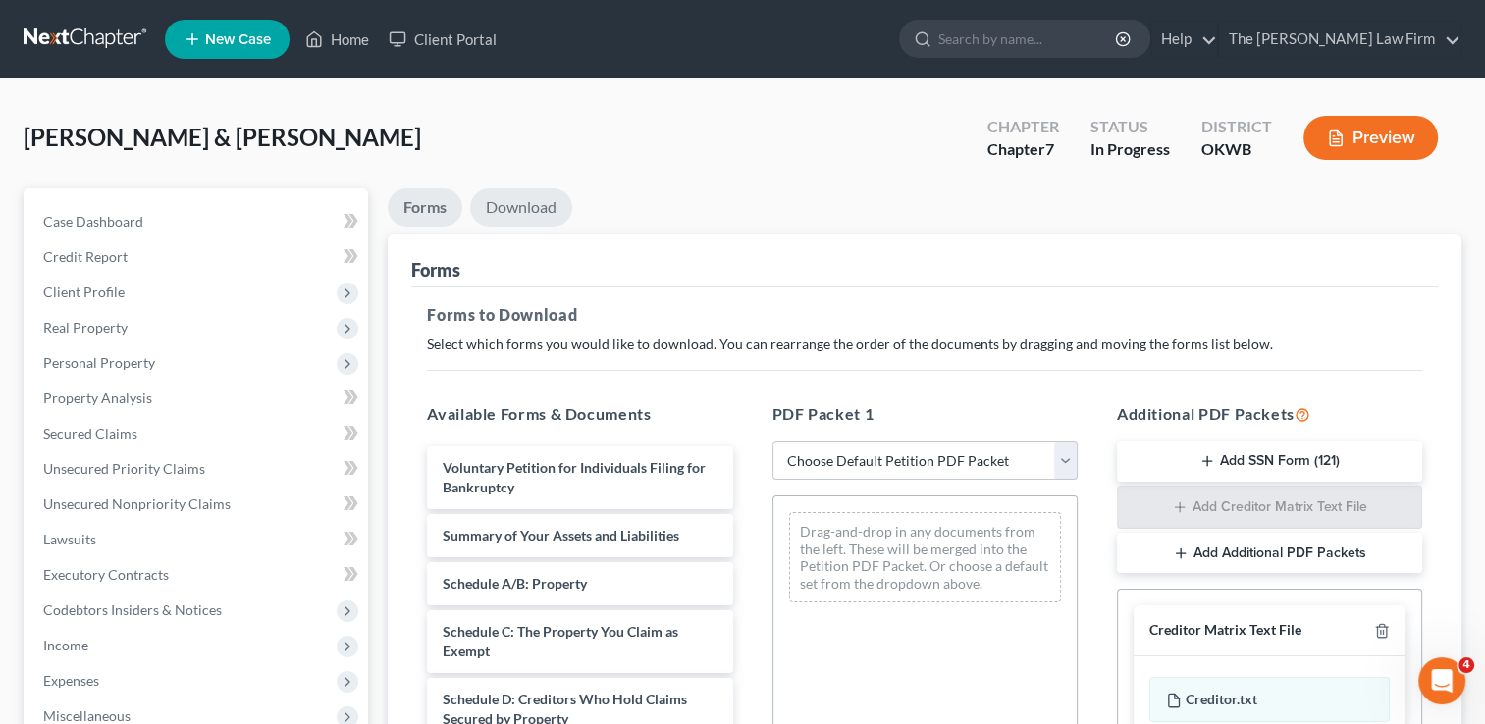
click at [530, 203] on link "Download" at bounding box center [521, 207] width 102 height 38
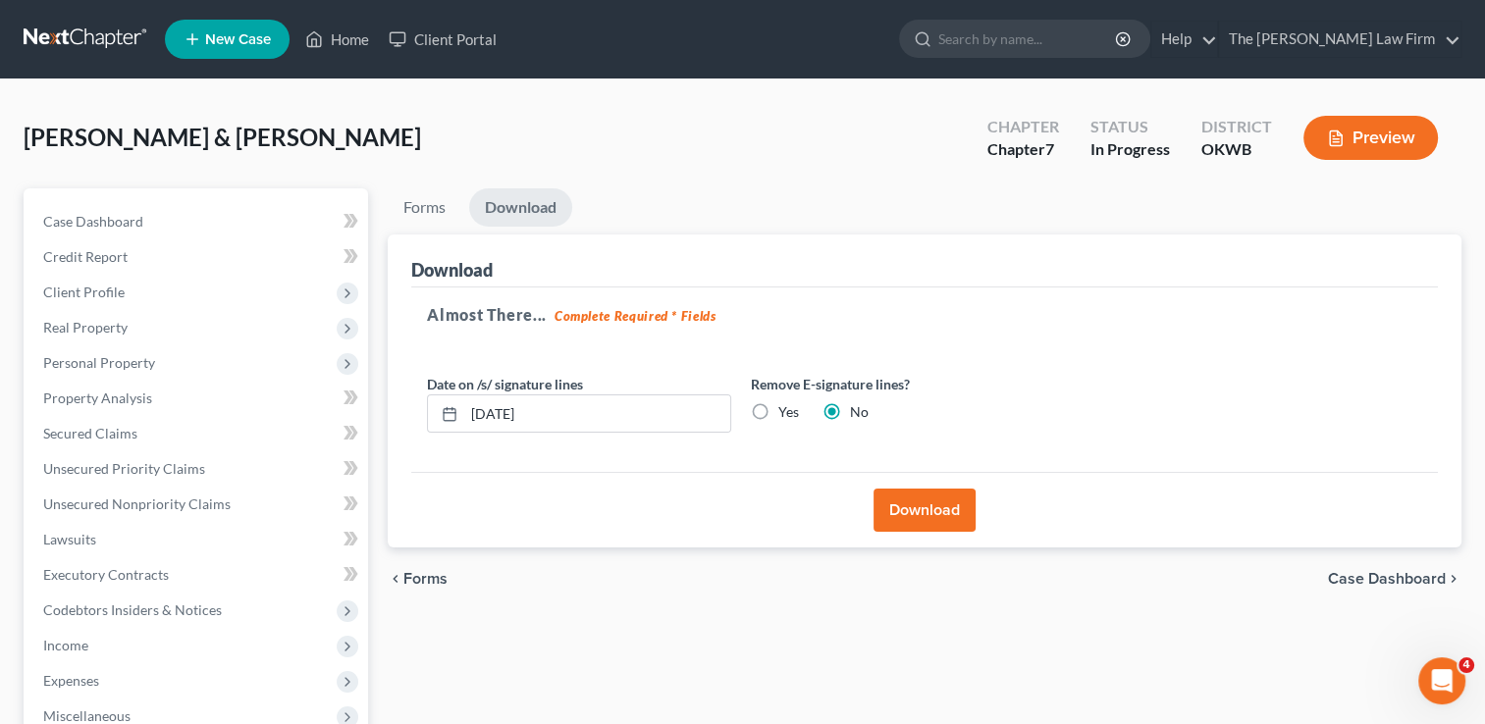
click at [932, 502] on button "Download" at bounding box center [924, 510] width 102 height 43
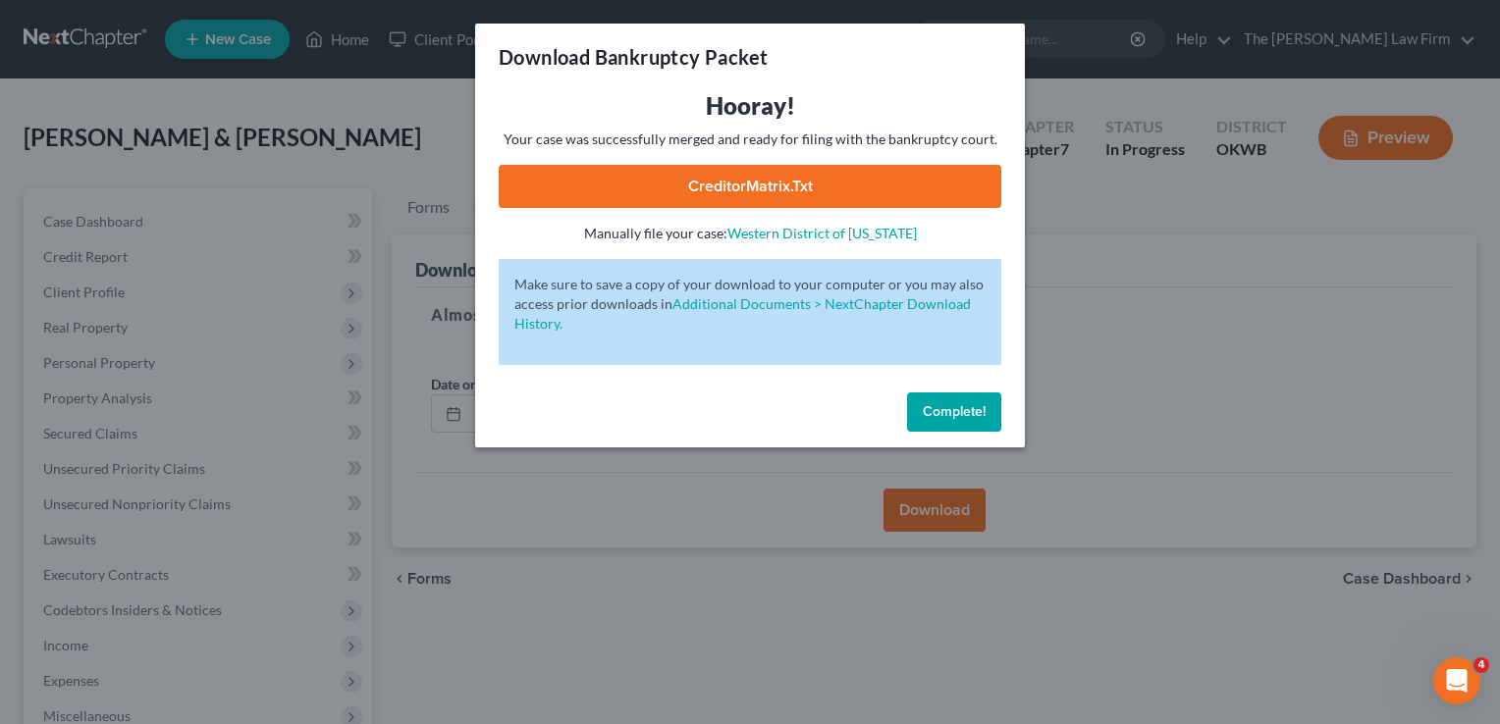
click at [817, 186] on link "CreditorMatrix.txt" at bounding box center [750, 186] width 502 height 43
